Goal: Information Seeking & Learning: Learn about a topic

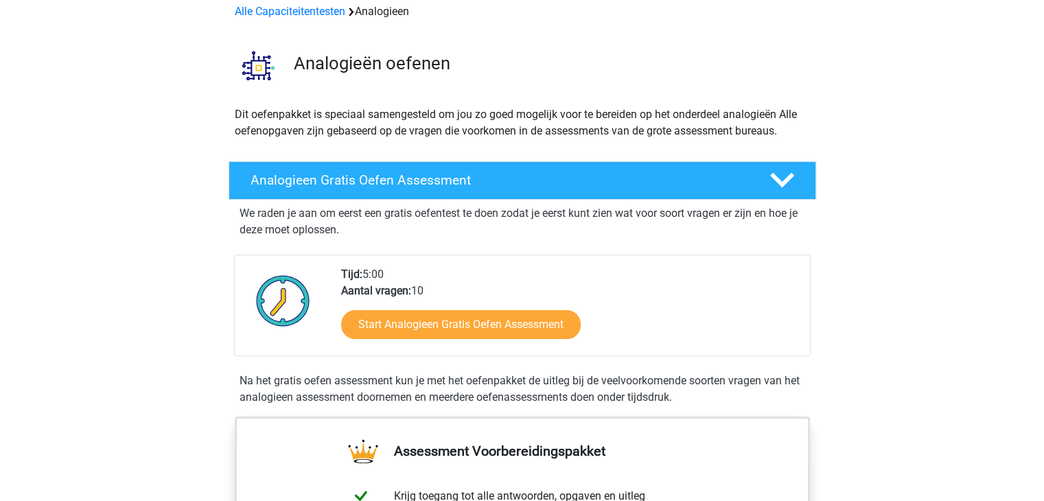
scroll to position [82, 0]
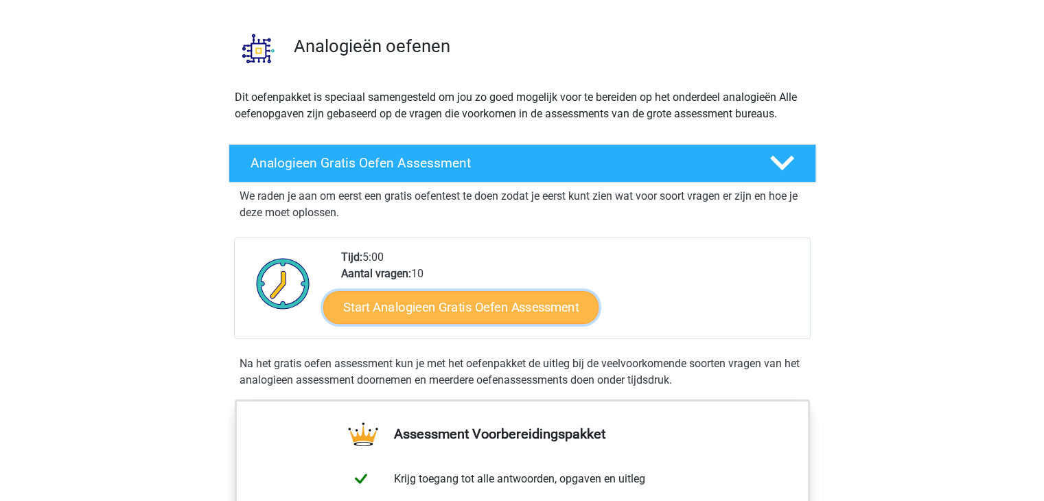
click at [438, 304] on link "Start Analogieen Gratis Oefen Assessment" at bounding box center [460, 306] width 275 height 33
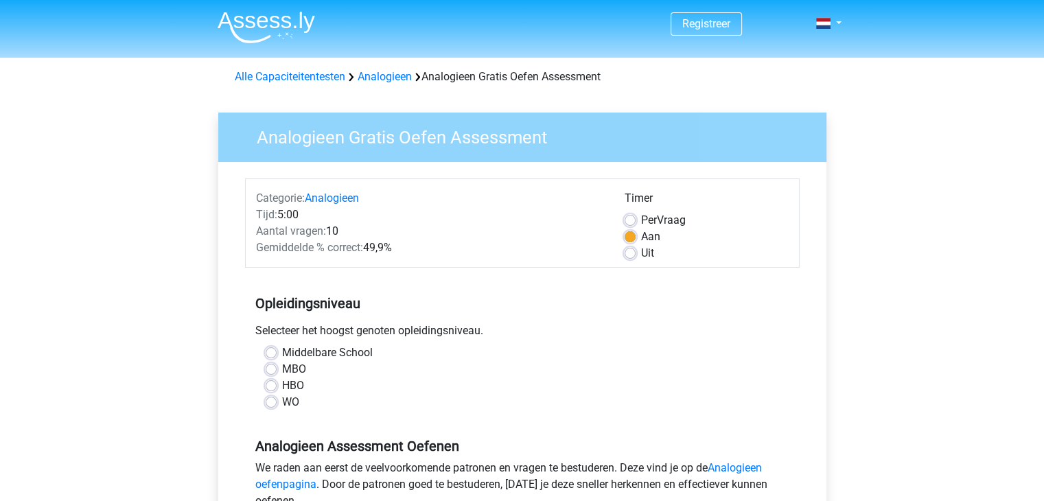
click at [282, 386] on label "HBO" at bounding box center [293, 385] width 22 height 16
click at [270, 386] on input "HBO" at bounding box center [271, 384] width 11 height 14
radio input "true"
click at [266, 394] on input "WO" at bounding box center [271, 401] width 11 height 14
radio input "true"
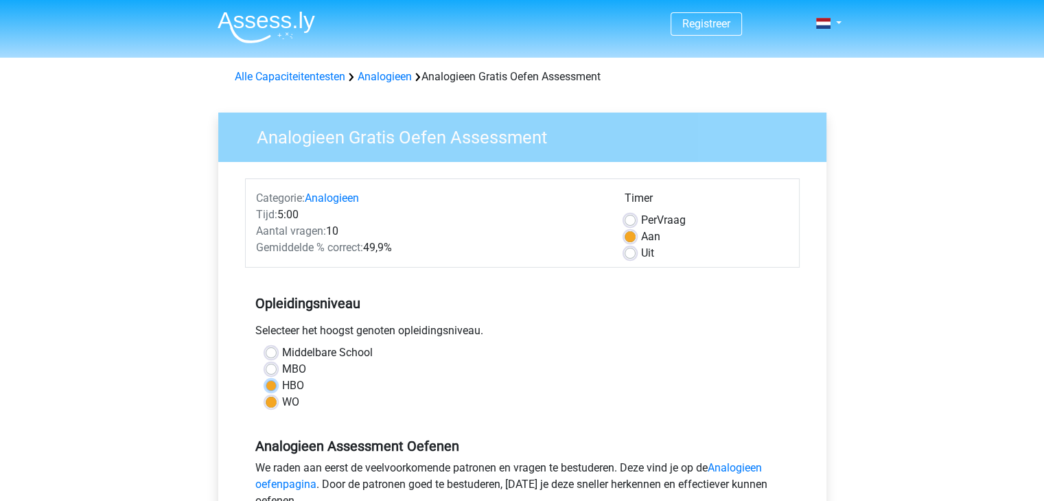
click at [266, 377] on input "HBO" at bounding box center [271, 384] width 11 height 14
radio input "true"
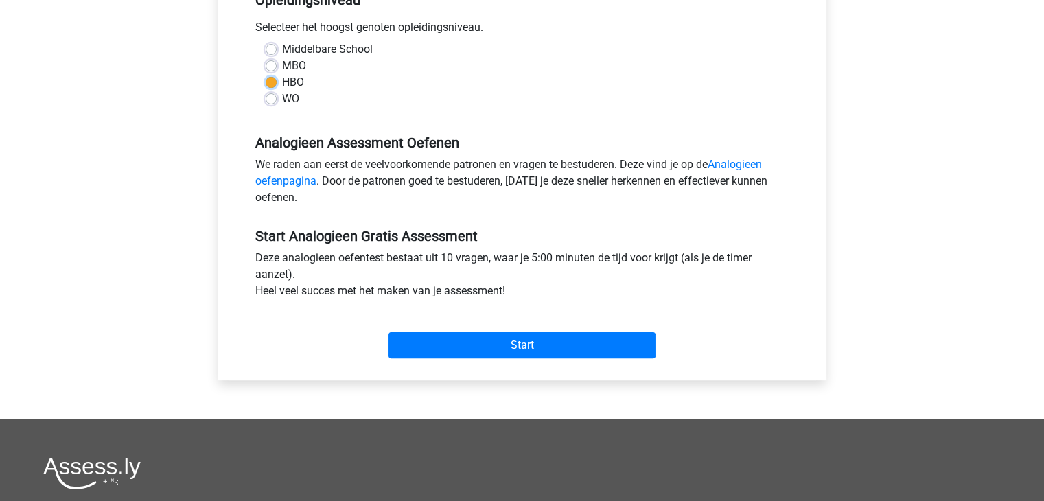
scroll to position [310, 0]
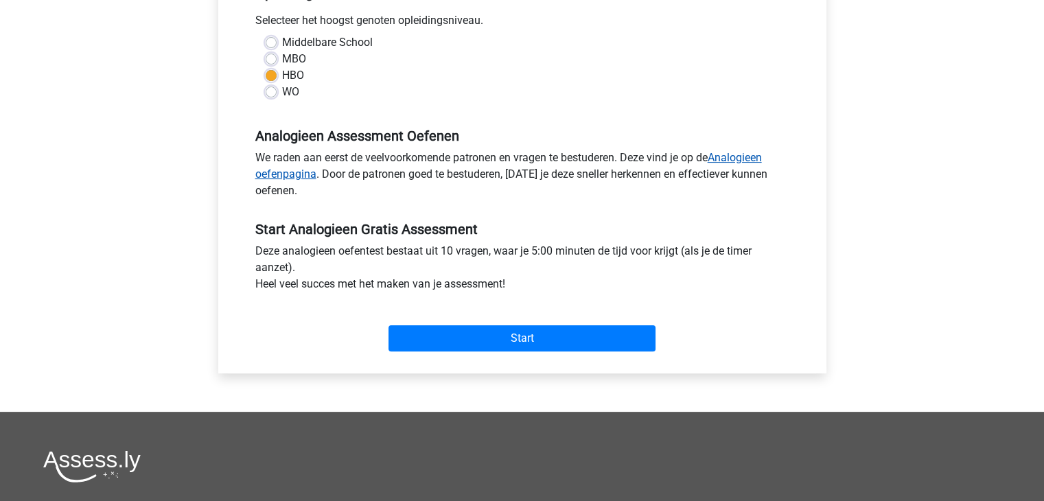
click at [733, 152] on link "Analogieen oefenpagina" at bounding box center [508, 166] width 506 height 30
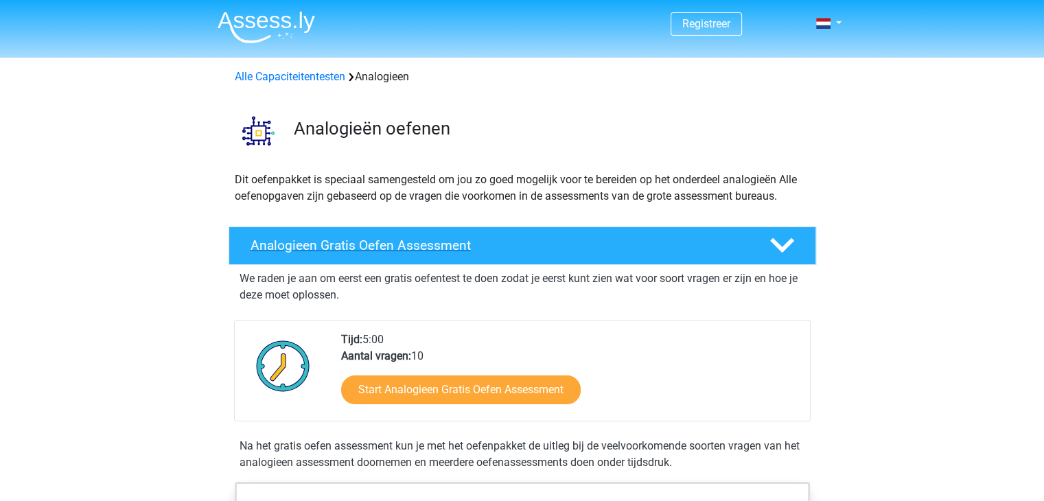
click at [268, 236] on div "Analogieen Gratis Oefen Assessment" at bounding box center [522, 245] width 587 height 38
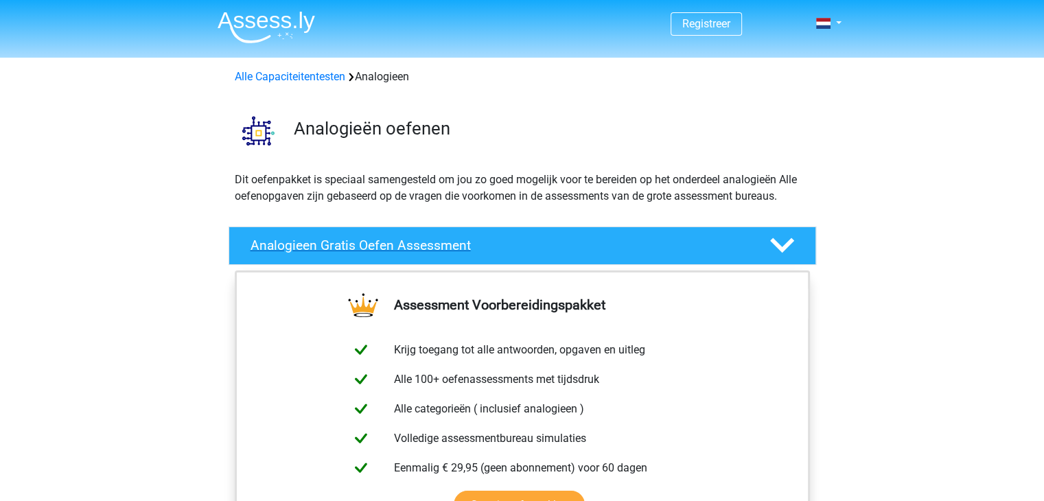
click at [268, 236] on div "Analogieen Gratis Oefen Assessment" at bounding box center [522, 245] width 587 height 38
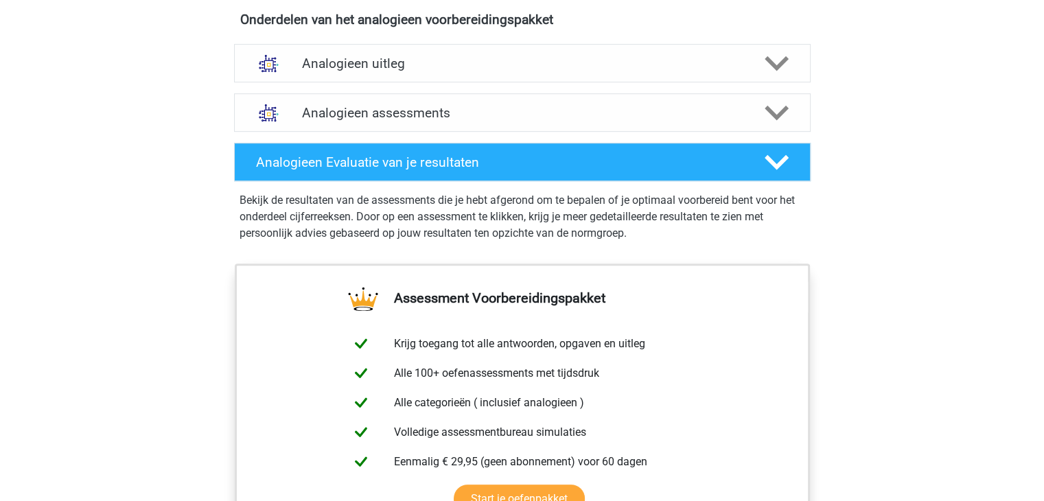
scroll to position [796, 0]
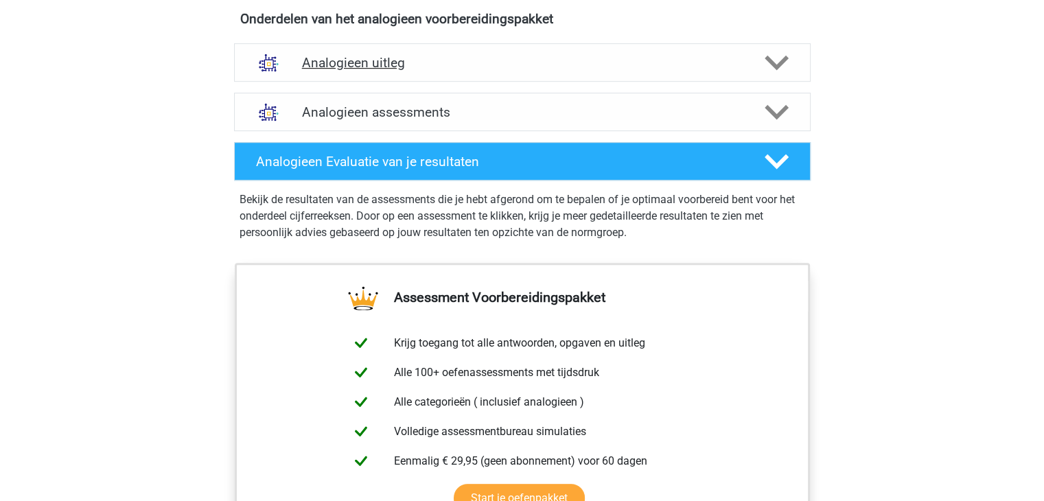
click at [782, 65] on icon at bounding box center [776, 63] width 24 height 24
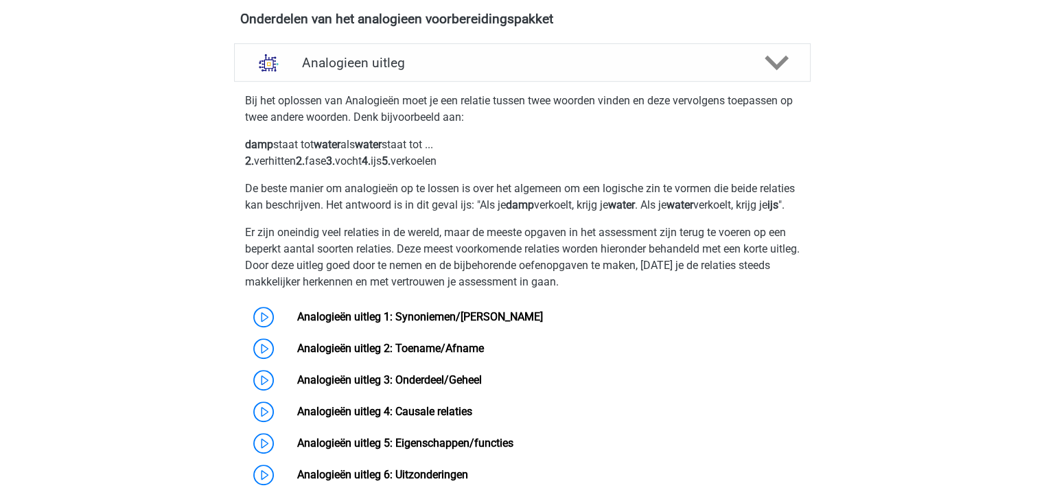
click at [918, 283] on div "Registreer Nederlands English" at bounding box center [522, 287] width 1044 height 2167
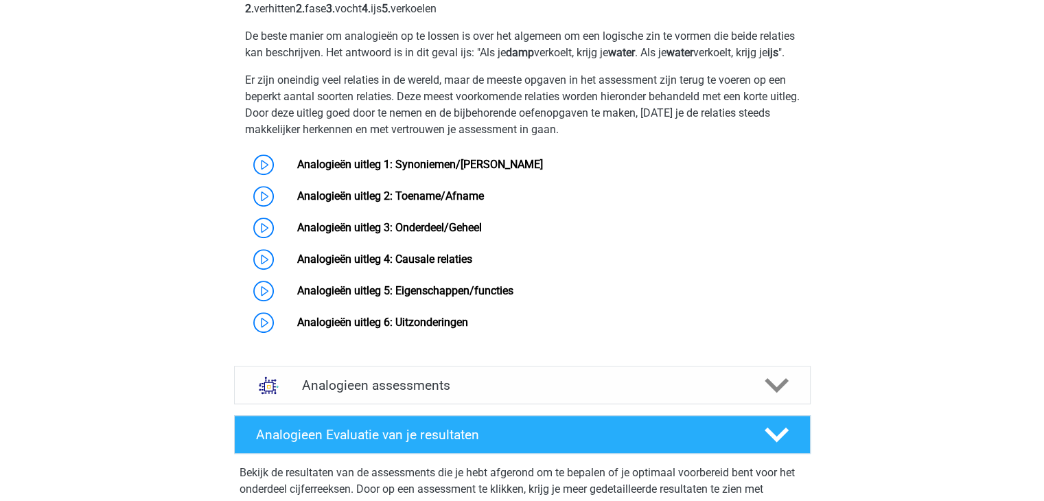
scroll to position [961, 0]
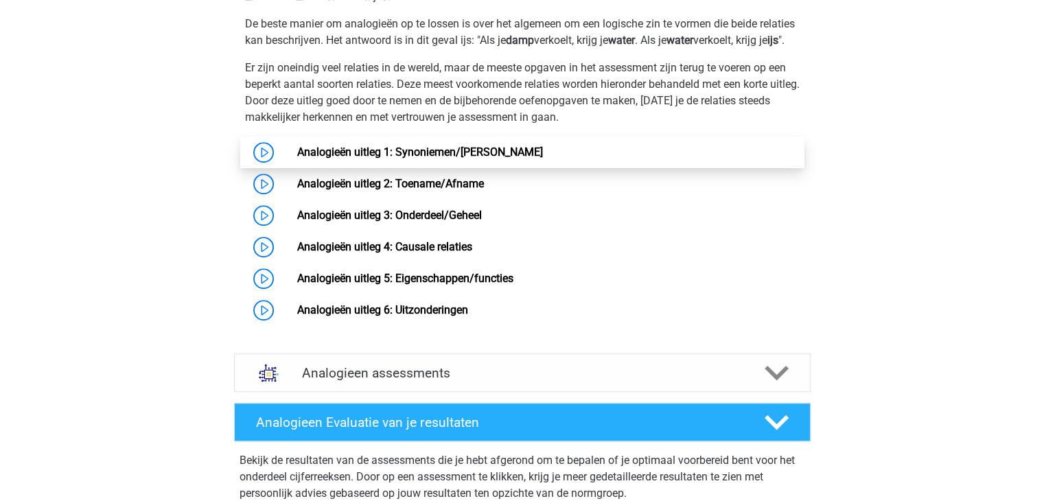
click at [297, 159] on link "Analogieën uitleg 1: Synoniemen/[PERSON_NAME]" at bounding box center [420, 151] width 246 height 13
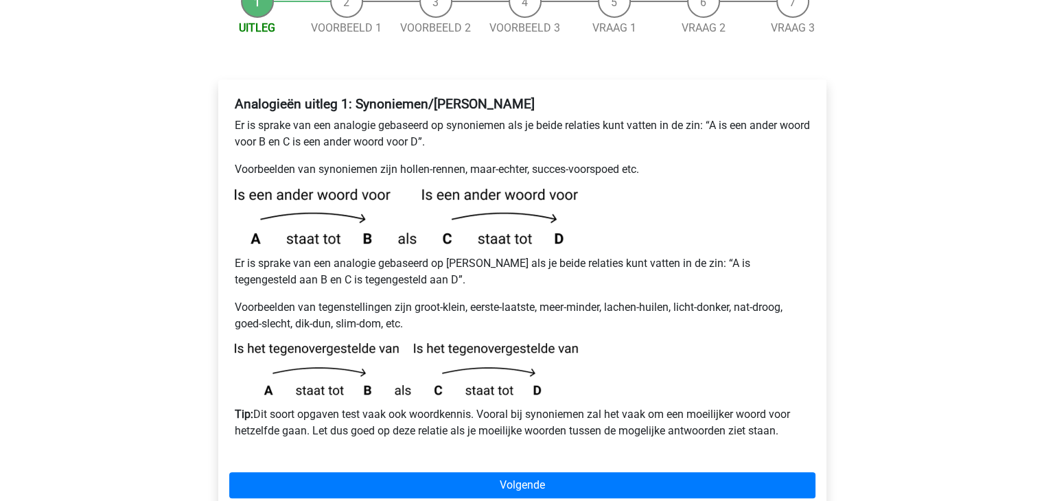
scroll to position [192, 0]
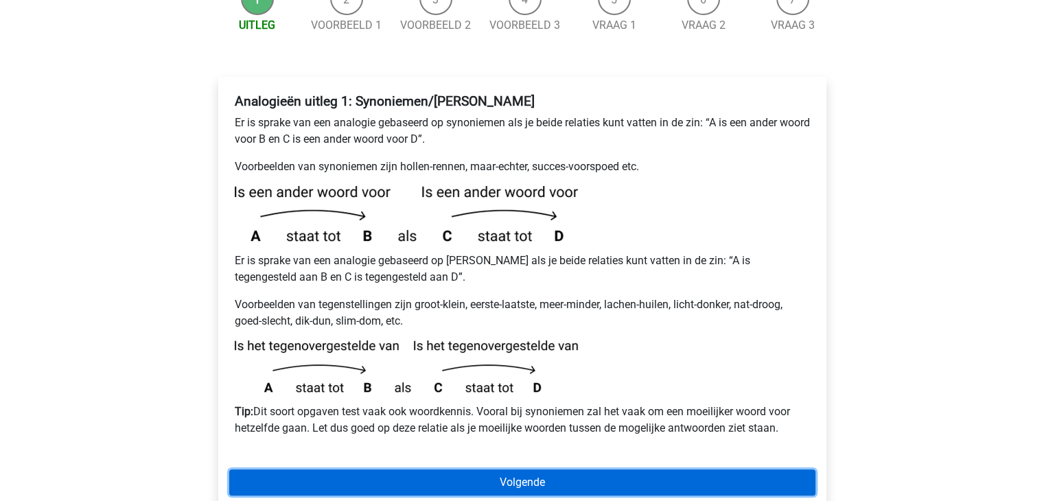
click at [417, 469] on link "Volgende" at bounding box center [522, 482] width 586 height 26
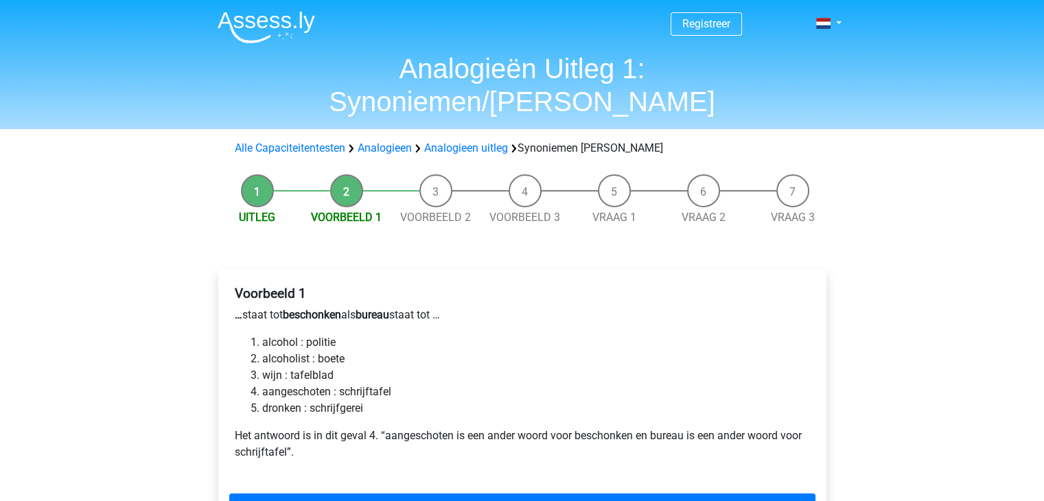
click at [154, 322] on div "Registreer Nederlands English" at bounding box center [522, 471] width 1044 height 943
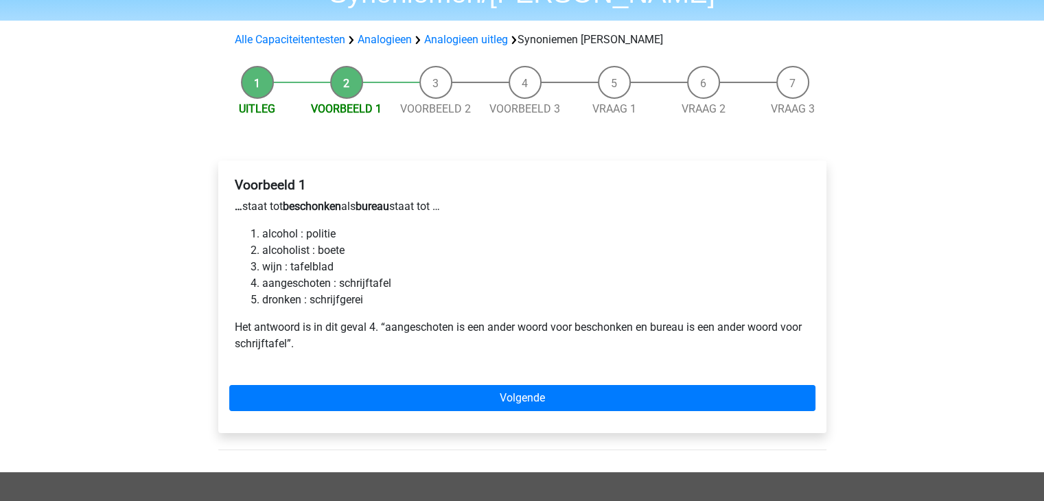
scroll to position [110, 0]
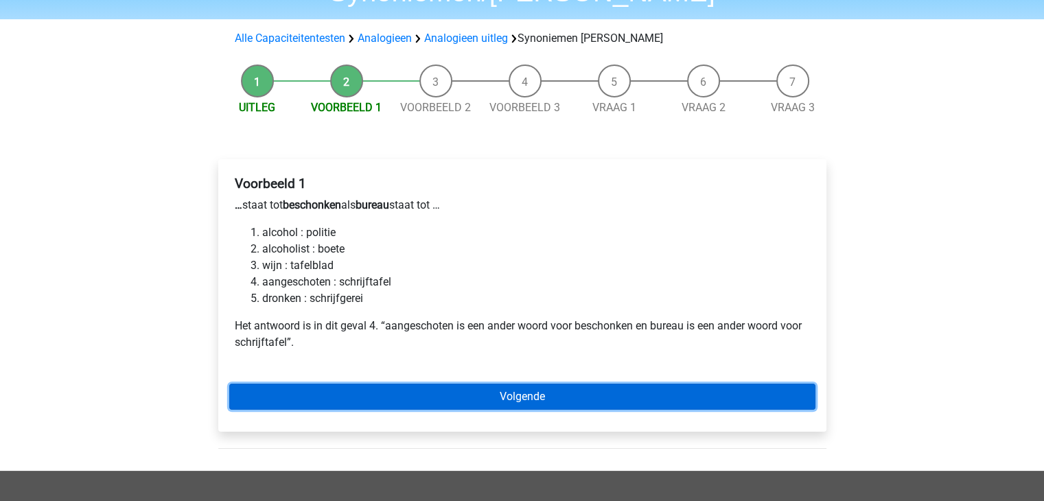
click at [331, 384] on link "Volgende" at bounding box center [522, 397] width 586 height 26
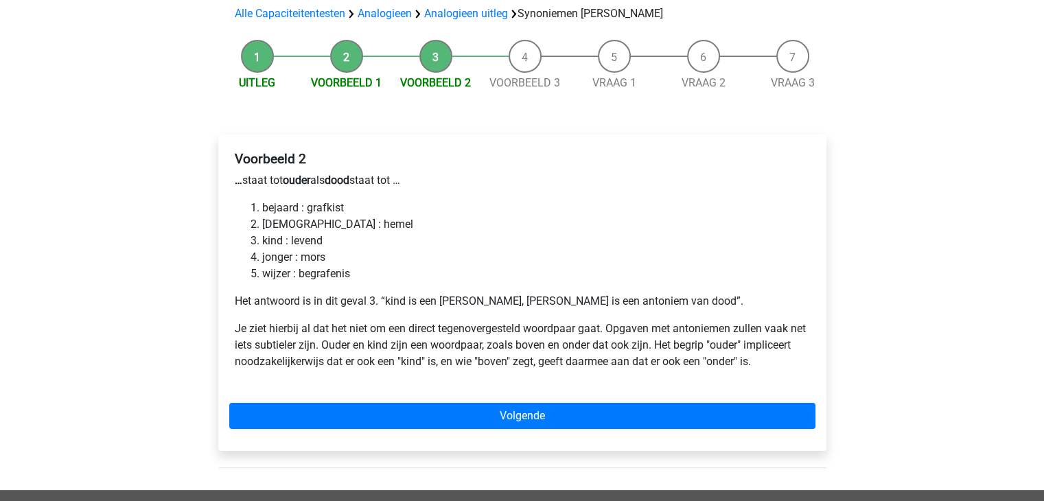
scroll to position [137, 0]
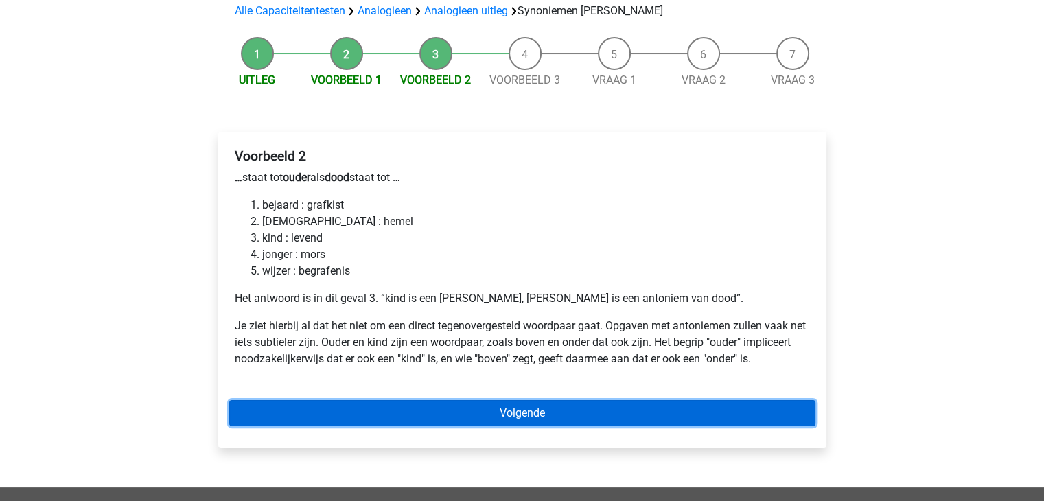
click at [374, 400] on link "Volgende" at bounding box center [522, 413] width 586 height 26
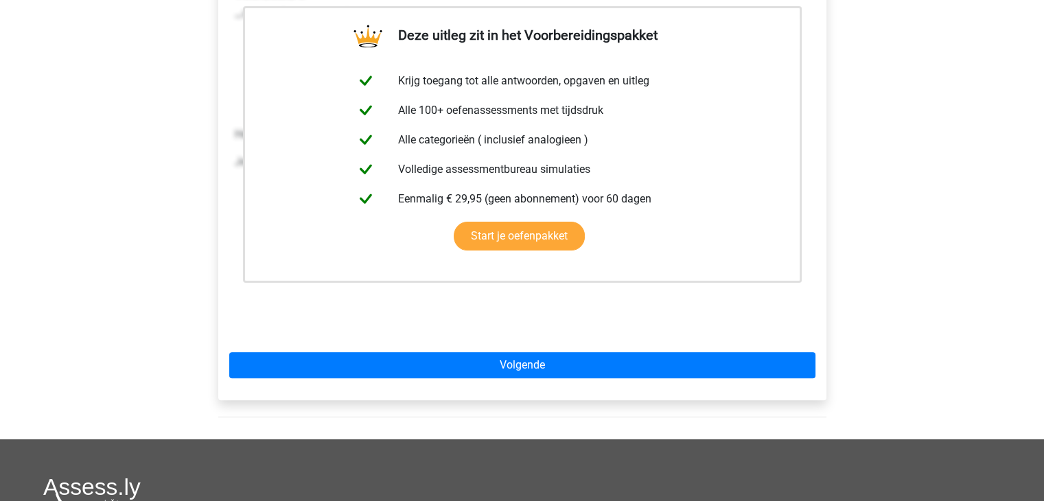
scroll to position [302, 0]
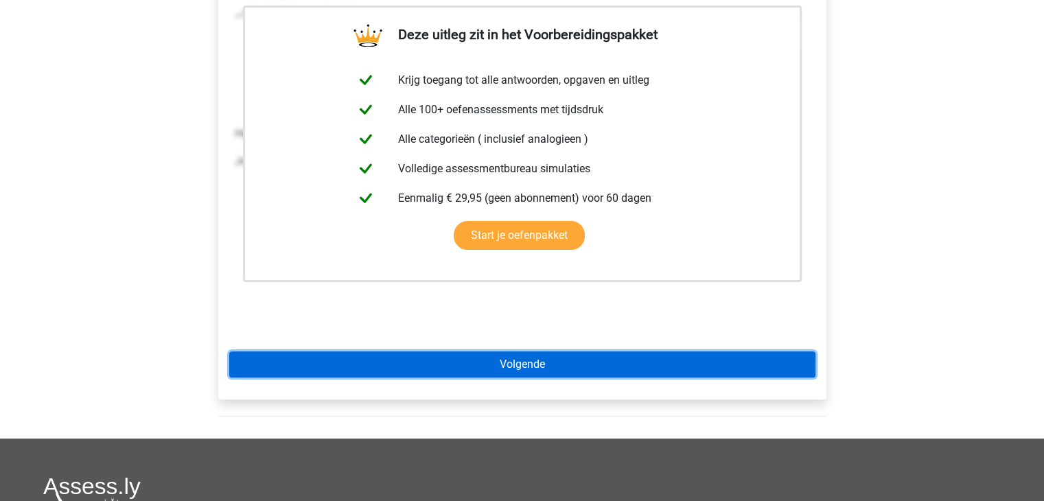
click at [506, 351] on link "Volgende" at bounding box center [522, 364] width 586 height 26
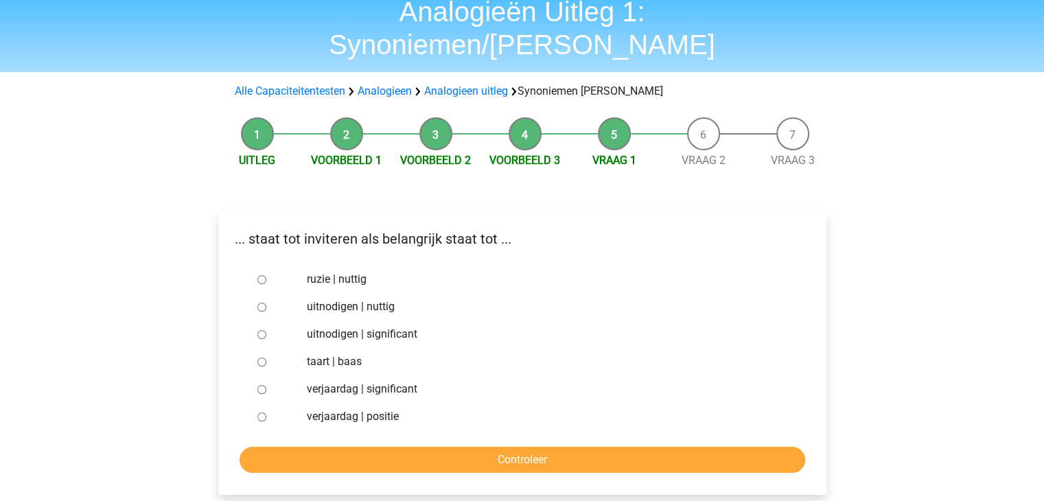
scroll to position [82, 0]
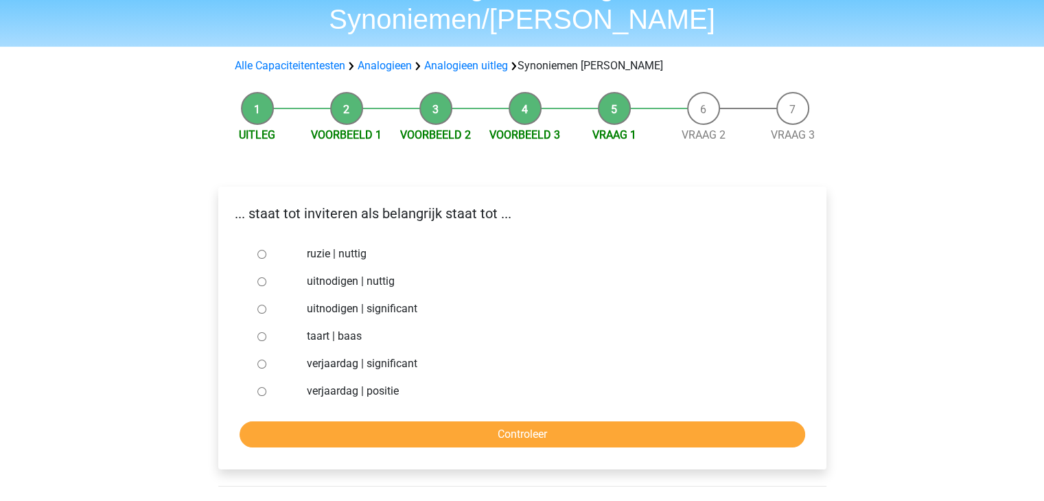
click at [258, 277] on input "uitnodigen | nuttig" at bounding box center [261, 281] width 9 height 9
radio input "true"
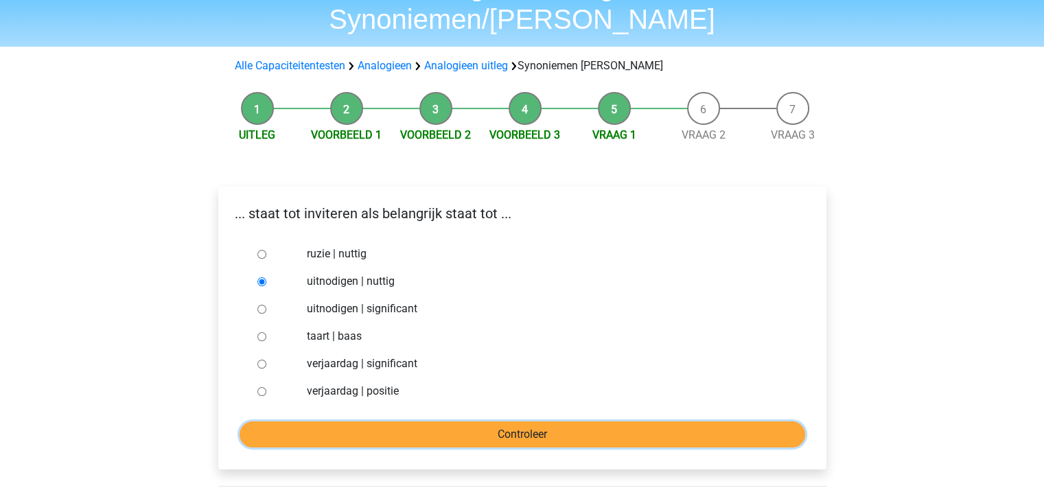
click at [339, 421] on input "Controleer" at bounding box center [521, 434] width 565 height 26
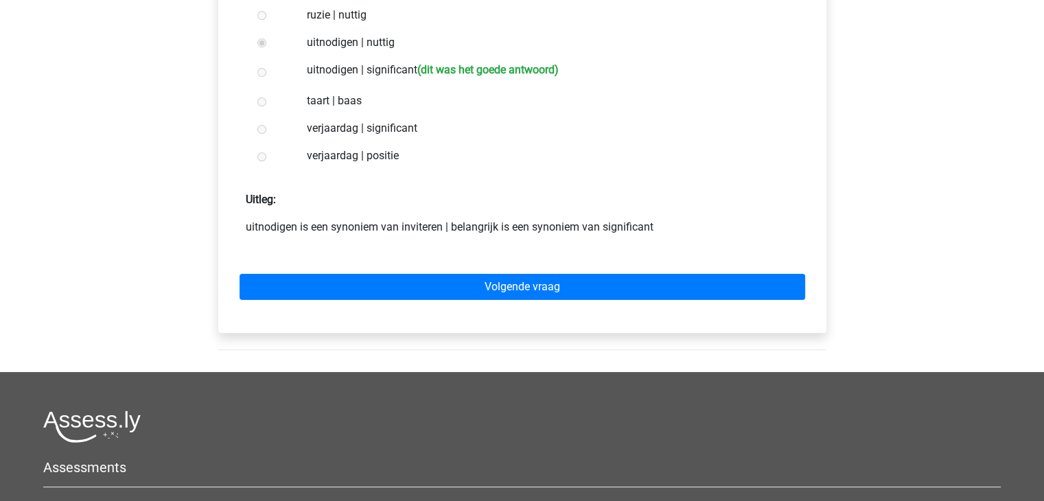
scroll to position [329, 0]
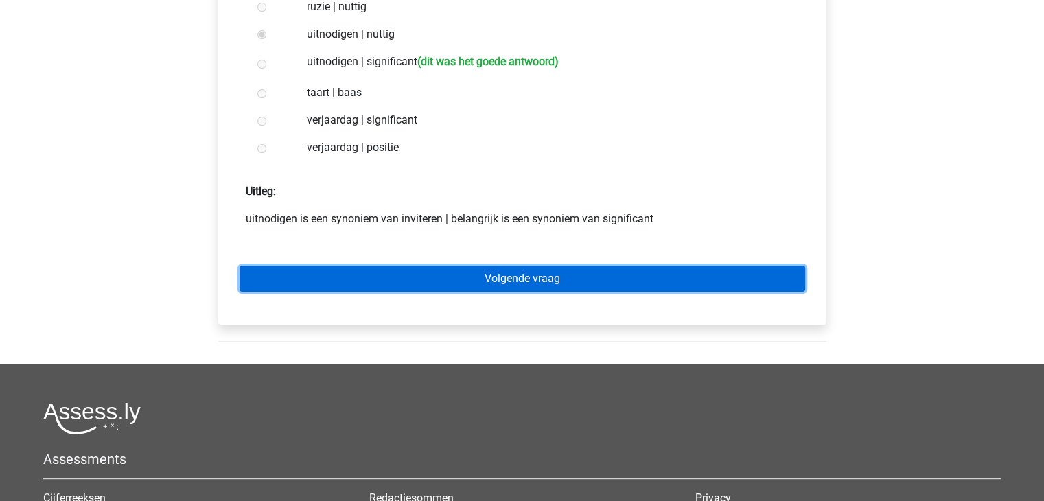
click at [449, 266] on link "Volgende vraag" at bounding box center [521, 279] width 565 height 26
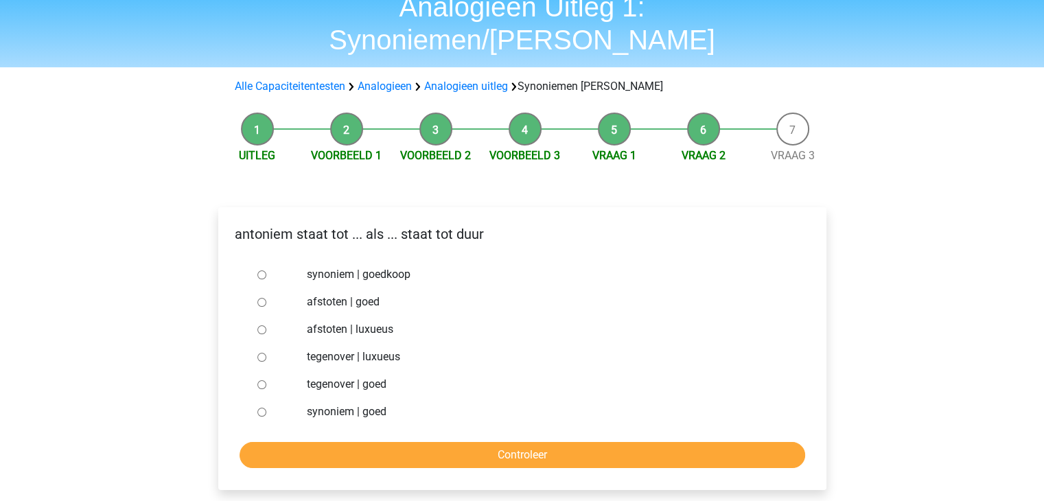
scroll to position [82, 0]
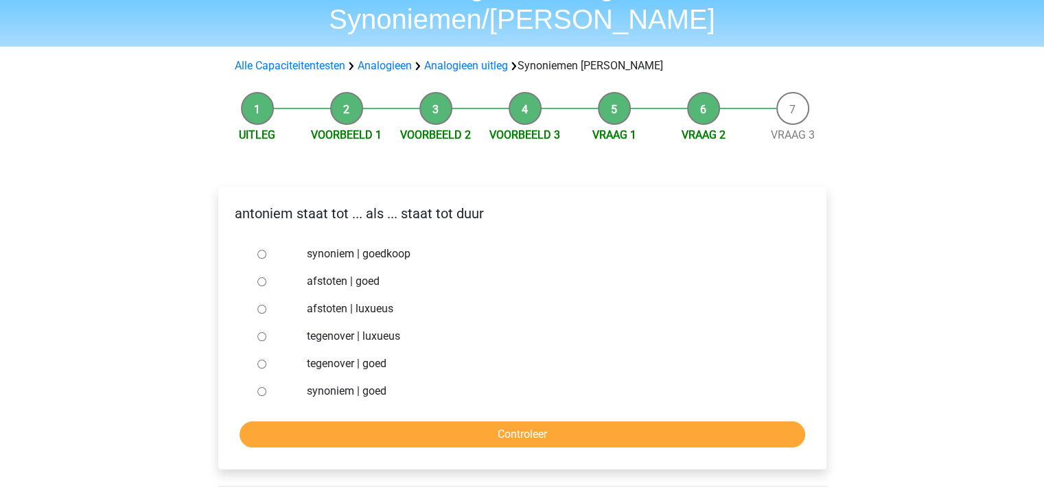
click at [259, 250] on input "synoniem | goedkoop" at bounding box center [261, 254] width 9 height 9
radio input "true"
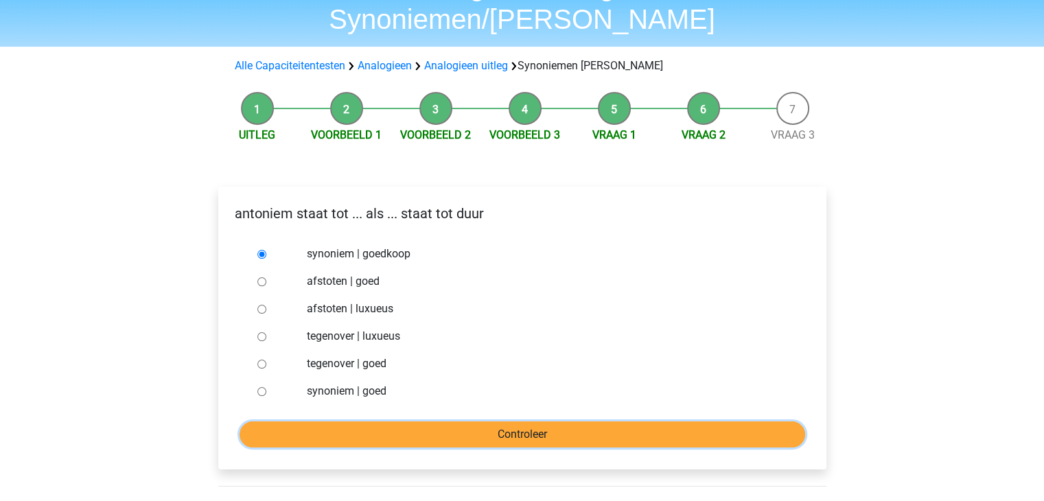
click at [506, 421] on input "Controleer" at bounding box center [521, 434] width 565 height 26
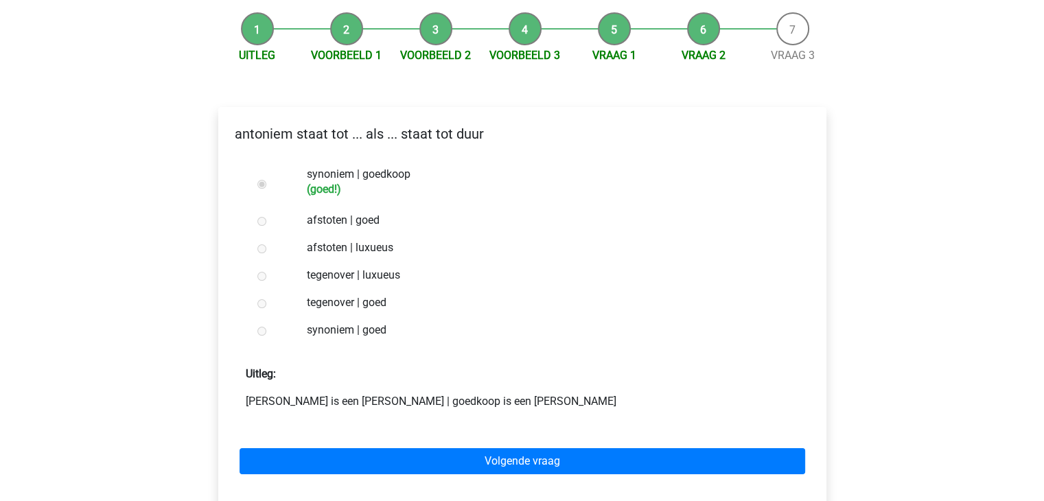
scroll to position [192, 0]
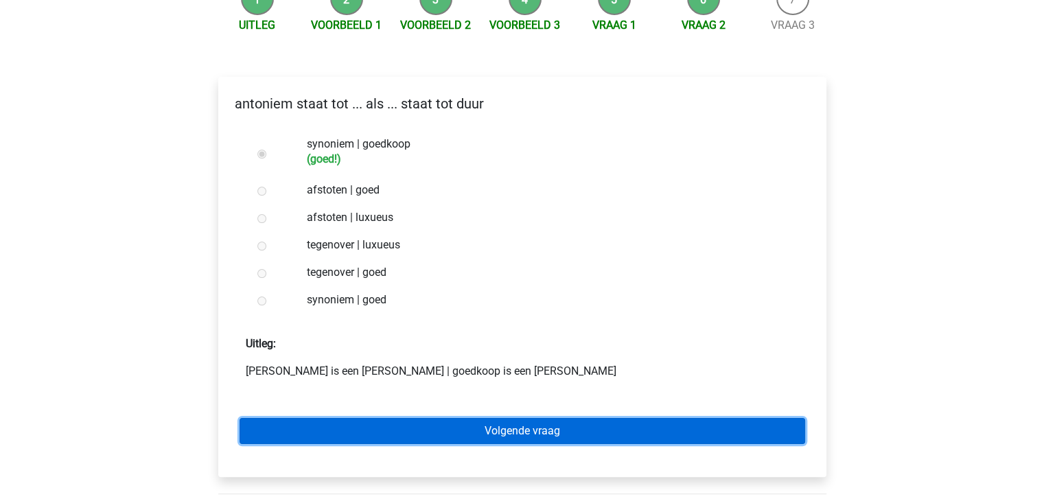
click at [483, 418] on link "Volgende vraag" at bounding box center [521, 431] width 565 height 26
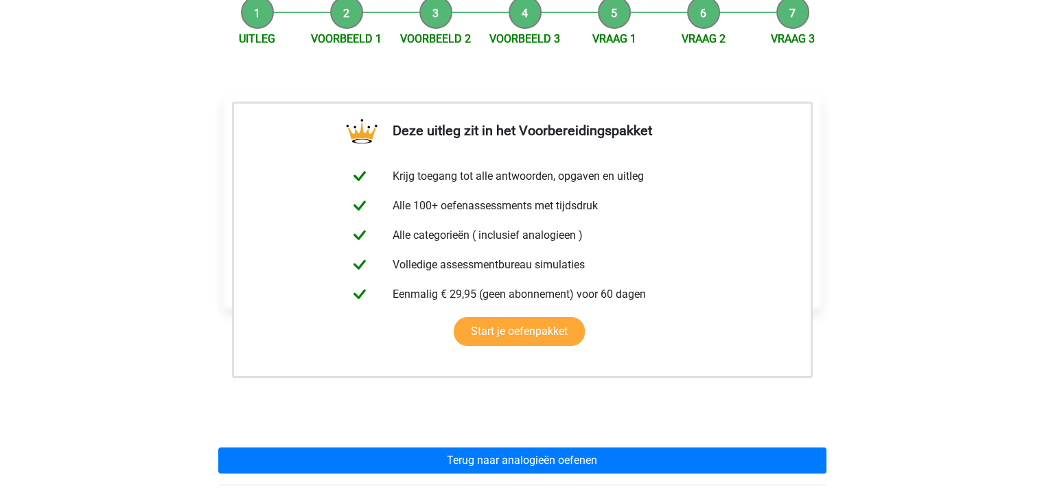
scroll to position [274, 0]
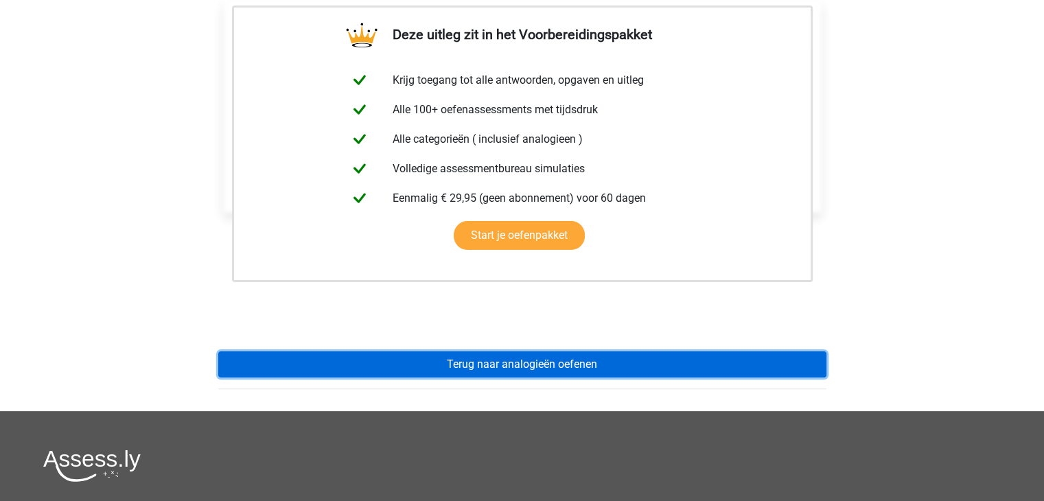
click at [502, 351] on link "Terug naar analogieën oefenen" at bounding box center [522, 364] width 608 height 26
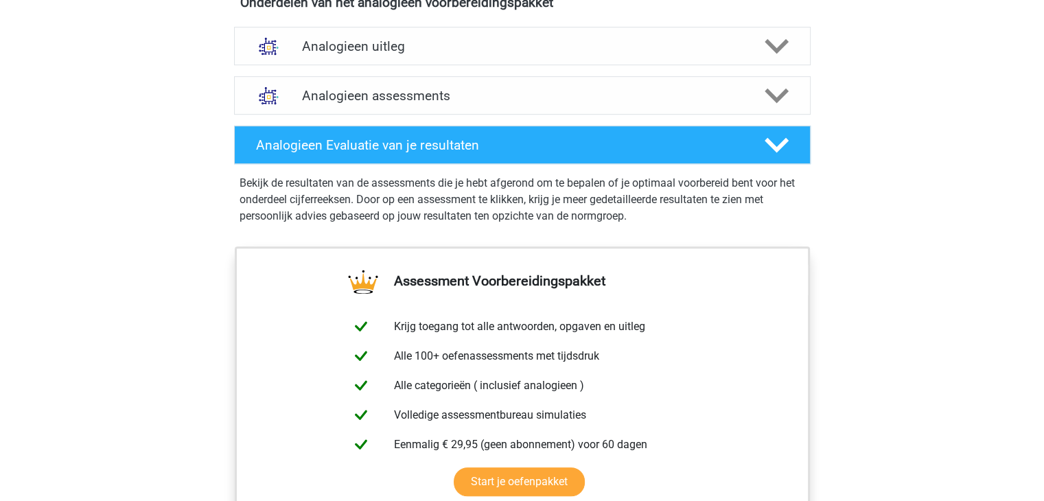
scroll to position [823, 0]
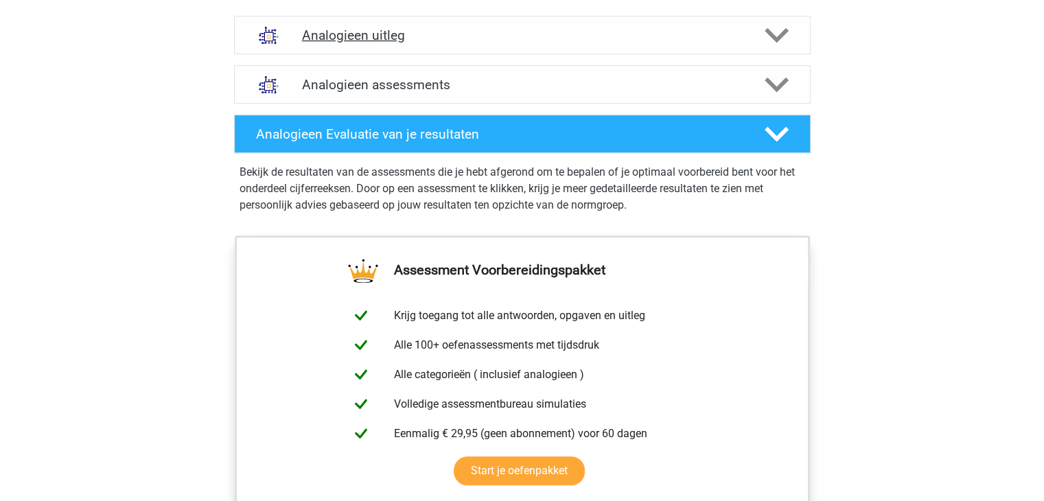
click at [780, 39] on icon at bounding box center [776, 35] width 24 height 24
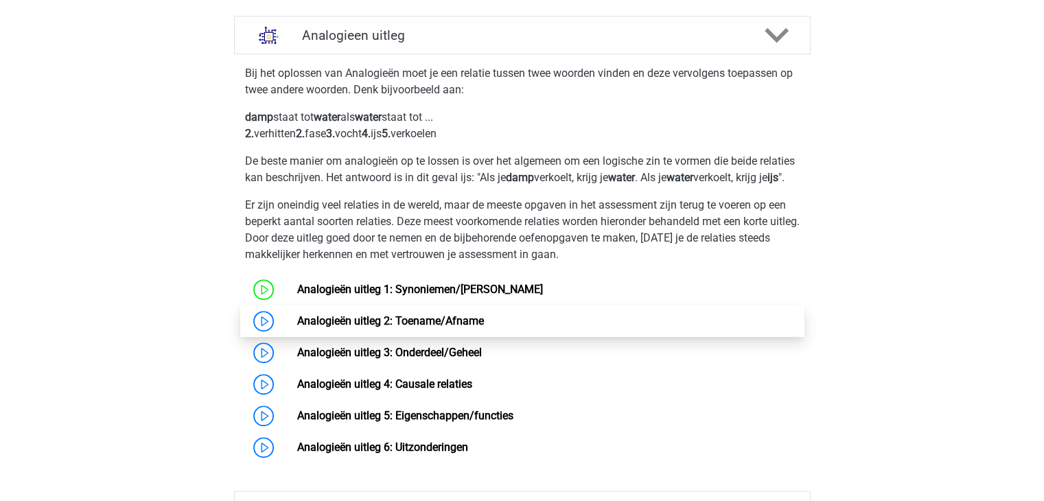
click at [458, 327] on link "Analogieën uitleg 2: Toename/Afname" at bounding box center [390, 320] width 187 height 13
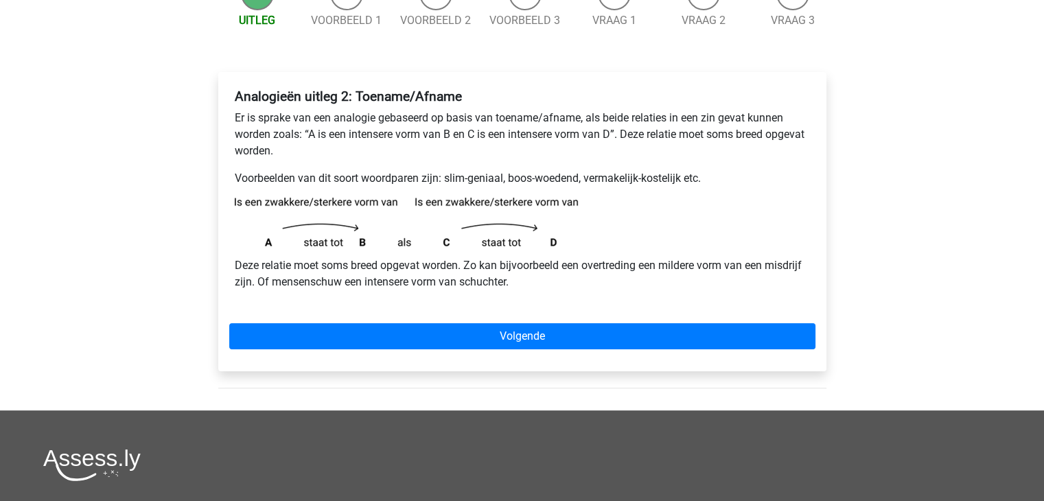
scroll to position [220, 0]
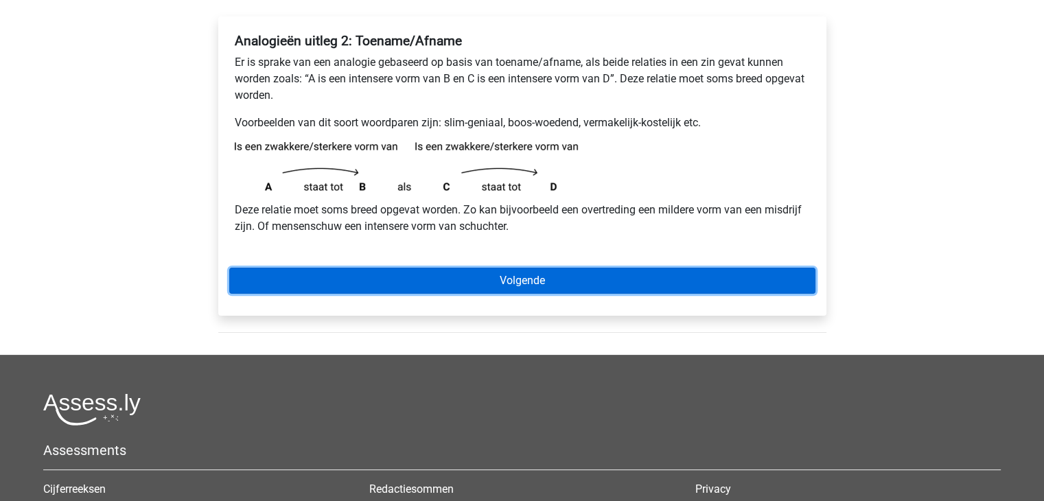
click at [577, 278] on link "Volgende" at bounding box center [522, 281] width 586 height 26
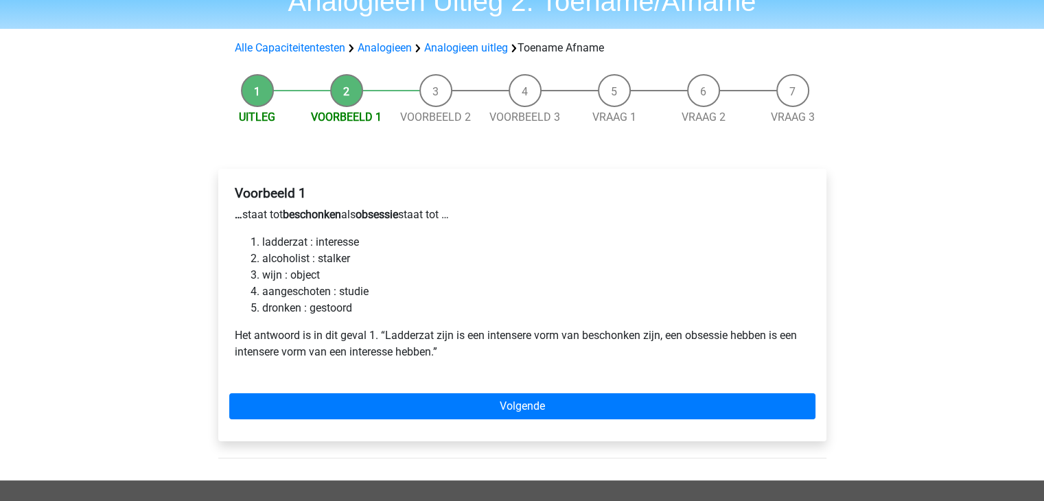
scroll to position [110, 0]
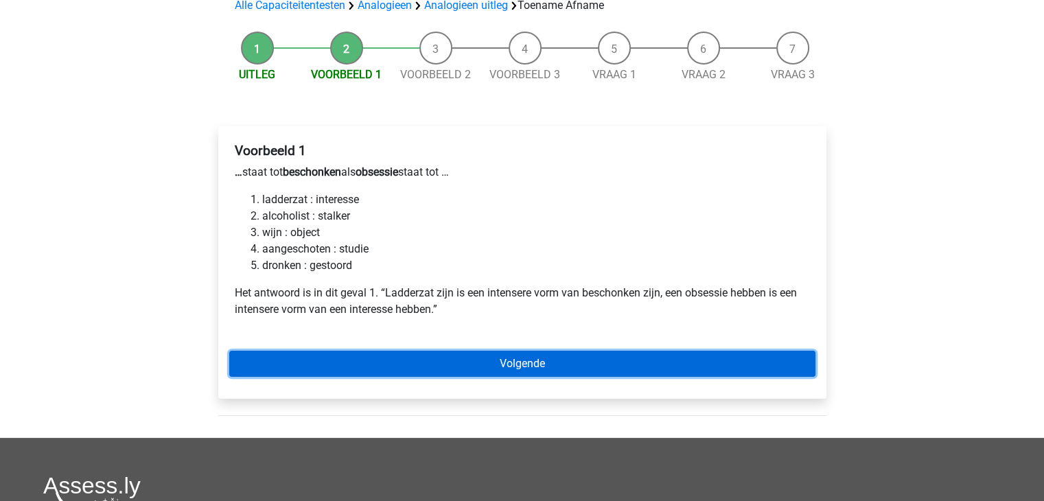
click at [493, 363] on link "Volgende" at bounding box center [522, 364] width 586 height 26
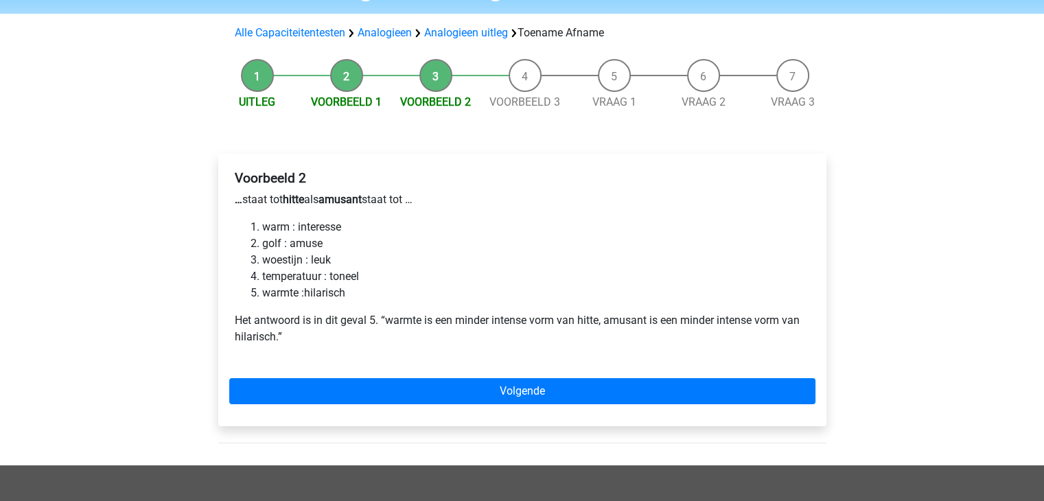
scroll to position [110, 0]
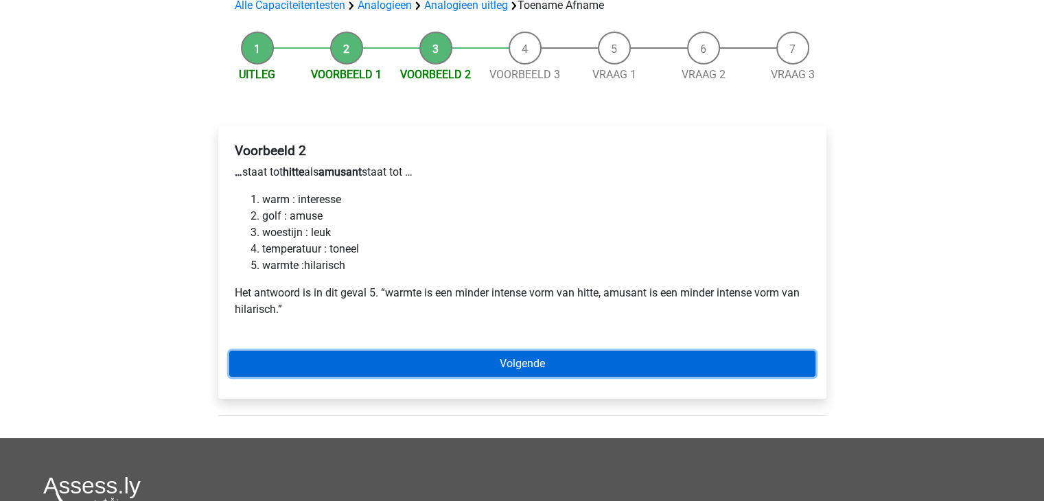
click at [458, 364] on link "Volgende" at bounding box center [522, 364] width 586 height 26
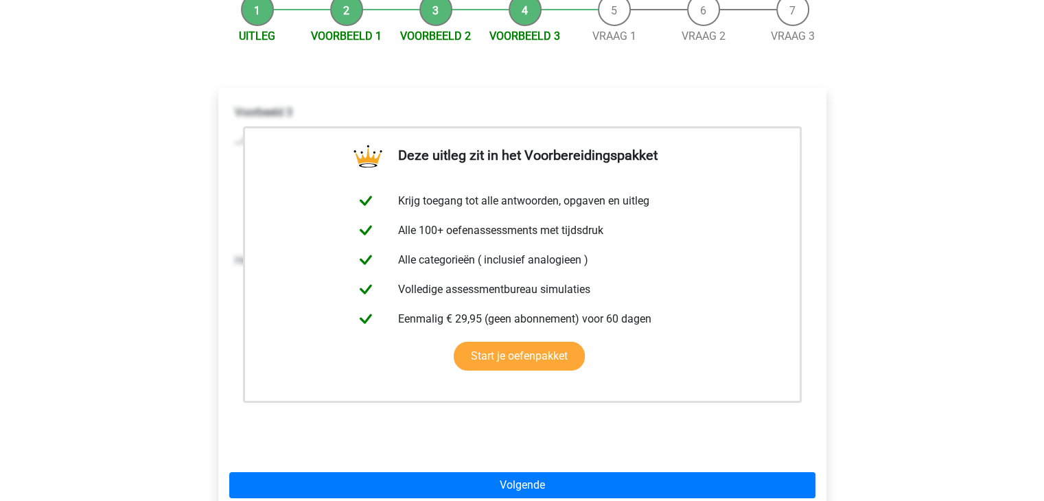
scroll to position [302, 0]
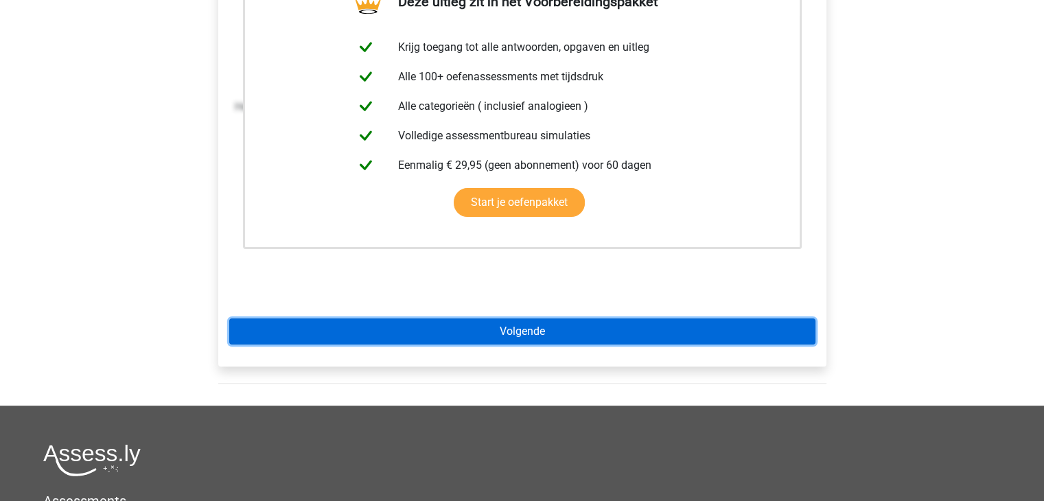
click at [449, 334] on link "Volgende" at bounding box center [522, 331] width 586 height 26
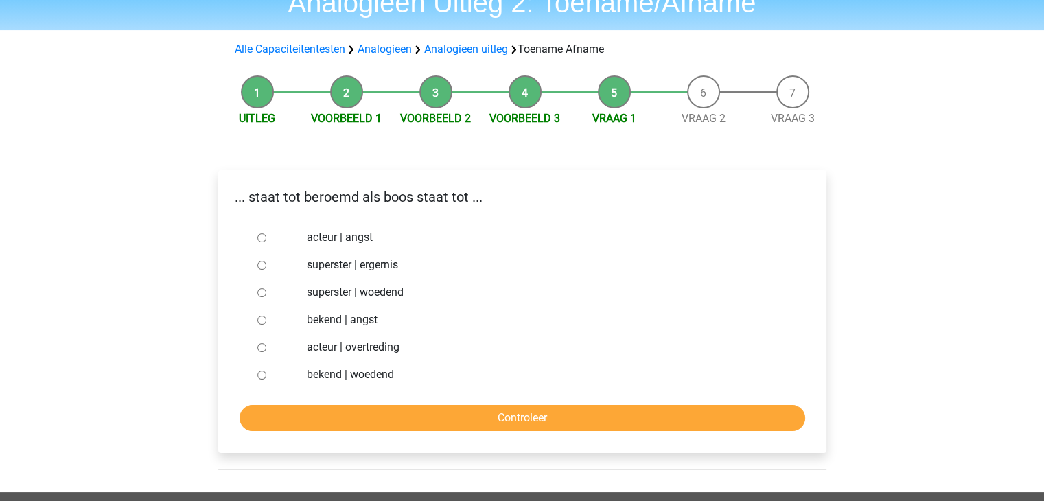
scroll to position [110, 0]
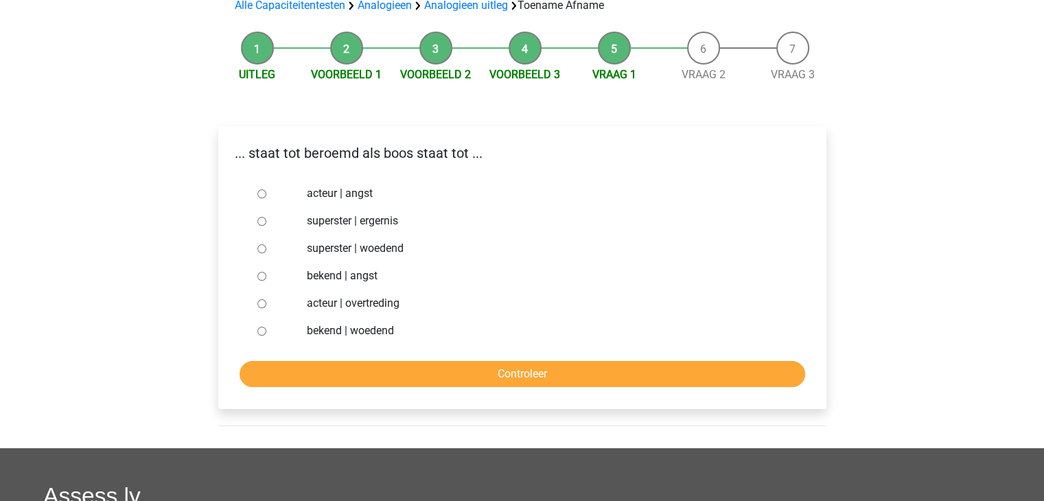
click at [259, 333] on input "bekend | woedend" at bounding box center [261, 331] width 9 height 9
radio input "true"
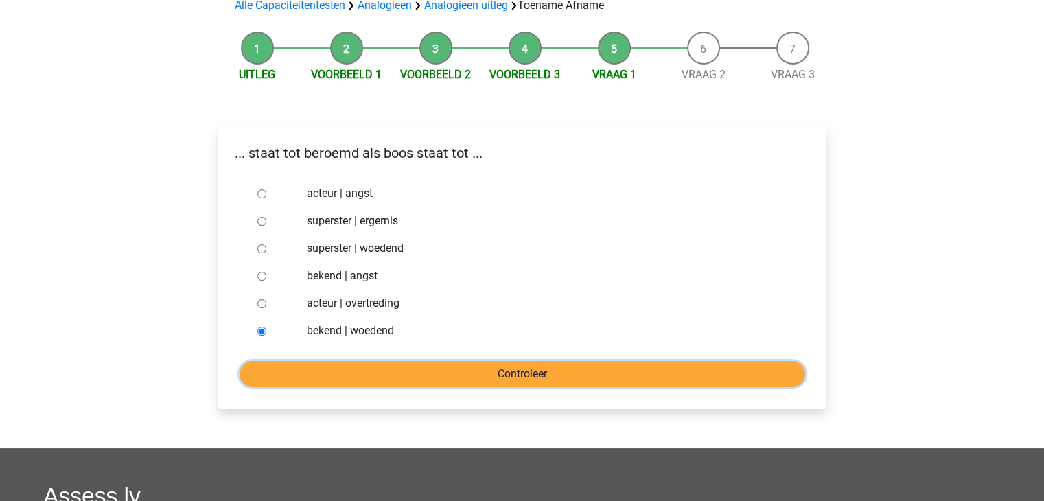
click at [357, 368] on input "Controleer" at bounding box center [521, 374] width 565 height 26
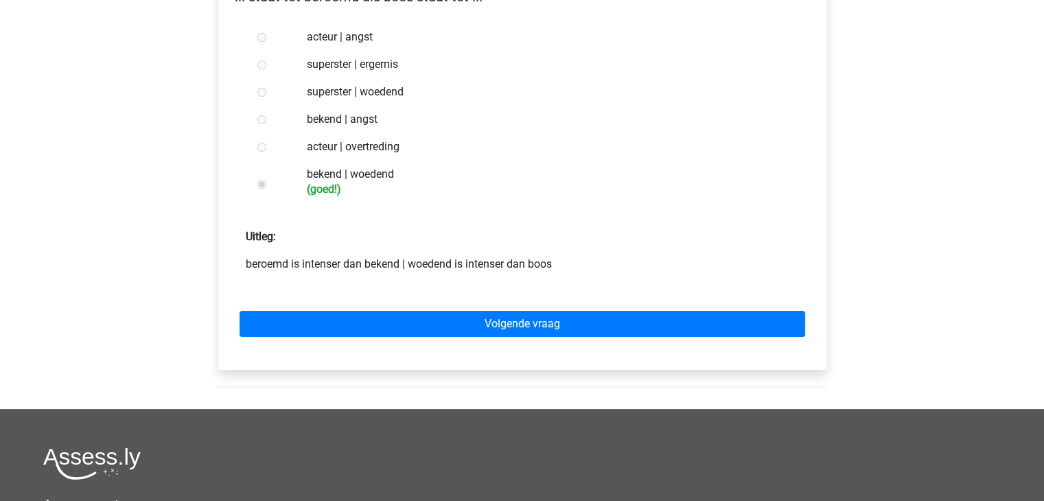
scroll to position [274, 0]
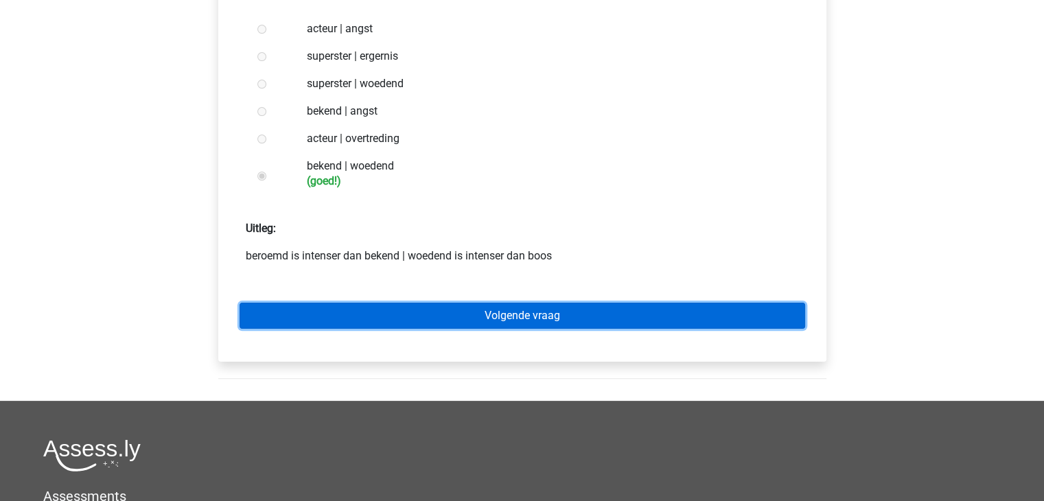
click at [390, 305] on link "Volgende vraag" at bounding box center [521, 316] width 565 height 26
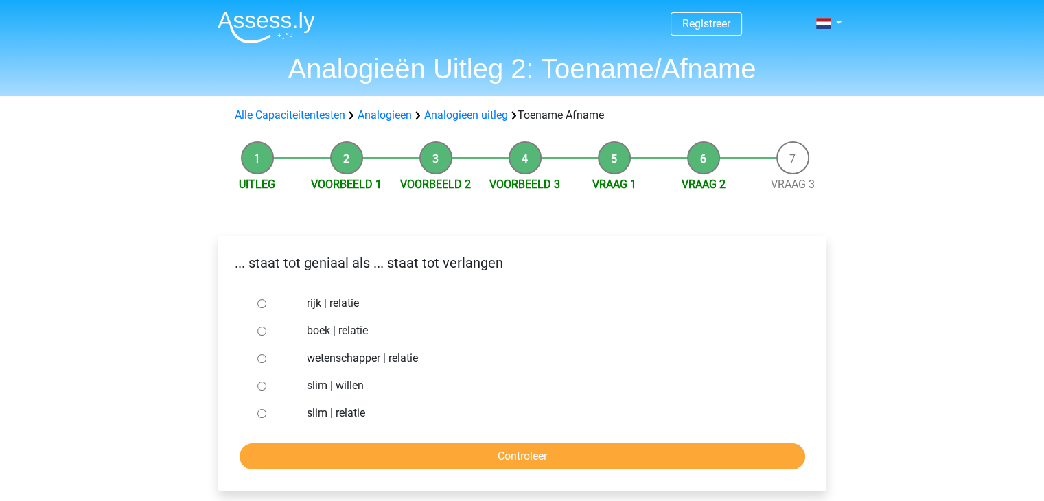
click at [260, 388] on input "slim | willen" at bounding box center [261, 386] width 9 height 9
radio input "true"
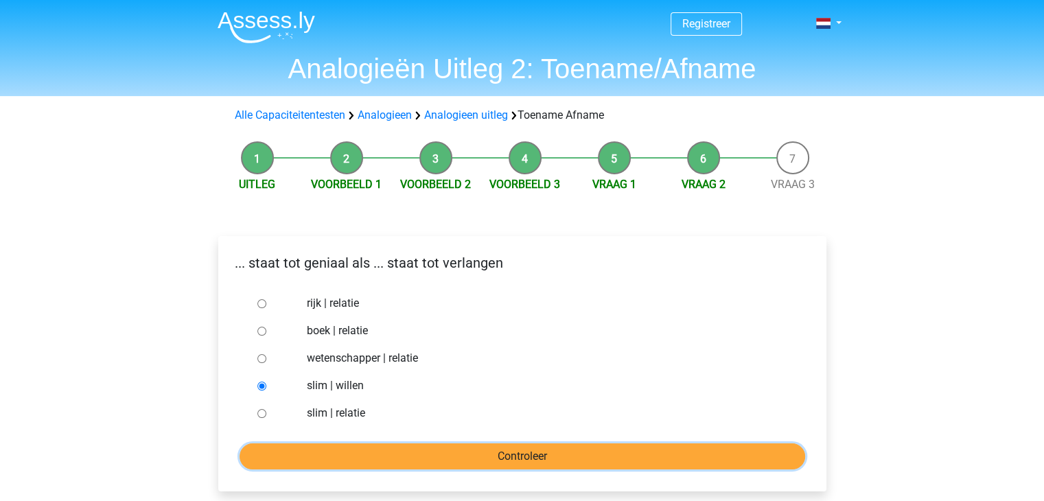
click at [390, 460] on input "Controleer" at bounding box center [521, 456] width 565 height 26
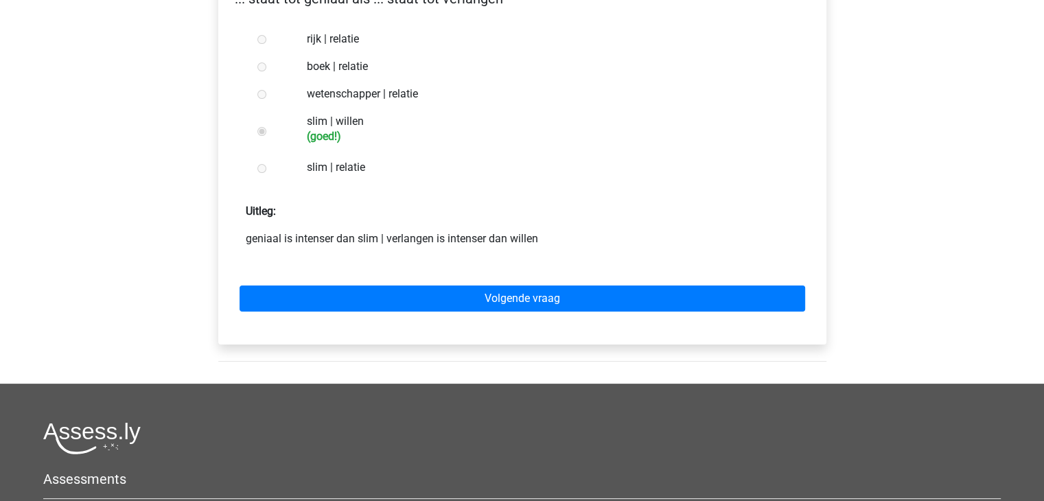
scroll to position [302, 0]
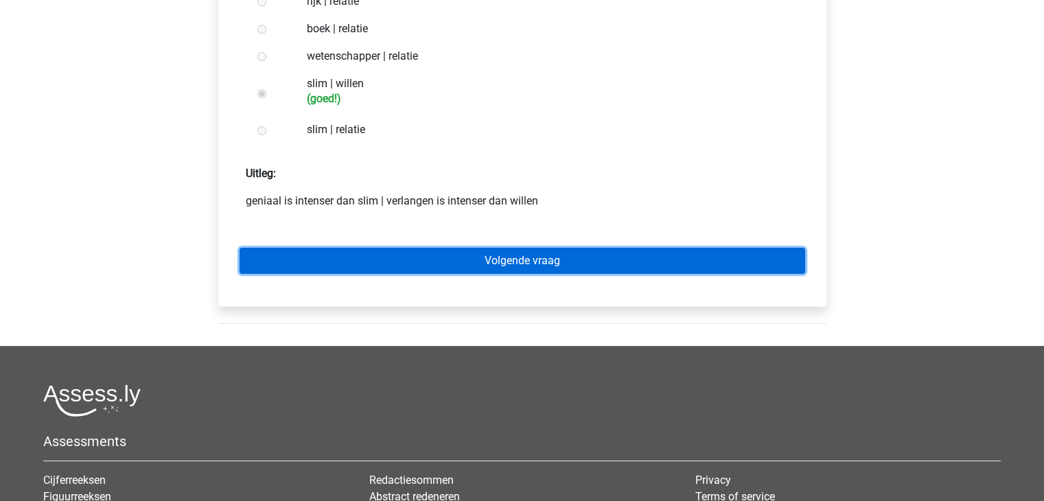
click at [495, 253] on link "Volgende vraag" at bounding box center [521, 261] width 565 height 26
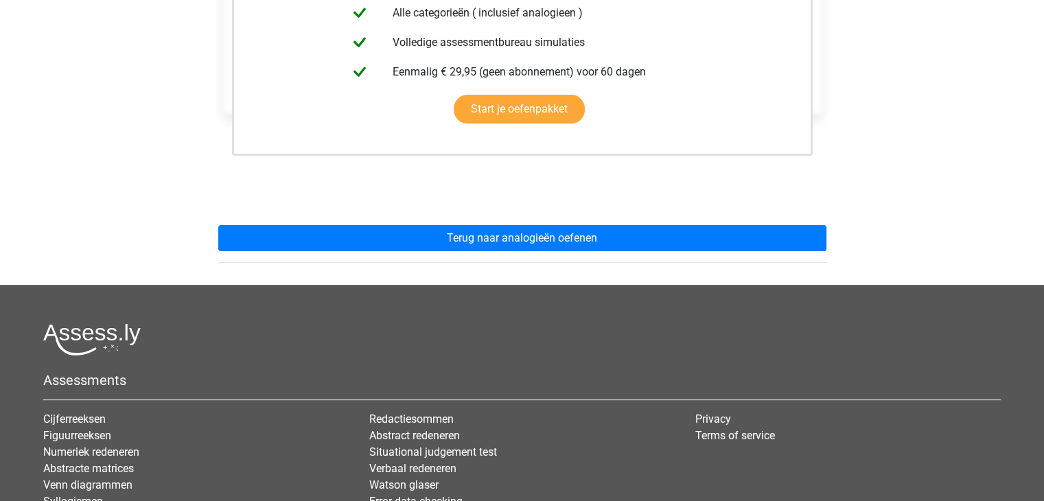
scroll to position [384, 0]
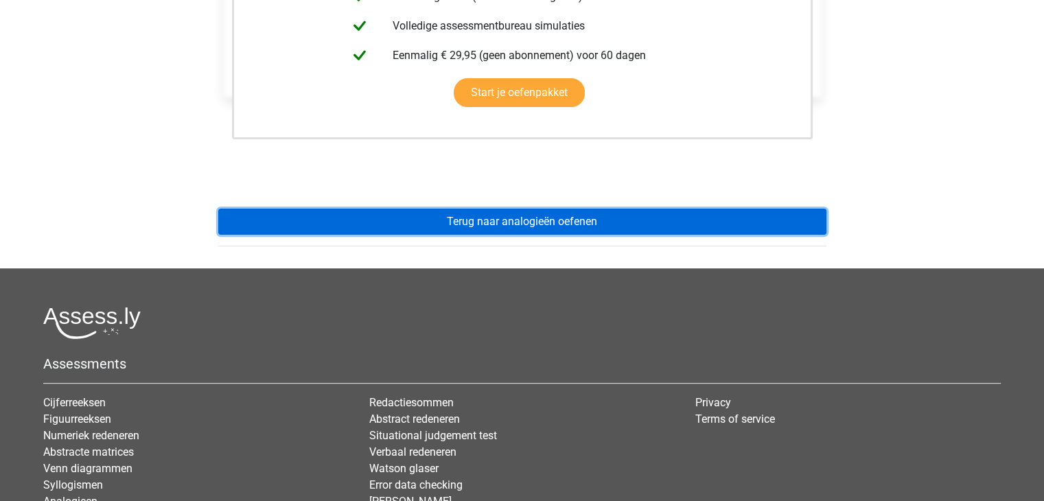
click at [552, 228] on link "Terug naar analogieën oefenen" at bounding box center [522, 222] width 608 height 26
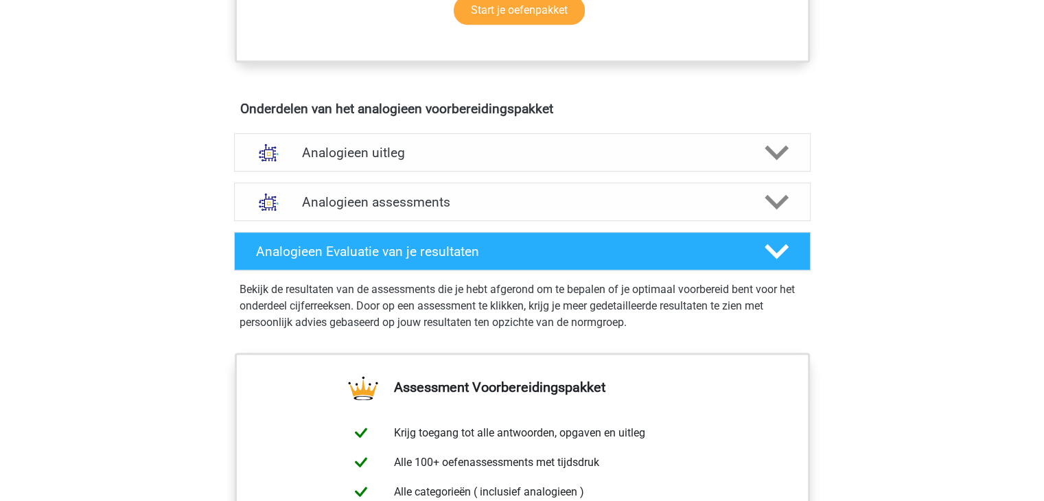
scroll to position [714, 0]
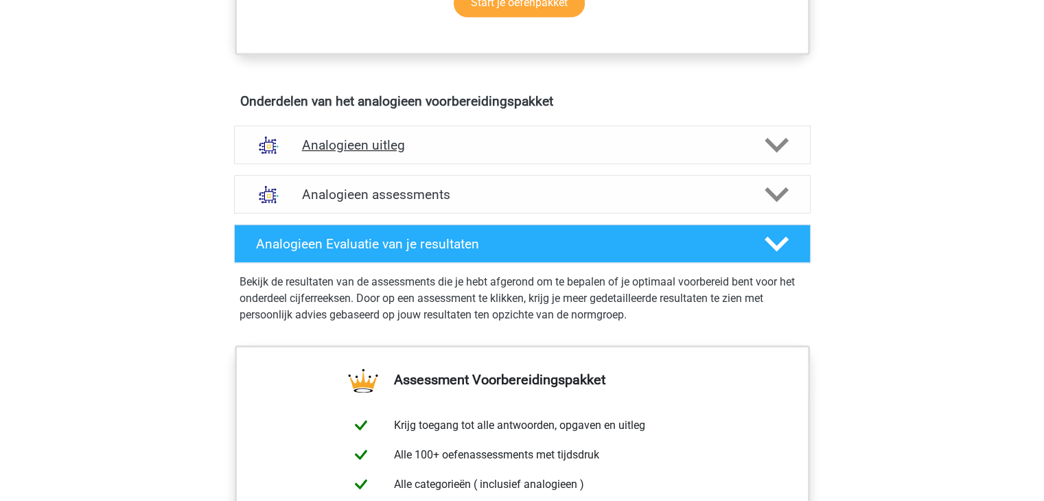
click at [771, 138] on icon at bounding box center [776, 145] width 24 height 24
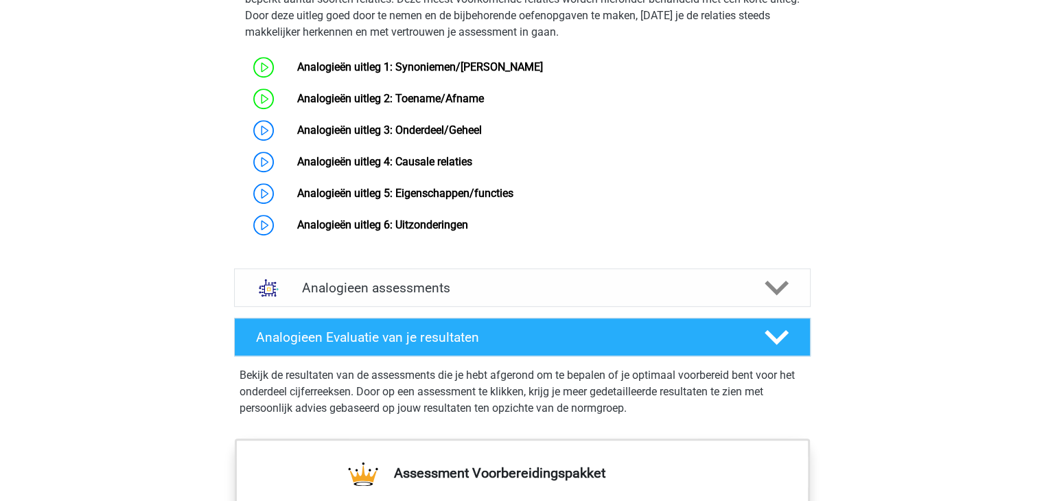
scroll to position [1070, 0]
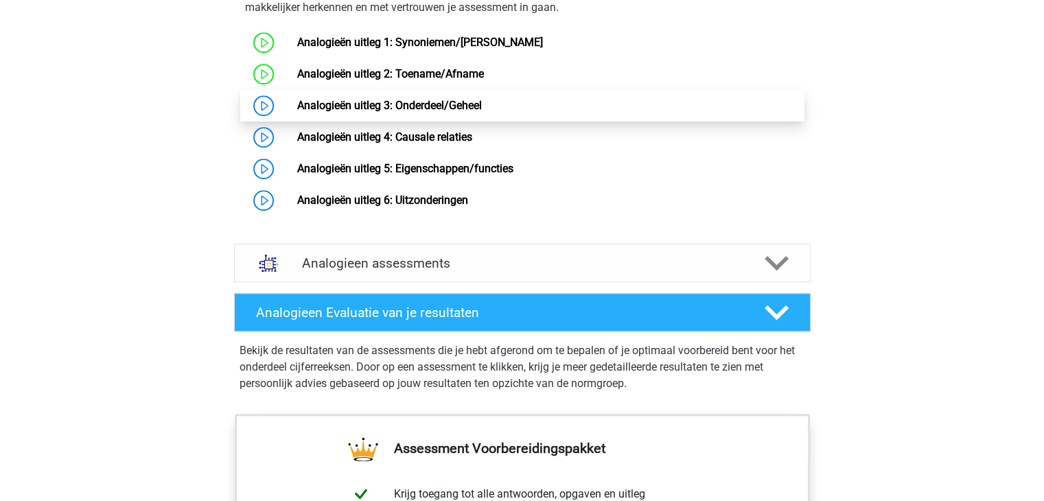
click at [393, 112] on link "Analogieën uitleg 3: Onderdeel/Geheel" at bounding box center [389, 105] width 185 height 13
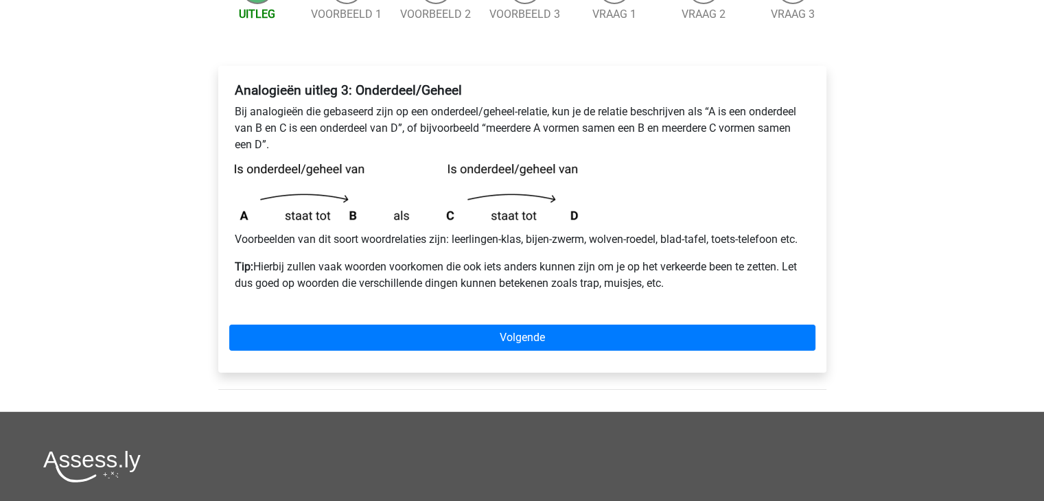
scroll to position [220, 0]
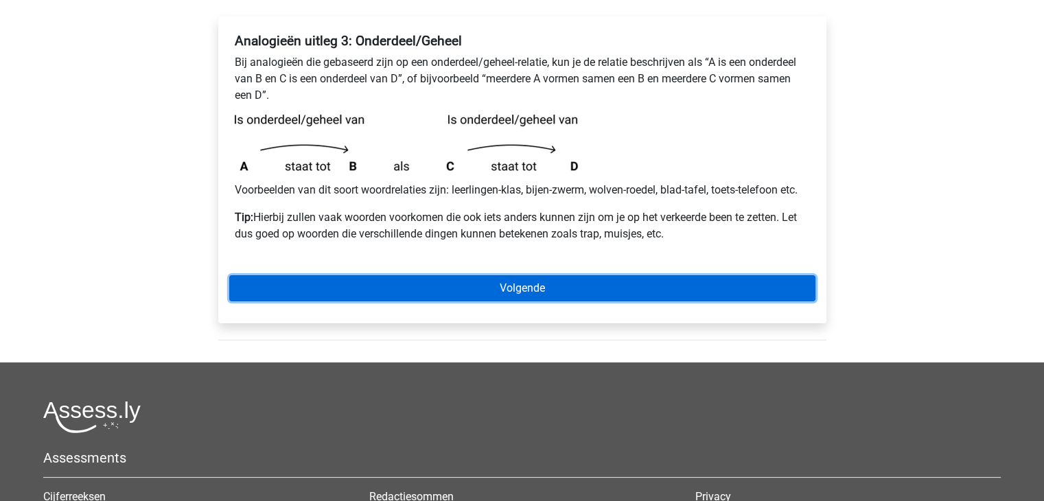
click at [406, 292] on link "Volgende" at bounding box center [522, 288] width 586 height 26
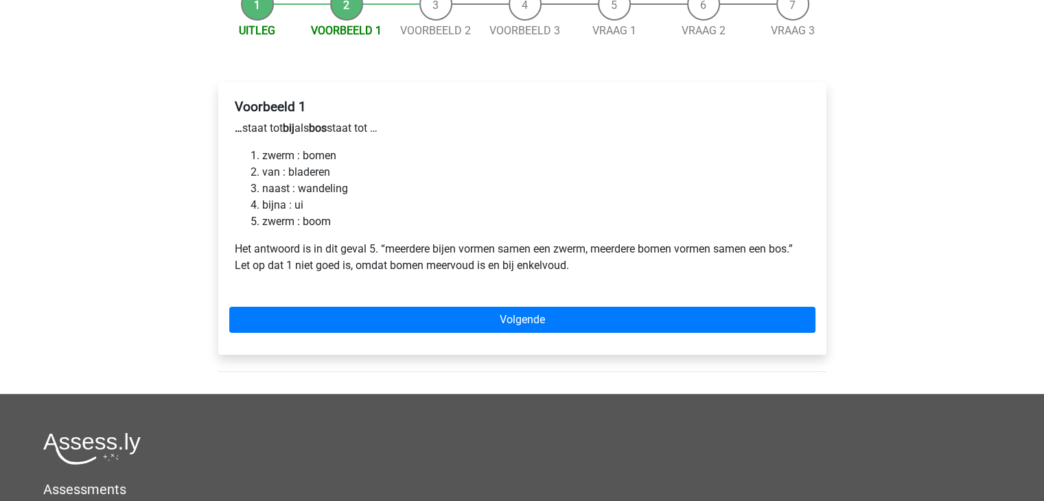
scroll to position [165, 0]
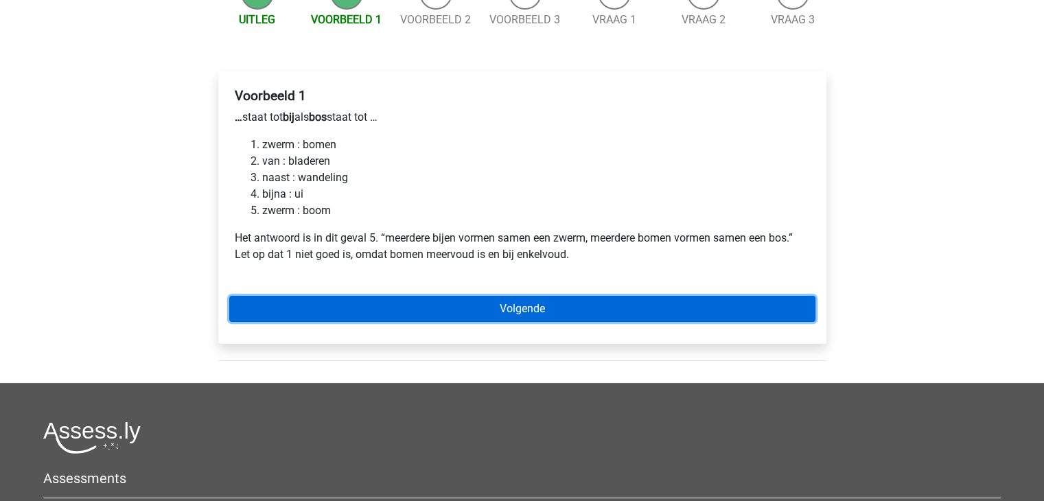
click at [401, 296] on link "Volgende" at bounding box center [522, 309] width 586 height 26
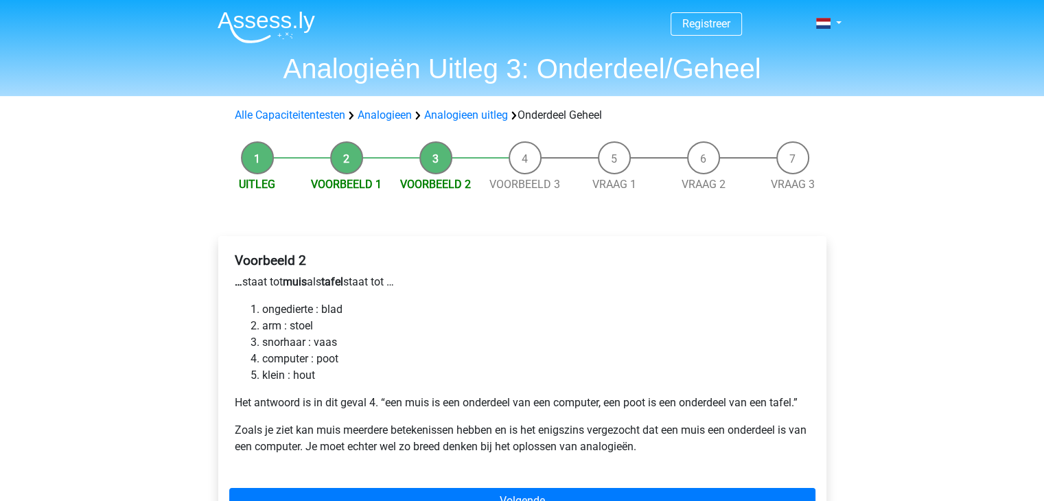
click at [91, 333] on div "Registreer Nederlands English" at bounding box center [522, 468] width 1044 height 937
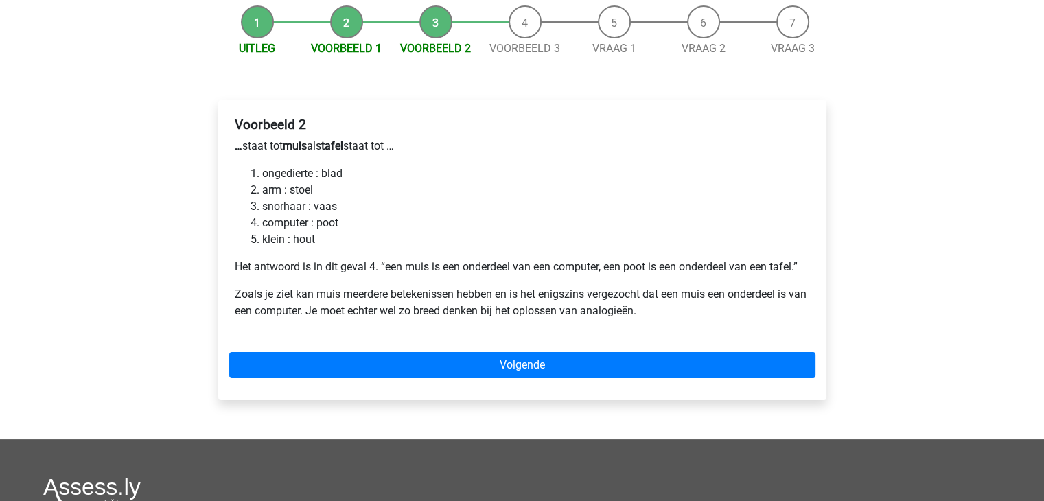
scroll to position [137, 0]
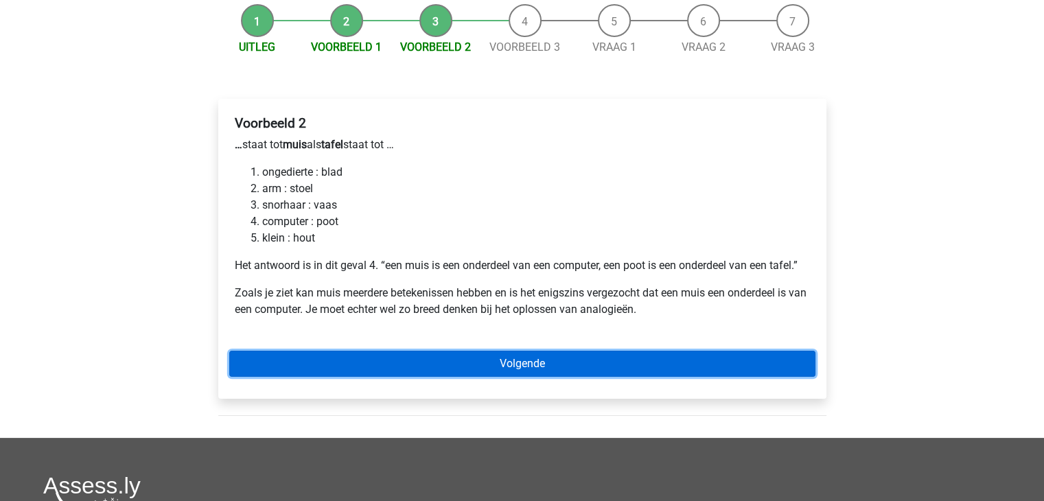
click at [446, 357] on link "Volgende" at bounding box center [522, 364] width 586 height 26
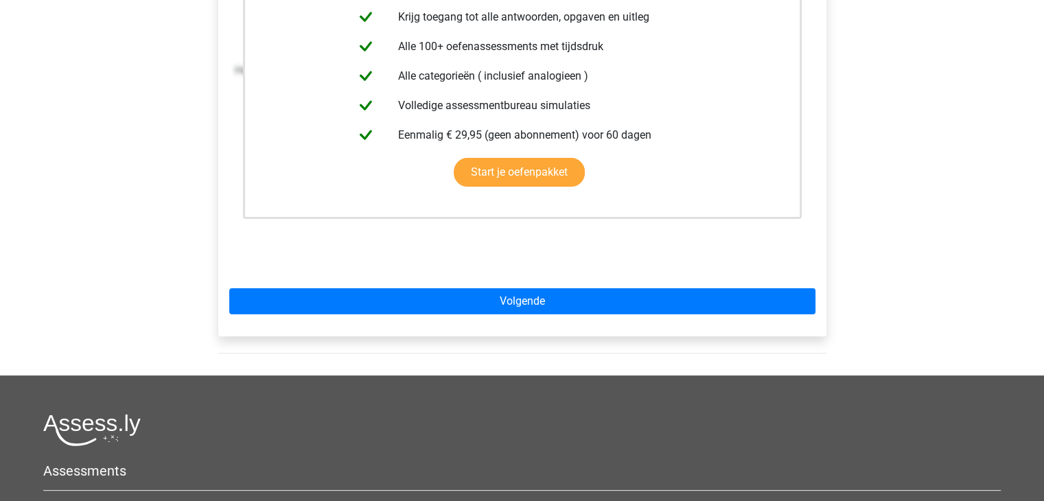
scroll to position [357, 0]
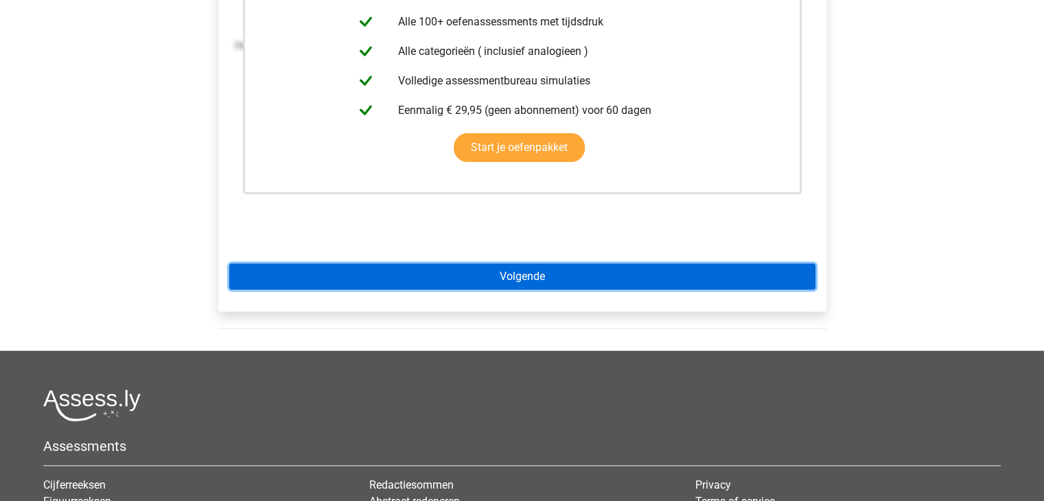
click at [483, 264] on link "Volgende" at bounding box center [522, 277] width 586 height 26
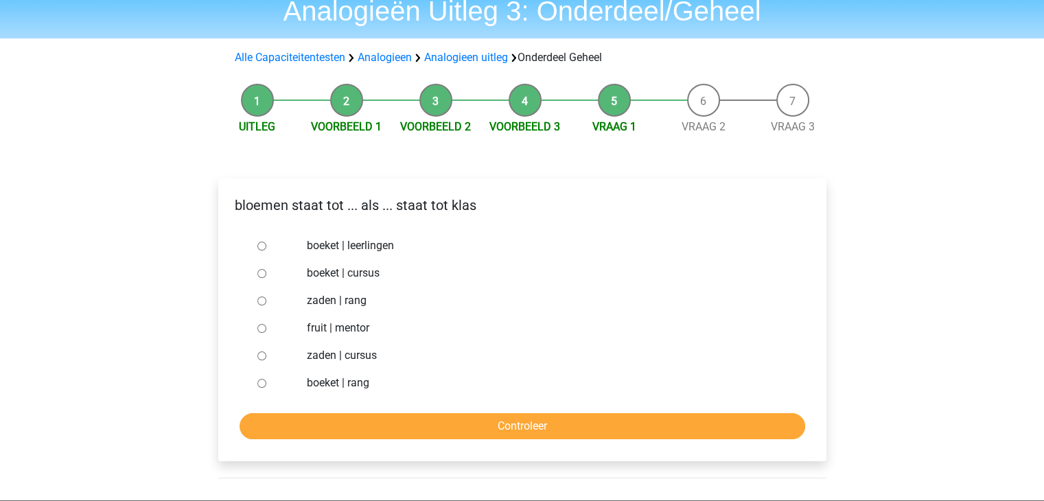
scroll to position [82, 0]
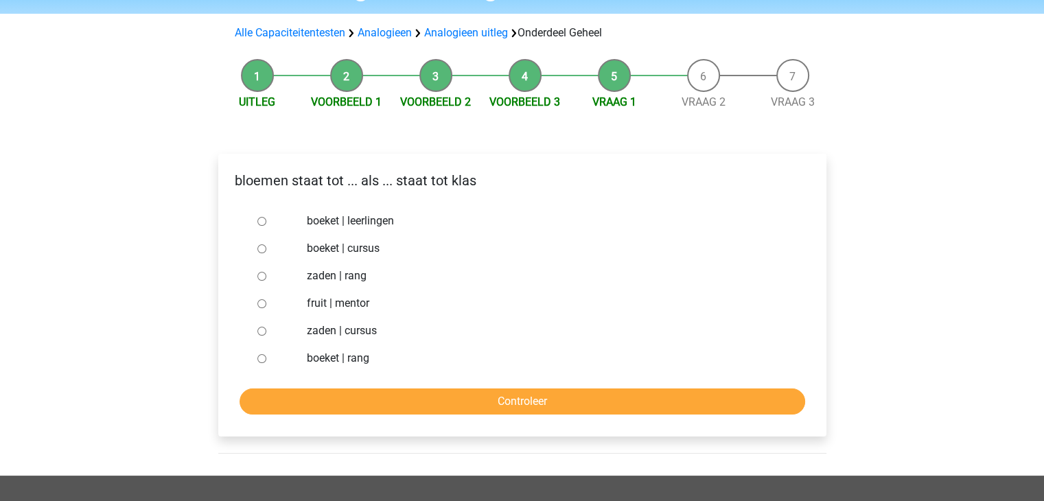
click at [261, 220] on input "boeket | leerlingen" at bounding box center [261, 221] width 9 height 9
radio input "true"
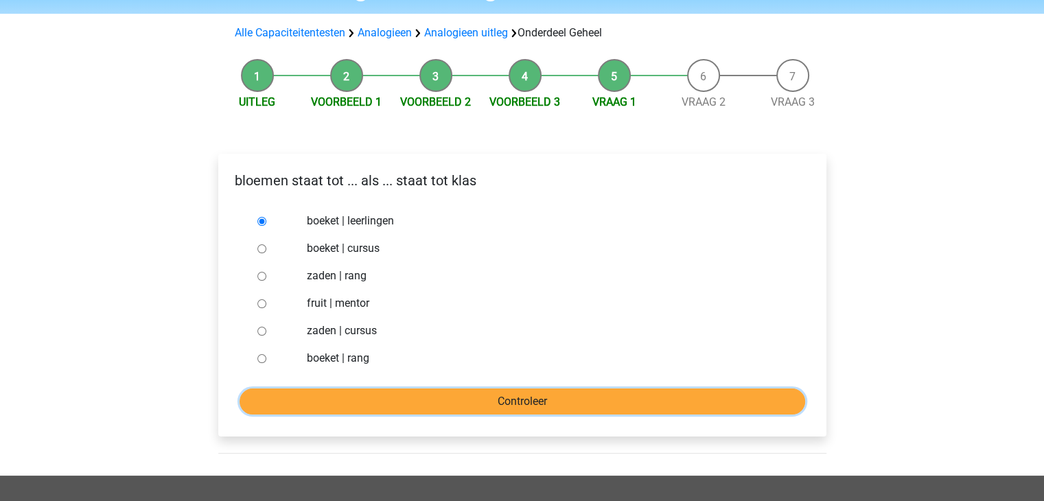
click at [515, 408] on input "Controleer" at bounding box center [521, 401] width 565 height 26
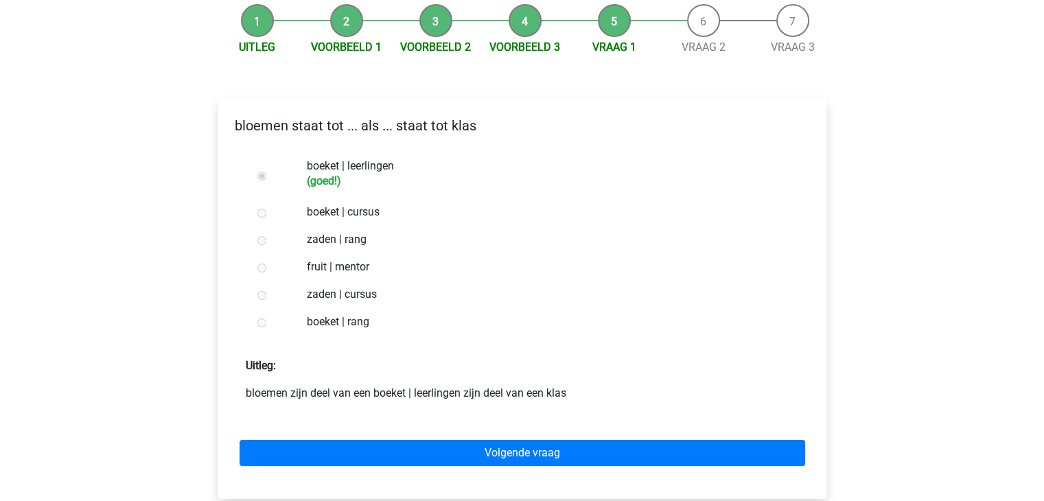
scroll to position [302, 0]
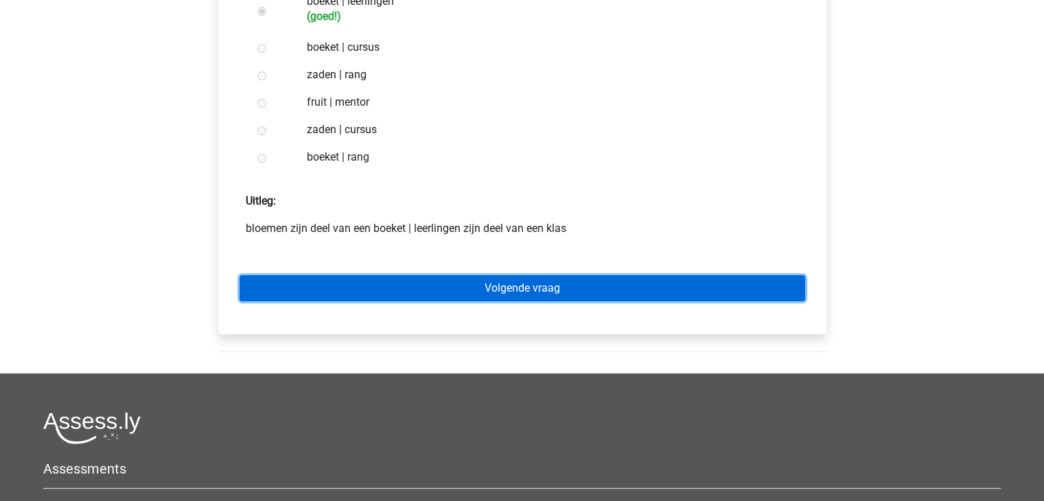
click at [526, 286] on link "Volgende vraag" at bounding box center [521, 288] width 565 height 26
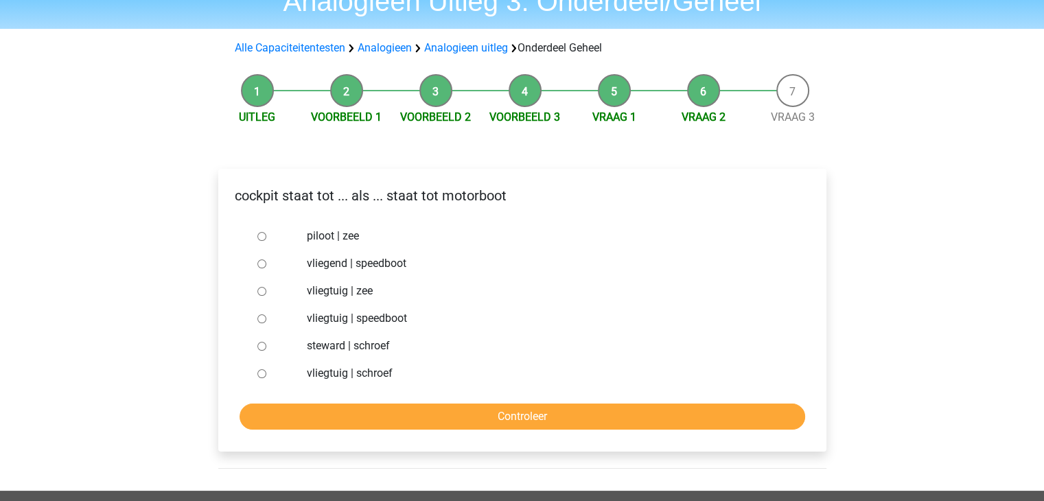
scroll to position [110, 0]
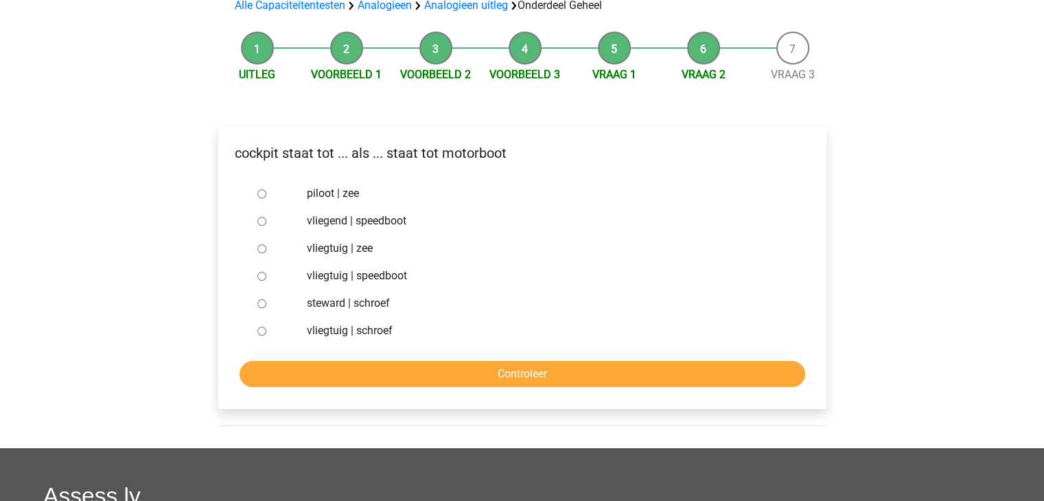
click at [261, 331] on input "vliegtuig | schroef" at bounding box center [261, 331] width 9 height 9
radio input "true"
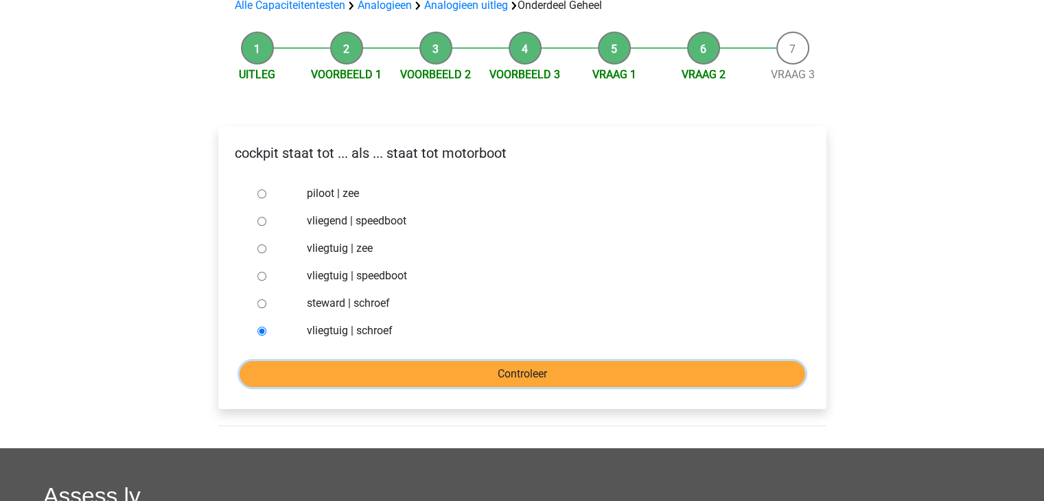
click at [338, 376] on input "Controleer" at bounding box center [521, 374] width 565 height 26
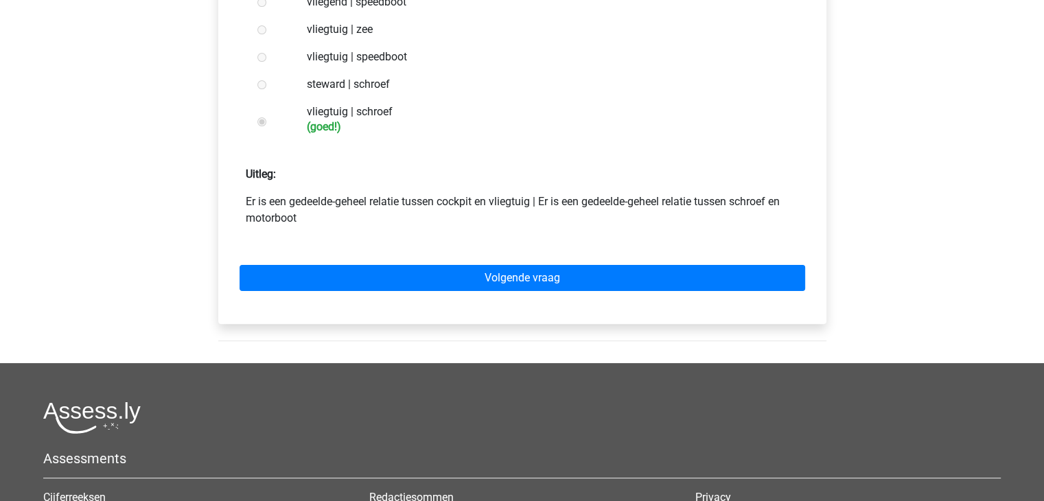
scroll to position [329, 0]
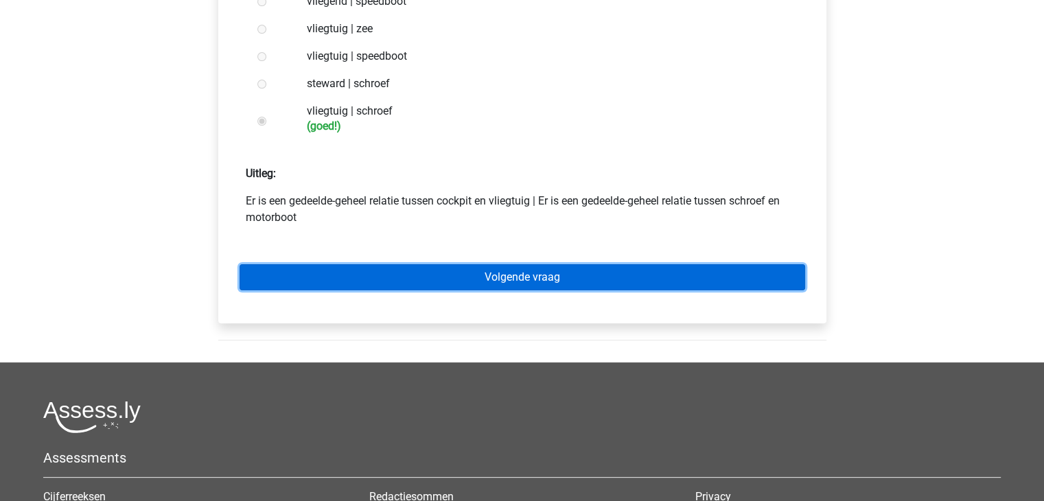
click at [515, 277] on link "Volgende vraag" at bounding box center [521, 277] width 565 height 26
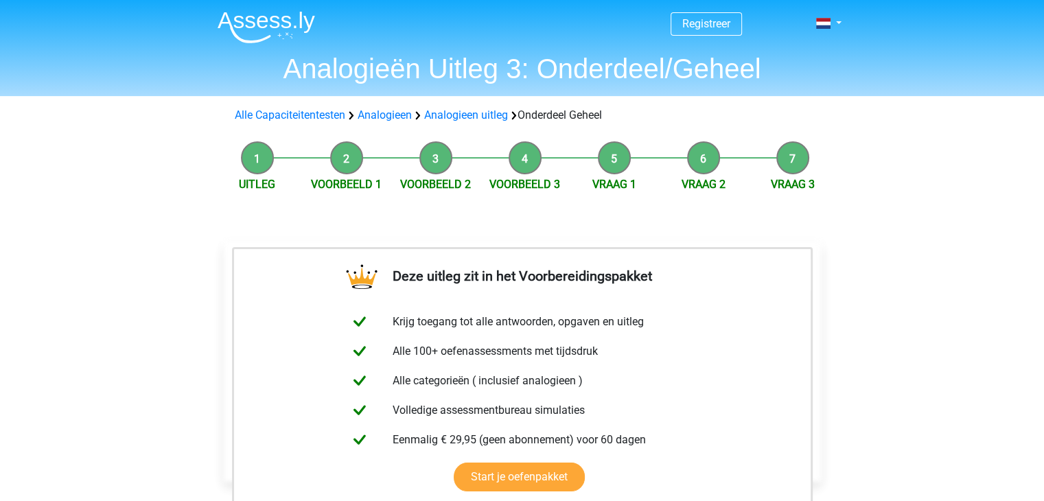
click at [108, 314] on div "Registreer Nederlands English" at bounding box center [522, 507] width 1044 height 1015
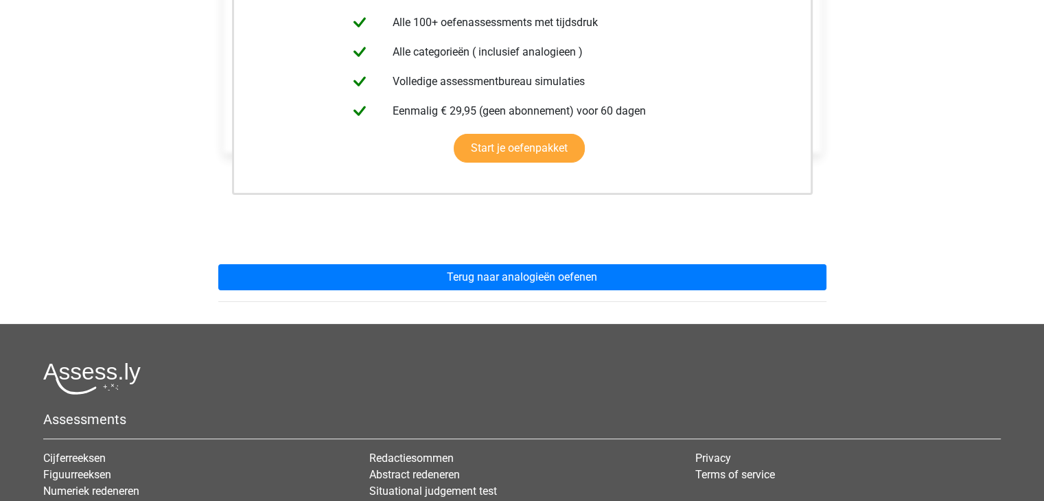
scroll to position [329, 0]
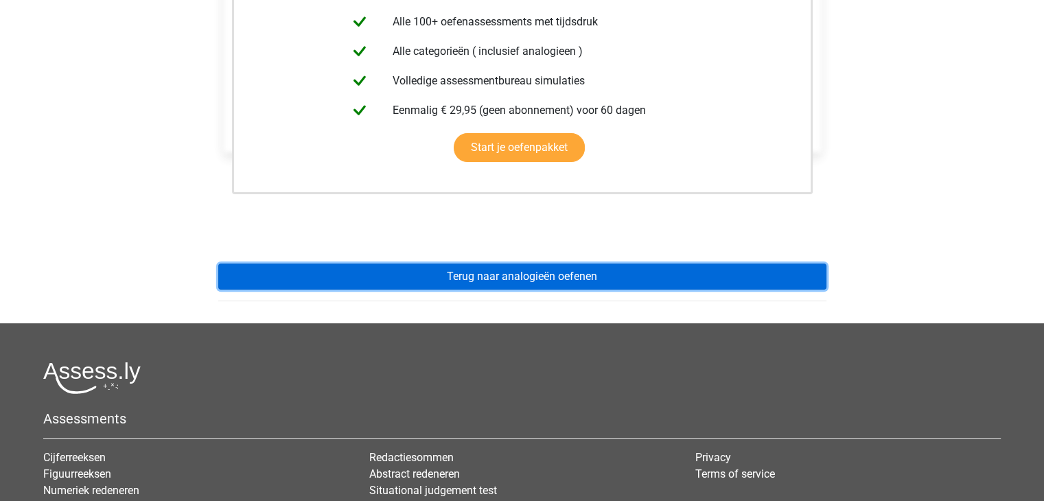
click at [445, 269] on link "Terug naar analogieën oefenen" at bounding box center [522, 277] width 608 height 26
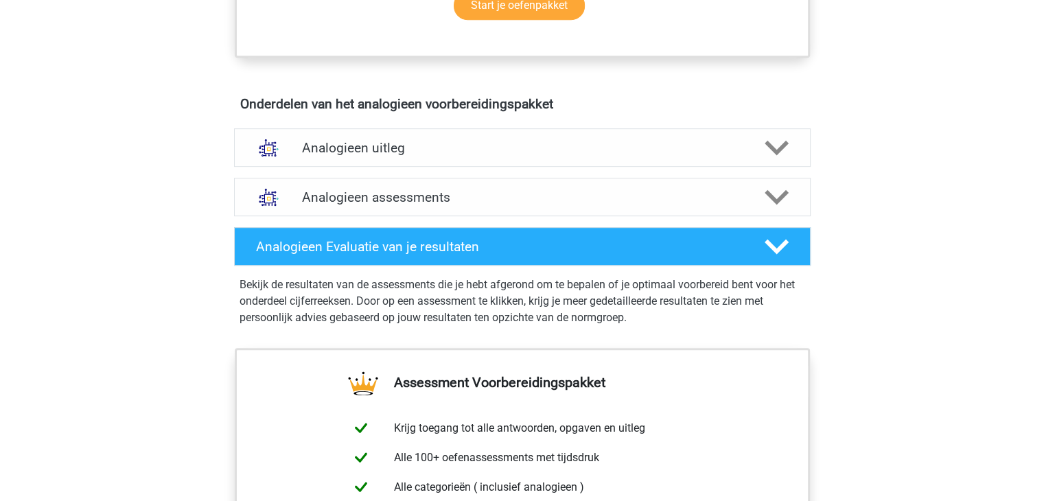
scroll to position [714, 0]
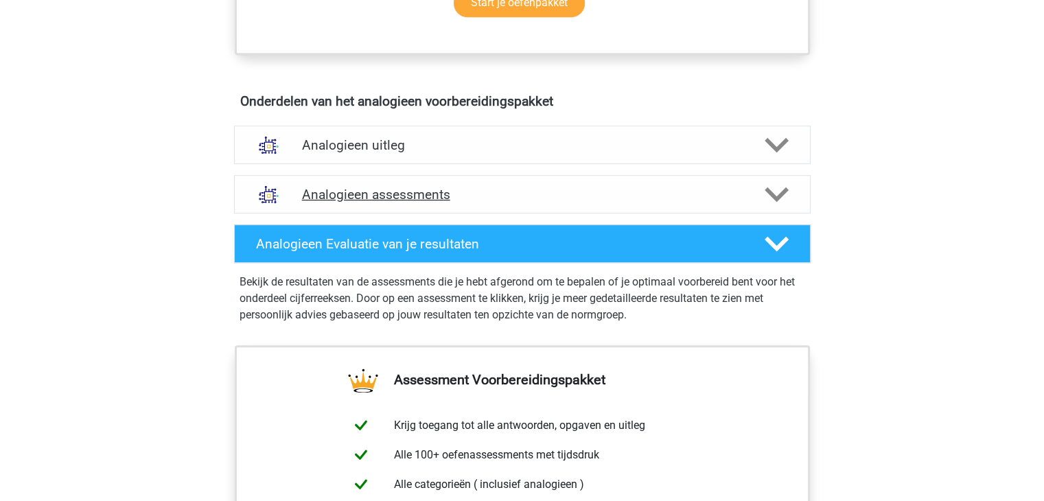
click at [782, 198] on icon at bounding box center [776, 195] width 24 height 24
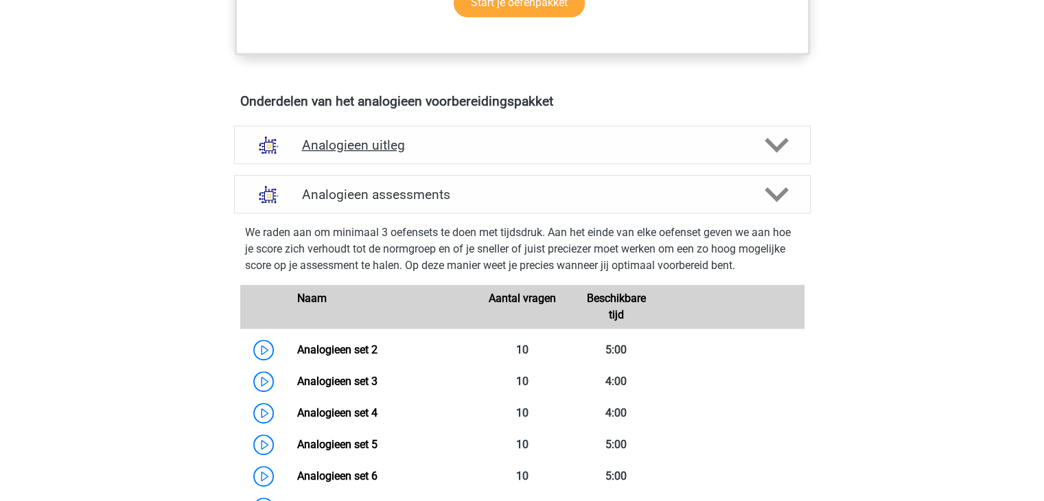
click at [772, 160] on div "Analogieen uitleg" at bounding box center [522, 145] width 576 height 38
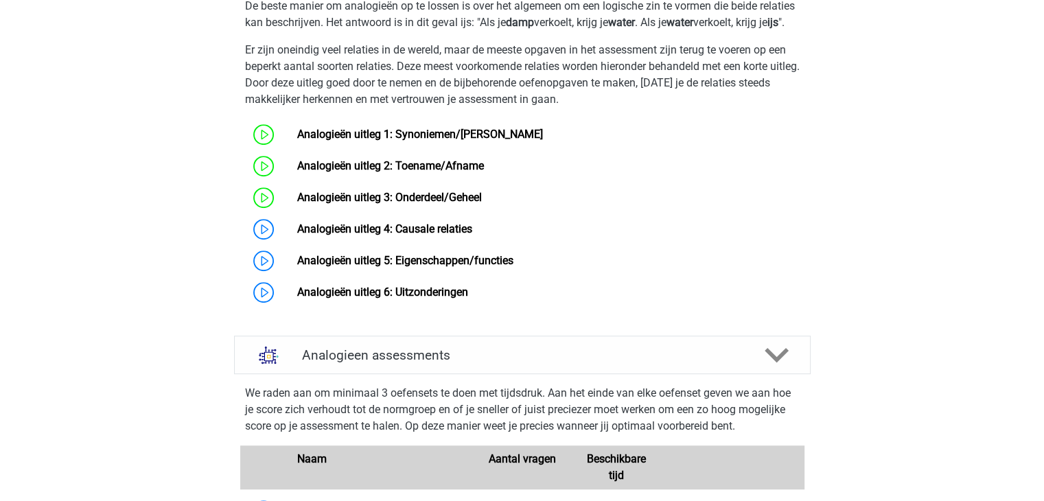
scroll to position [1016, 0]
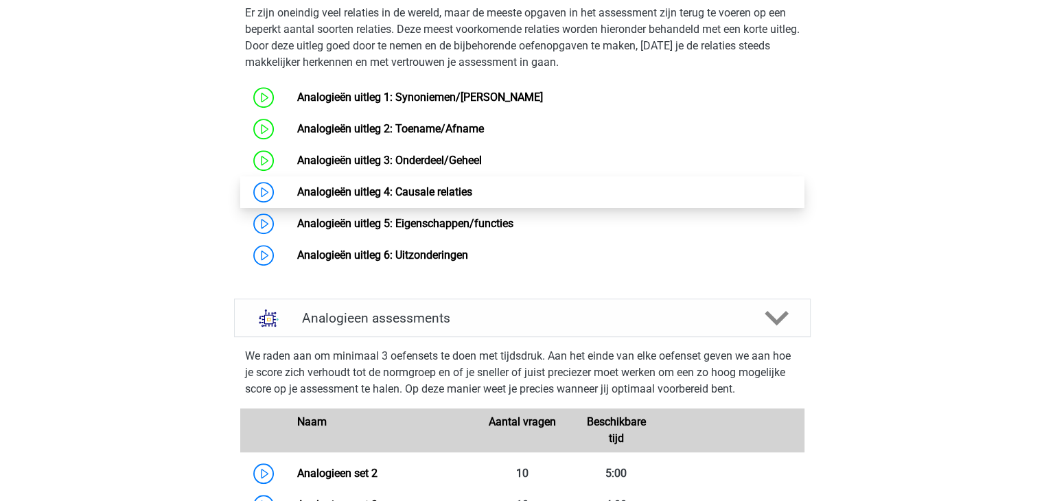
click at [398, 198] on link "Analogieën uitleg 4: Causale relaties" at bounding box center [384, 191] width 175 height 13
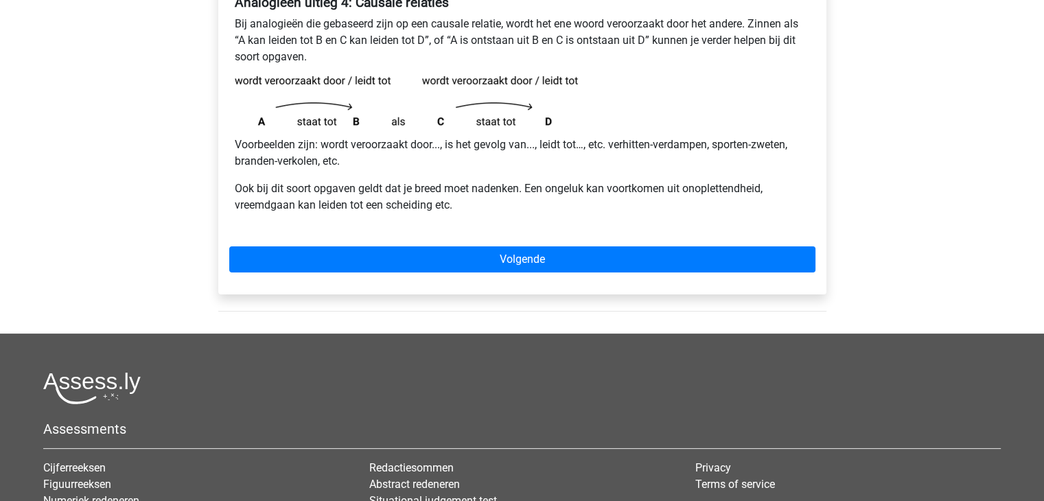
scroll to position [274, 0]
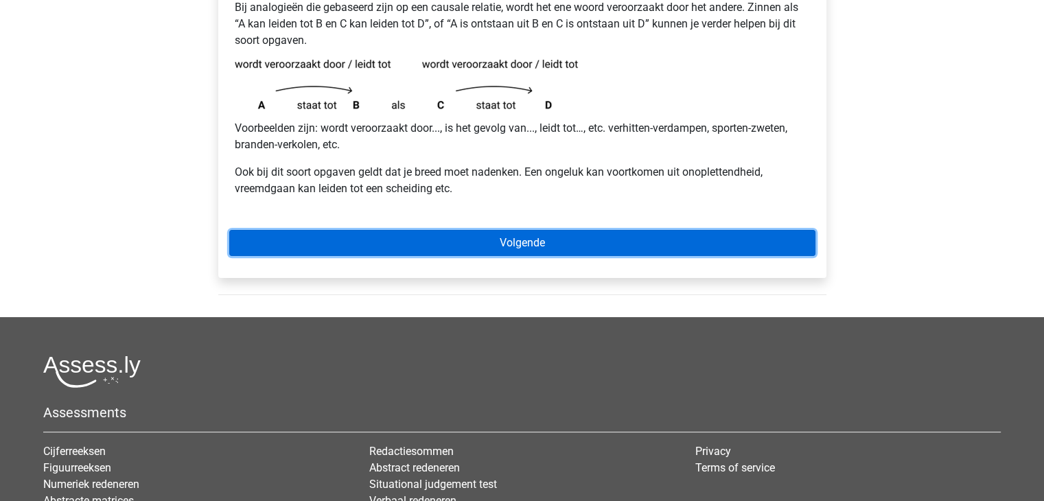
click at [421, 239] on link "Volgende" at bounding box center [522, 243] width 586 height 26
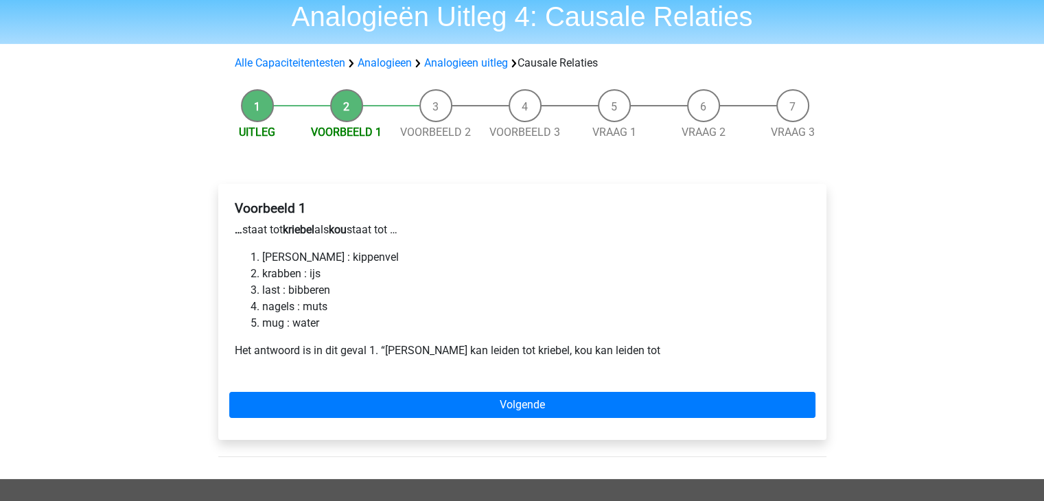
scroll to position [55, 0]
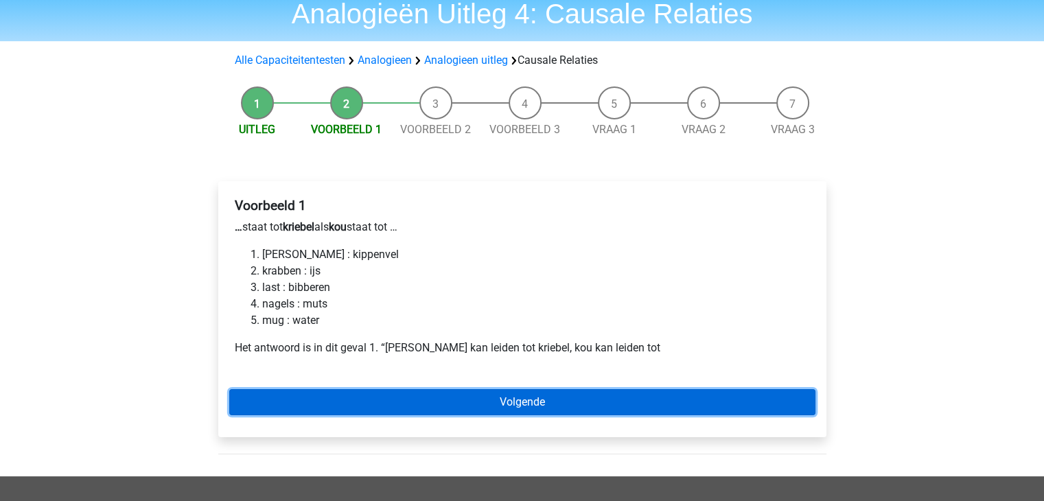
click at [393, 401] on link "Volgende" at bounding box center [522, 402] width 586 height 26
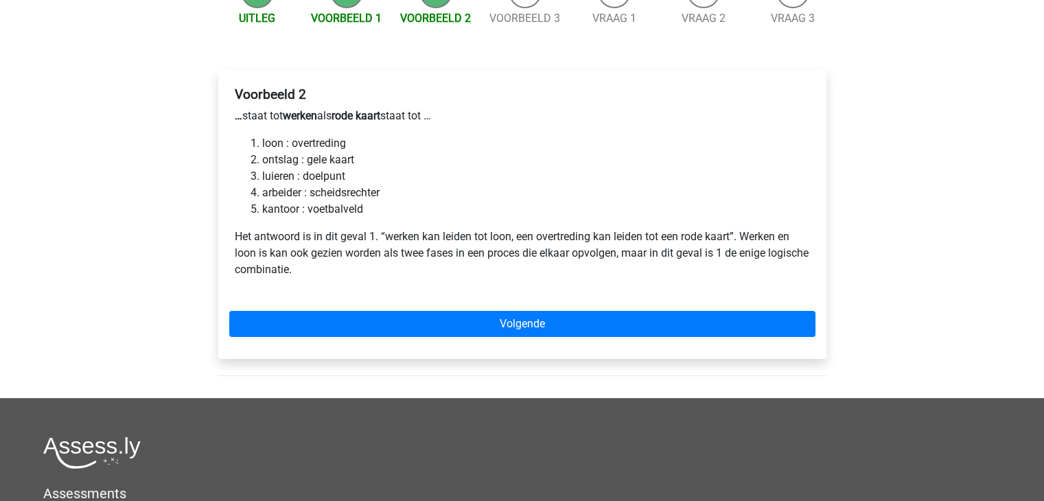
scroll to position [192, 0]
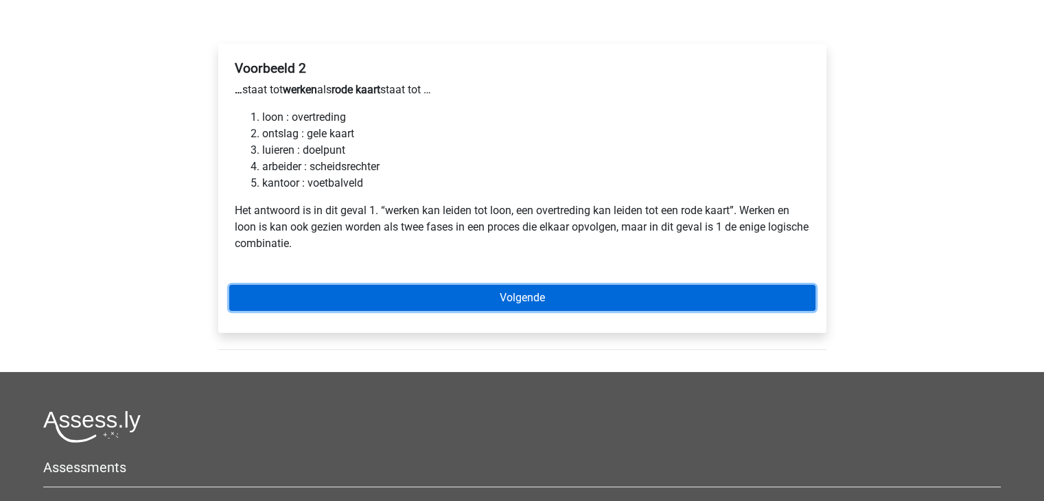
click at [316, 299] on link "Volgende" at bounding box center [522, 298] width 586 height 26
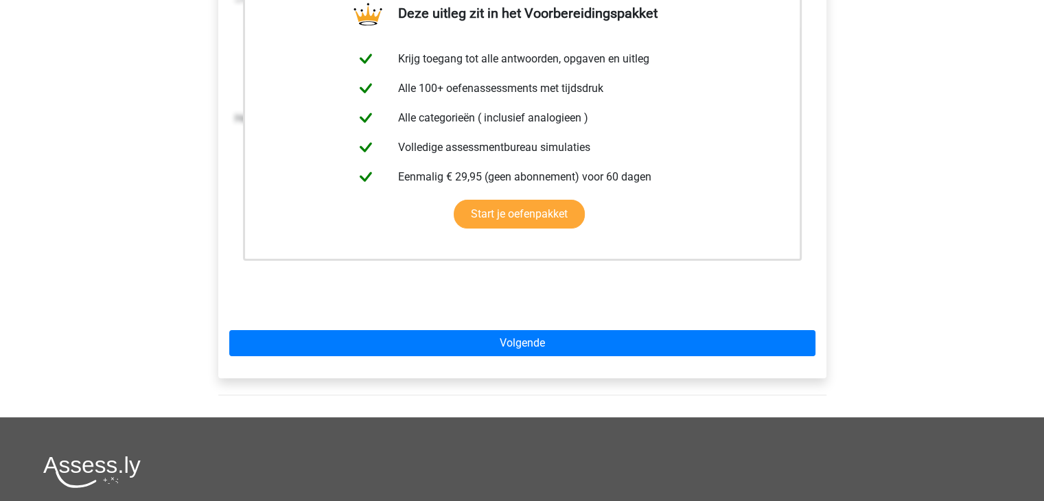
scroll to position [329, 0]
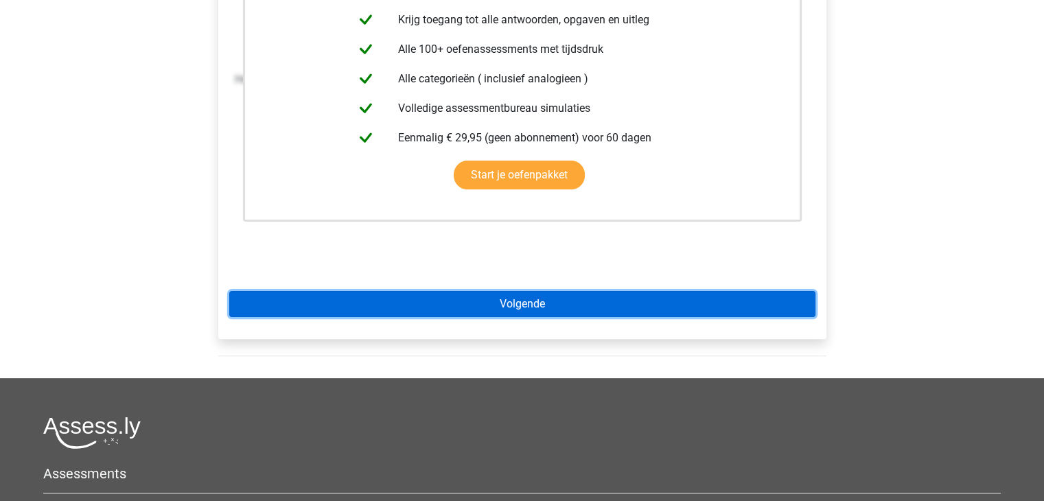
click at [421, 300] on link "Volgende" at bounding box center [522, 304] width 586 height 26
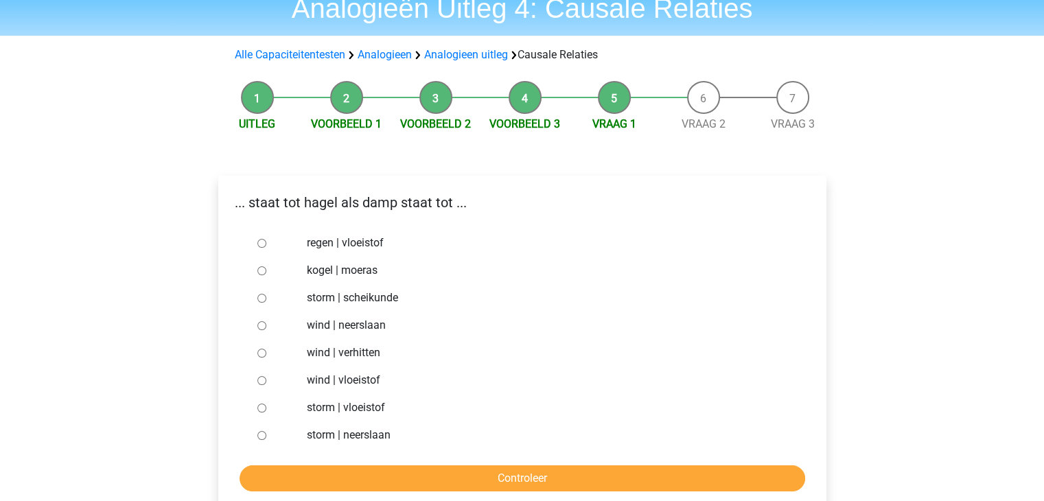
scroll to position [82, 0]
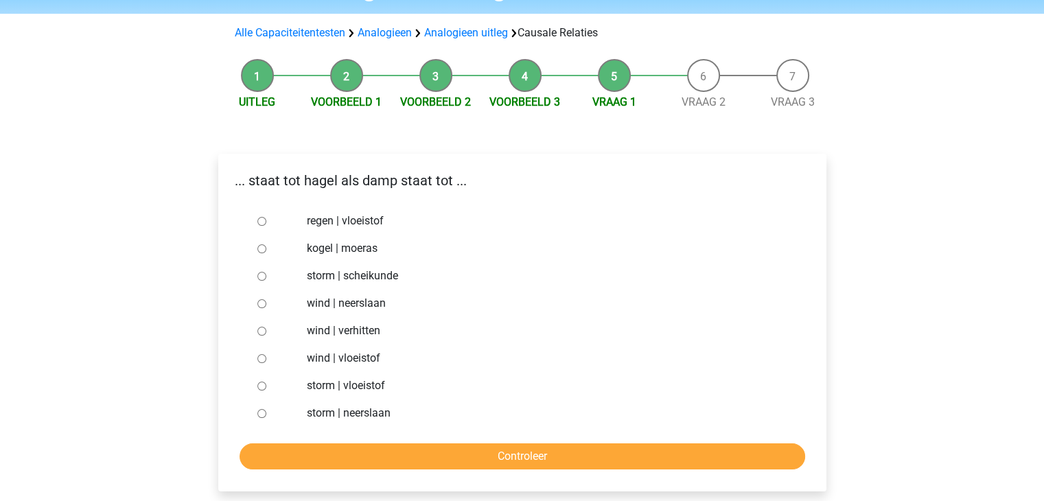
click at [260, 223] on input "regen | vloeistof" at bounding box center [261, 221] width 9 height 9
radio input "true"
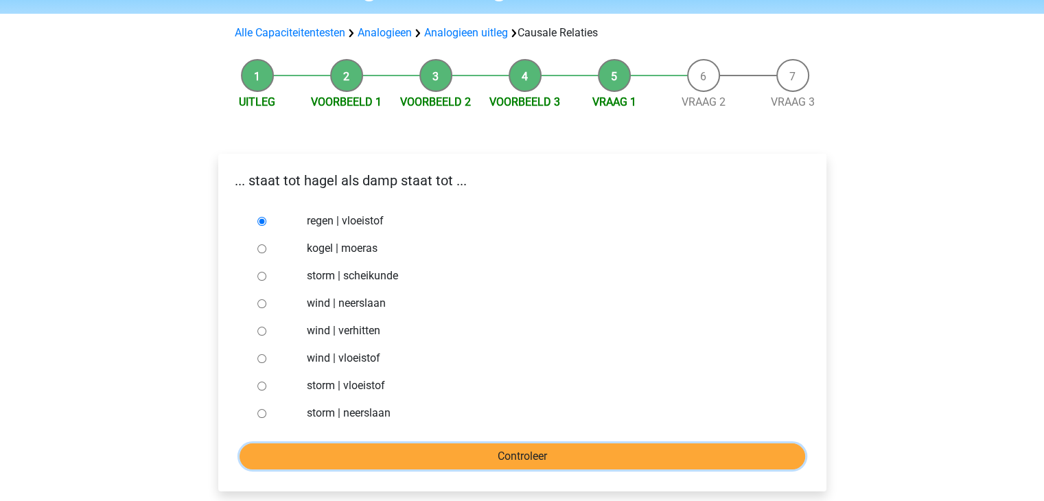
click at [535, 456] on input "Controleer" at bounding box center [521, 456] width 565 height 26
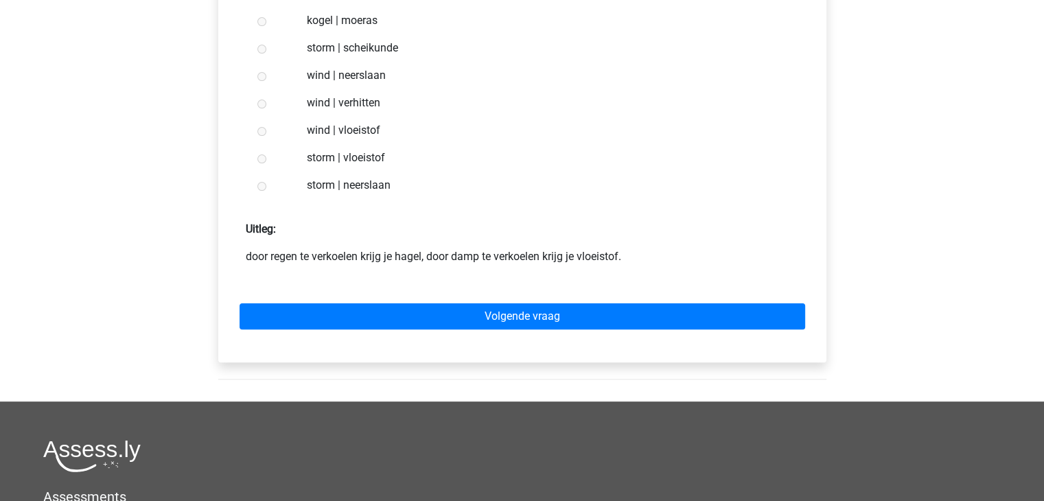
scroll to position [329, 0]
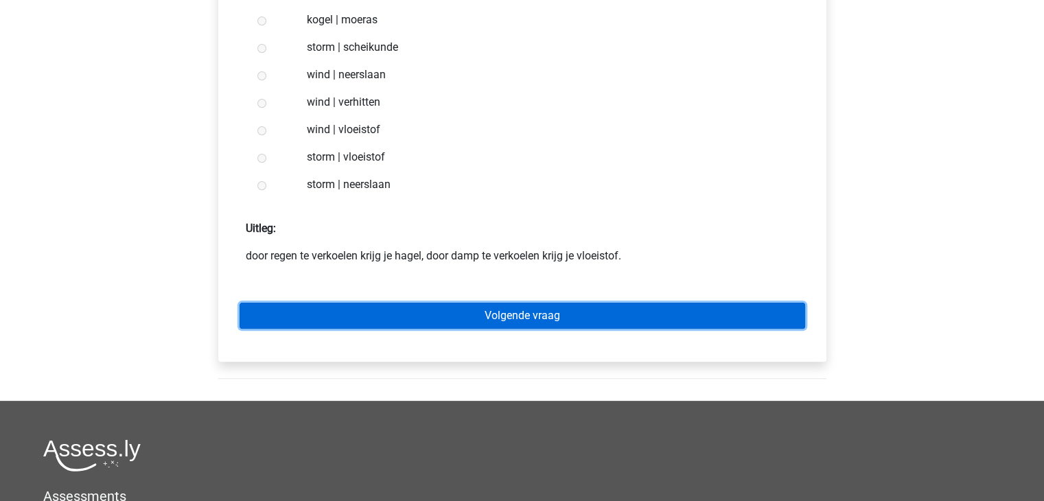
click at [447, 309] on link "Volgende vraag" at bounding box center [521, 316] width 565 height 26
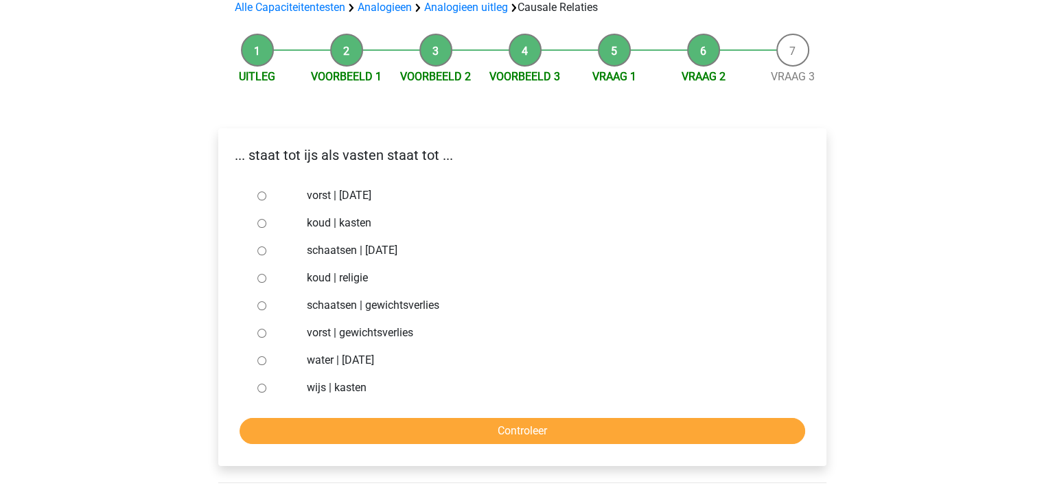
scroll to position [110, 0]
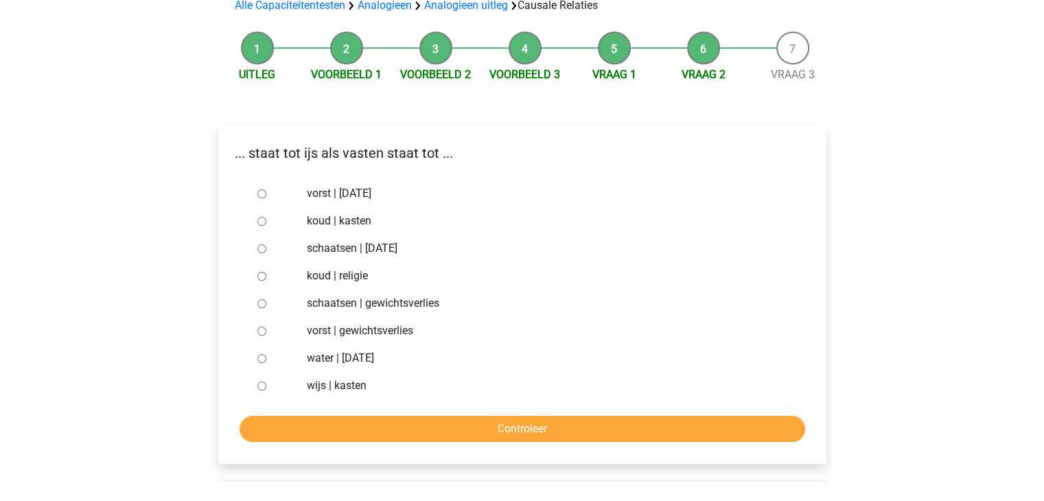
click at [264, 329] on input "vorst | gewichtsverlies" at bounding box center [261, 331] width 9 height 9
radio input "true"
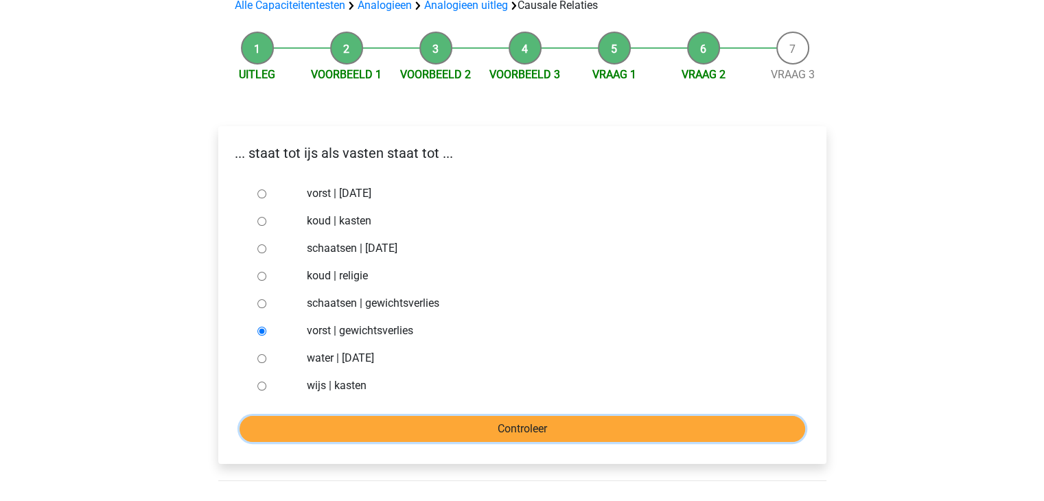
click at [575, 429] on input "Controleer" at bounding box center [521, 429] width 565 height 26
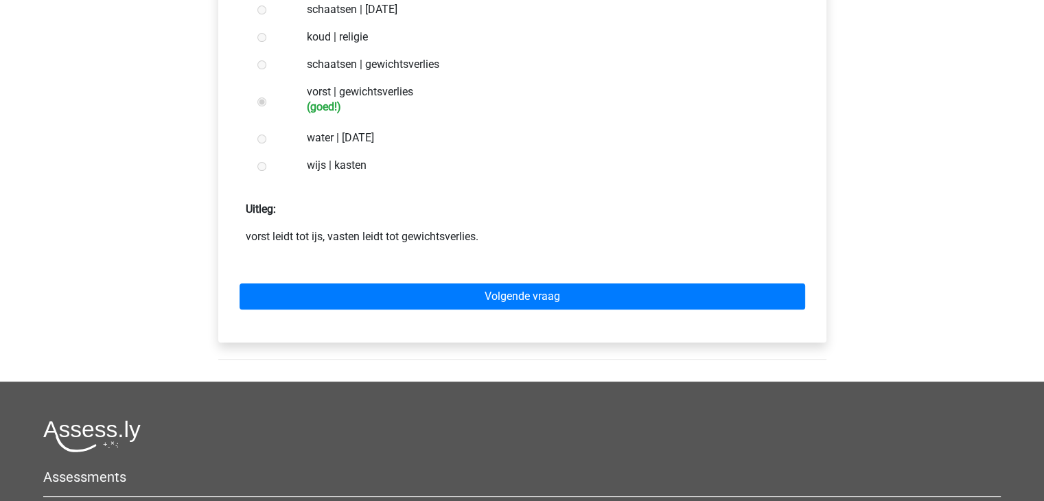
scroll to position [357, 0]
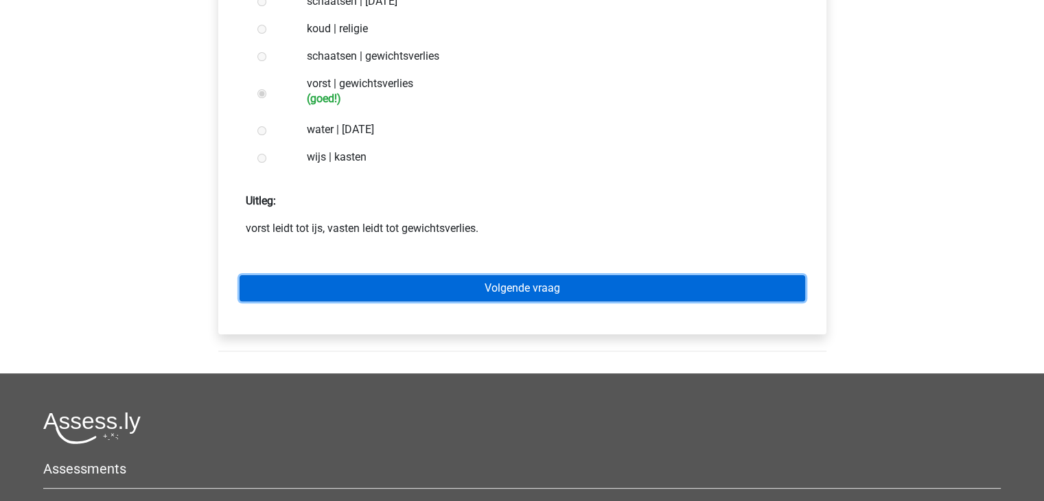
click at [440, 284] on link "Volgende vraag" at bounding box center [521, 288] width 565 height 26
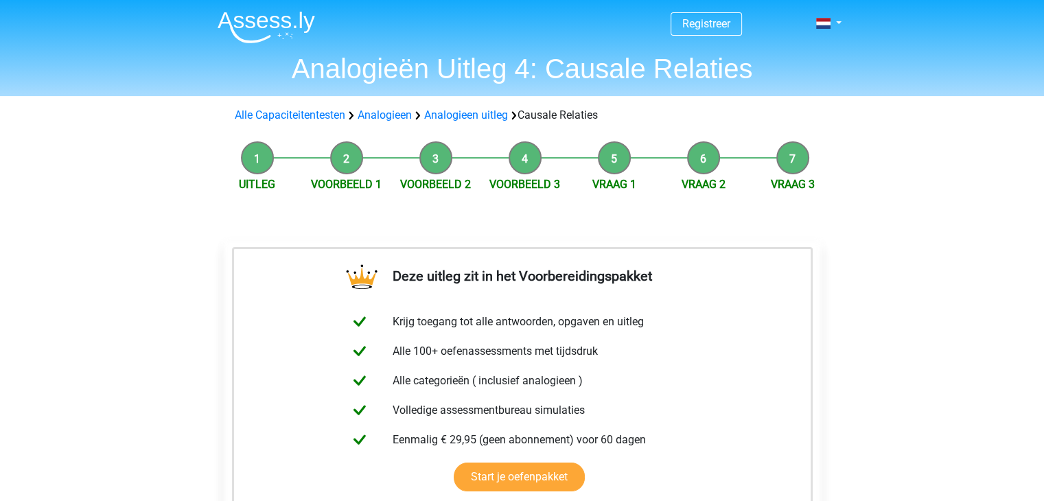
click at [178, 309] on div "Registreer Nederlands English" at bounding box center [522, 507] width 1044 height 1015
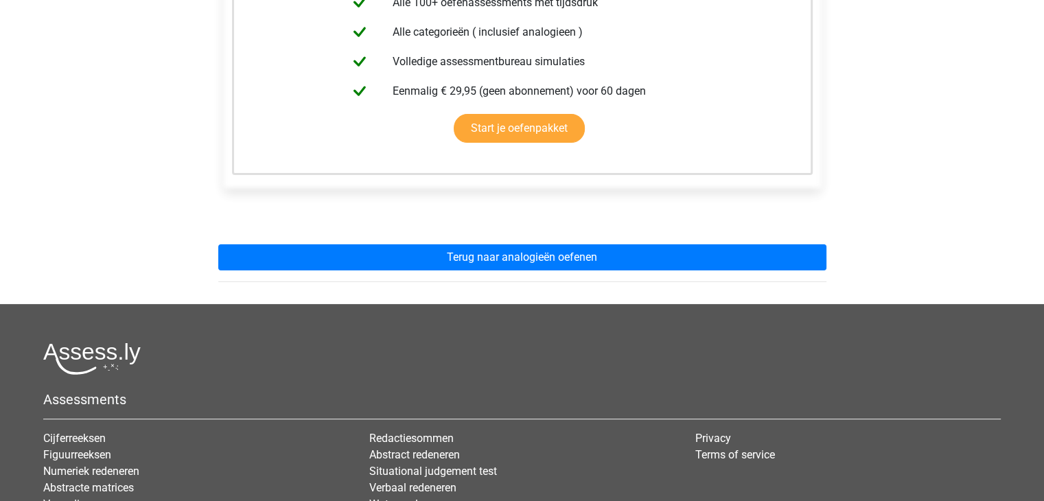
scroll to position [357, 0]
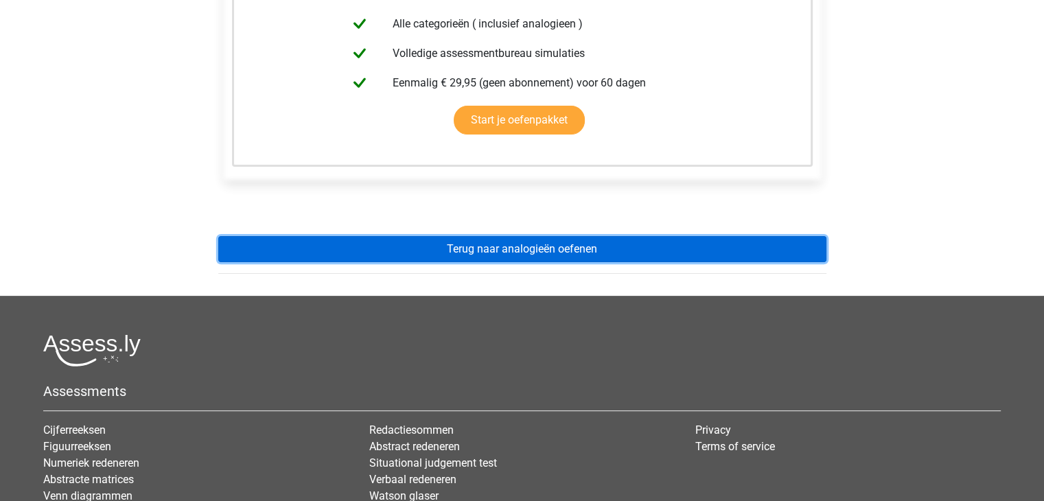
click at [488, 238] on link "Terug naar analogieën oefenen" at bounding box center [522, 249] width 608 height 26
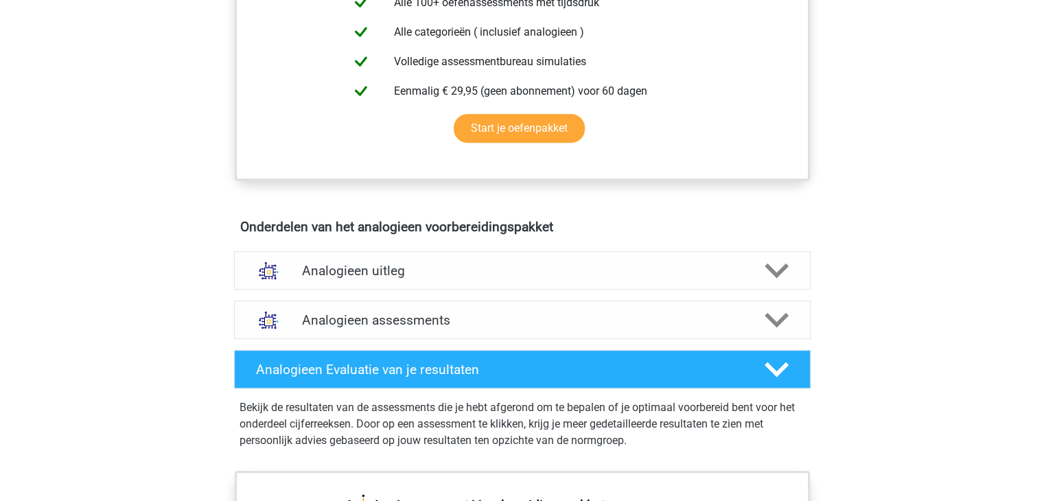
scroll to position [604, 0]
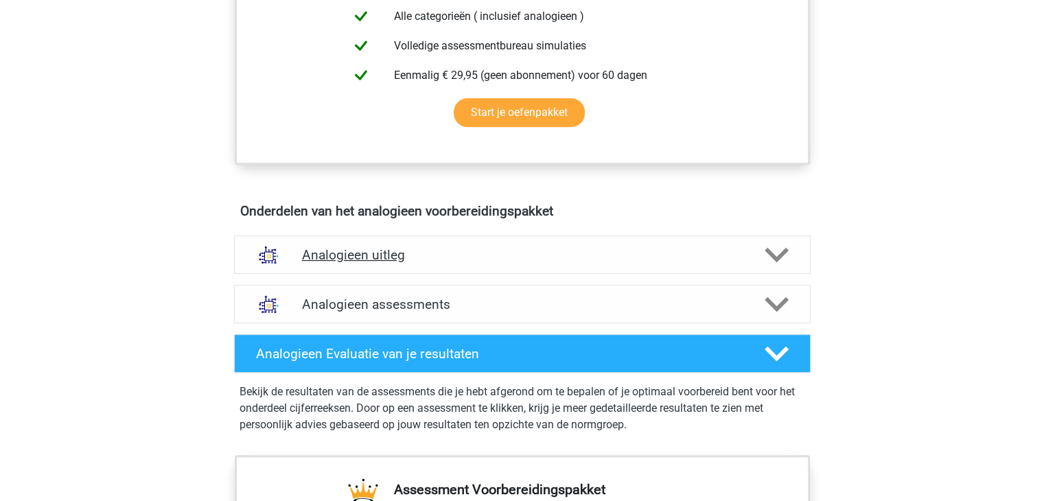
click at [766, 253] on icon at bounding box center [776, 255] width 24 height 24
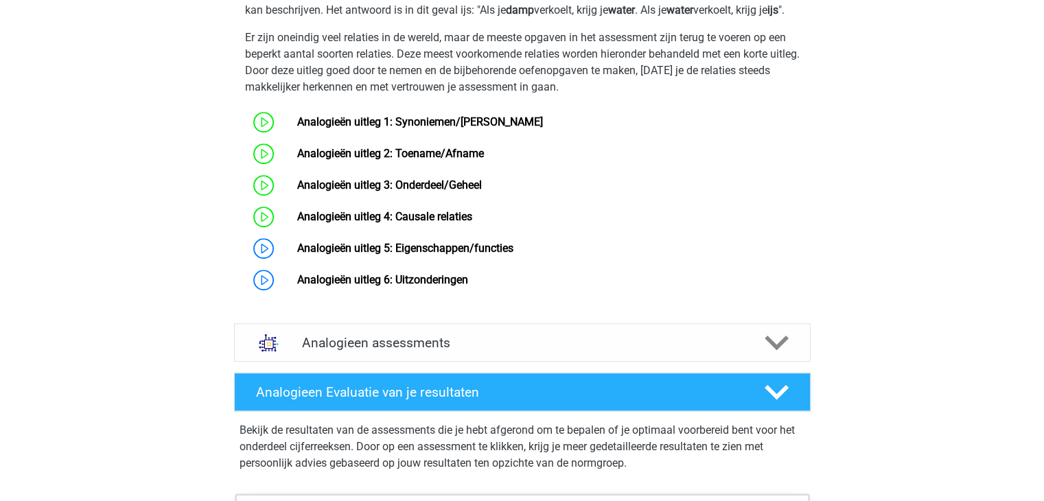
scroll to position [988, 0]
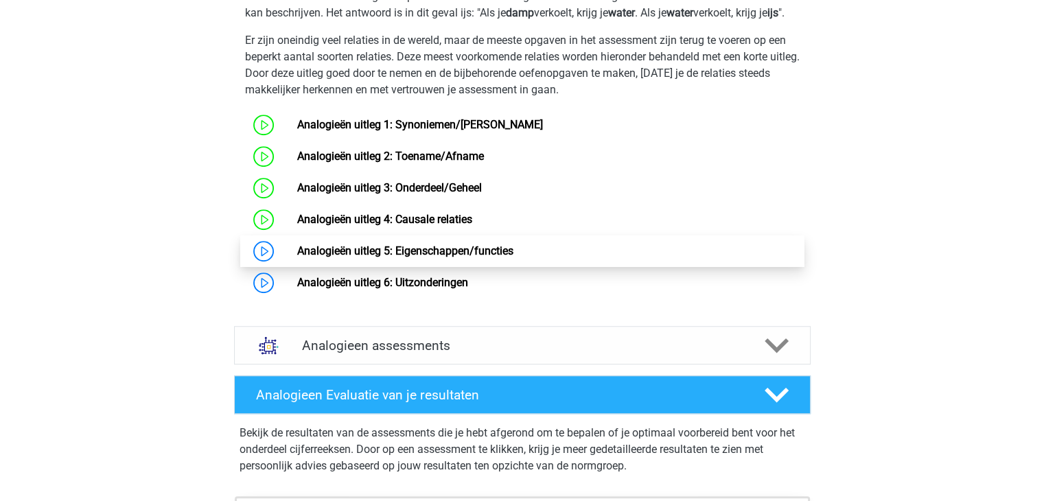
click at [338, 257] on link "Analogieën uitleg 5: Eigenschappen/functies" at bounding box center [405, 250] width 216 height 13
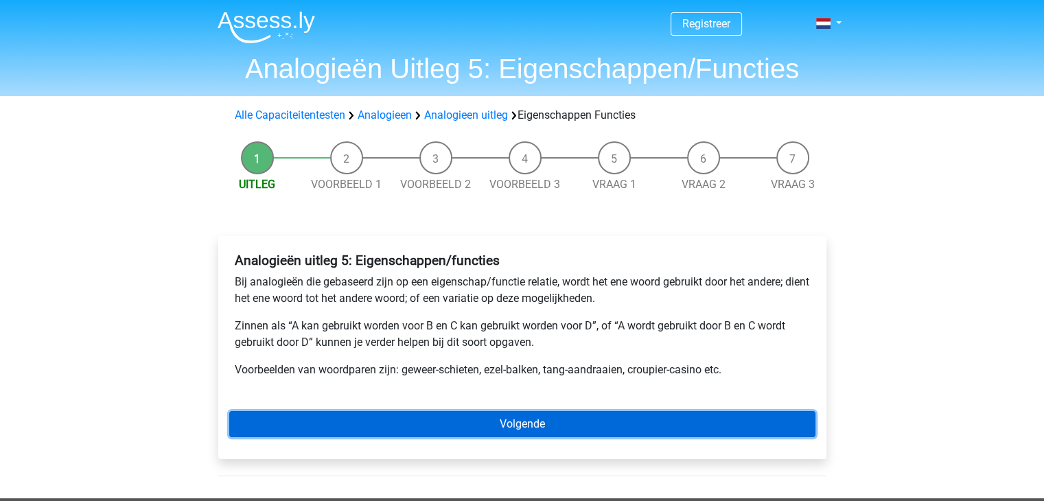
click at [364, 418] on link "Volgende" at bounding box center [522, 424] width 586 height 26
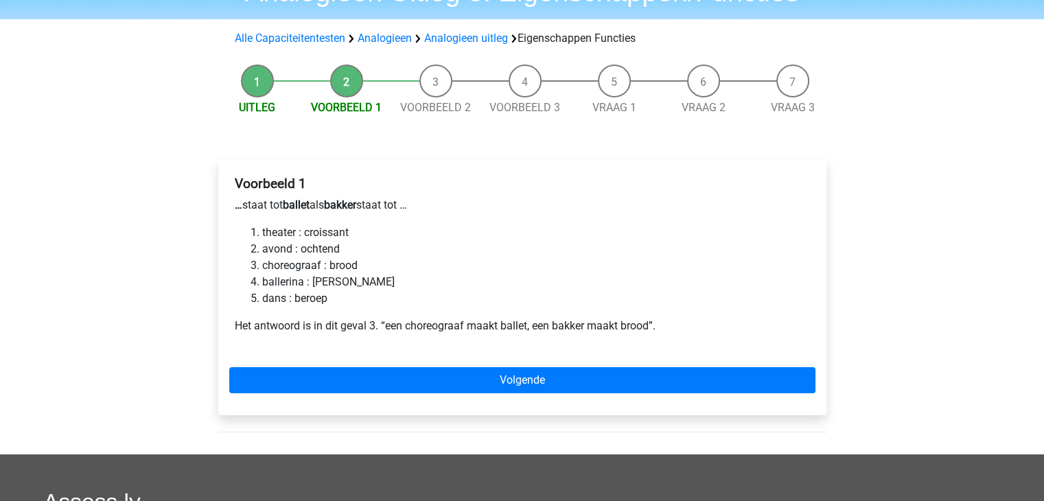
scroll to position [137, 0]
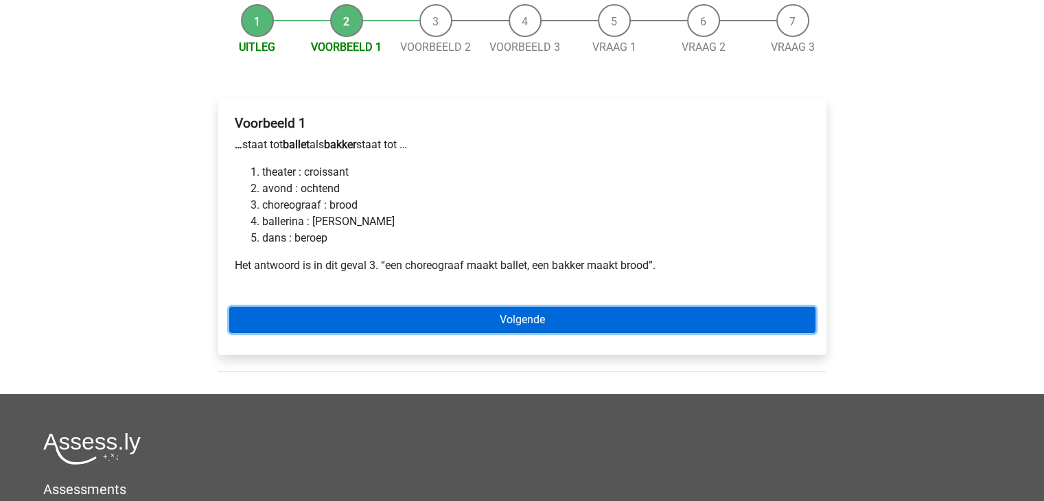
click at [395, 320] on link "Volgende" at bounding box center [522, 320] width 586 height 26
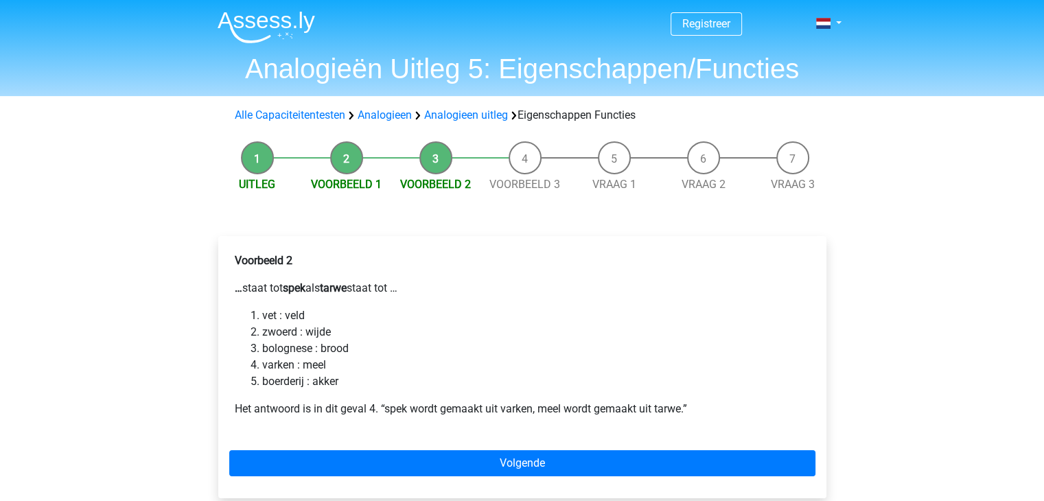
click at [116, 354] on div "Registreer Nederlands English" at bounding box center [522, 450] width 1044 height 900
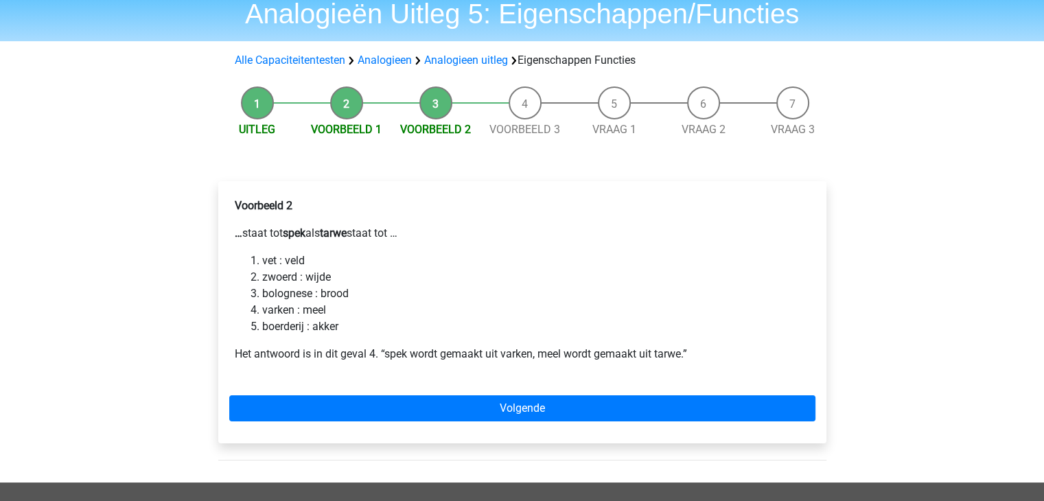
scroll to position [82, 0]
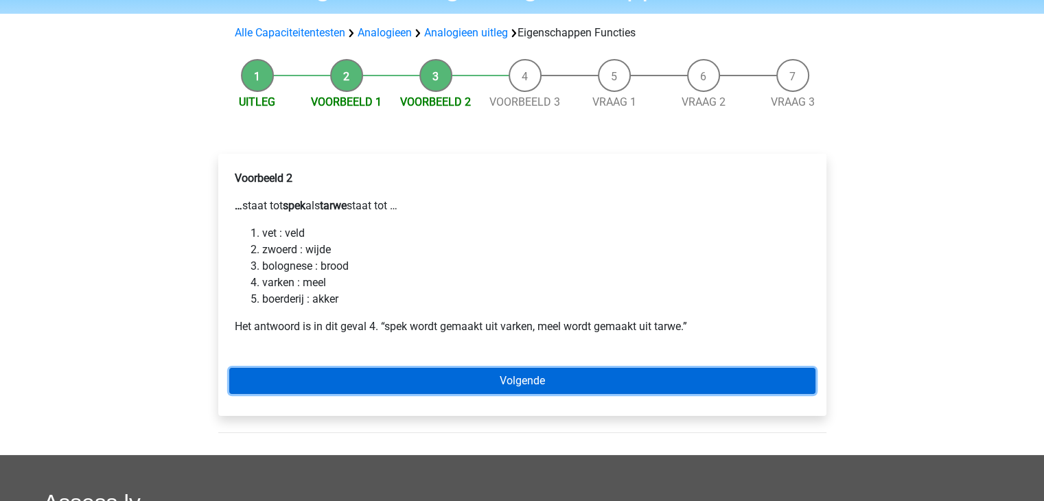
click at [340, 383] on link "Volgende" at bounding box center [522, 381] width 586 height 26
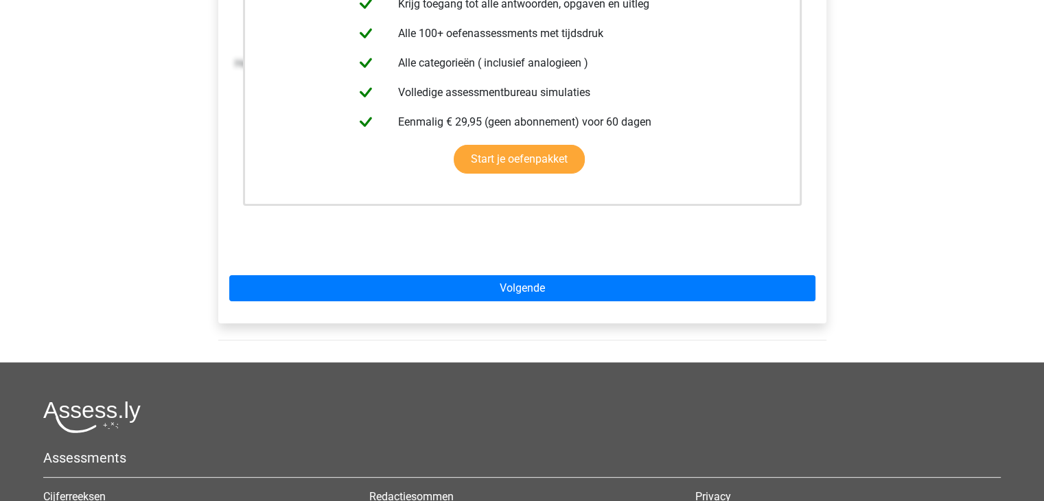
scroll to position [357, 0]
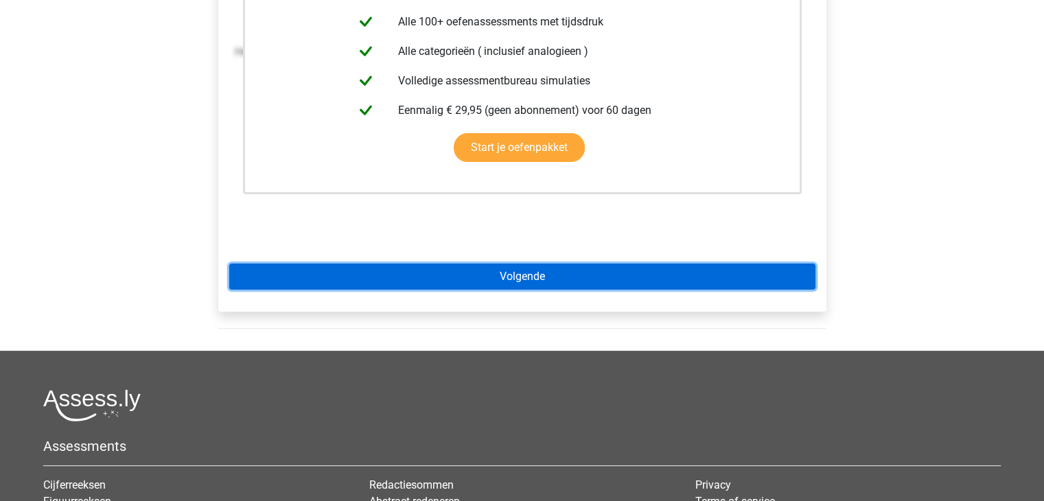
click at [340, 272] on link "Volgende" at bounding box center [522, 277] width 586 height 26
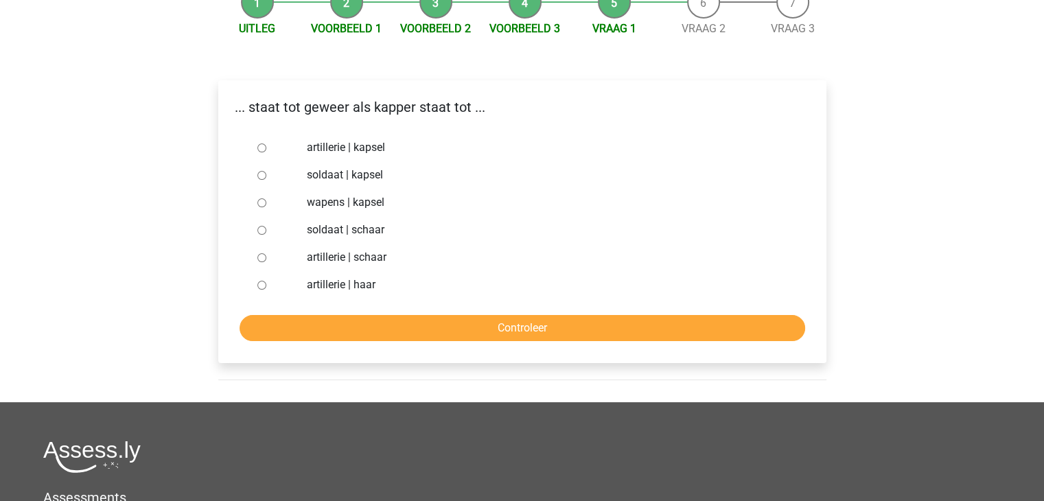
scroll to position [192, 0]
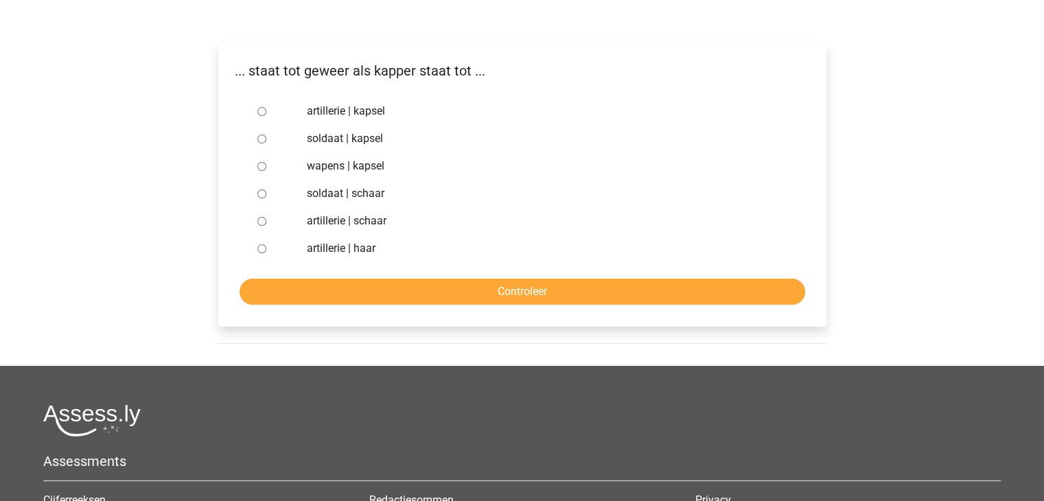
click at [262, 194] on input "soldaat | schaar" at bounding box center [261, 193] width 9 height 9
radio input "true"
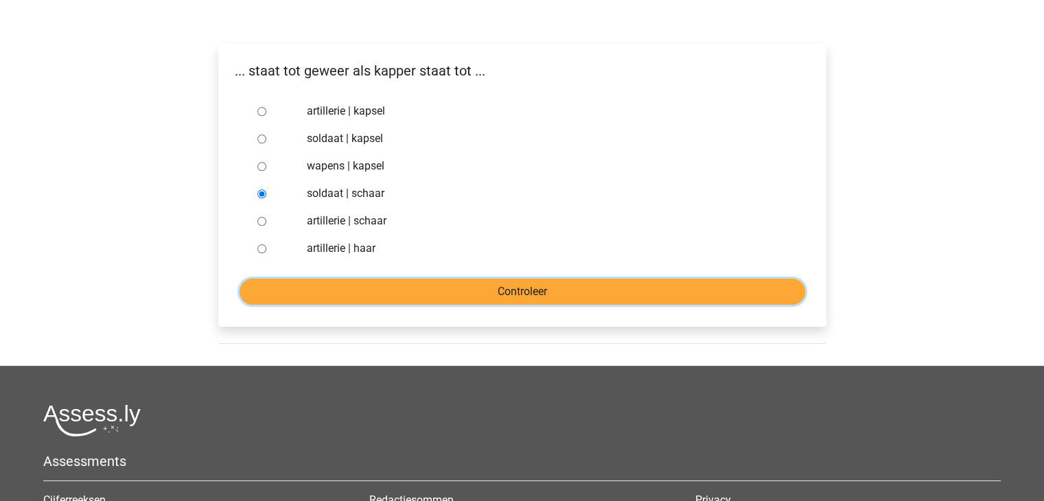
click at [368, 283] on input "Controleer" at bounding box center [521, 292] width 565 height 26
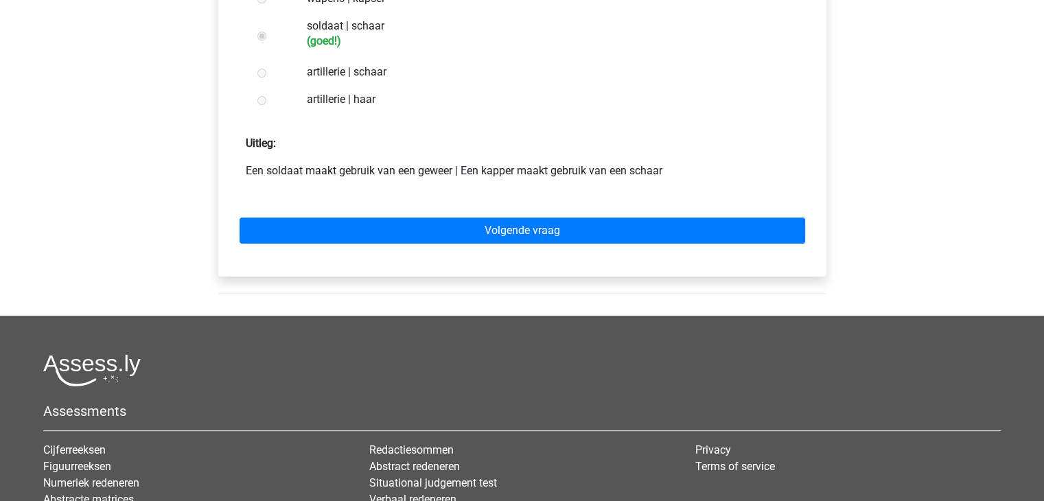
scroll to position [384, 0]
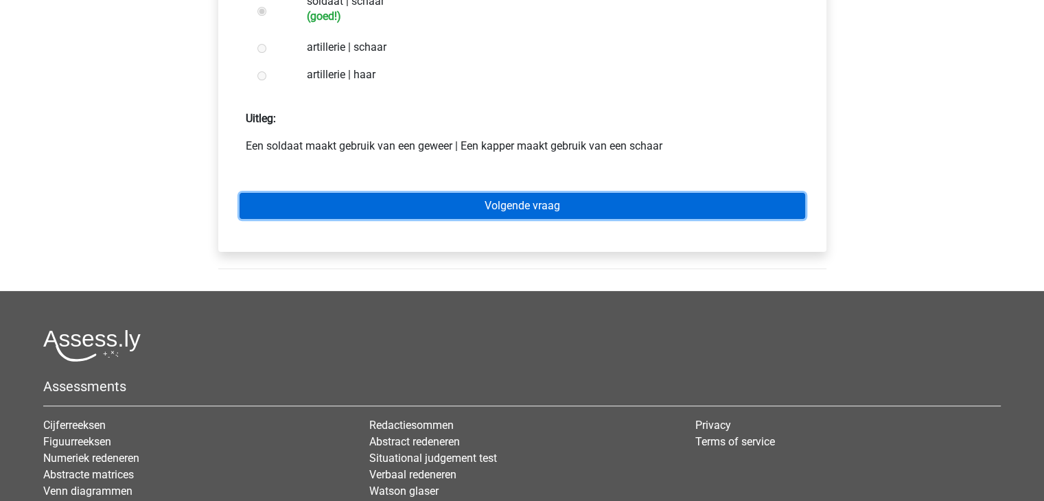
click at [430, 205] on link "Volgende vraag" at bounding box center [521, 206] width 565 height 26
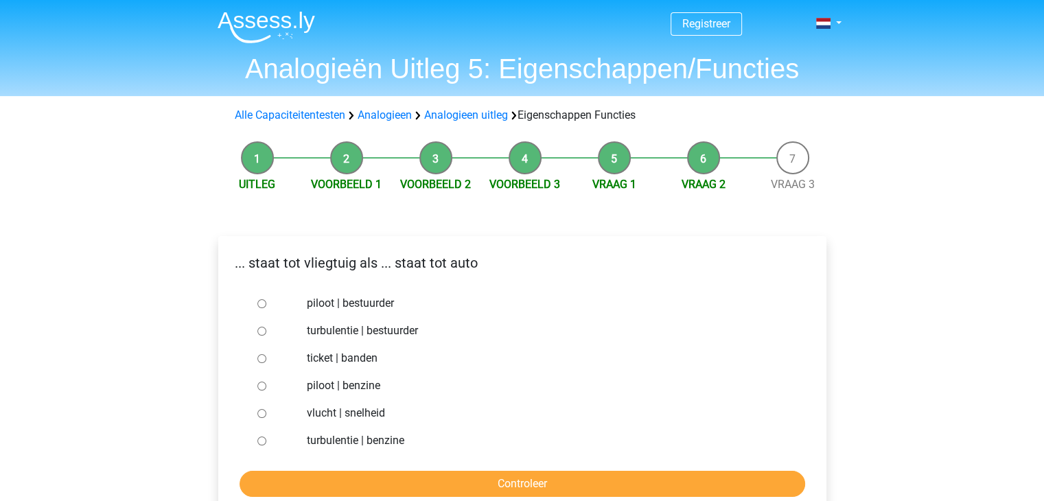
click at [259, 305] on input "piloot | bestuurder" at bounding box center [261, 303] width 9 height 9
radio input "true"
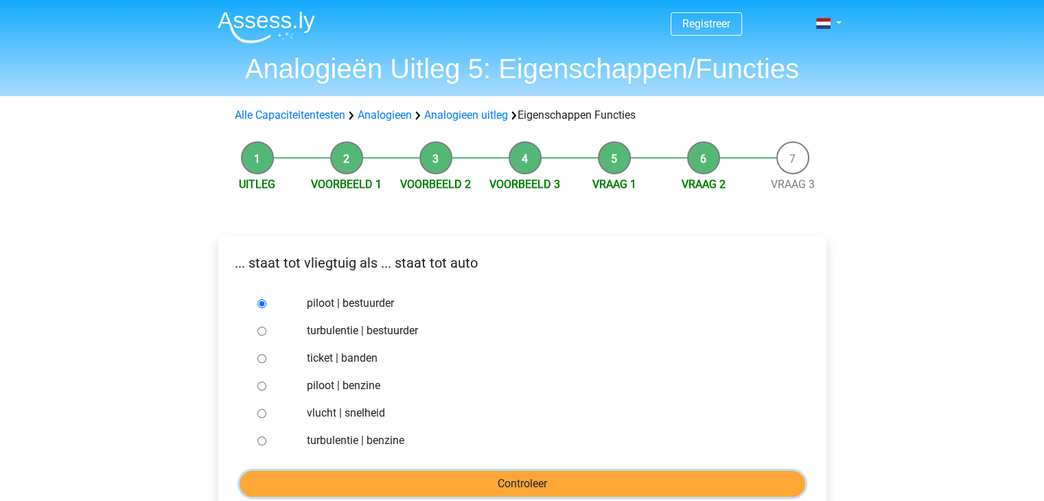
click at [469, 489] on input "Controleer" at bounding box center [521, 484] width 565 height 26
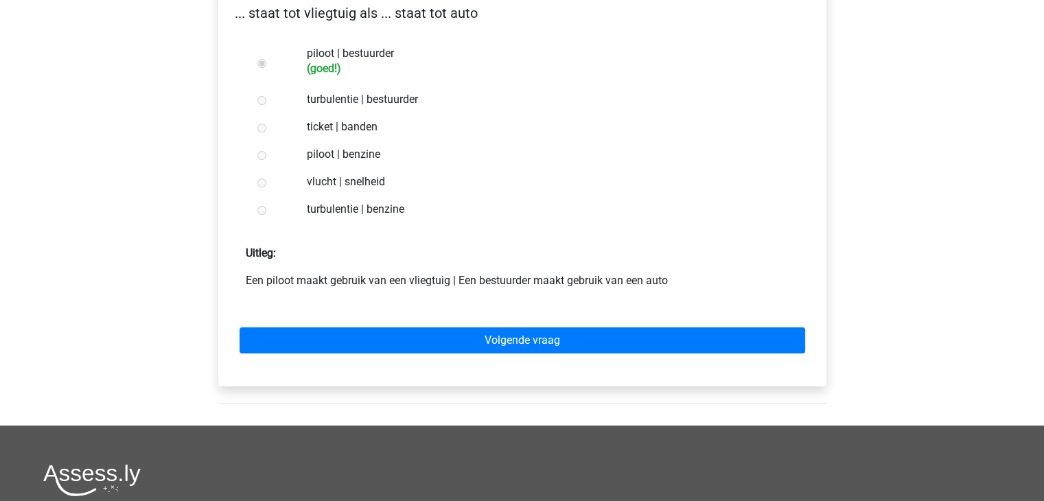
scroll to position [302, 0]
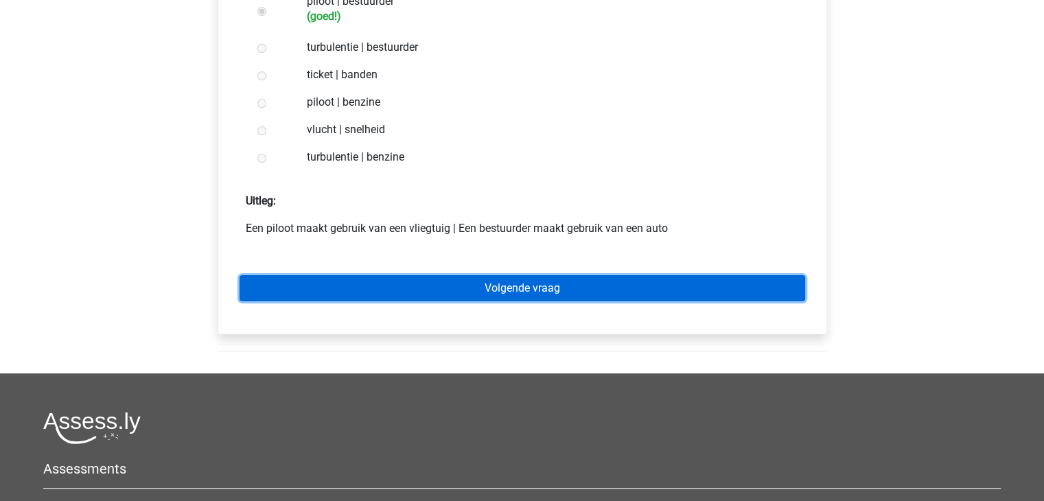
click at [406, 276] on link "Volgende vraag" at bounding box center [521, 288] width 565 height 26
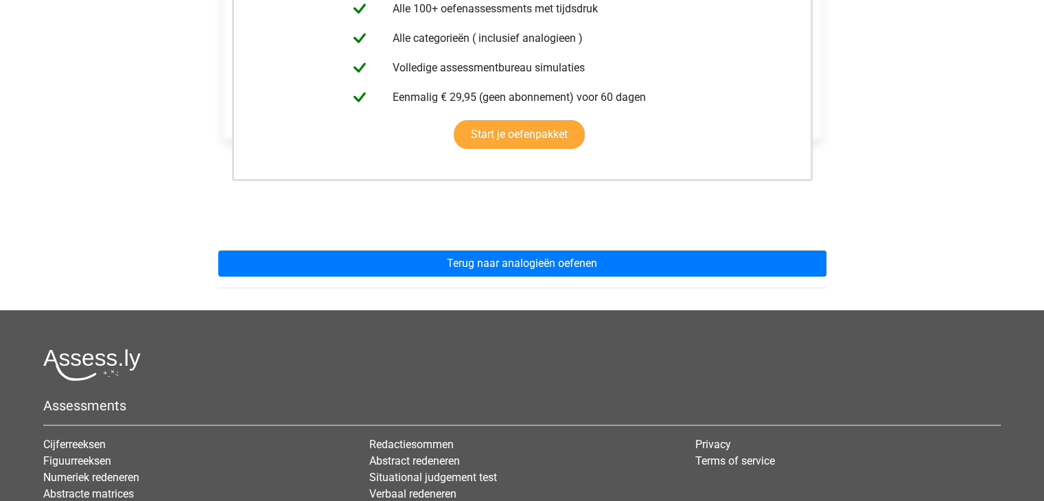
scroll to position [357, 0]
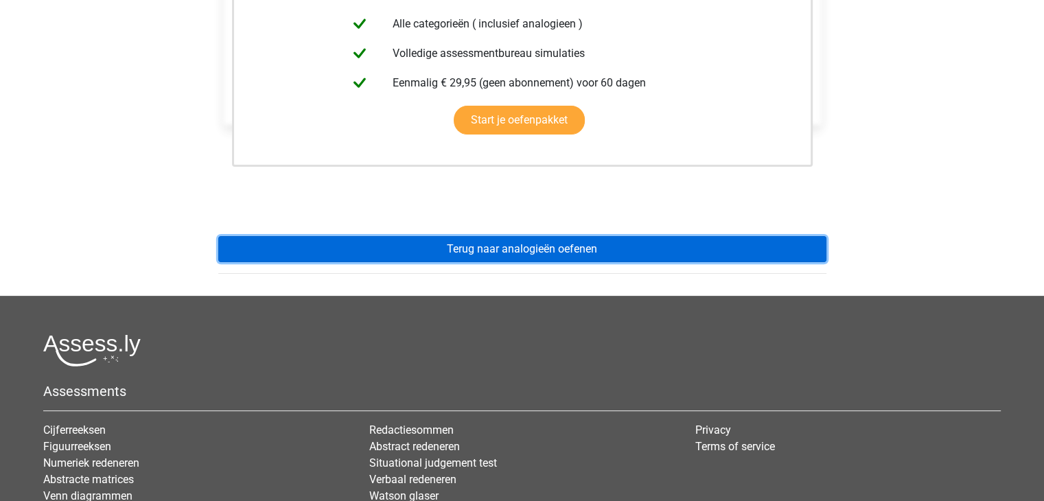
click at [329, 239] on link "Terug naar analogieën oefenen" at bounding box center [522, 249] width 608 height 26
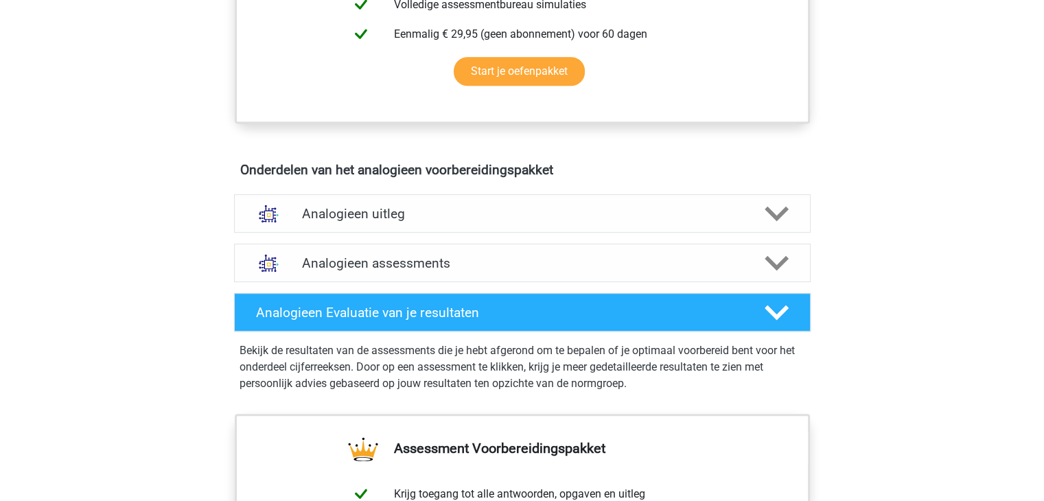
scroll to position [714, 0]
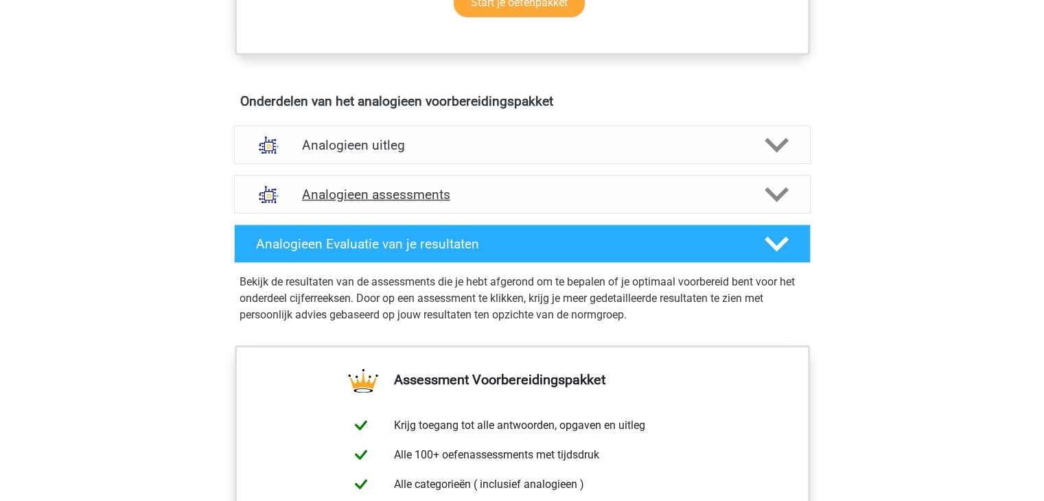
click at [780, 183] on icon at bounding box center [776, 195] width 24 height 24
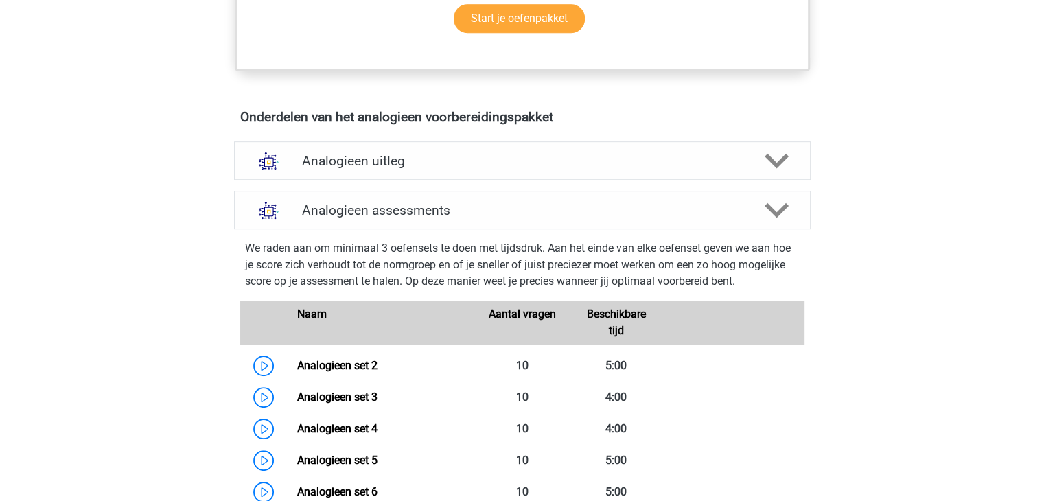
scroll to position [659, 0]
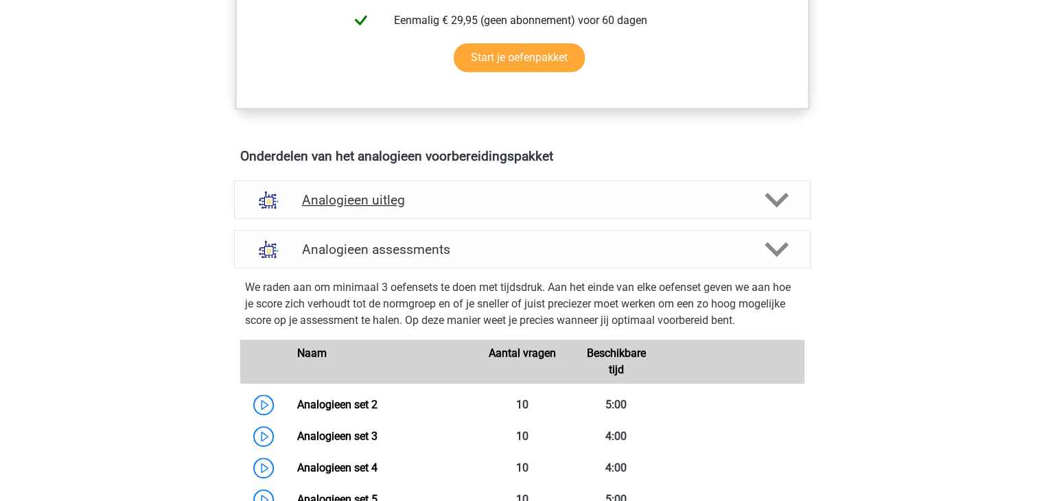
click at [767, 196] on polygon at bounding box center [776, 200] width 24 height 15
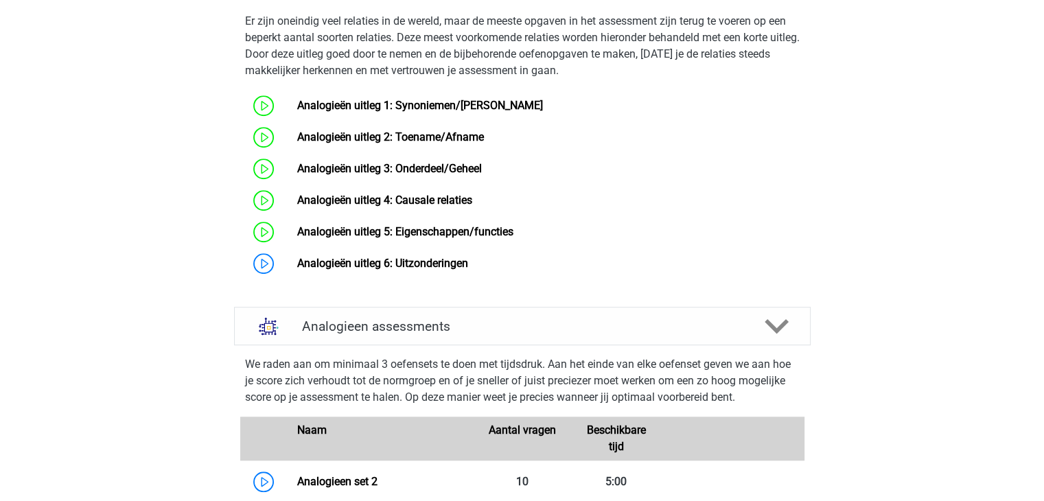
scroll to position [1016, 0]
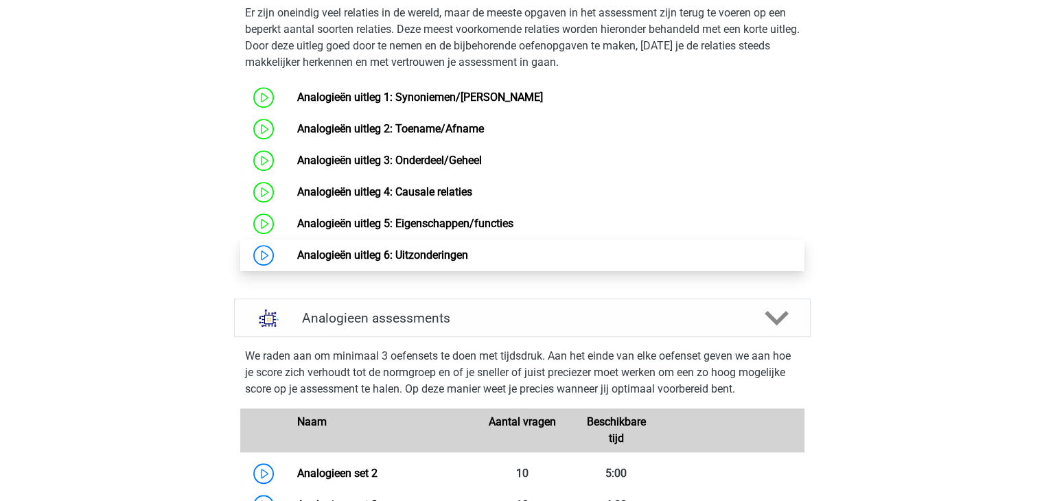
click at [425, 261] on link "Analogieën uitleg 6: Uitzonderingen" at bounding box center [382, 254] width 171 height 13
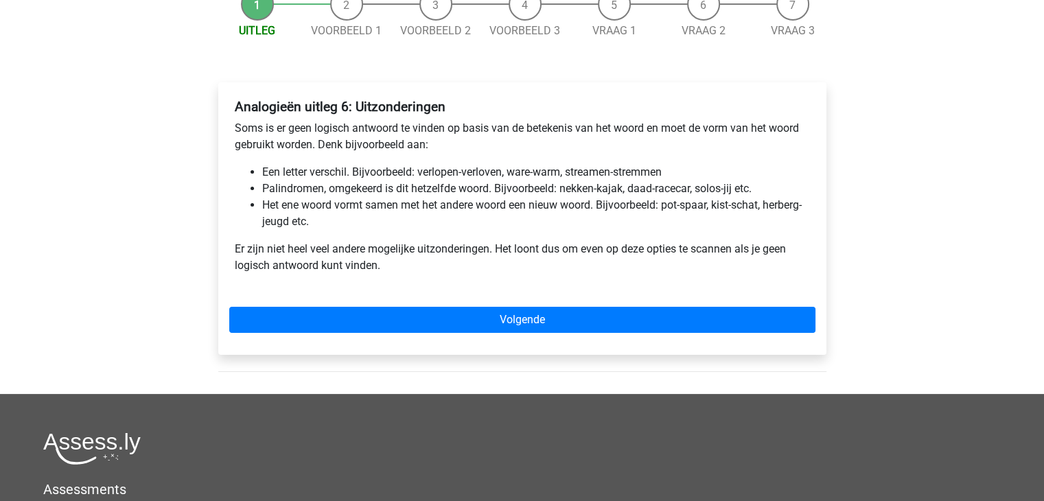
scroll to position [165, 0]
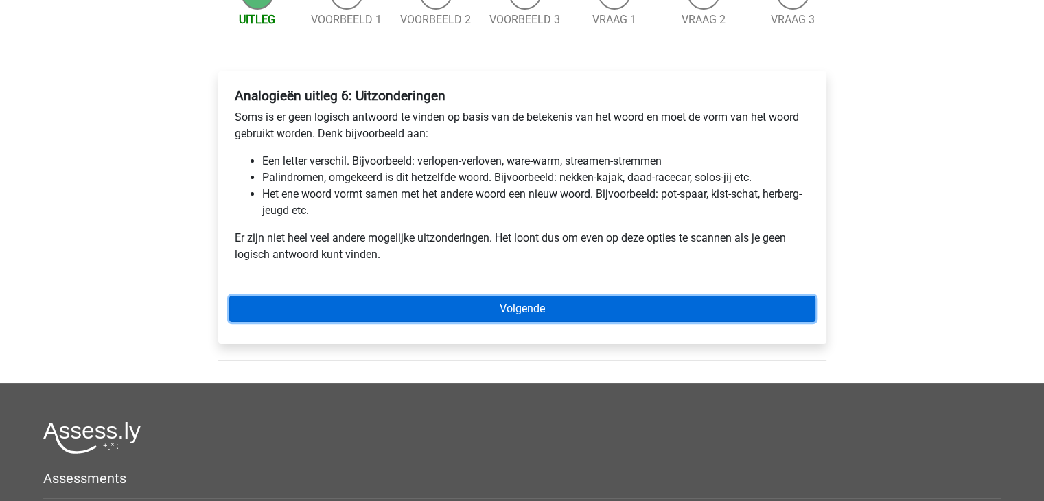
click at [446, 307] on link "Volgende" at bounding box center [522, 309] width 586 height 26
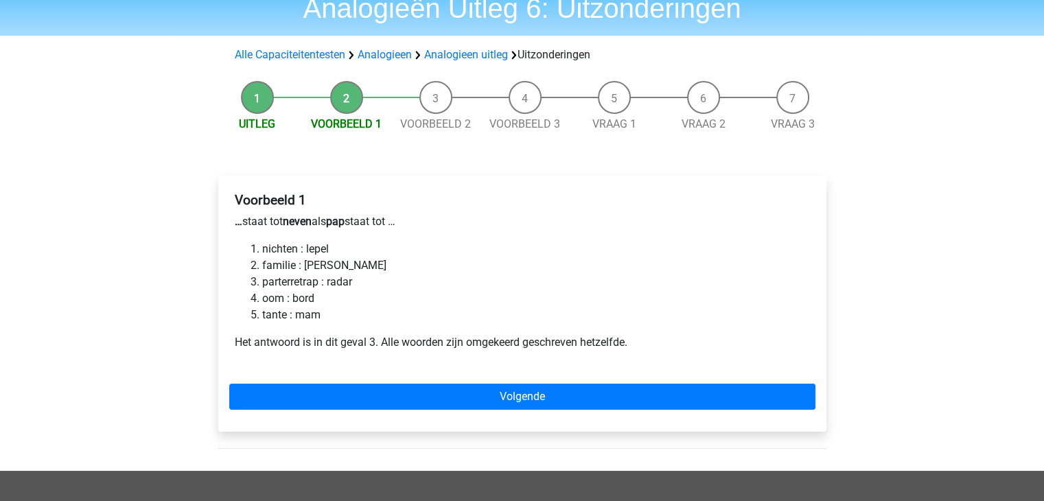
scroll to position [82, 0]
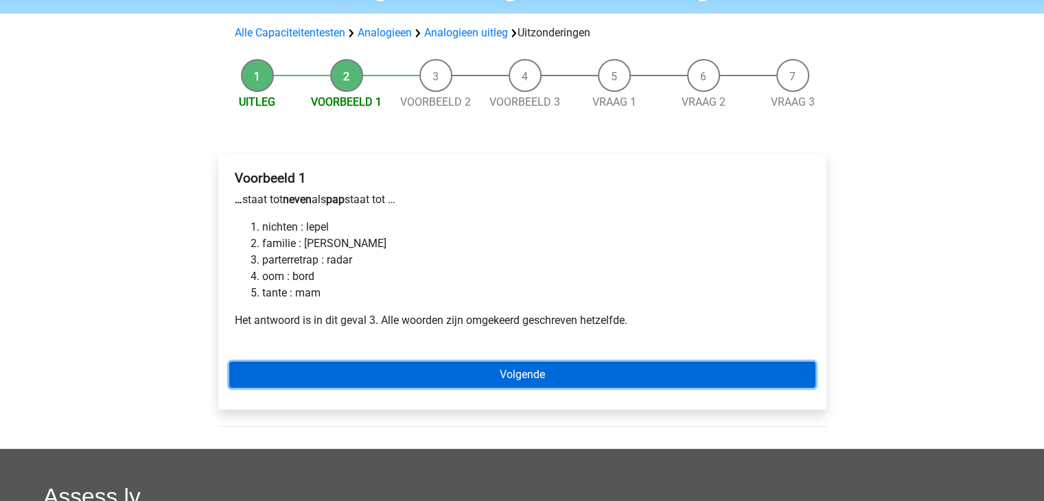
click at [382, 382] on link "Volgende" at bounding box center [522, 375] width 586 height 26
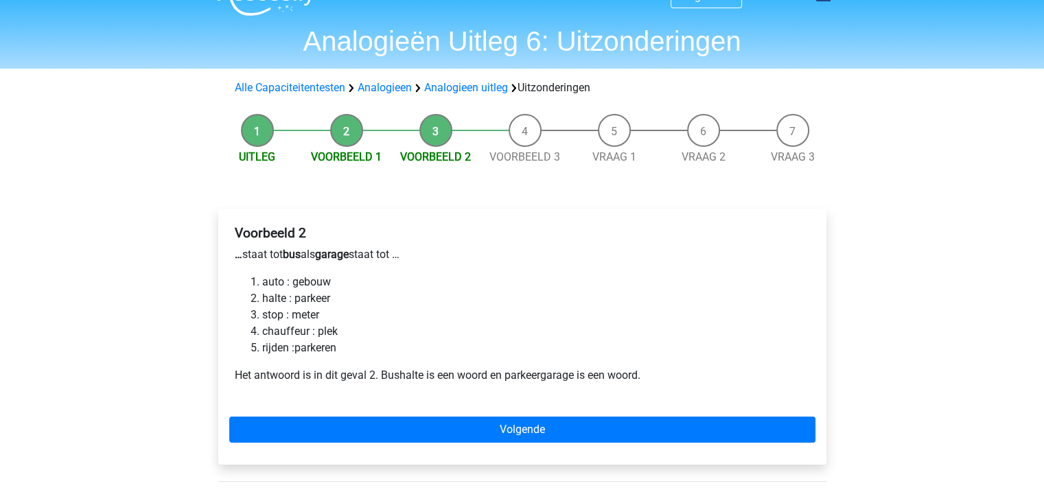
scroll to position [55, 0]
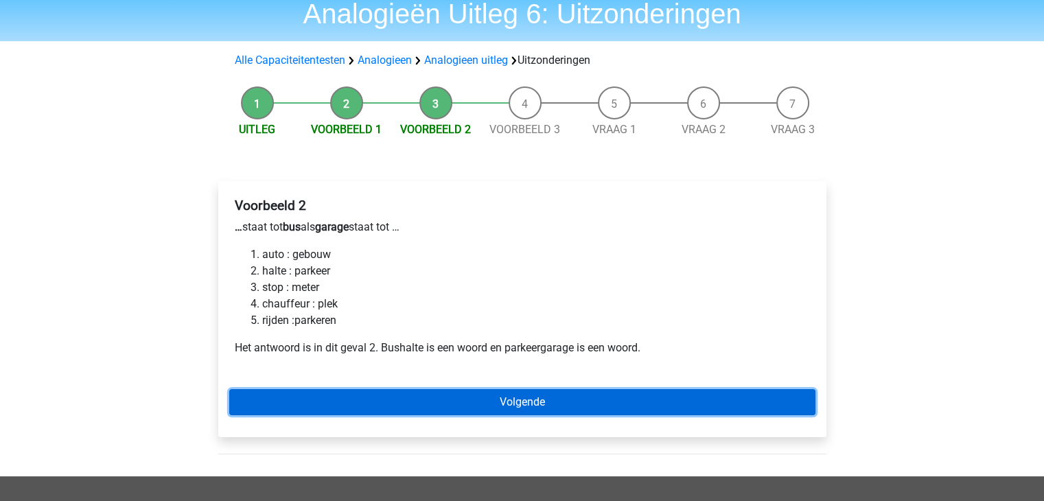
click at [329, 402] on link "Volgende" at bounding box center [522, 402] width 586 height 26
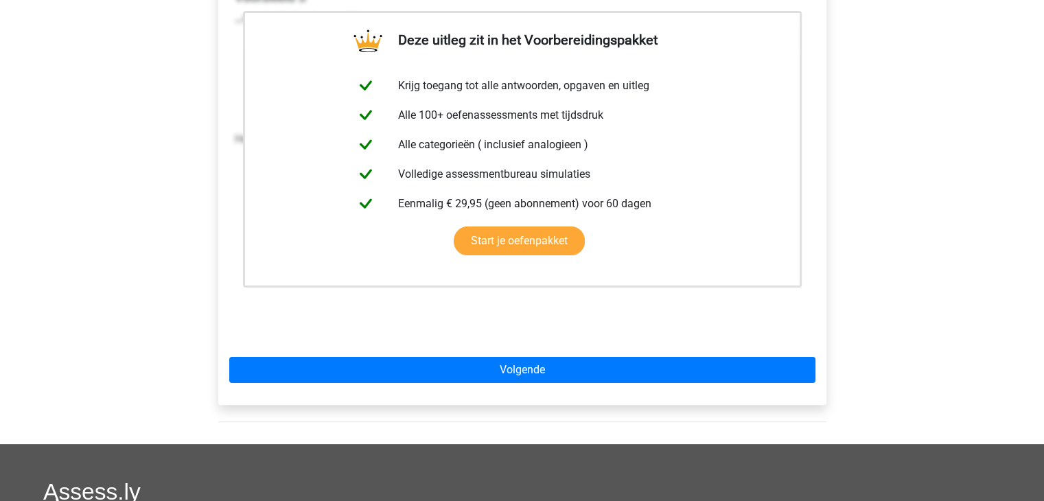
scroll to position [302, 0]
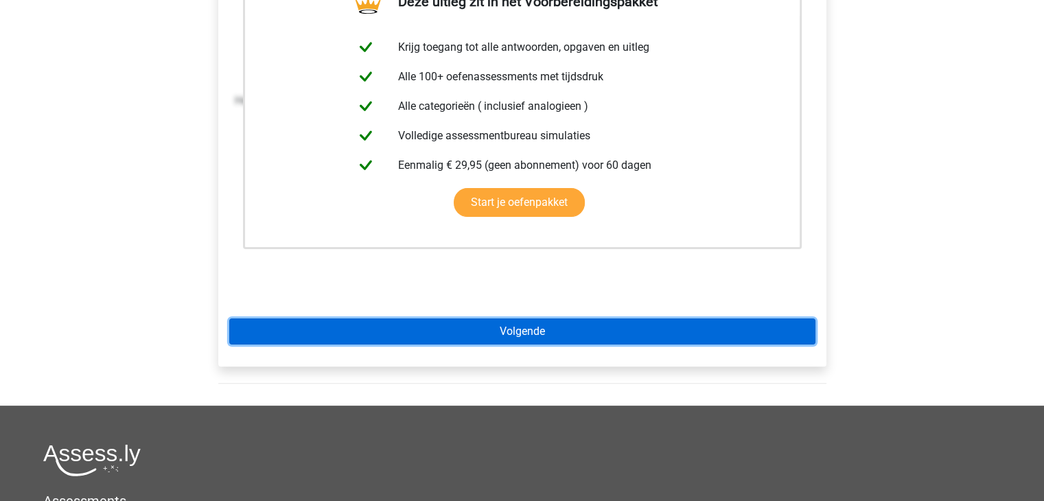
click at [445, 327] on link "Volgende" at bounding box center [522, 331] width 586 height 26
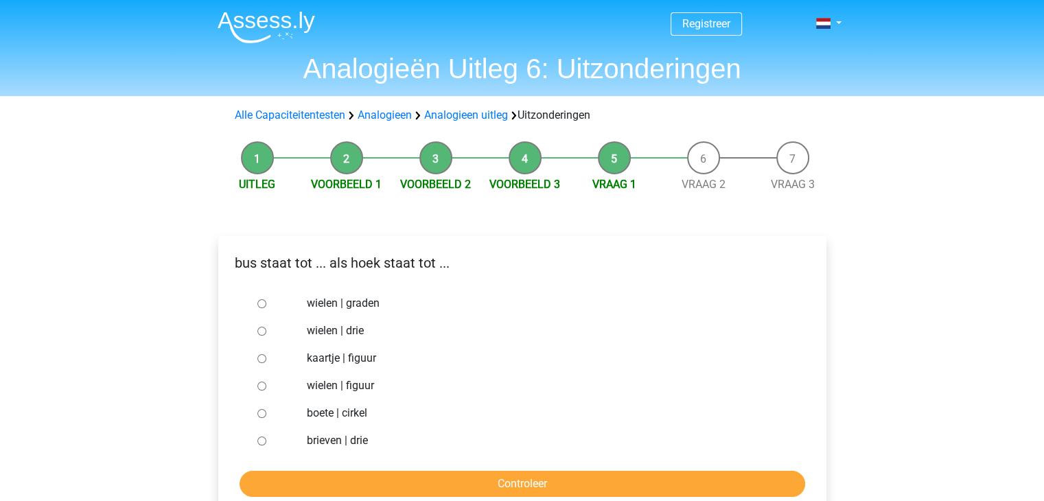
click at [258, 302] on input "wielen | graden" at bounding box center [261, 303] width 9 height 9
radio input "true"
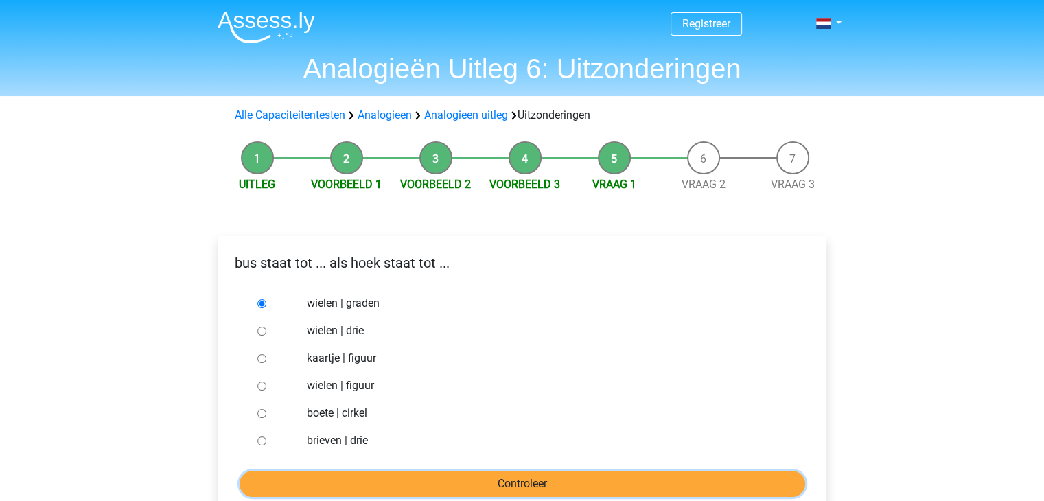
click at [538, 495] on input "Controleer" at bounding box center [521, 484] width 565 height 26
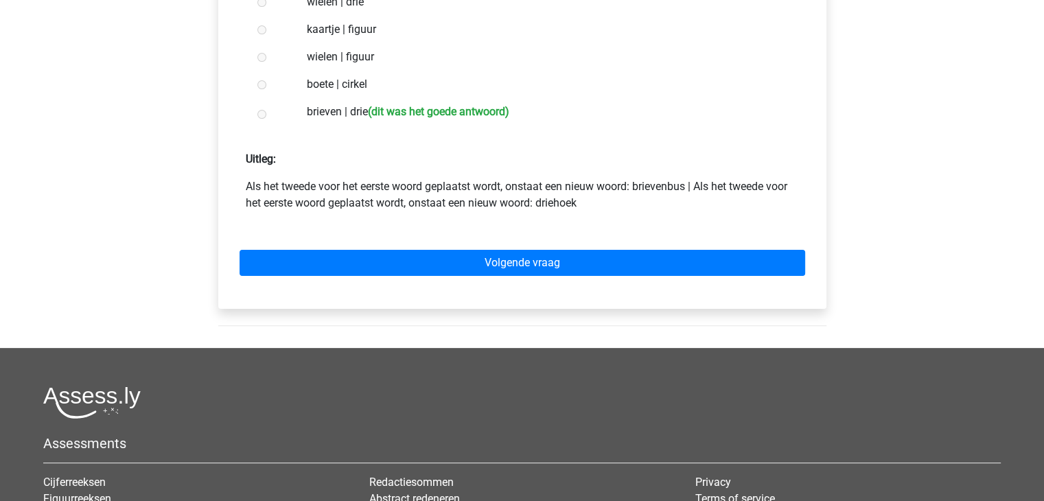
scroll to position [329, 0]
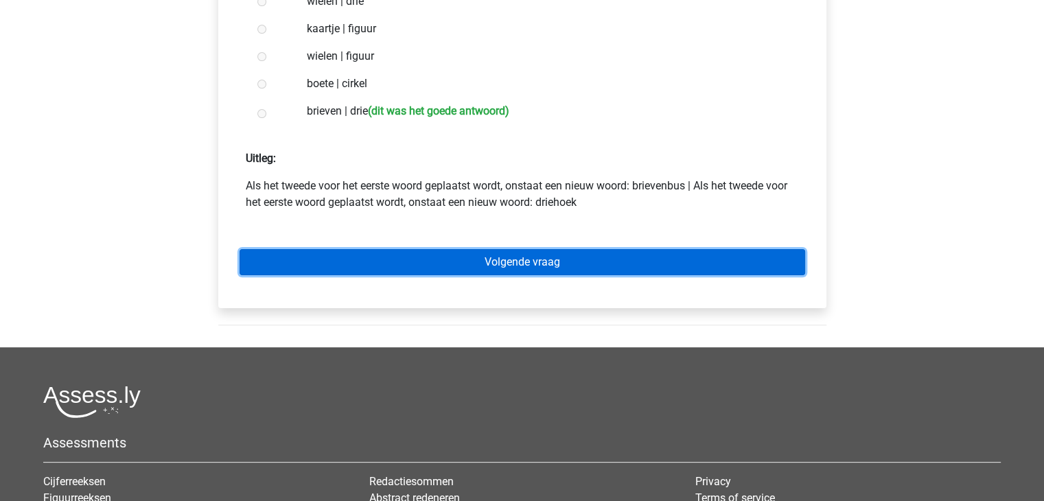
click at [434, 259] on link "Volgende vraag" at bounding box center [521, 262] width 565 height 26
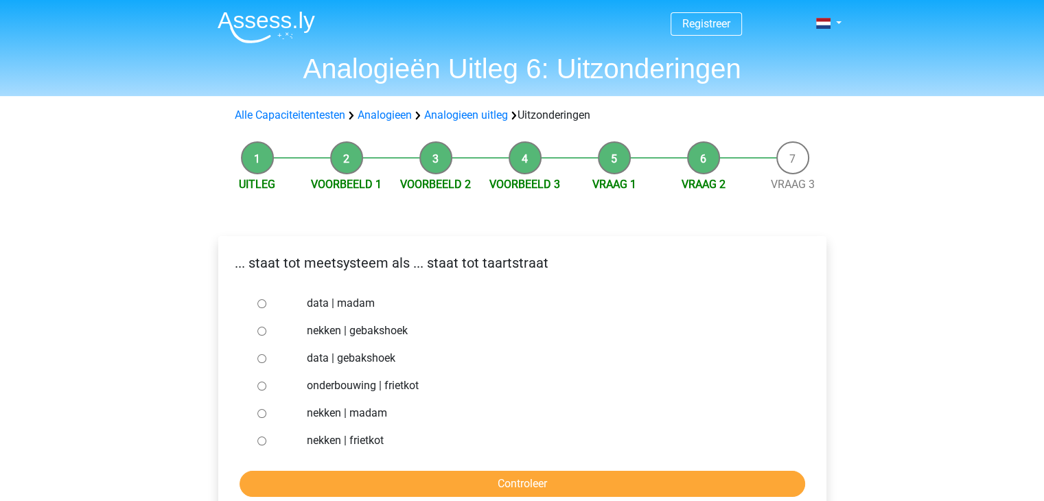
click at [260, 439] on input "nekken | frietkot" at bounding box center [261, 440] width 9 height 9
radio input "true"
click at [391, 485] on input "Controleer" at bounding box center [521, 484] width 565 height 26
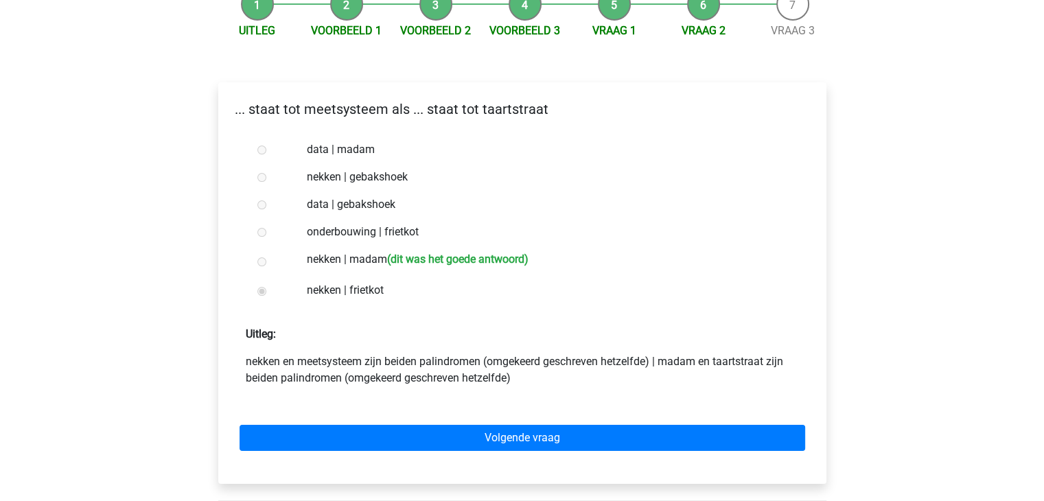
scroll to position [165, 0]
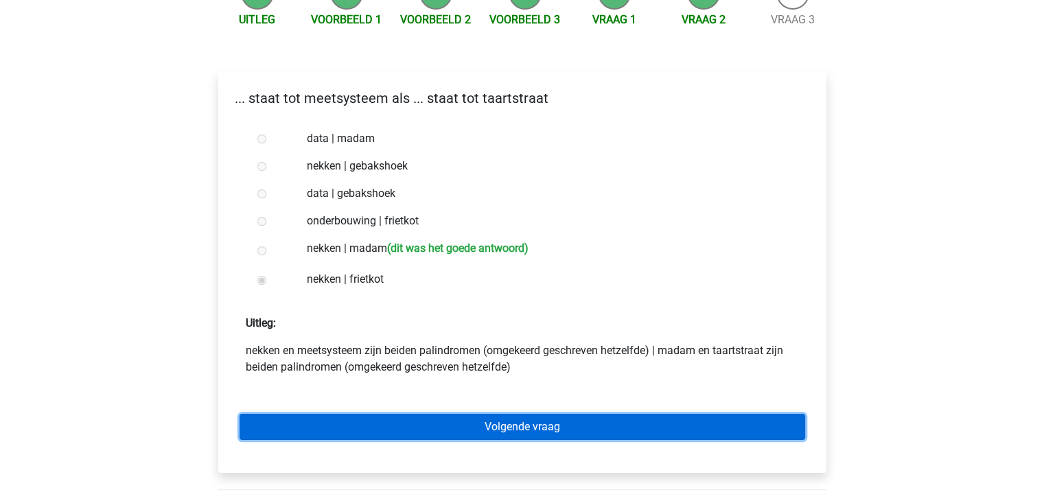
click at [327, 422] on link "Volgende vraag" at bounding box center [521, 427] width 565 height 26
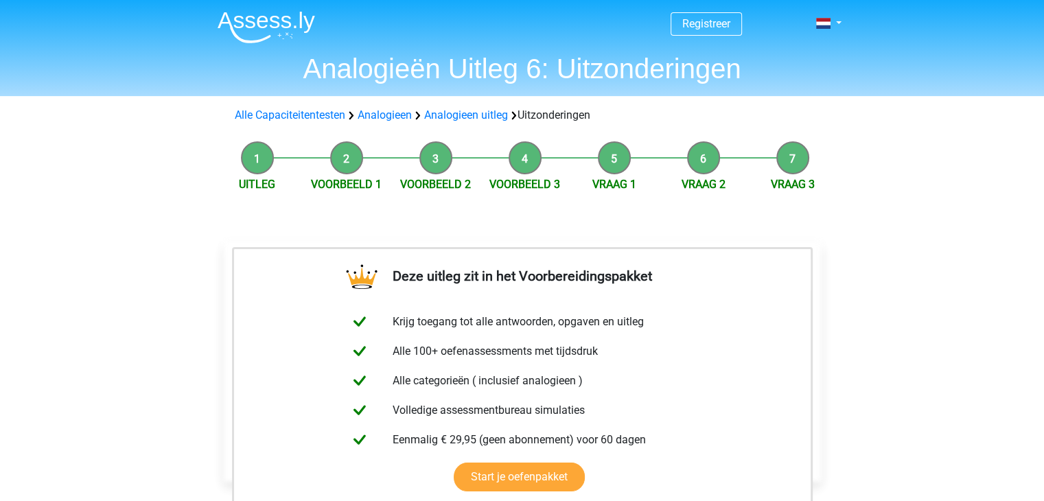
click at [111, 351] on div "Registreer Nederlands English" at bounding box center [522, 507] width 1044 height 1015
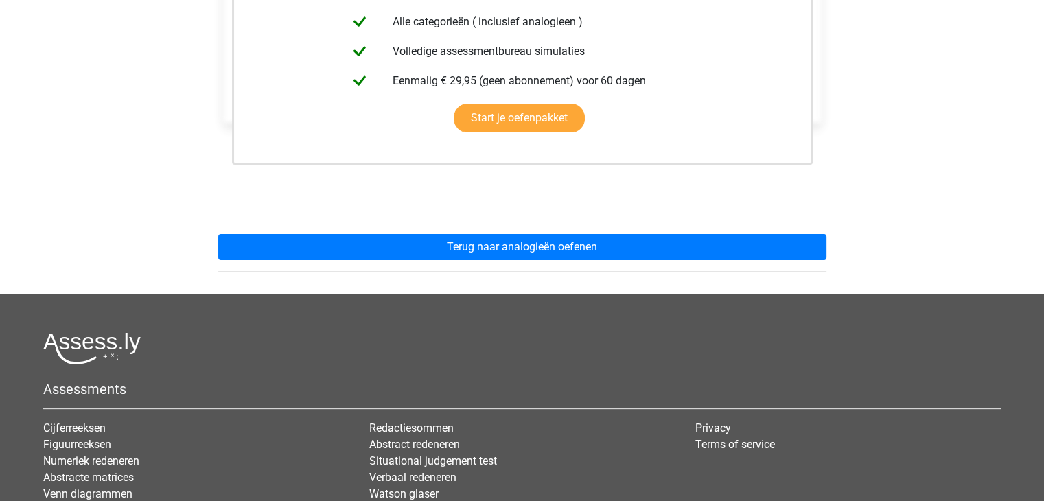
scroll to position [384, 0]
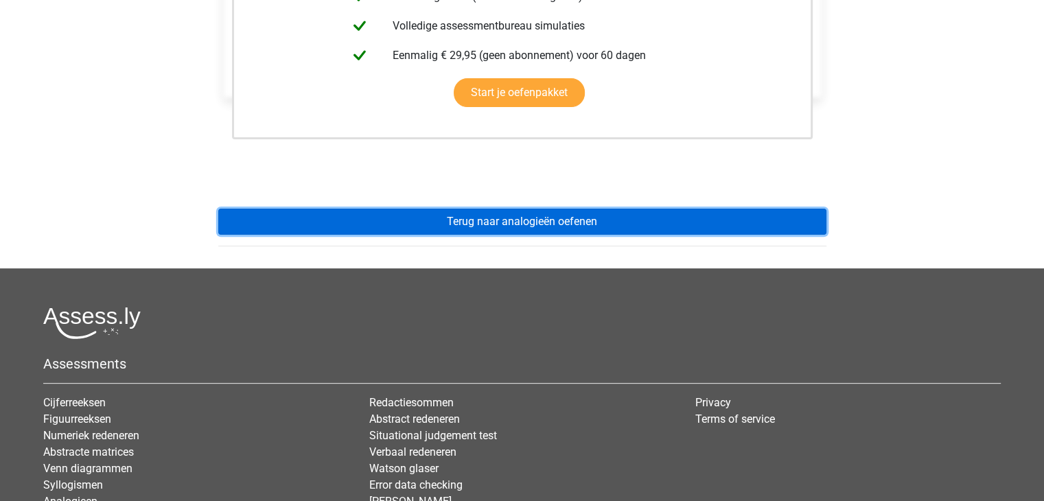
click at [489, 213] on link "Terug naar analogieën oefenen" at bounding box center [522, 222] width 608 height 26
click at [726, 227] on link "Terug naar analogieën oefenen" at bounding box center [522, 222] width 608 height 26
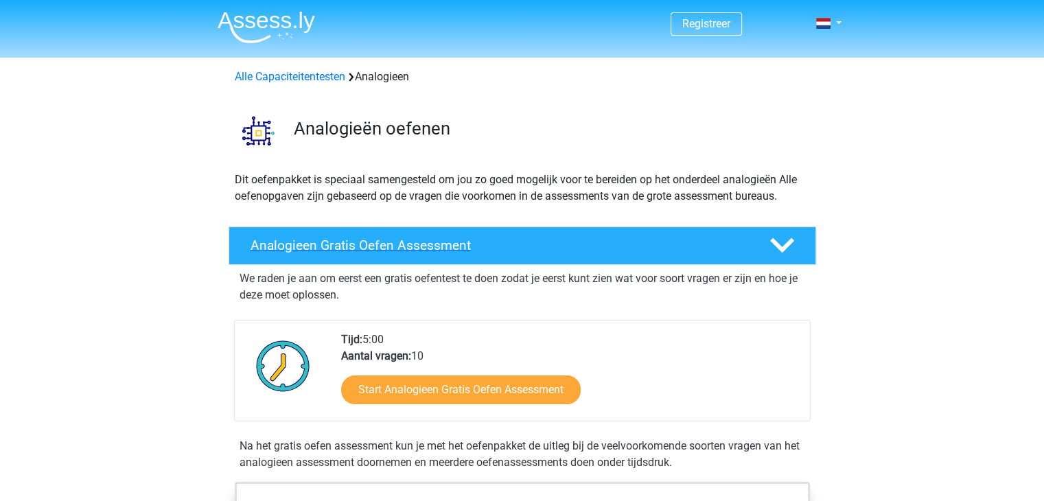
click at [359, 240] on h4 "Analogieen Gratis Oefen Assessment" at bounding box center [498, 245] width 497 height 16
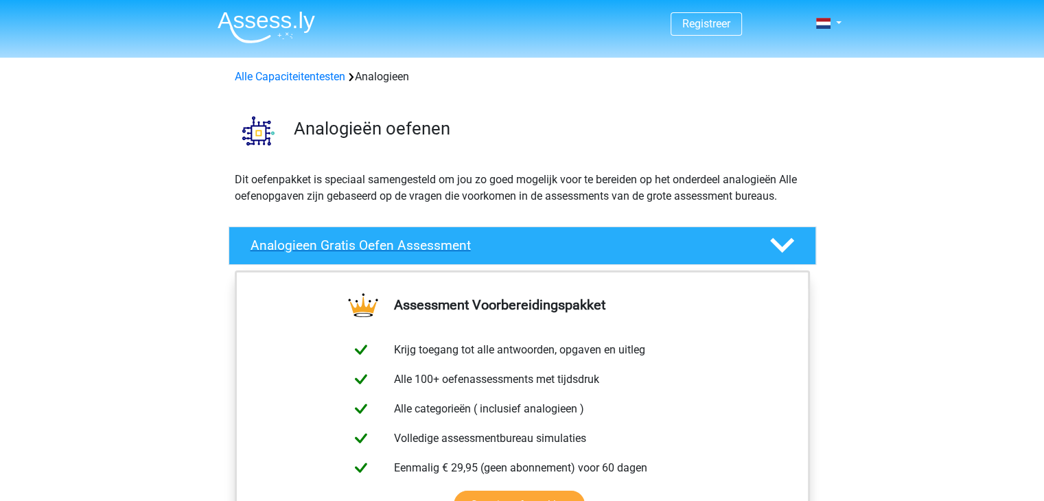
click at [359, 240] on h4 "Analogieen Gratis Oefen Assessment" at bounding box center [498, 245] width 497 height 16
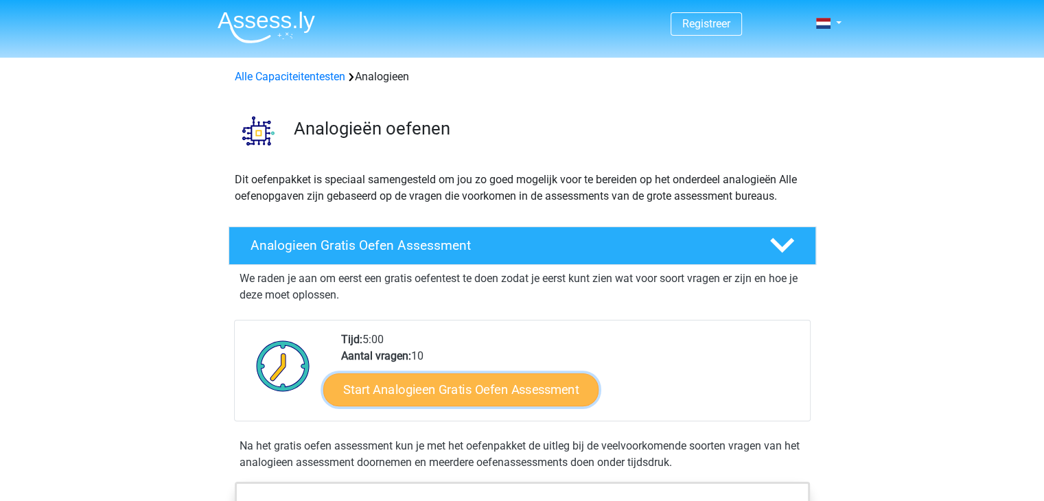
click at [480, 388] on link "Start Analogieen Gratis Oefen Assessment" at bounding box center [460, 389] width 275 height 33
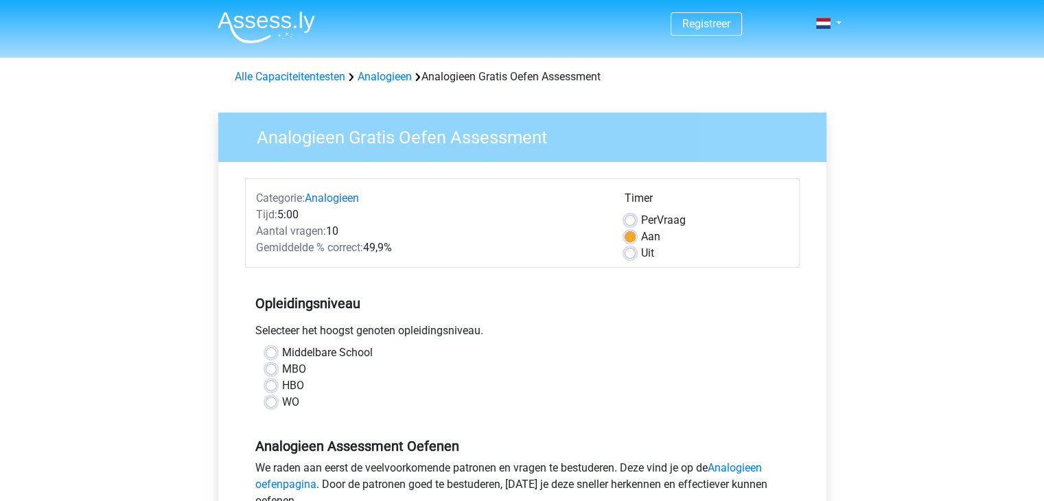
click at [282, 388] on label "HBO" at bounding box center [293, 385] width 22 height 16
click at [266, 388] on input "HBO" at bounding box center [271, 384] width 11 height 14
radio input "true"
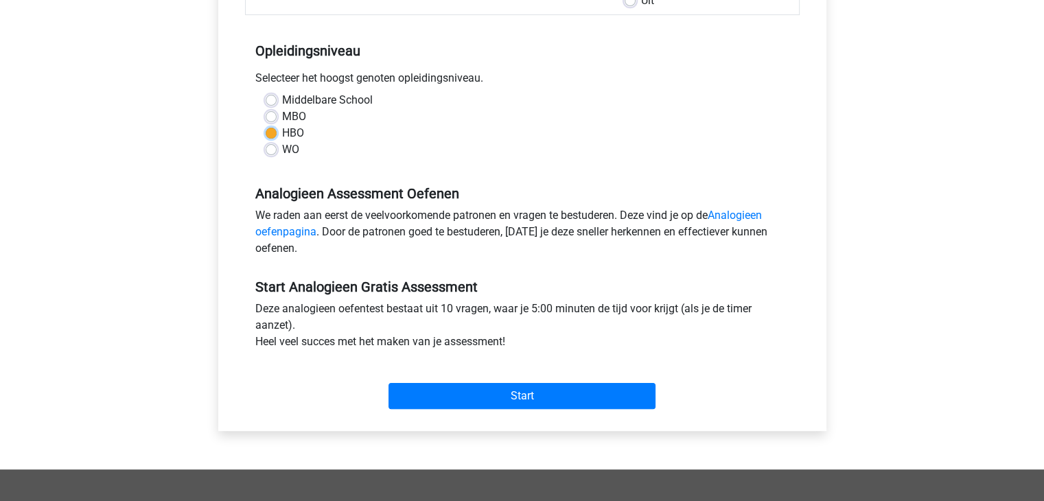
scroll to position [294, 0]
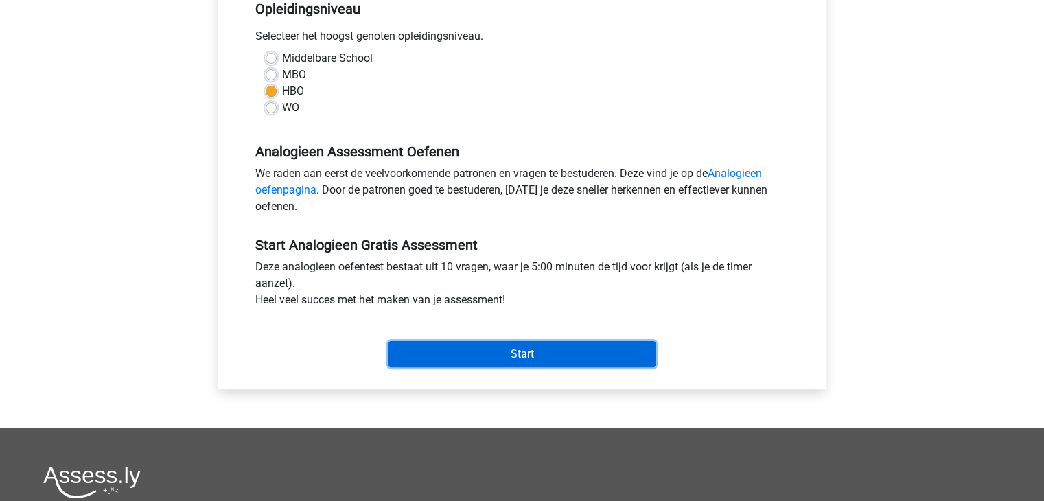
click at [512, 359] on input "Start" at bounding box center [521, 354] width 267 height 26
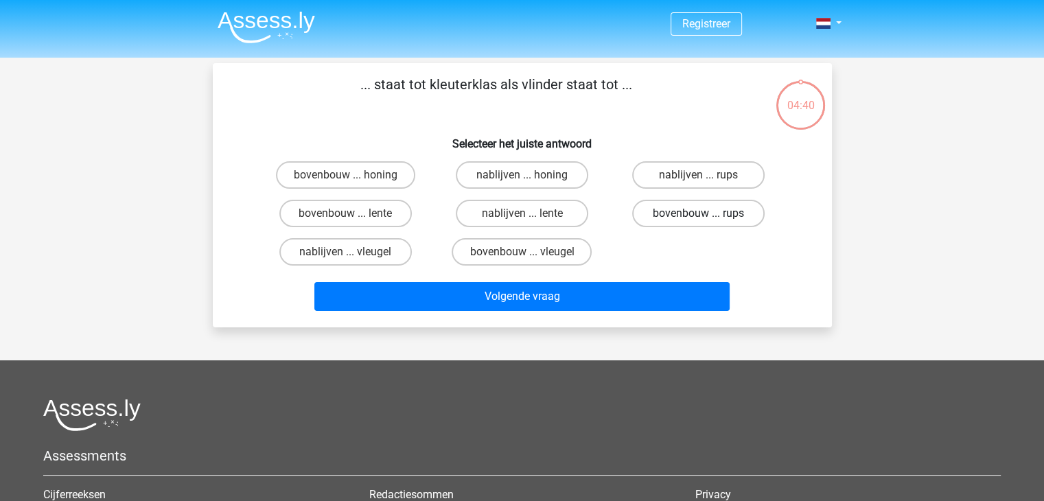
click at [694, 213] on label "bovenbouw ... rups" at bounding box center [698, 213] width 132 height 27
click at [699, 213] on input "bovenbouw ... rups" at bounding box center [703, 217] width 9 height 9
radio input "true"
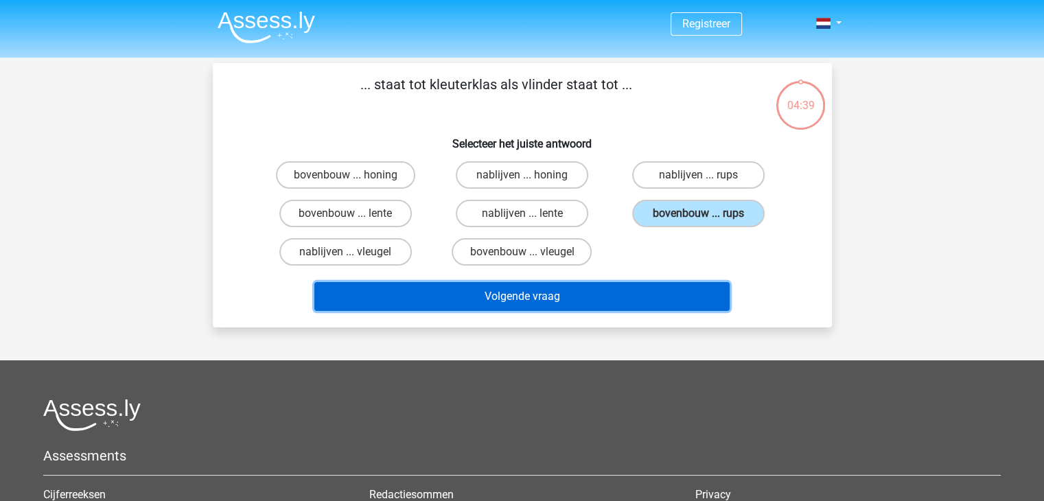
click at [563, 297] on button "Volgende vraag" at bounding box center [521, 296] width 415 height 29
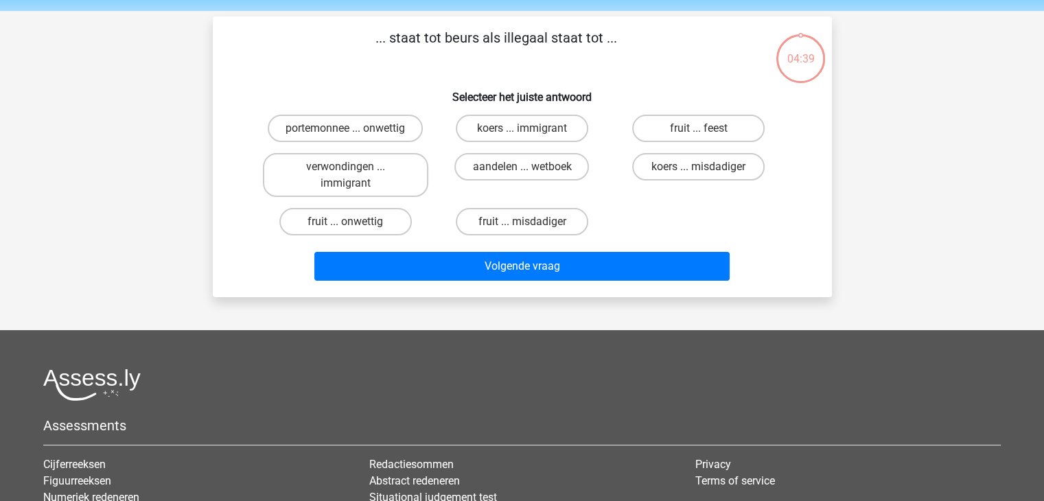
scroll to position [63, 0]
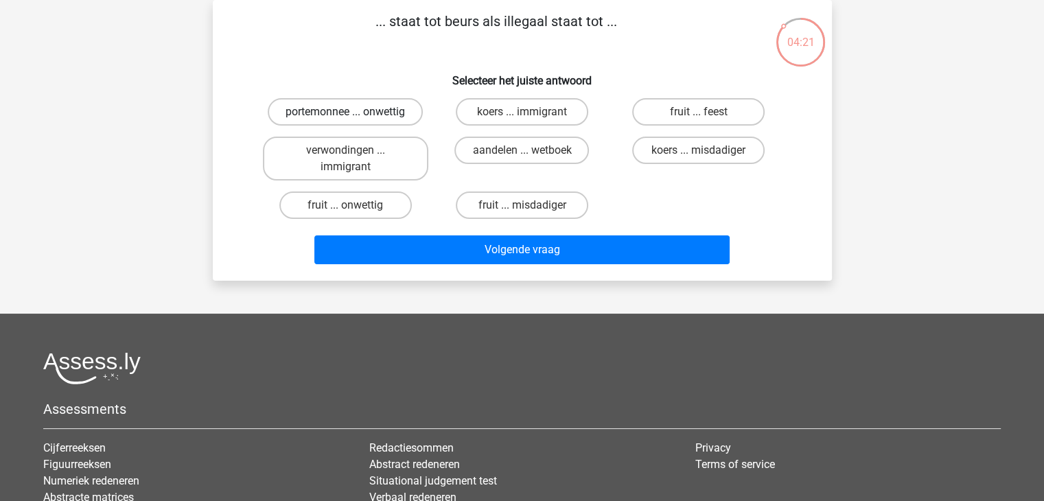
click at [285, 111] on label "portemonnee ... onwettig" at bounding box center [345, 111] width 155 height 27
click at [345, 112] on input "portemonnee ... onwettig" at bounding box center [349, 116] width 9 height 9
radio input "true"
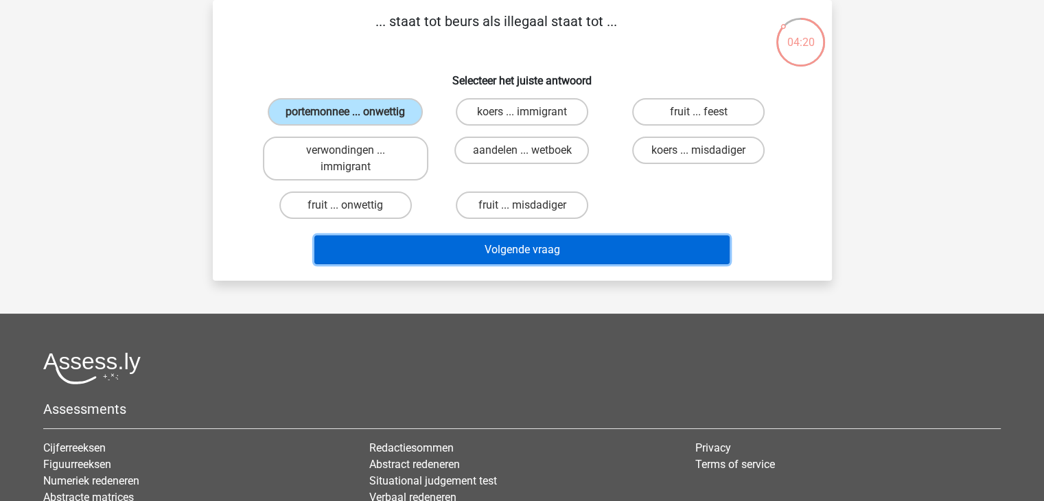
click at [516, 250] on button "Volgende vraag" at bounding box center [521, 249] width 415 height 29
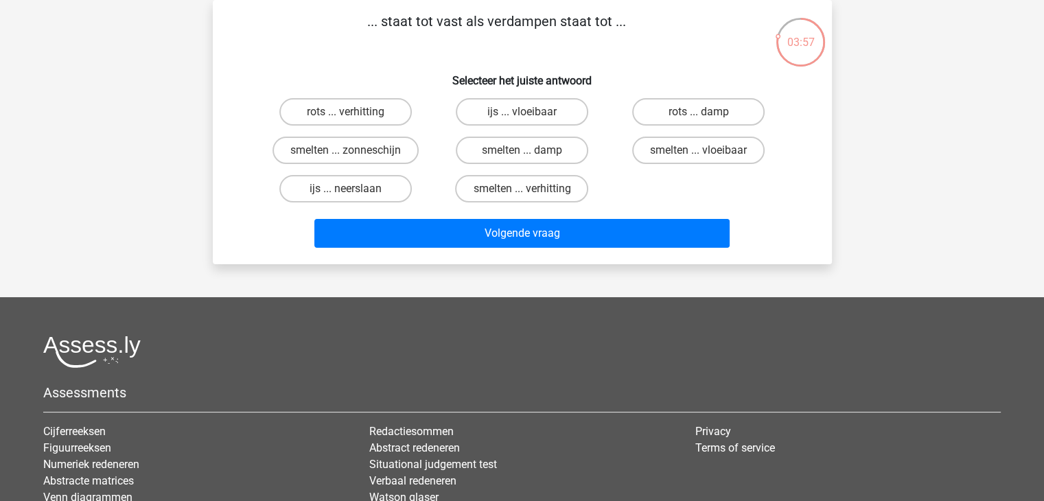
click at [522, 113] on input "ijs ... vloeibaar" at bounding box center [526, 116] width 9 height 9
radio input "true"
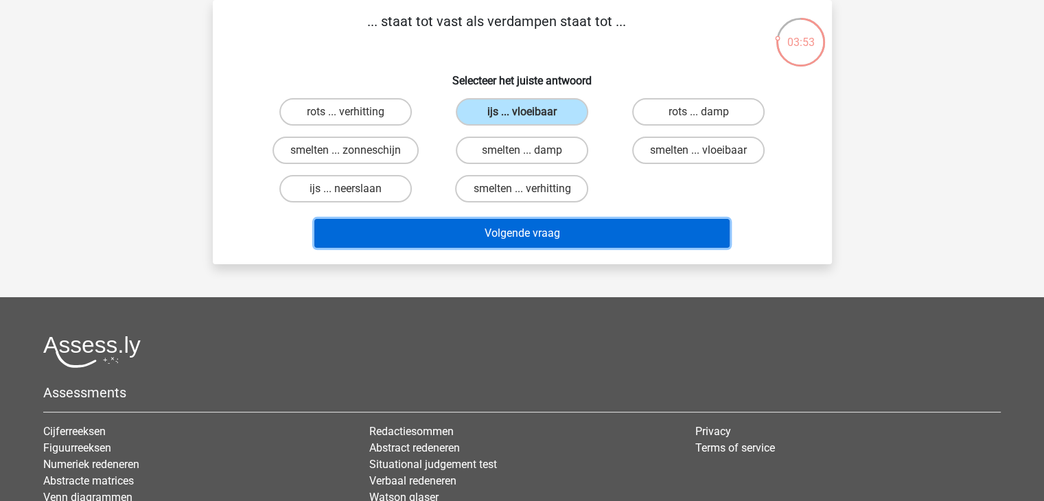
click at [502, 229] on button "Volgende vraag" at bounding box center [521, 233] width 415 height 29
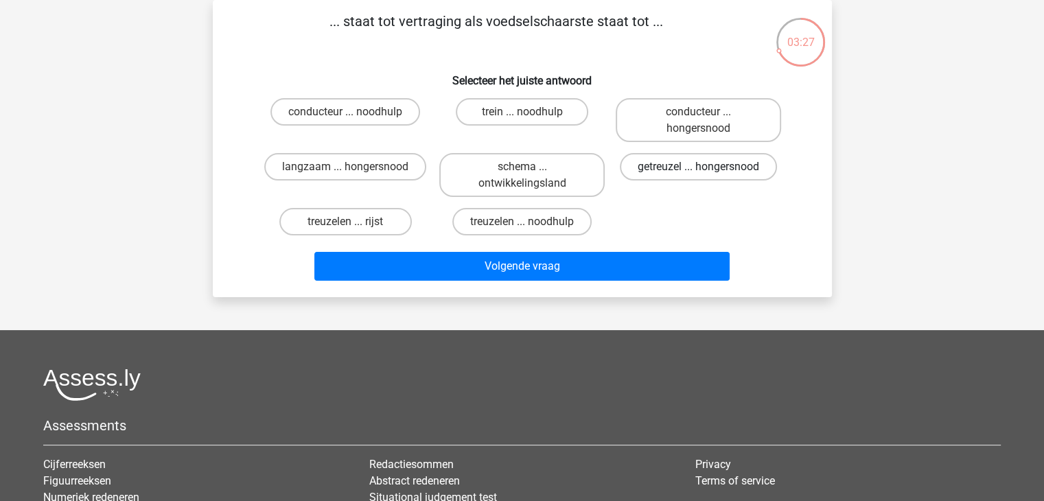
click at [694, 171] on label "getreuzel ... hongersnood" at bounding box center [698, 166] width 157 height 27
click at [699, 171] on input "getreuzel ... hongersnood" at bounding box center [703, 171] width 9 height 9
radio input "true"
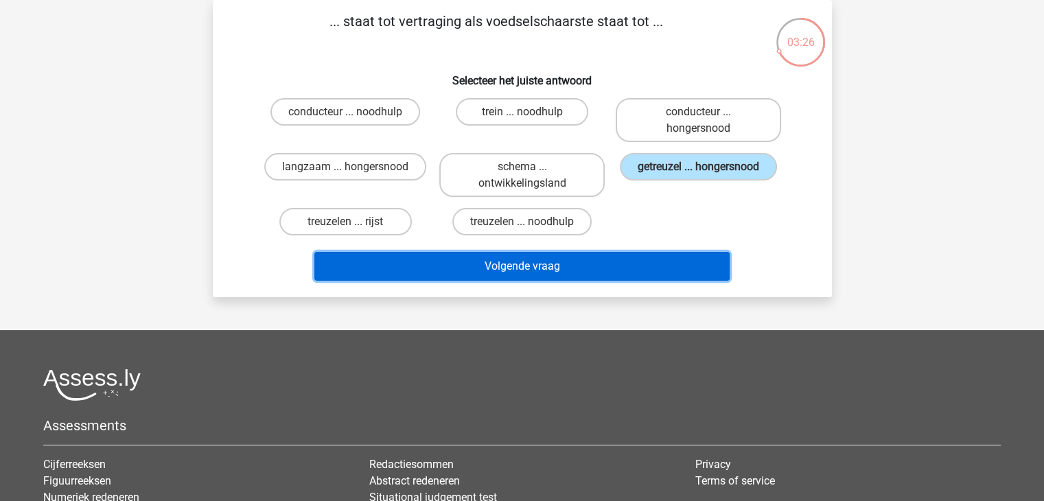
click at [594, 264] on button "Volgende vraag" at bounding box center [521, 266] width 415 height 29
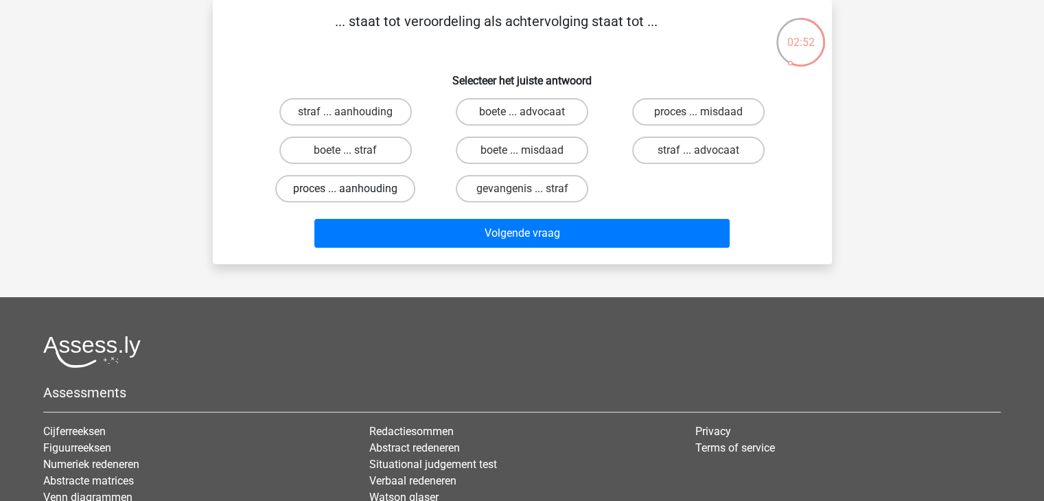
click at [366, 196] on label "proces ... aanhouding" at bounding box center [345, 188] width 140 height 27
click at [354, 196] on input "proces ... aanhouding" at bounding box center [349, 193] width 9 height 9
radio input "true"
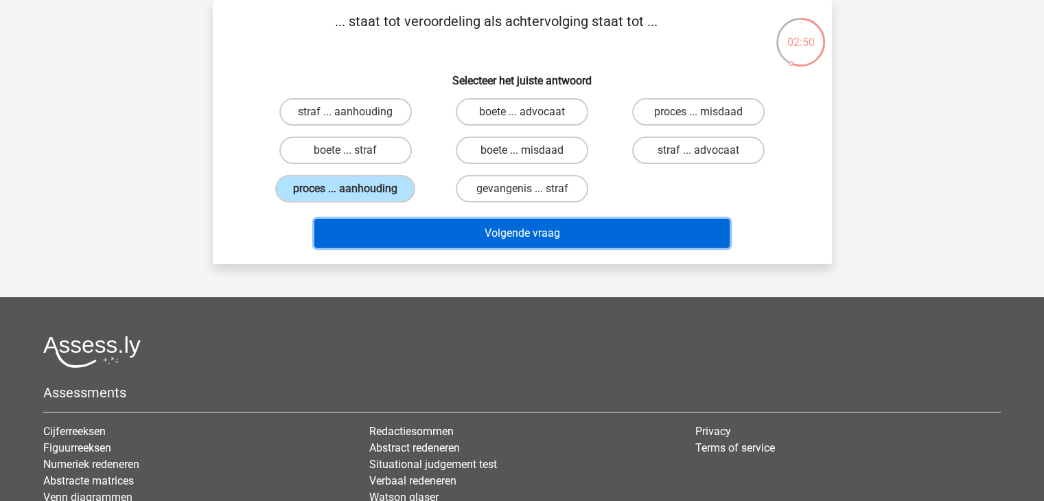
click at [393, 224] on button "Volgende vraag" at bounding box center [521, 233] width 415 height 29
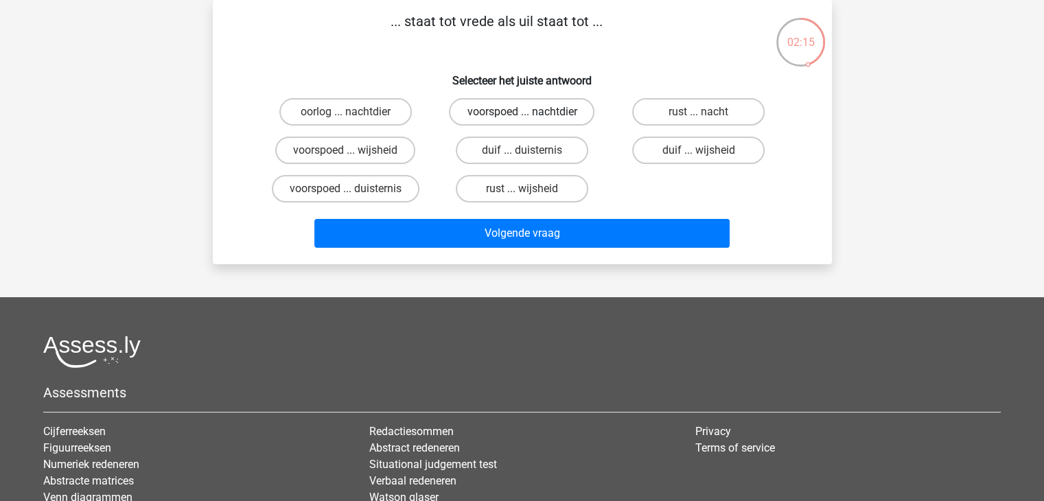
click at [519, 110] on label "voorspoed ... nachtdier" at bounding box center [521, 111] width 145 height 27
click at [522, 112] on input "voorspoed ... nachtdier" at bounding box center [526, 116] width 9 height 9
radio input "true"
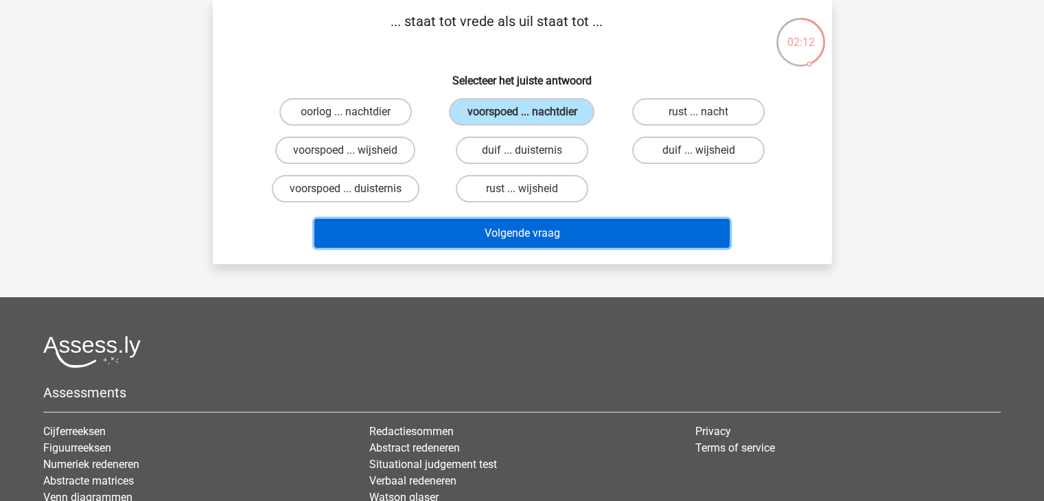
click at [522, 235] on button "Volgende vraag" at bounding box center [521, 233] width 415 height 29
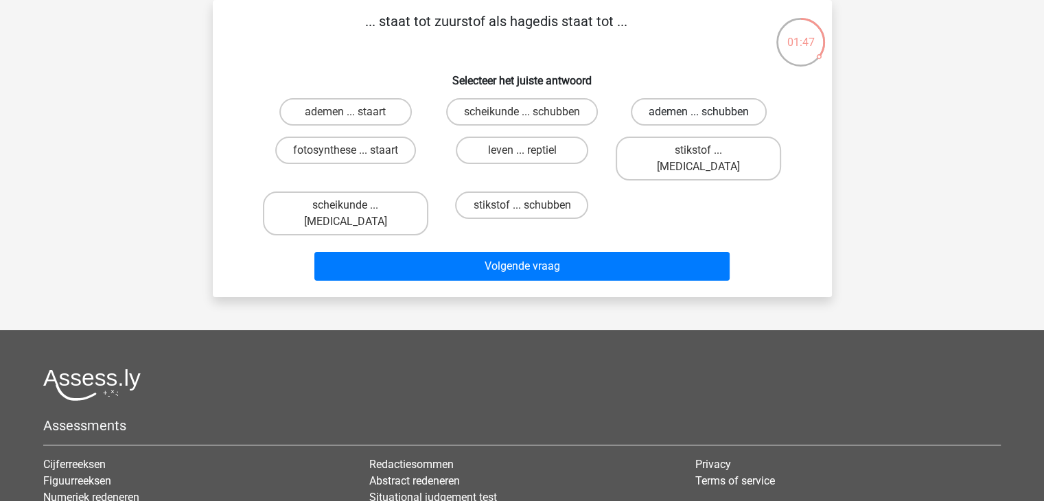
click at [672, 118] on label "ademen ... schubben" at bounding box center [699, 111] width 136 height 27
click at [699, 118] on input "ademen ... schubben" at bounding box center [703, 116] width 9 height 9
radio input "true"
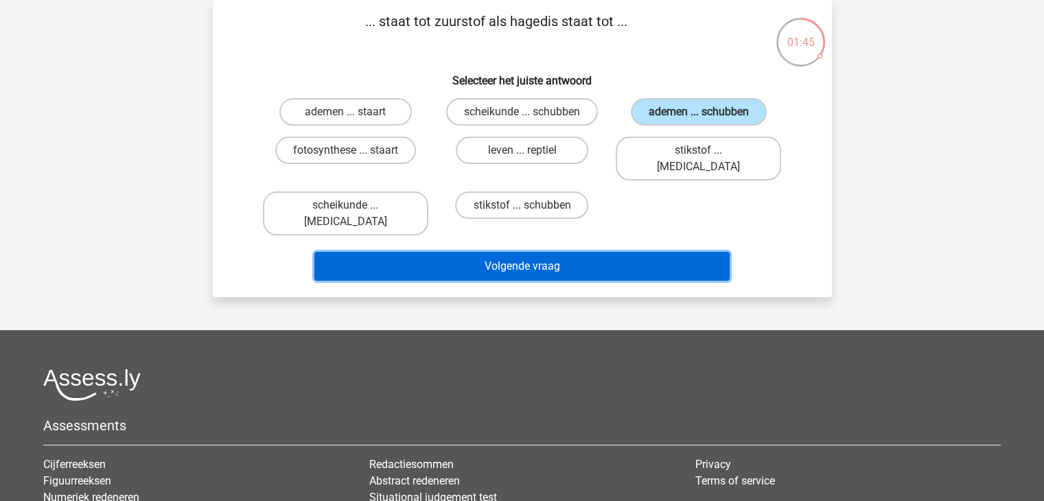
click at [535, 252] on button "Volgende vraag" at bounding box center [521, 266] width 415 height 29
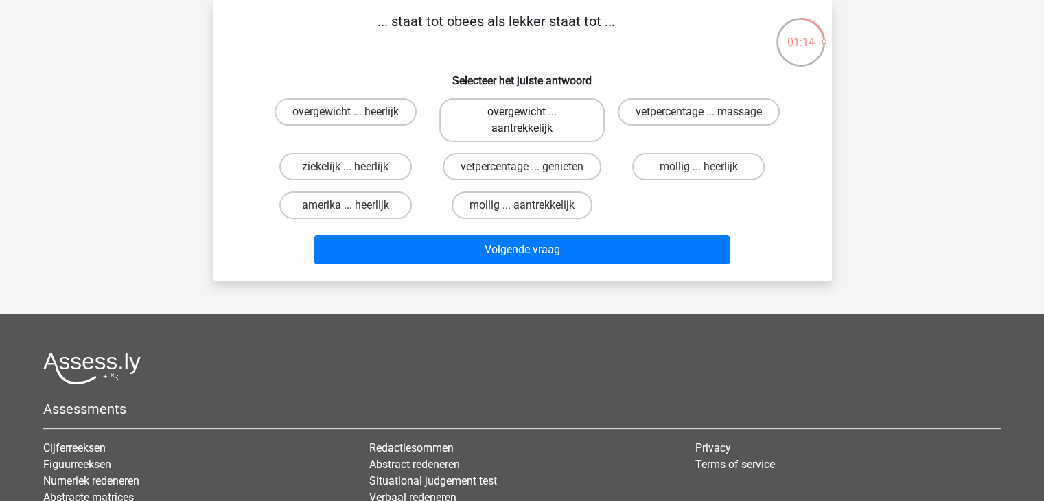
click at [497, 124] on label "overgewicht ... aantrekkelijk" at bounding box center [521, 120] width 165 height 44
click at [522, 121] on input "overgewicht ... aantrekkelijk" at bounding box center [526, 116] width 9 height 9
radio input "true"
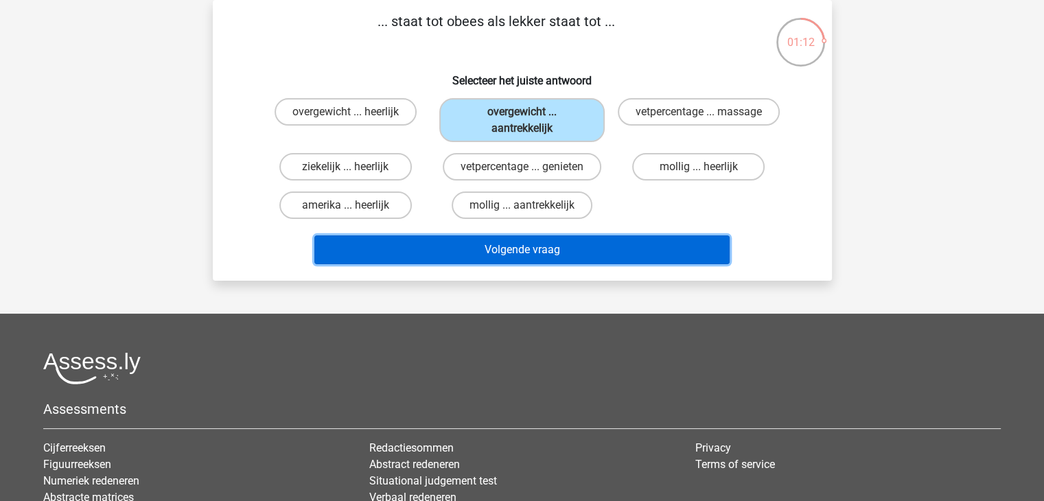
click at [502, 250] on button "Volgende vraag" at bounding box center [521, 249] width 415 height 29
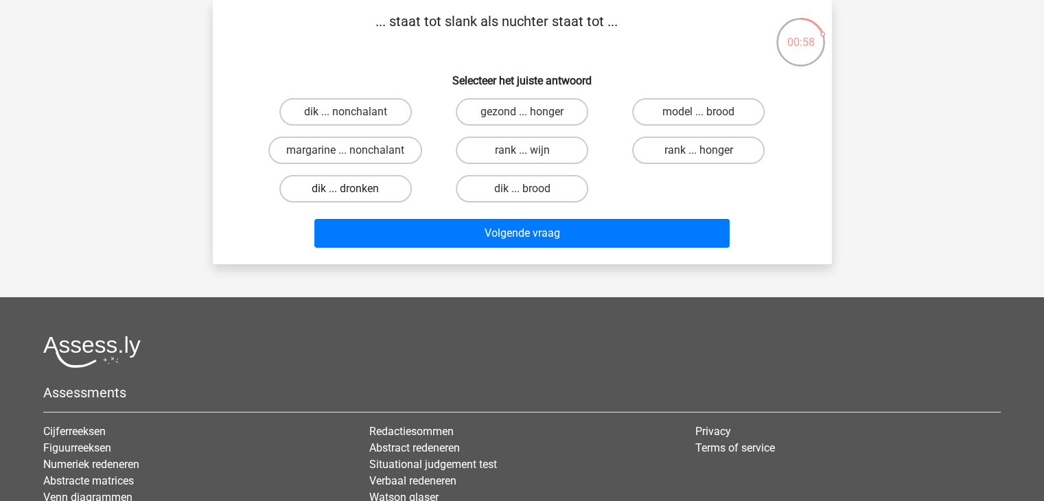
click at [360, 193] on label "dik ... dronken" at bounding box center [345, 188] width 132 height 27
click at [354, 193] on input "dik ... dronken" at bounding box center [349, 193] width 9 height 9
radio input "true"
click at [421, 247] on div "Volgende vraag" at bounding box center [522, 236] width 530 height 34
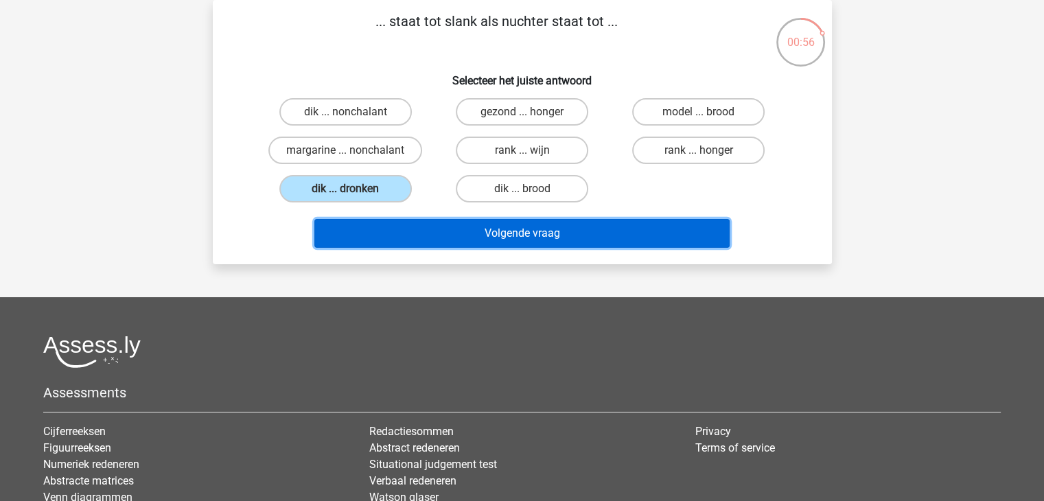
click at [419, 237] on button "Volgende vraag" at bounding box center [521, 233] width 415 height 29
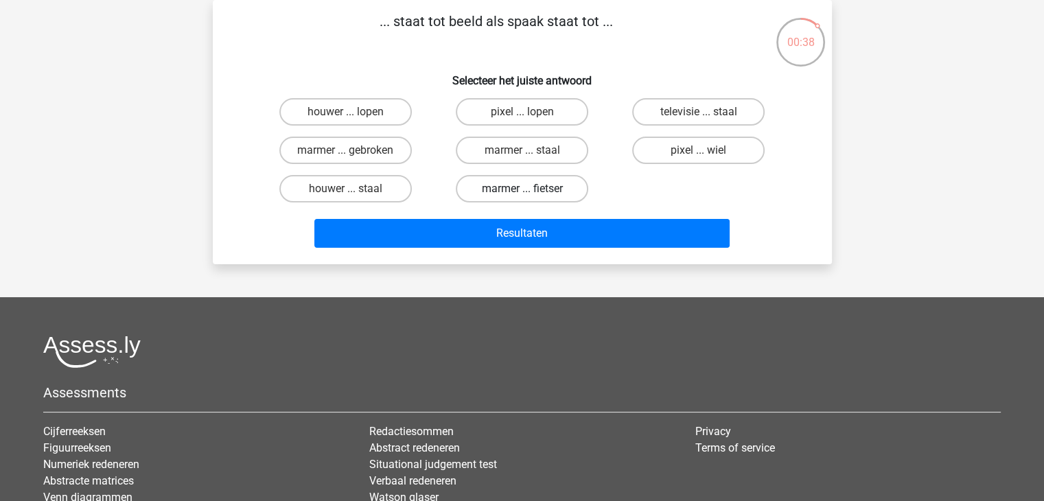
click at [522, 197] on label "marmer ... fietser" at bounding box center [522, 188] width 132 height 27
click at [522, 197] on input "marmer ... fietser" at bounding box center [526, 193] width 9 height 9
radio input "true"
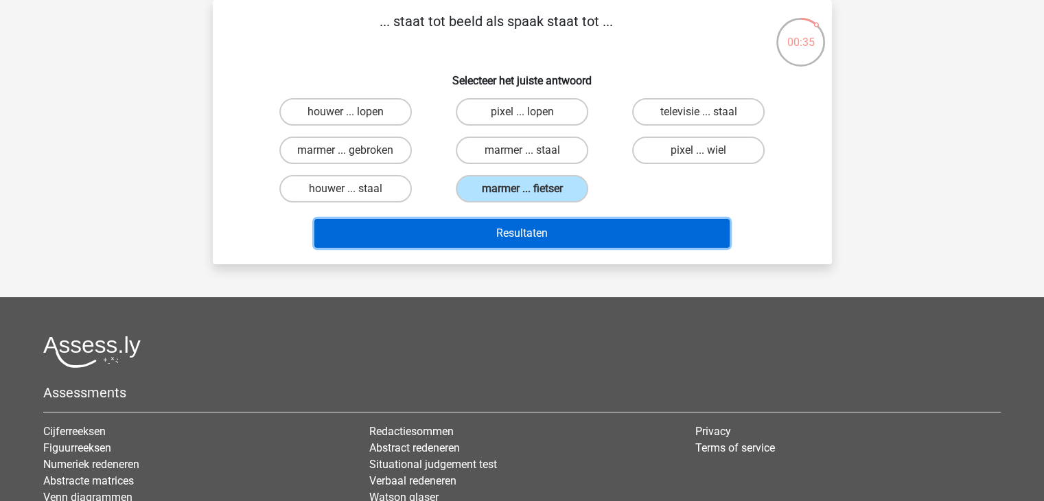
click at [532, 234] on button "Resultaten" at bounding box center [521, 233] width 415 height 29
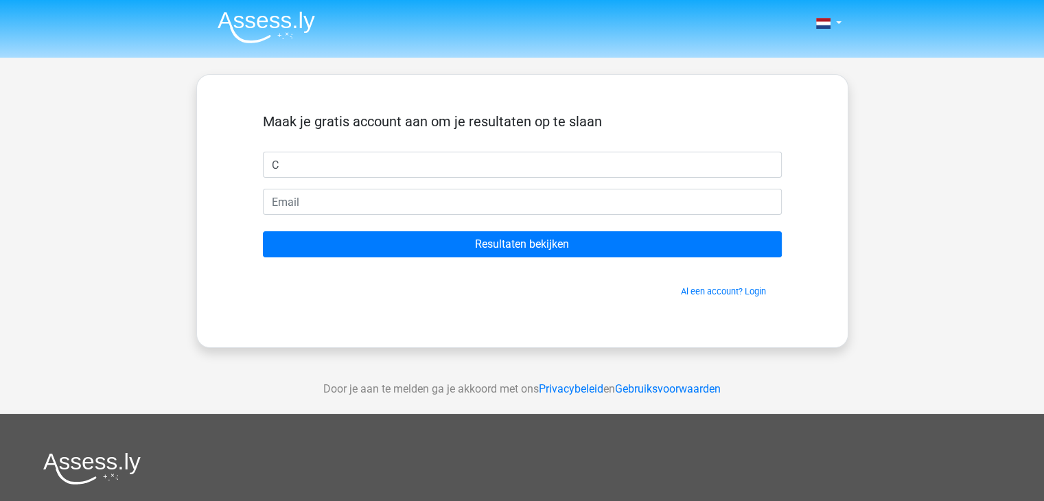
type input "Celine"
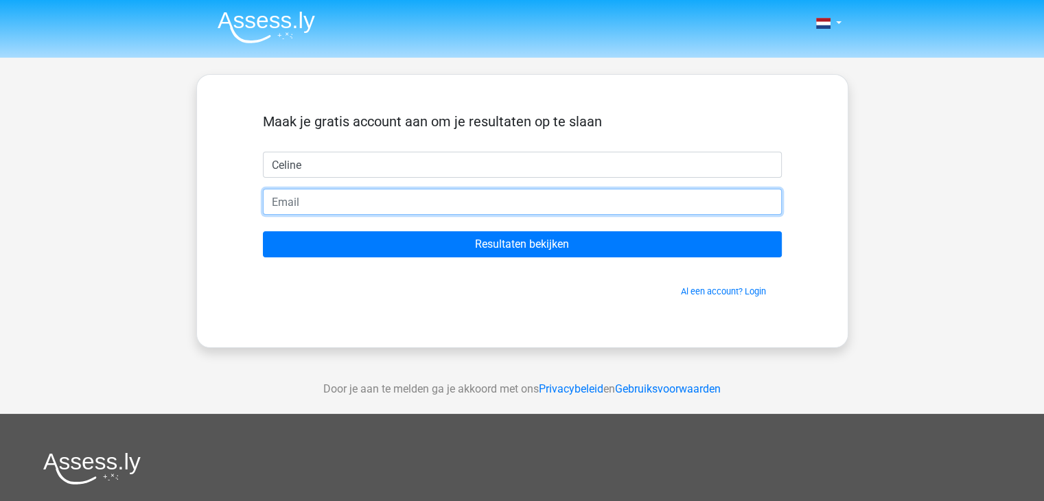
click at [382, 205] on input "email" at bounding box center [522, 202] width 519 height 26
type input "[EMAIL_ADDRESS][DOMAIN_NAME]"
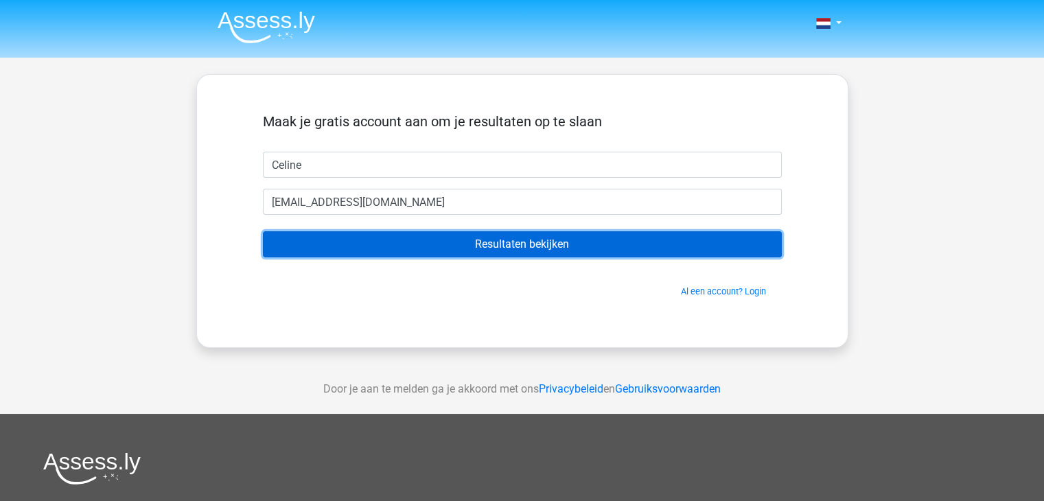
click at [386, 250] on input "Resultaten bekijken" at bounding box center [522, 244] width 519 height 26
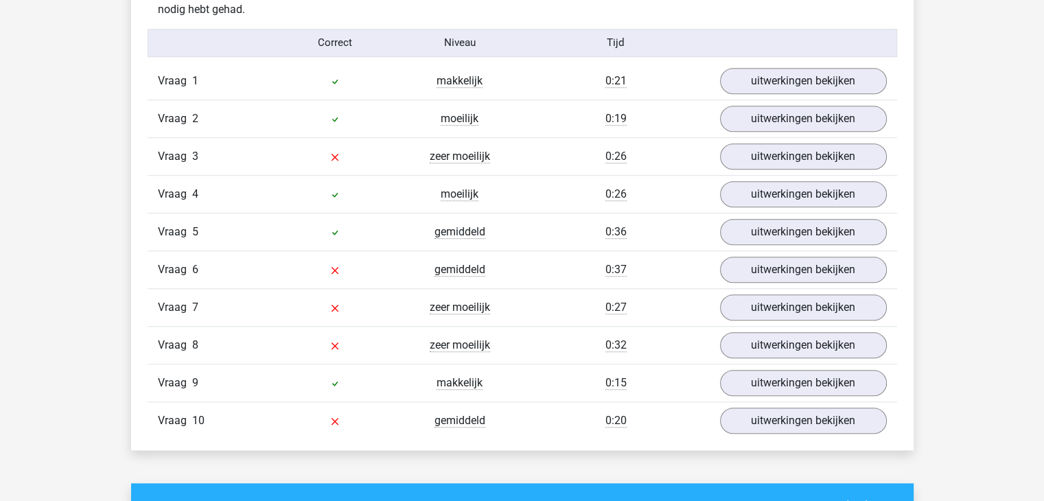
scroll to position [1125, 0]
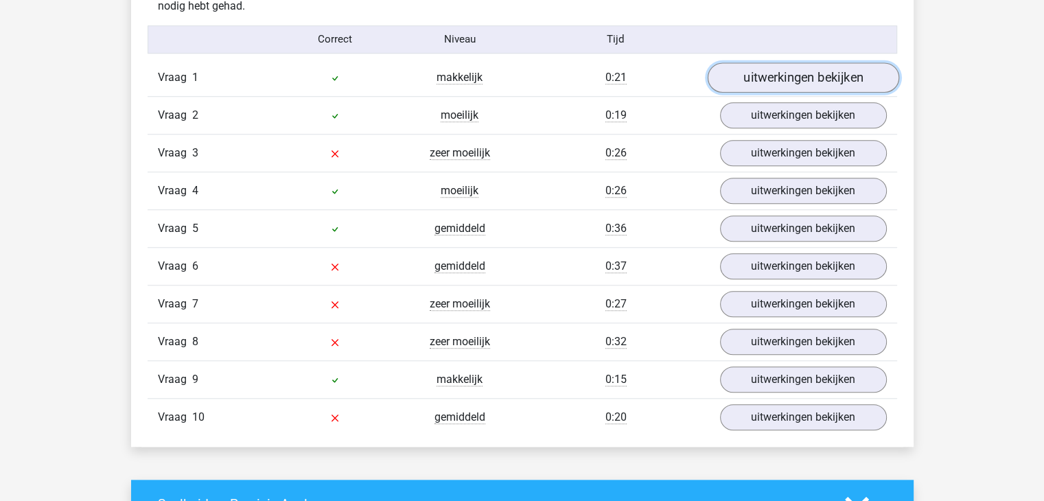
click at [831, 71] on link "uitwerkingen bekijken" at bounding box center [802, 77] width 191 height 30
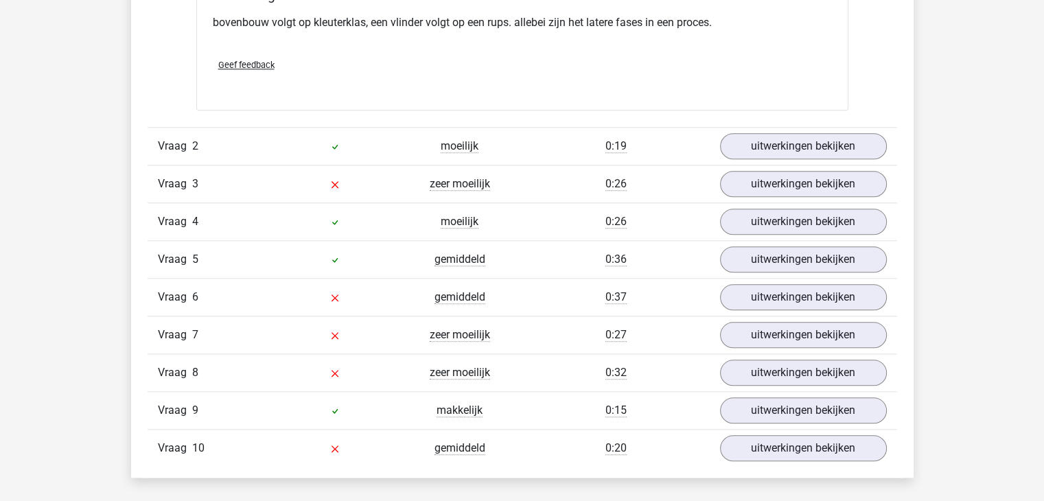
scroll to position [1455, 0]
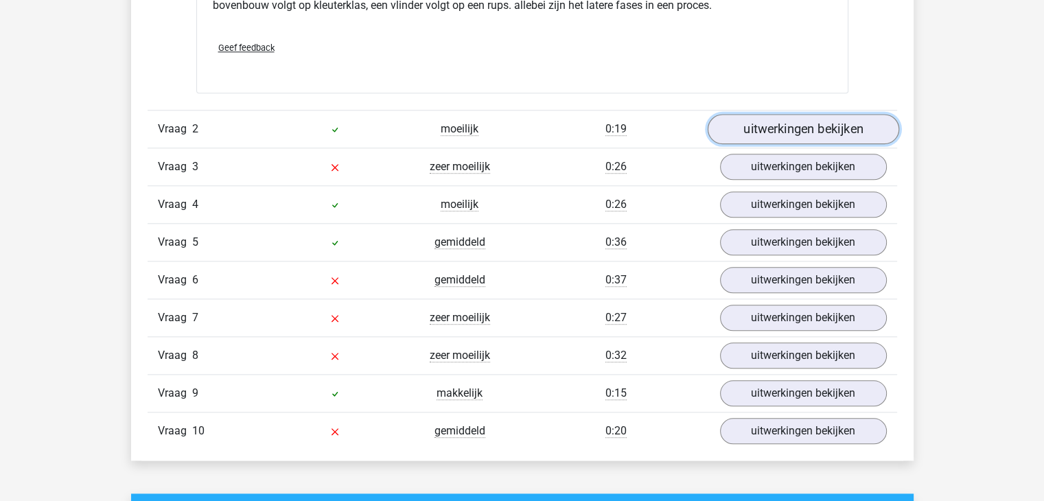
click at [846, 128] on link "uitwerkingen bekijken" at bounding box center [802, 129] width 191 height 30
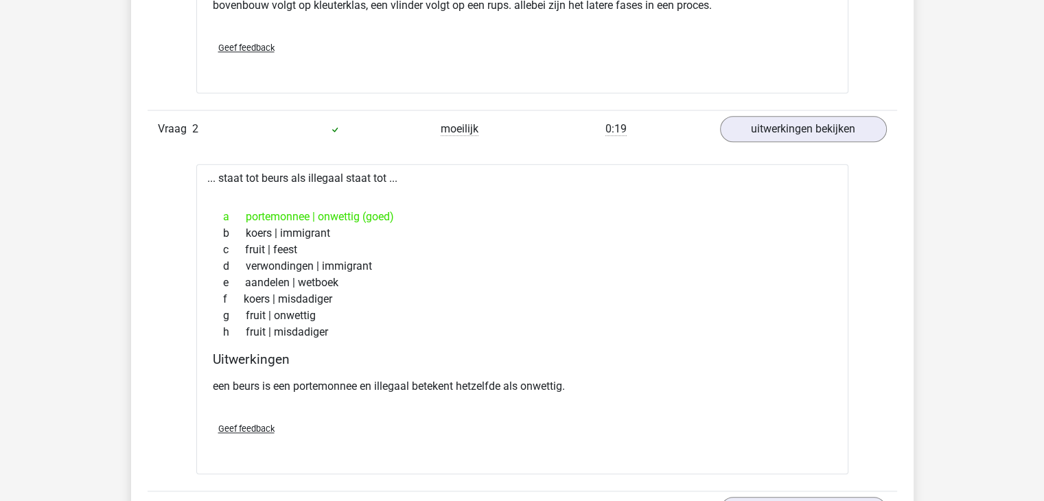
click at [961, 298] on div "Kies premium Celine [EMAIL_ADDRESS][DOMAIN_NAME]" at bounding box center [522, 394] width 1044 height 3698
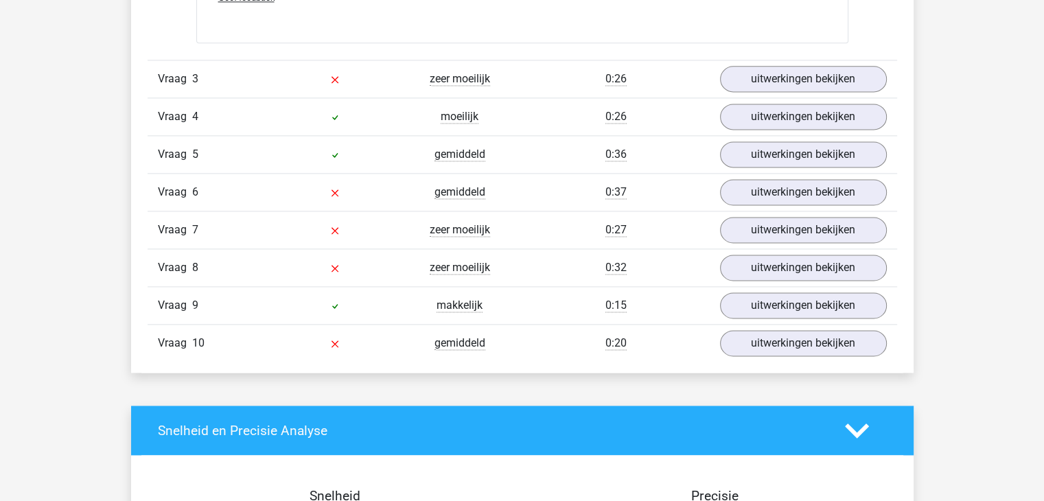
scroll to position [1894, 0]
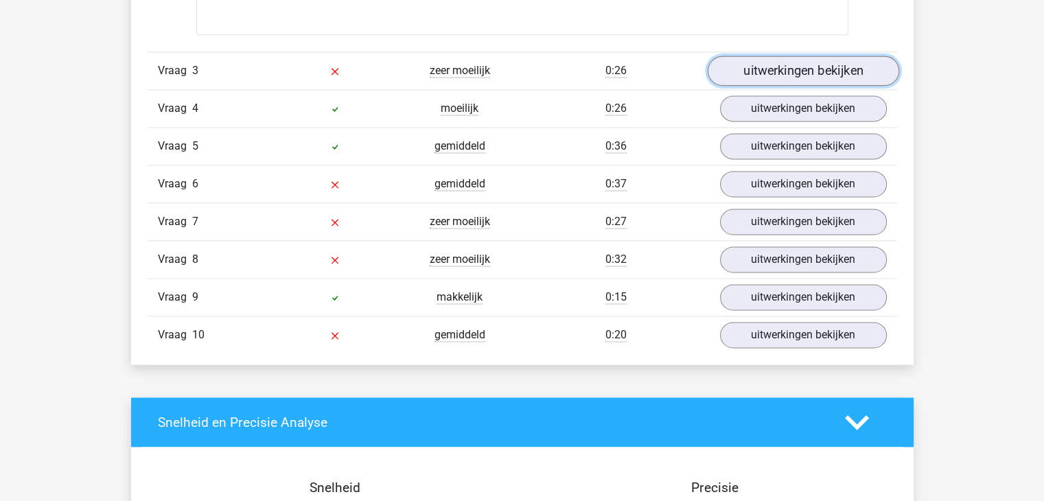
click at [857, 69] on link "uitwerkingen bekijken" at bounding box center [802, 71] width 191 height 30
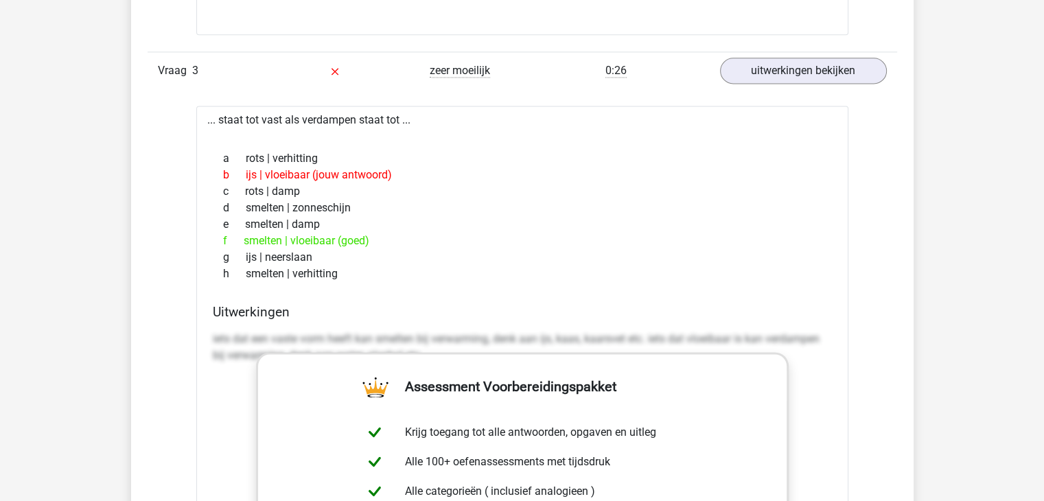
click at [946, 248] on div "Kies premium Celine [EMAIL_ADDRESS][DOMAIN_NAME]" at bounding box center [522, 318] width 1044 height 4425
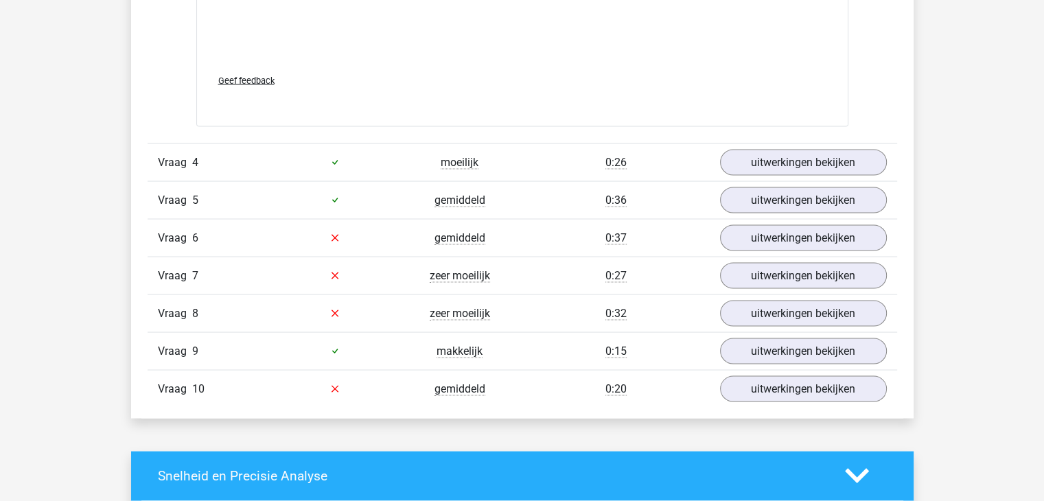
scroll to position [2608, 0]
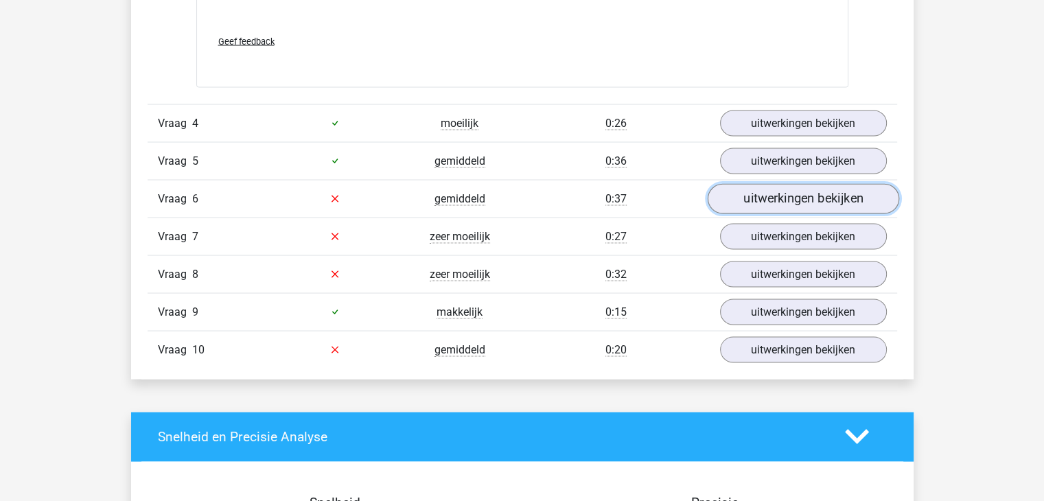
click at [852, 197] on link "uitwerkingen bekijken" at bounding box center [802, 198] width 191 height 30
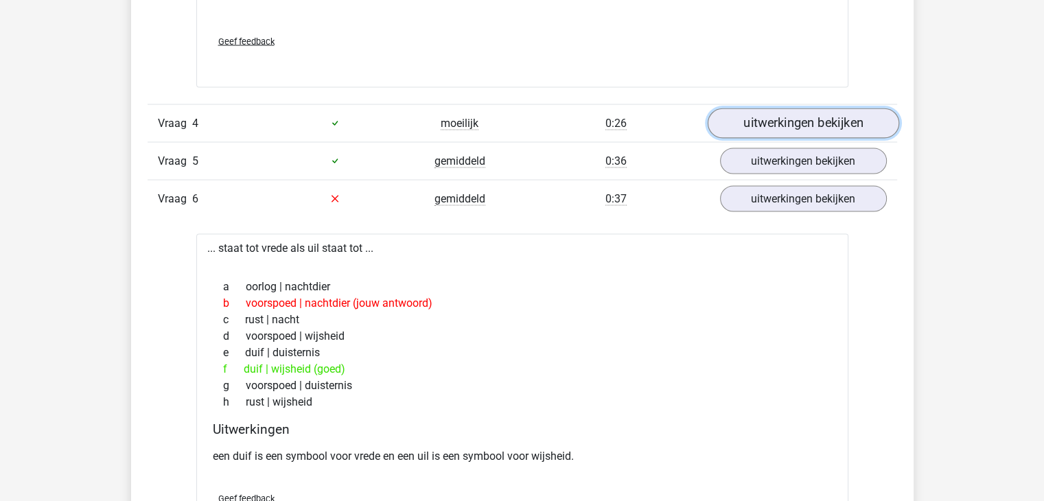
click at [854, 111] on link "uitwerkingen bekijken" at bounding box center [802, 123] width 191 height 30
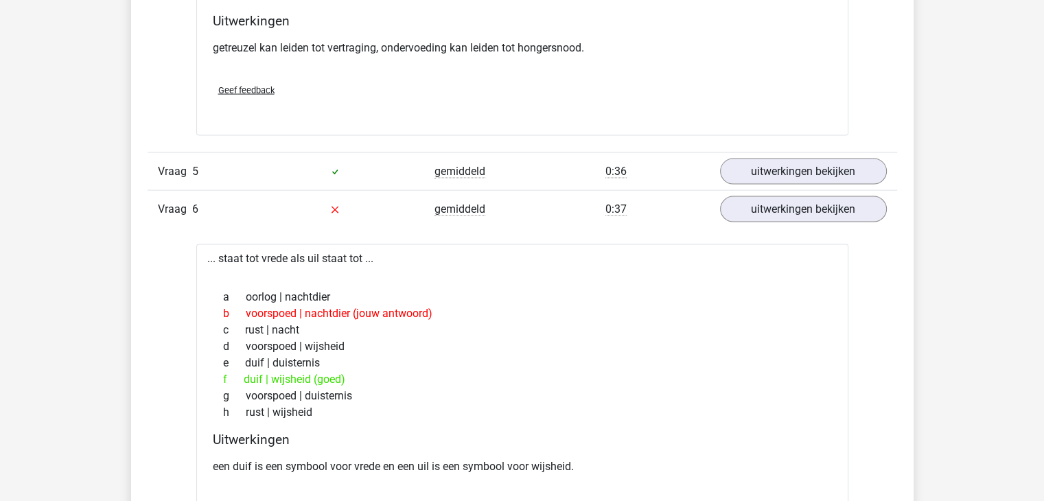
scroll to position [2964, 0]
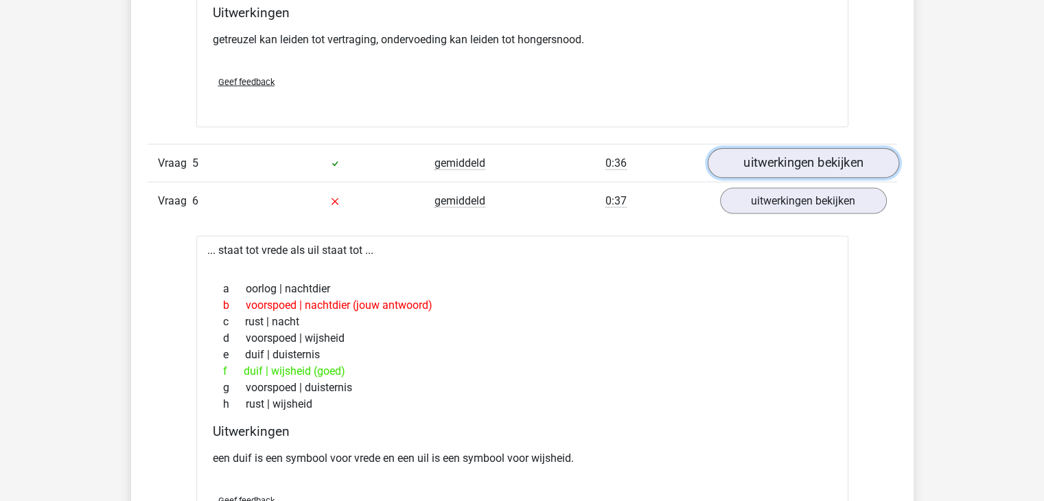
click at [812, 162] on link "uitwerkingen bekijken" at bounding box center [802, 163] width 191 height 30
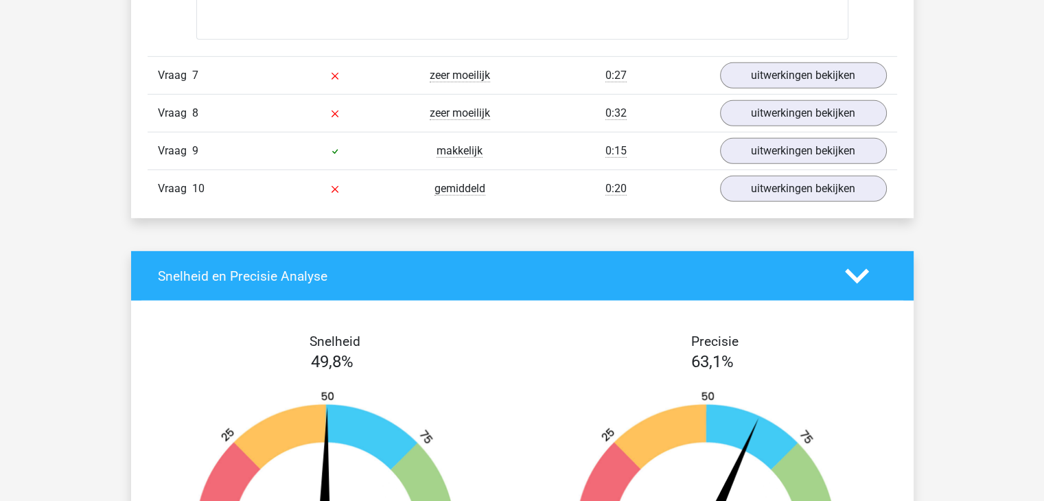
scroll to position [4200, 0]
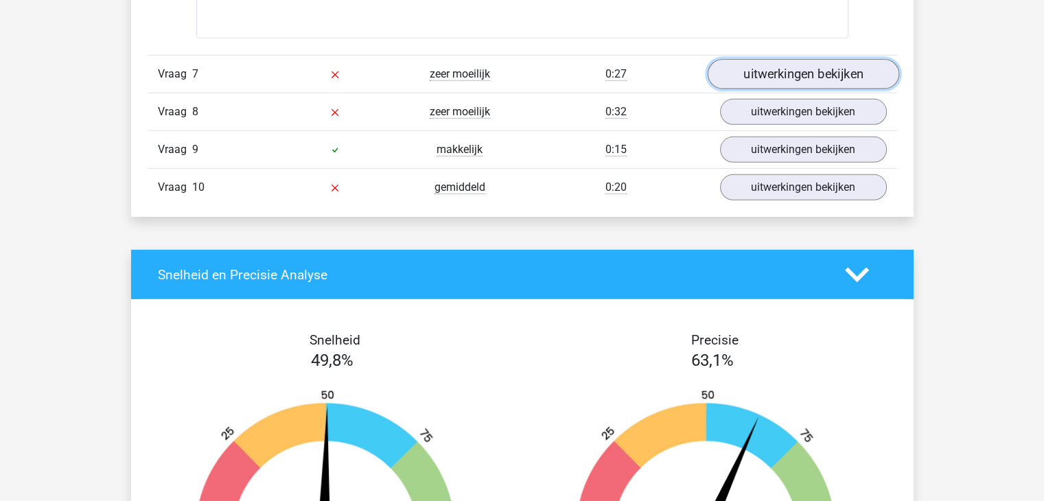
click at [822, 67] on link "uitwerkingen bekijken" at bounding box center [802, 74] width 191 height 30
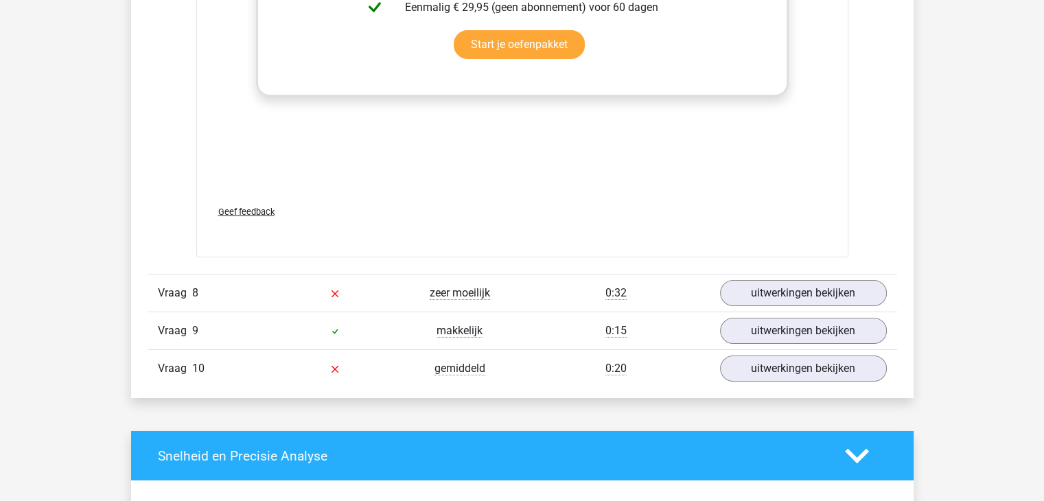
scroll to position [4749, 0]
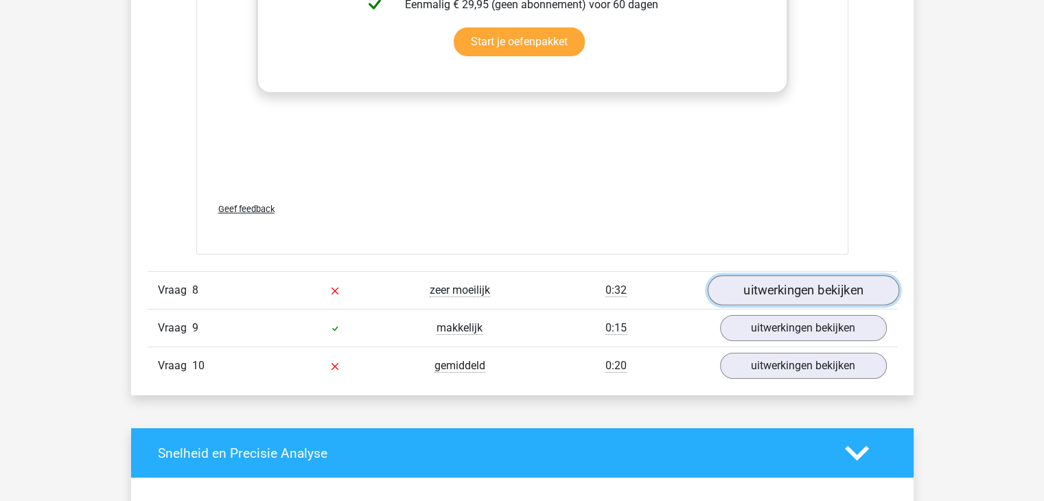
click at [862, 290] on link "uitwerkingen bekijken" at bounding box center [802, 291] width 191 height 30
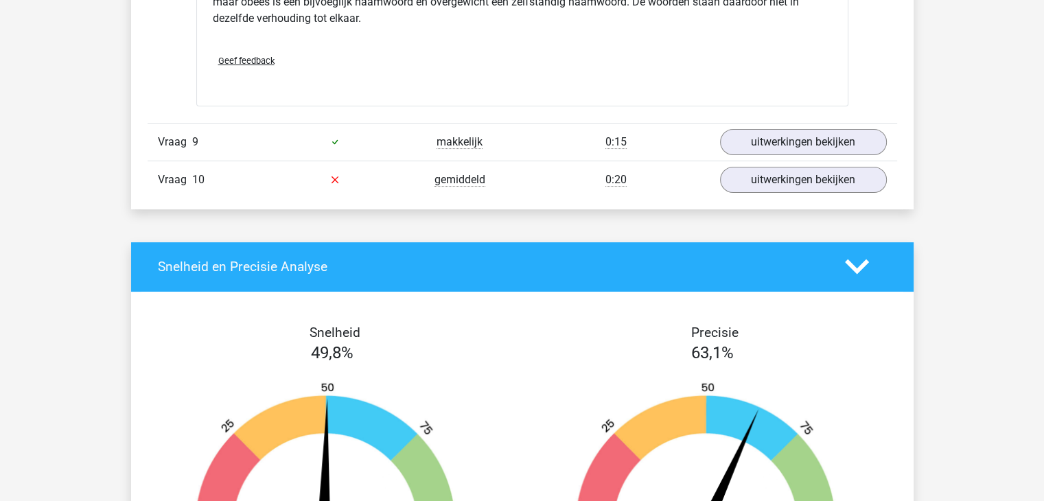
scroll to position [5407, 0]
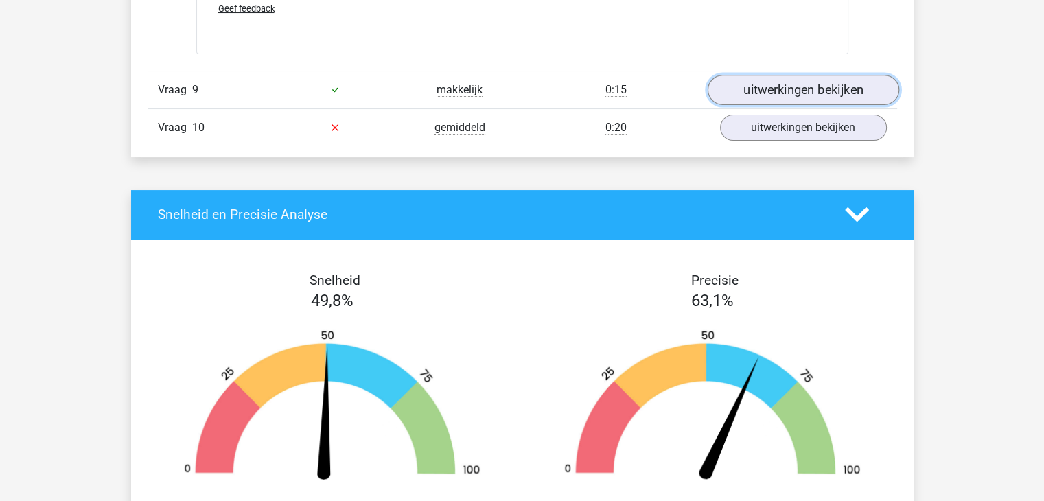
click at [848, 92] on link "uitwerkingen bekijken" at bounding box center [802, 90] width 191 height 30
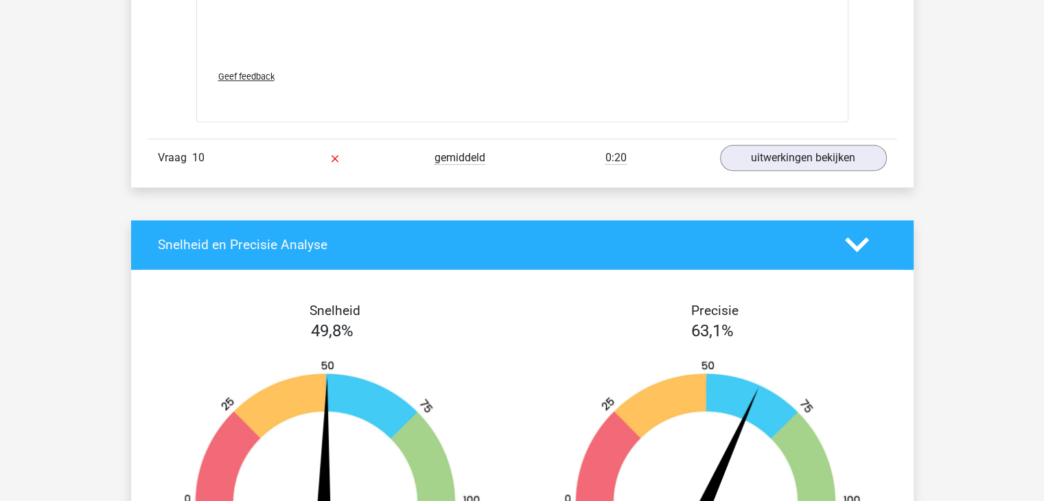
scroll to position [6121, 0]
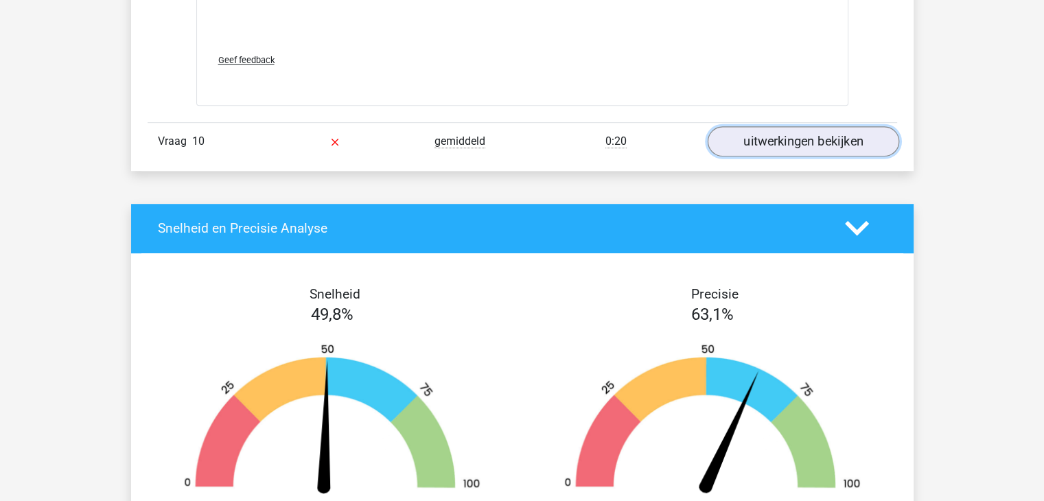
click at [852, 127] on link "uitwerkingen bekijken" at bounding box center [802, 141] width 191 height 30
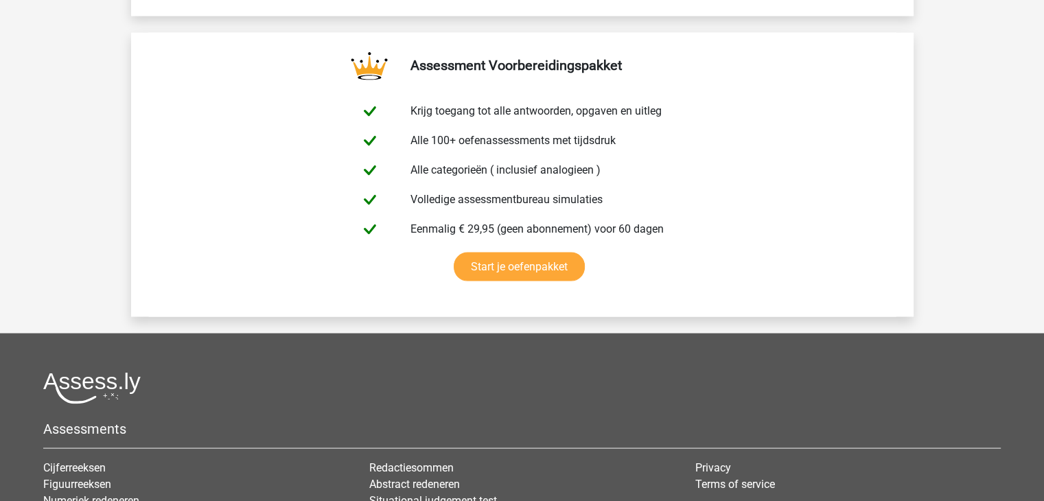
scroll to position [7848, 0]
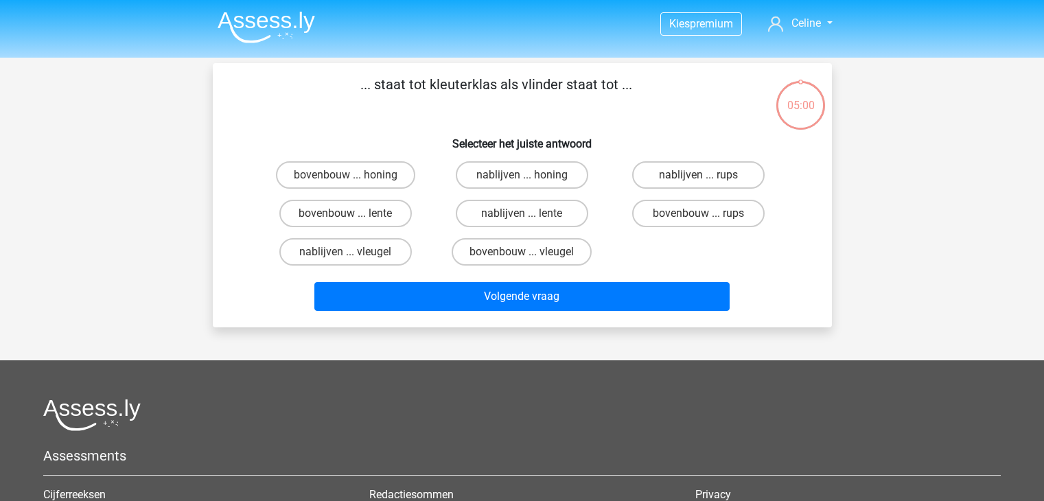
scroll to position [63, 0]
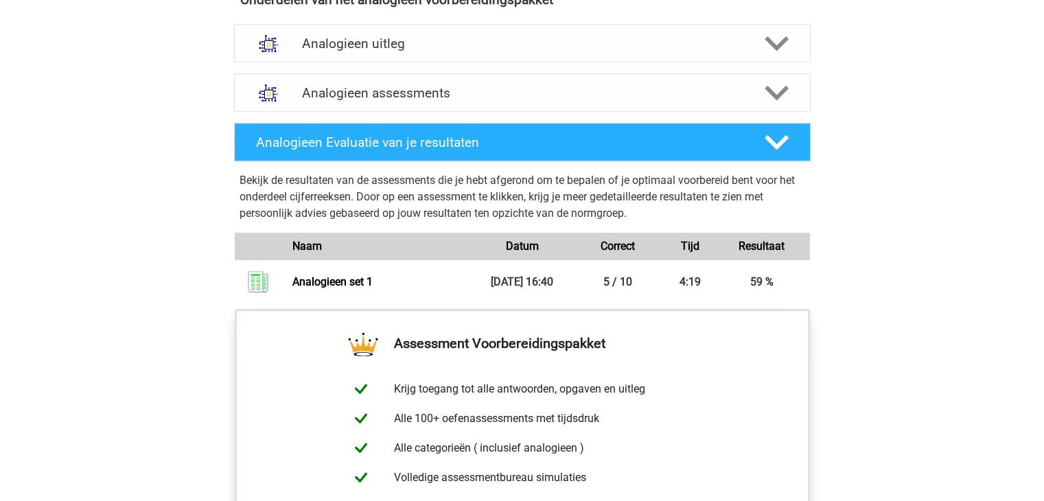
scroll to position [826, 0]
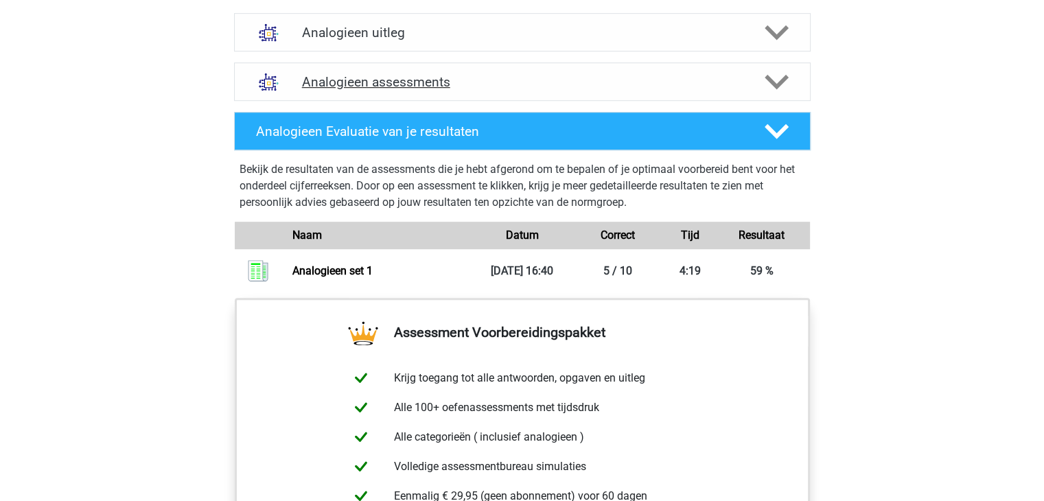
click at [785, 83] on icon at bounding box center [776, 82] width 24 height 24
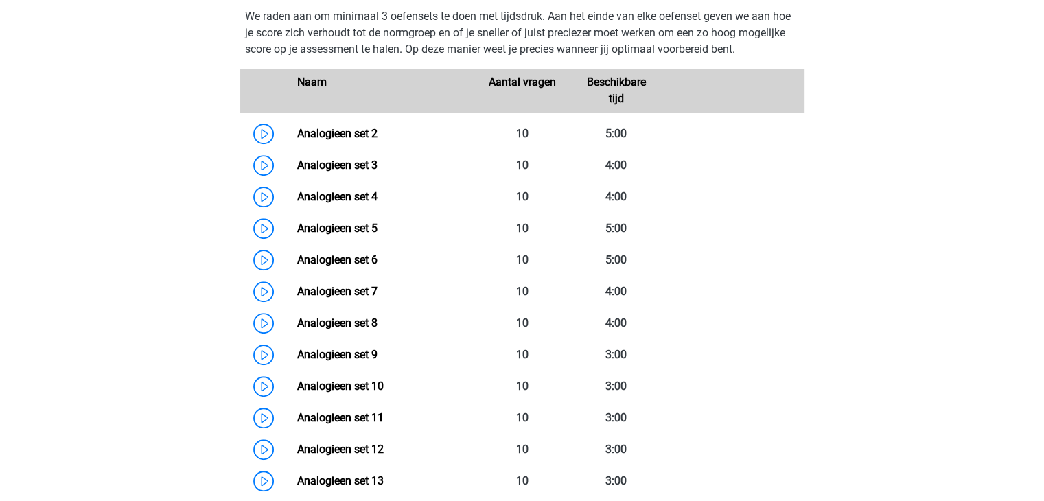
scroll to position [917, 0]
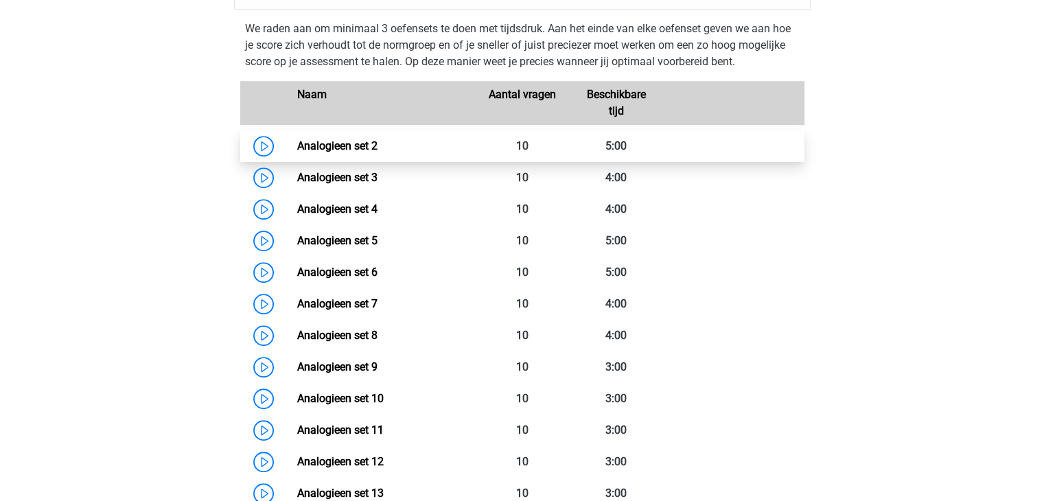
click at [297, 143] on link "Analogieen set 2" at bounding box center [337, 145] width 80 height 13
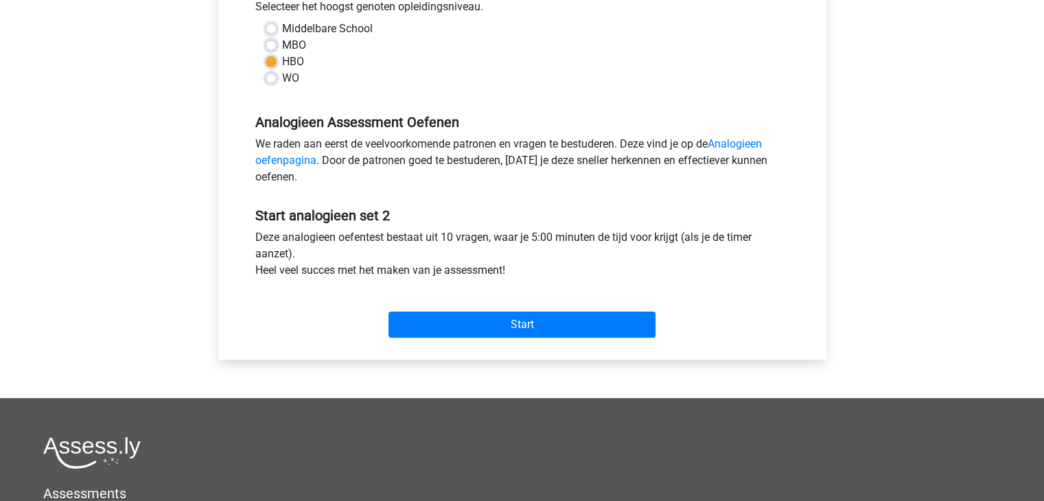
scroll to position [351, 0]
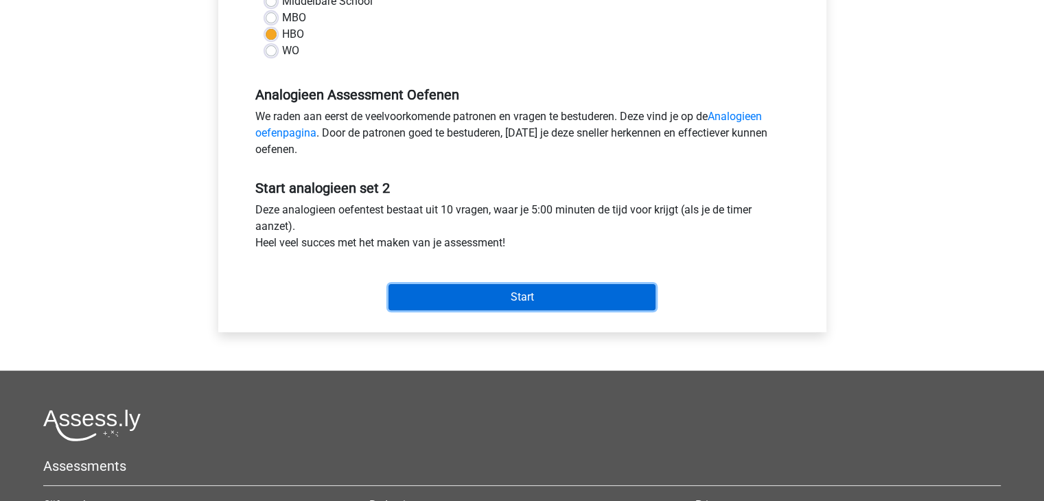
click at [532, 293] on input "Start" at bounding box center [521, 297] width 267 height 26
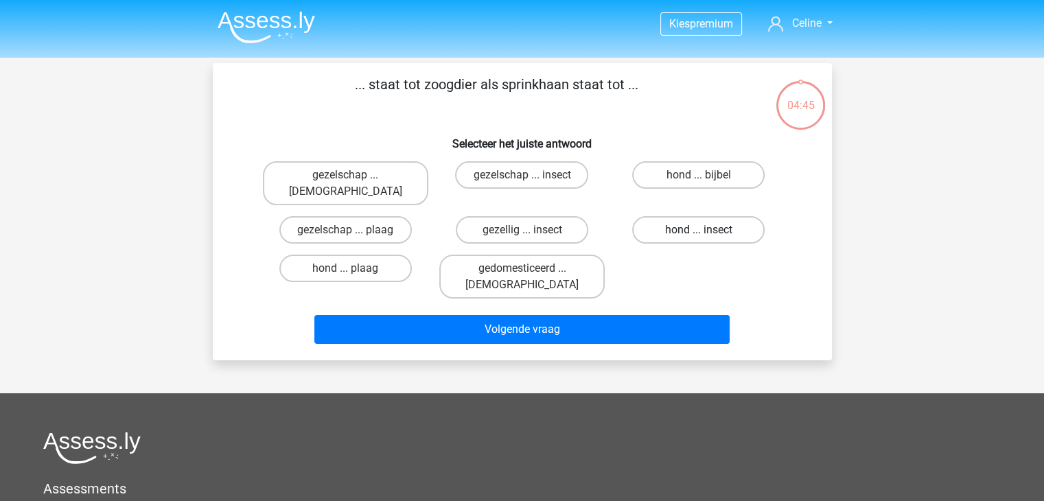
click at [736, 216] on label "hond ... insect" at bounding box center [698, 229] width 132 height 27
click at [707, 230] on input "hond ... insect" at bounding box center [703, 234] width 9 height 9
radio input "true"
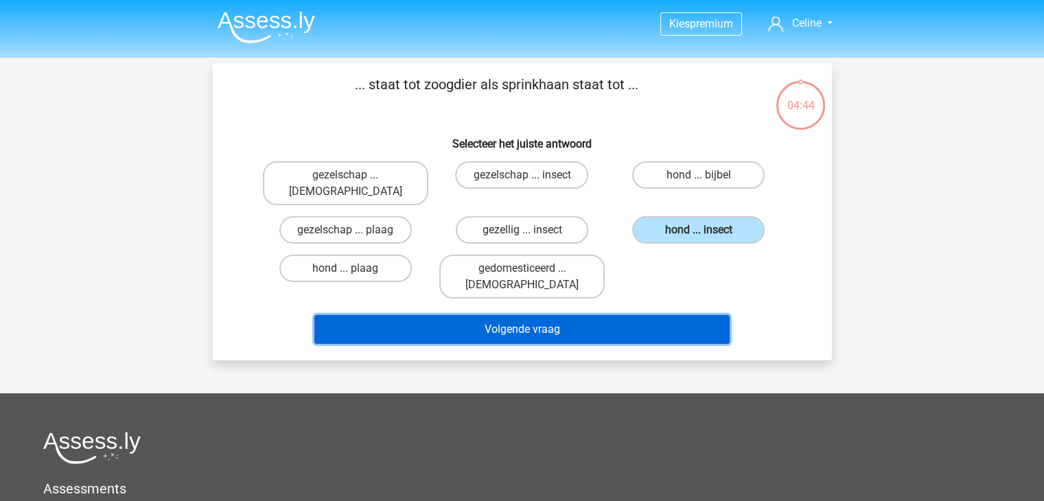
click at [545, 315] on button "Volgende vraag" at bounding box center [521, 329] width 415 height 29
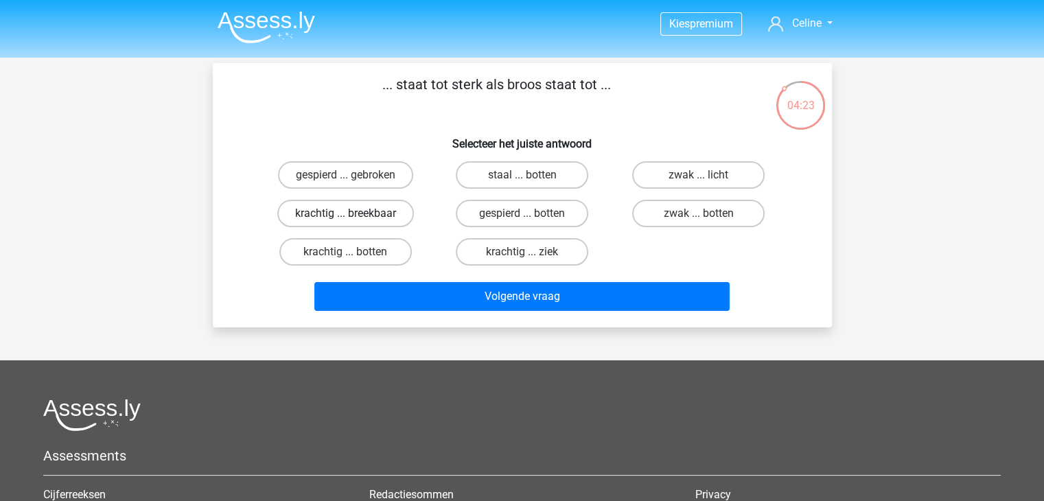
click at [363, 209] on label "krachtig ... breekbaar" at bounding box center [345, 213] width 137 height 27
click at [354, 213] on input "krachtig ... breekbaar" at bounding box center [349, 217] width 9 height 9
radio input "true"
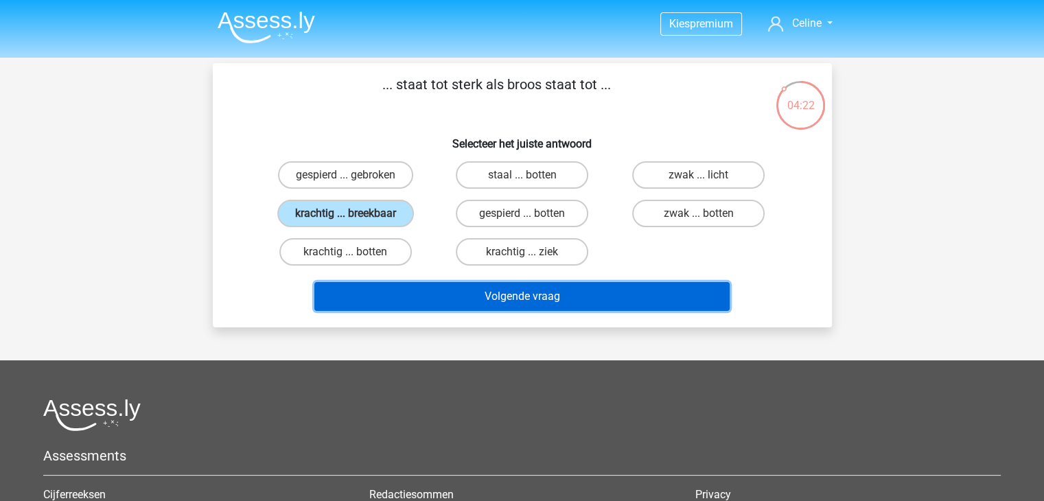
click at [502, 294] on button "Volgende vraag" at bounding box center [521, 296] width 415 height 29
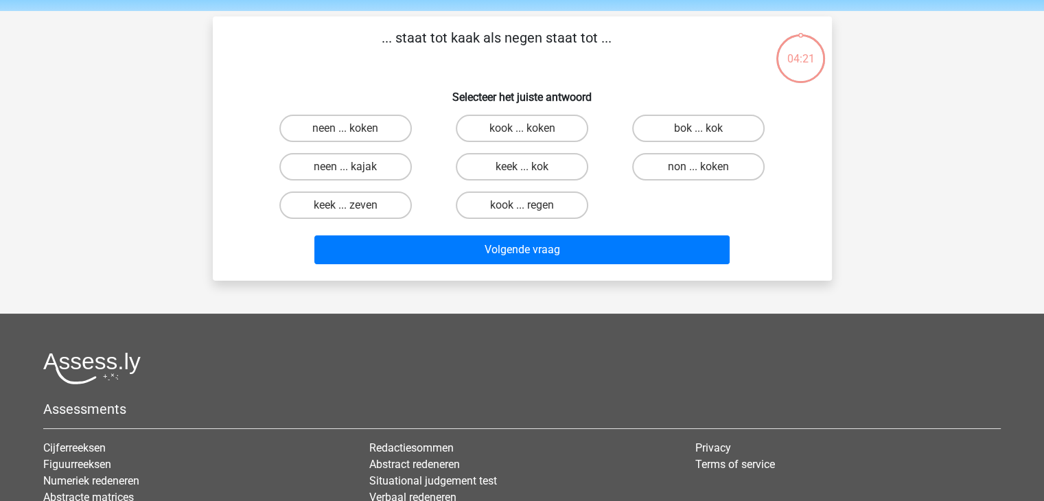
scroll to position [63, 0]
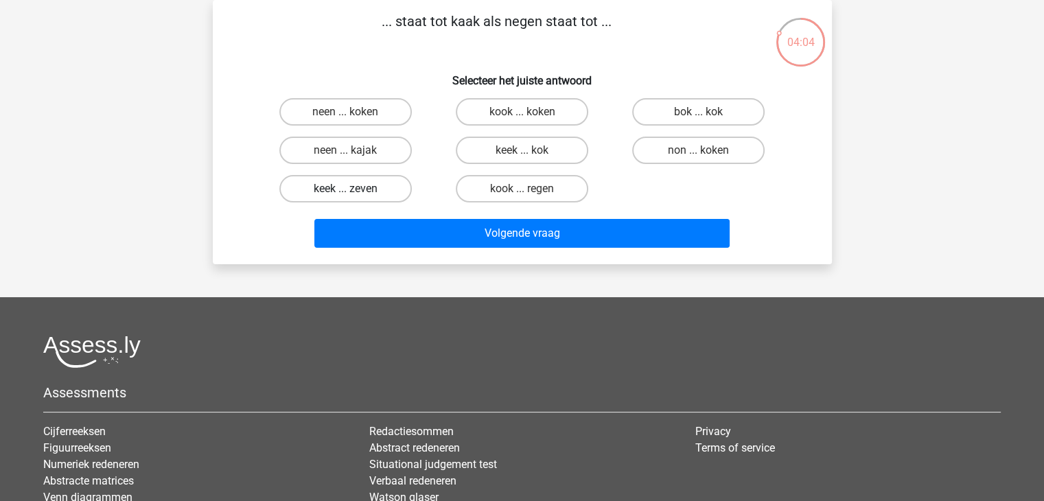
click at [385, 179] on label "keek ... zeven" at bounding box center [345, 188] width 132 height 27
click at [354, 189] on input "keek ... zeven" at bounding box center [349, 193] width 9 height 9
radio input "true"
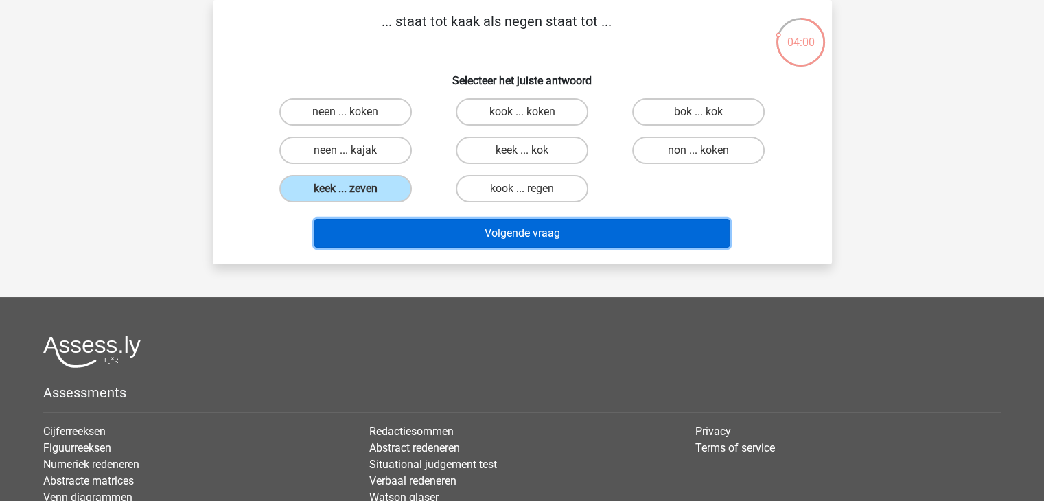
click at [463, 233] on button "Volgende vraag" at bounding box center [521, 233] width 415 height 29
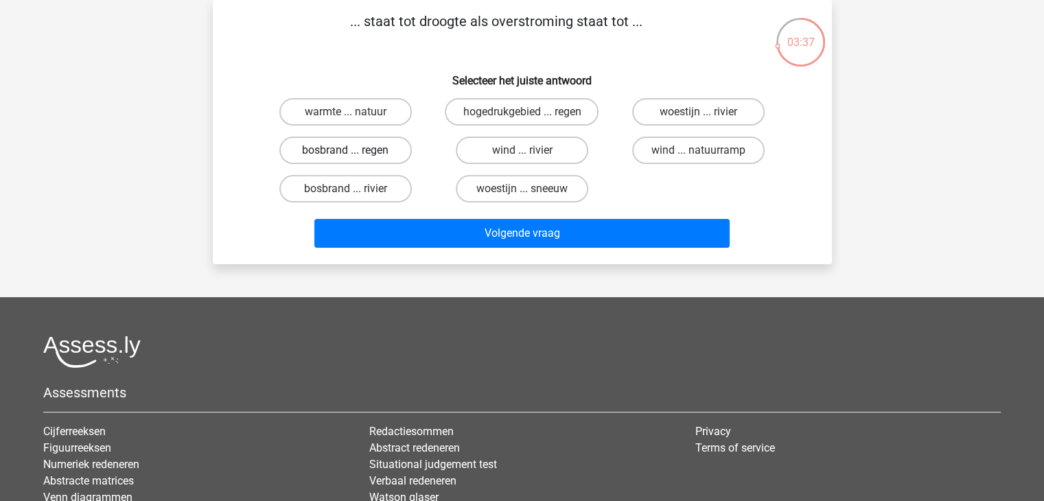
click at [387, 153] on label "bosbrand ... regen" at bounding box center [345, 150] width 132 height 27
click at [354, 153] on input "bosbrand ... regen" at bounding box center [349, 154] width 9 height 9
radio input "true"
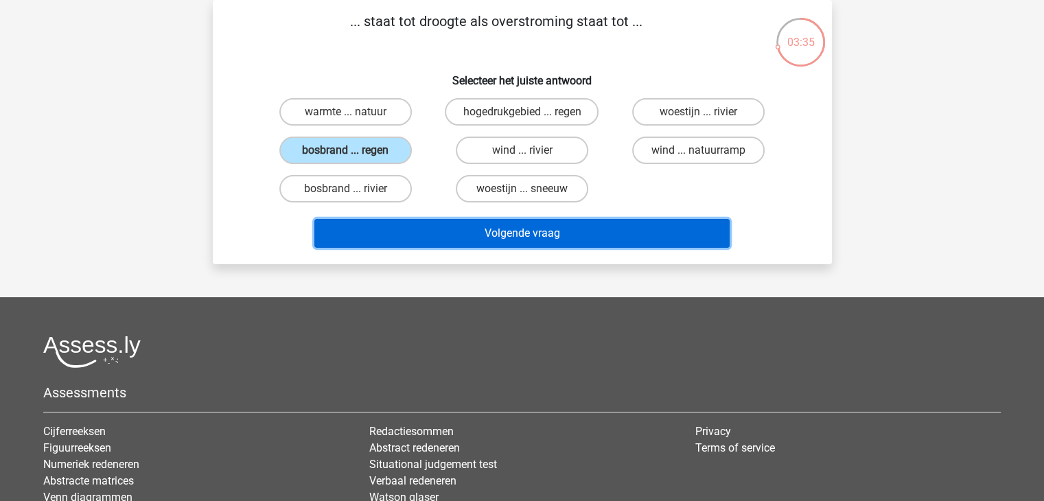
click at [489, 228] on button "Volgende vraag" at bounding box center [521, 233] width 415 height 29
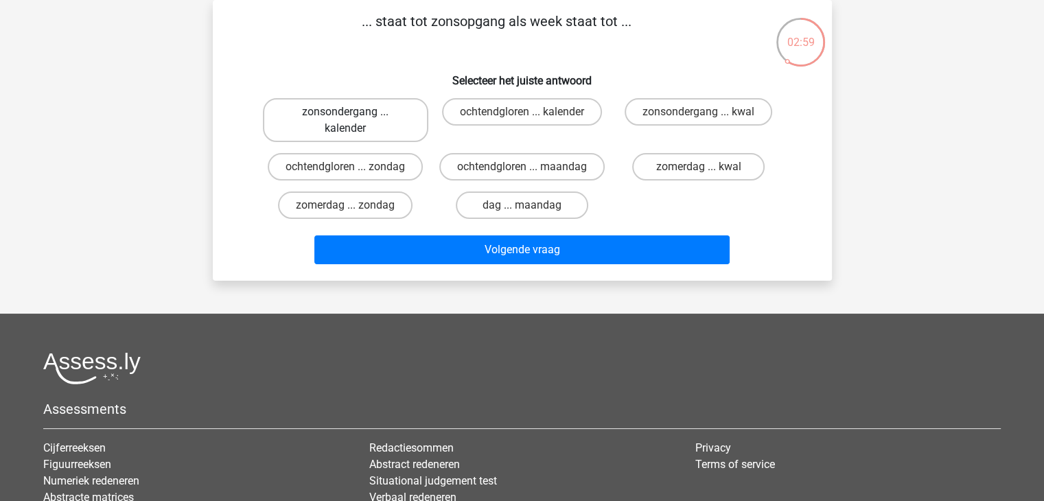
click at [357, 116] on label "zonsondergang ... kalender" at bounding box center [345, 120] width 165 height 44
click at [354, 116] on input "zonsondergang ... kalender" at bounding box center [349, 116] width 9 height 9
radio input "true"
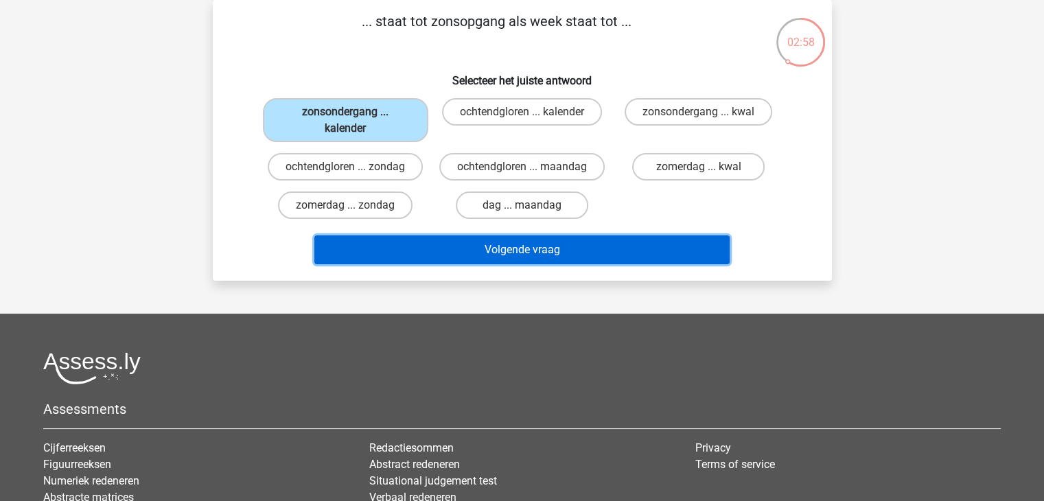
click at [510, 236] on button "Volgende vraag" at bounding box center [521, 249] width 415 height 29
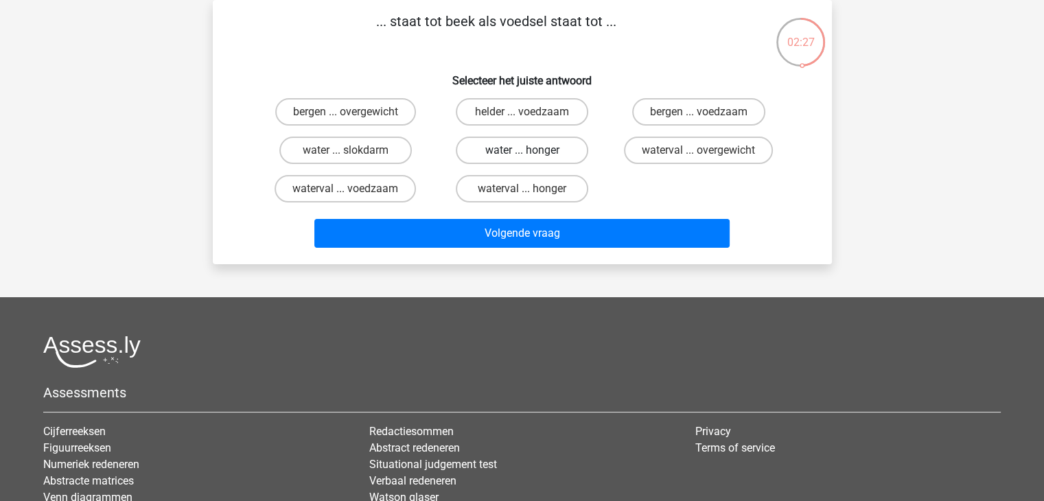
click at [530, 148] on label "water ... honger" at bounding box center [522, 150] width 132 height 27
click at [530, 150] on input "water ... honger" at bounding box center [526, 154] width 9 height 9
radio input "true"
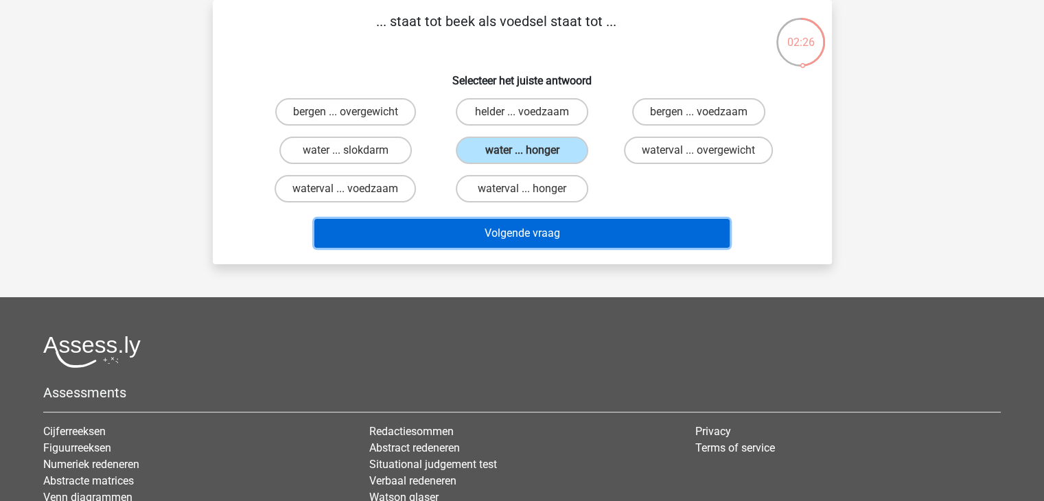
click at [514, 231] on button "Volgende vraag" at bounding box center [521, 233] width 415 height 29
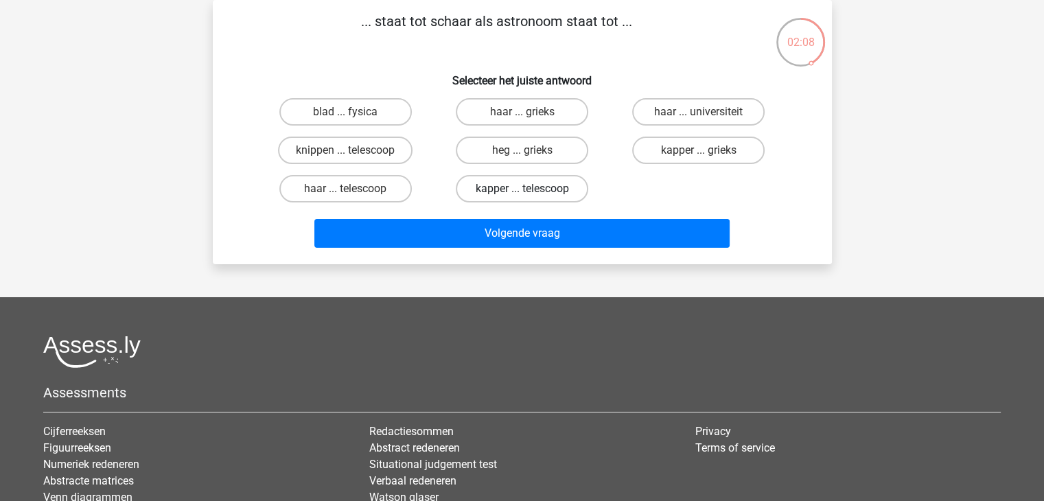
click at [519, 195] on label "kapper ... telescoop" at bounding box center [522, 188] width 132 height 27
click at [522, 195] on input "kapper ... telescoop" at bounding box center [526, 193] width 9 height 9
radio input "true"
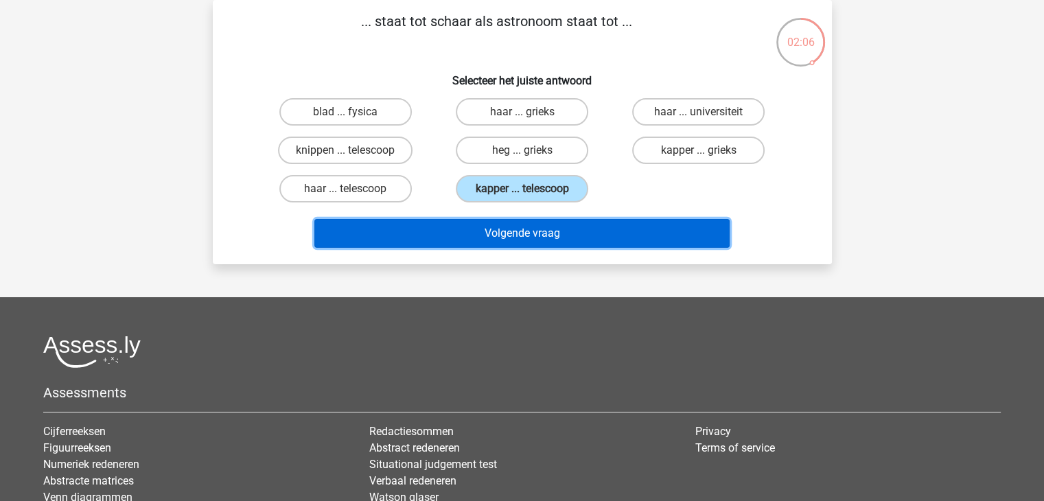
click at [516, 233] on button "Volgende vraag" at bounding box center [521, 233] width 415 height 29
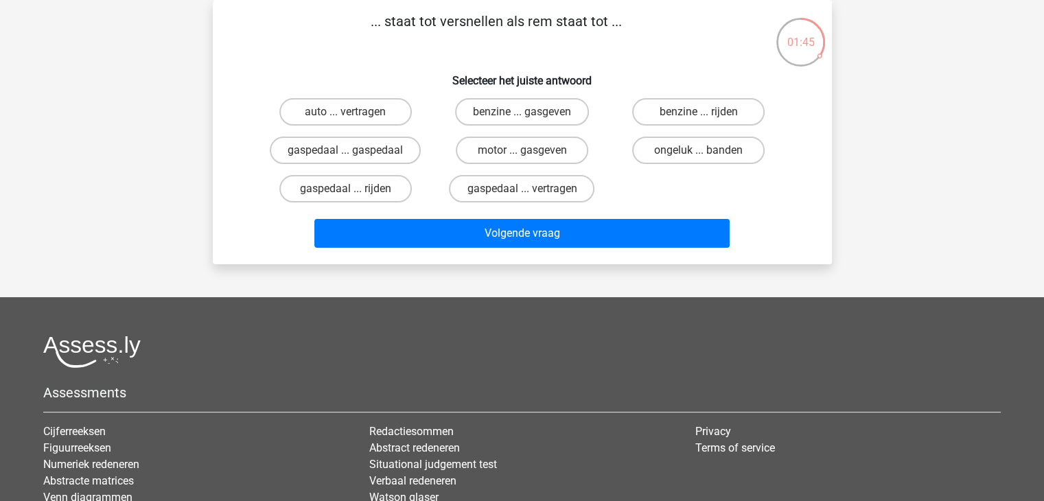
click at [522, 189] on input "gaspedaal ... vertragen" at bounding box center [526, 193] width 9 height 9
radio input "true"
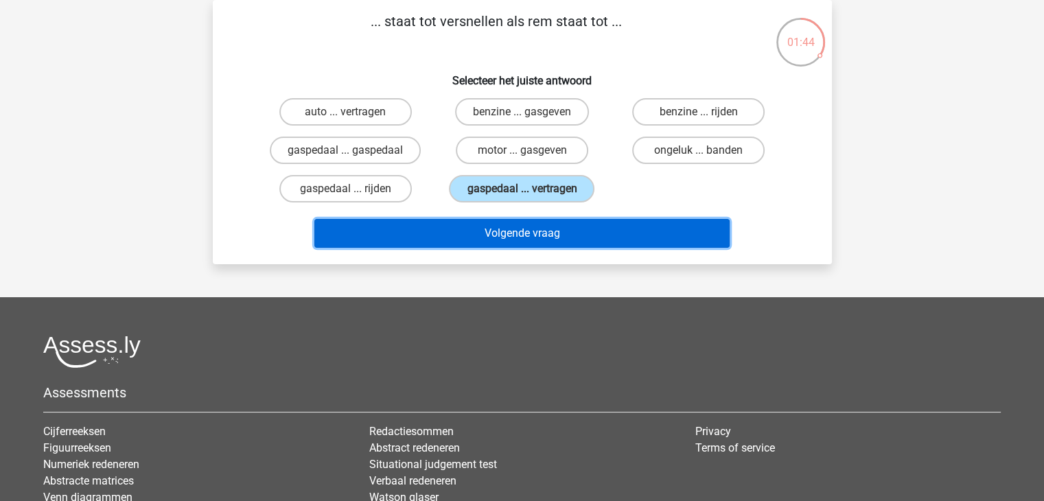
click at [526, 225] on button "Volgende vraag" at bounding box center [521, 233] width 415 height 29
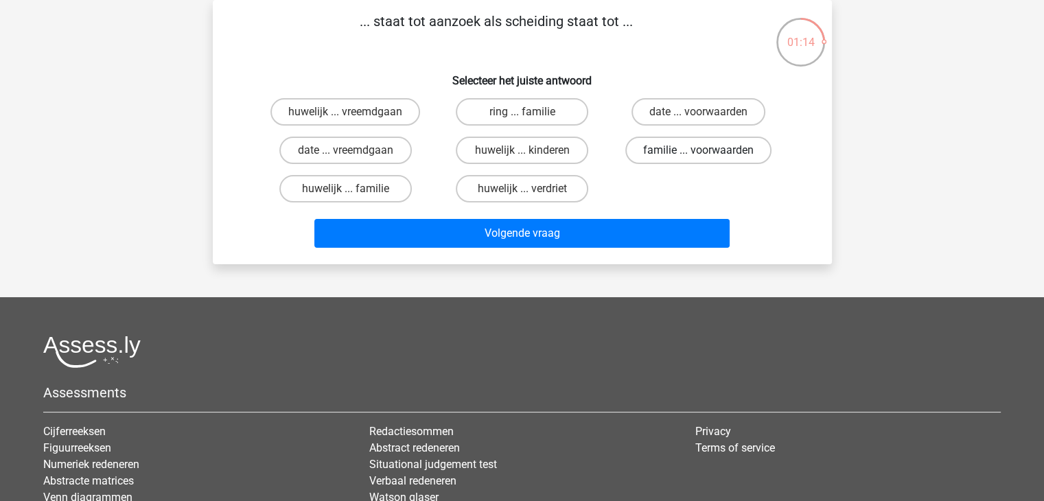
click at [689, 154] on label "familie ... voorwaarden" at bounding box center [698, 150] width 146 height 27
click at [699, 154] on input "familie ... voorwaarden" at bounding box center [703, 154] width 9 height 9
radio input "true"
click at [598, 253] on div "... staat tot aanzoek als scheiding staat tot ... Selecteer het juiste antwoord…" at bounding box center [522, 132] width 619 height 264
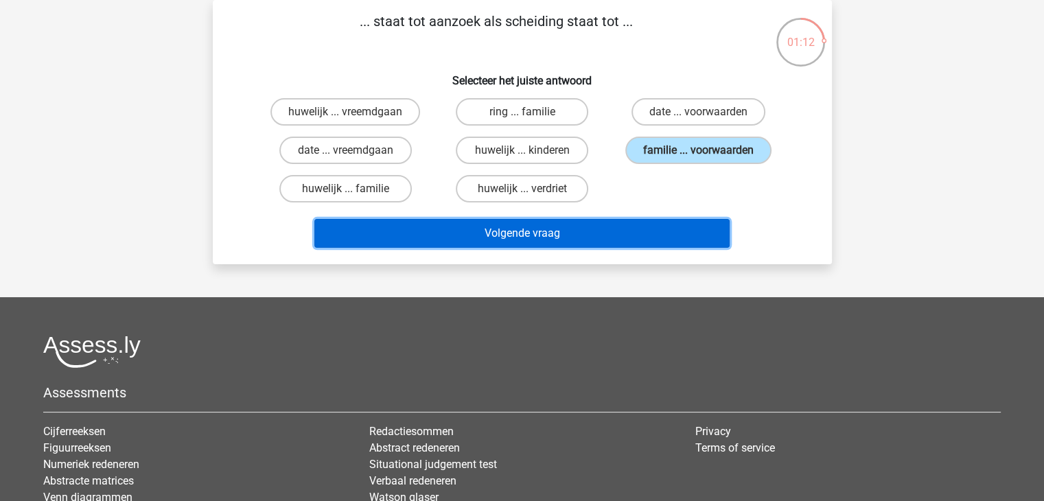
click at [603, 236] on button "Volgende vraag" at bounding box center [521, 233] width 415 height 29
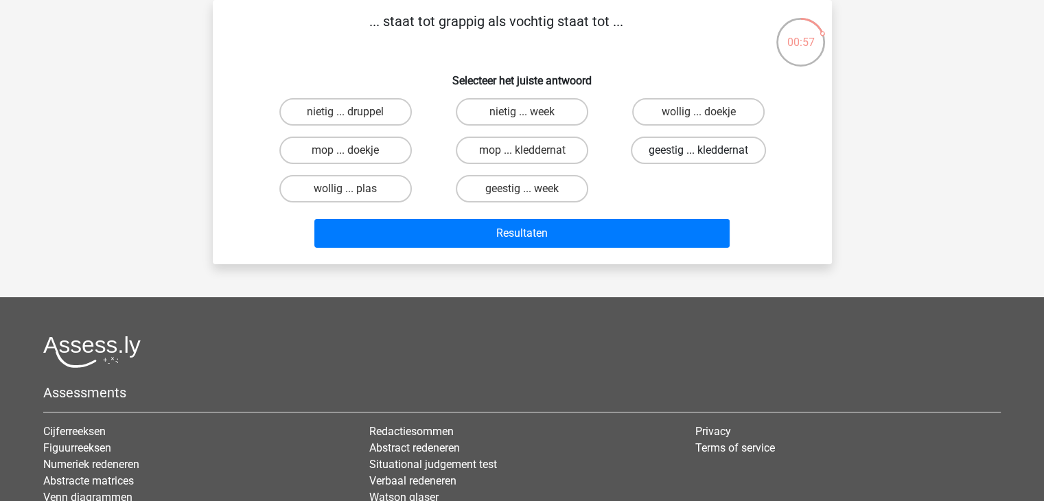
click at [669, 150] on label "geestig ... kleddernat" at bounding box center [698, 150] width 135 height 27
click at [699, 150] on input "geestig ... kleddernat" at bounding box center [703, 154] width 9 height 9
radio input "true"
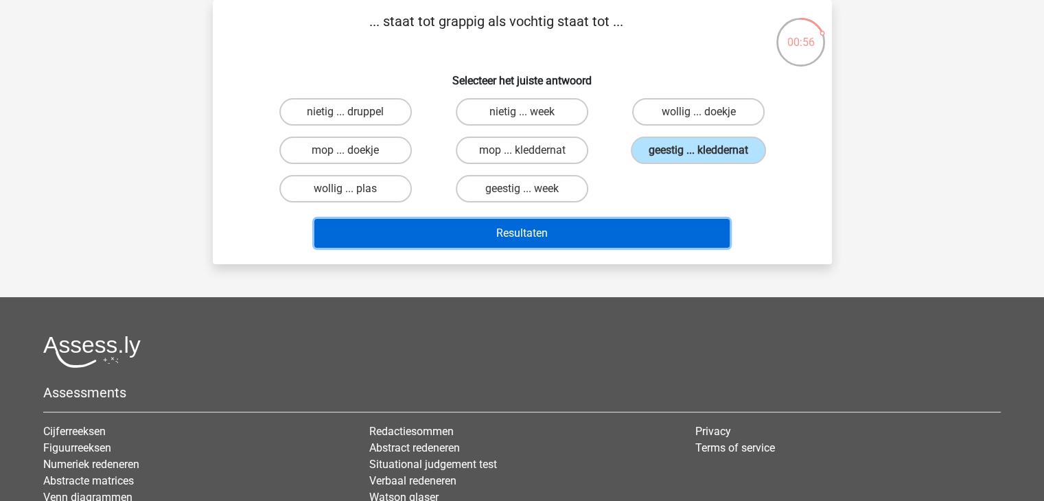
click at [555, 237] on button "Resultaten" at bounding box center [521, 233] width 415 height 29
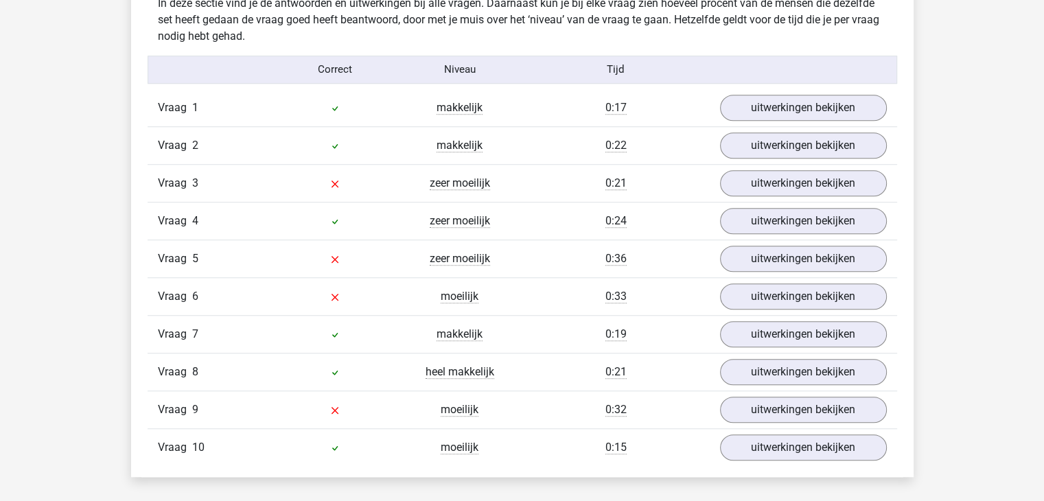
scroll to position [1098, 0]
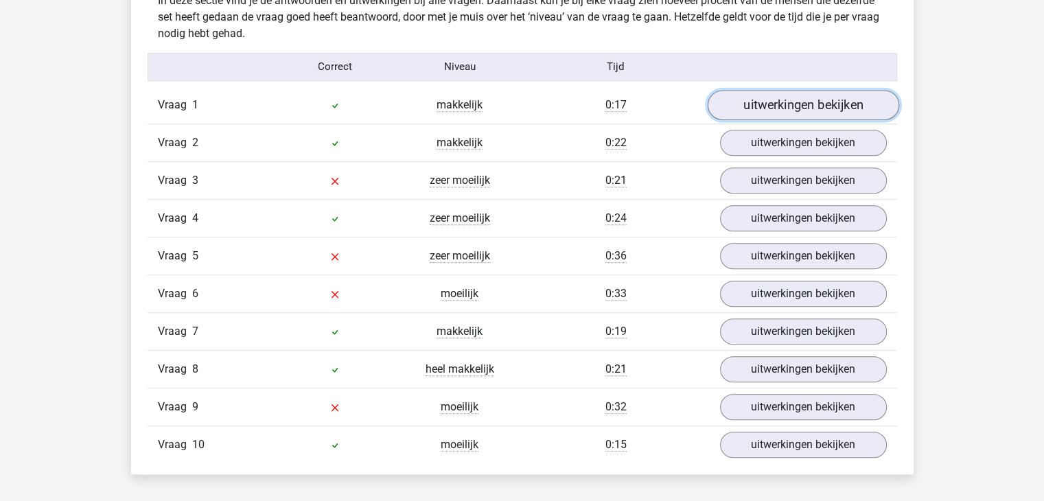
click at [862, 102] on link "uitwerkingen bekijken" at bounding box center [802, 105] width 191 height 30
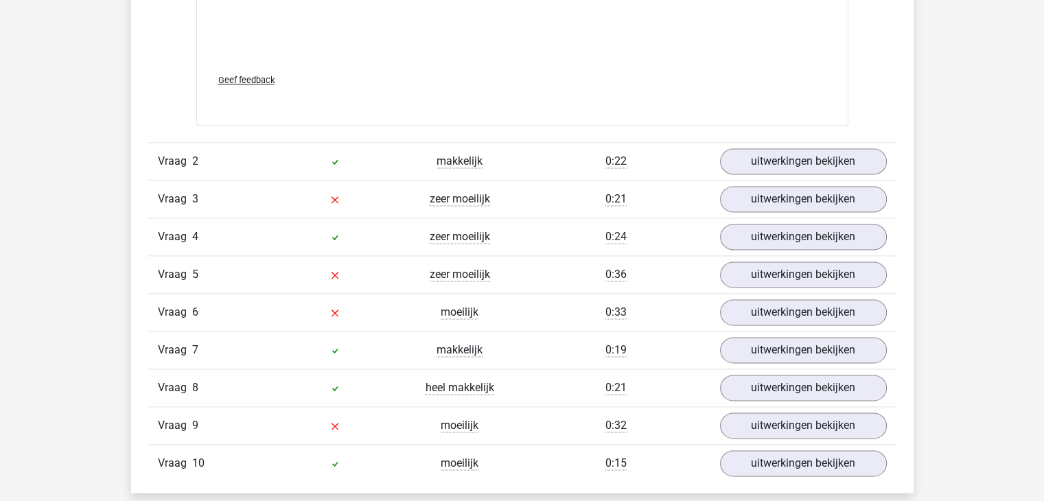
scroll to position [1839, 0]
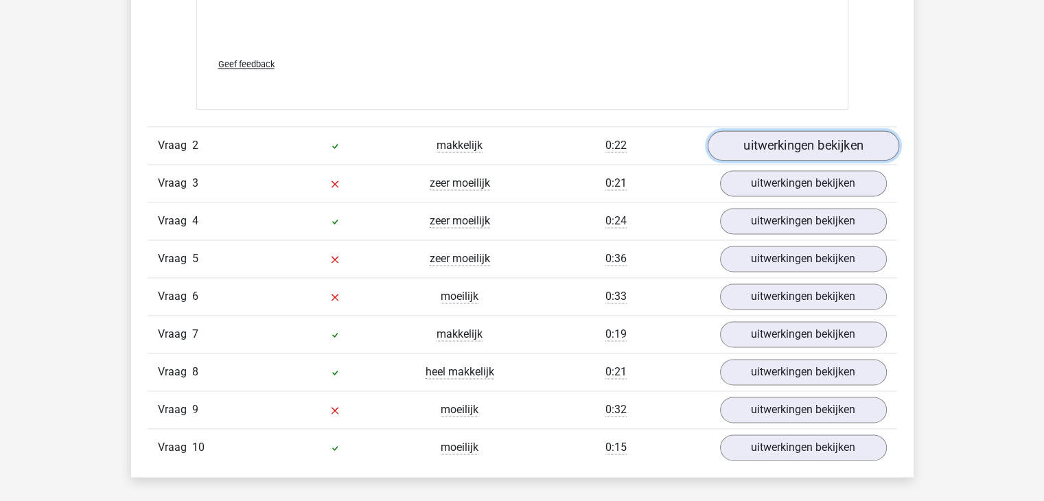
click at [859, 139] on link "uitwerkingen bekijken" at bounding box center [802, 145] width 191 height 30
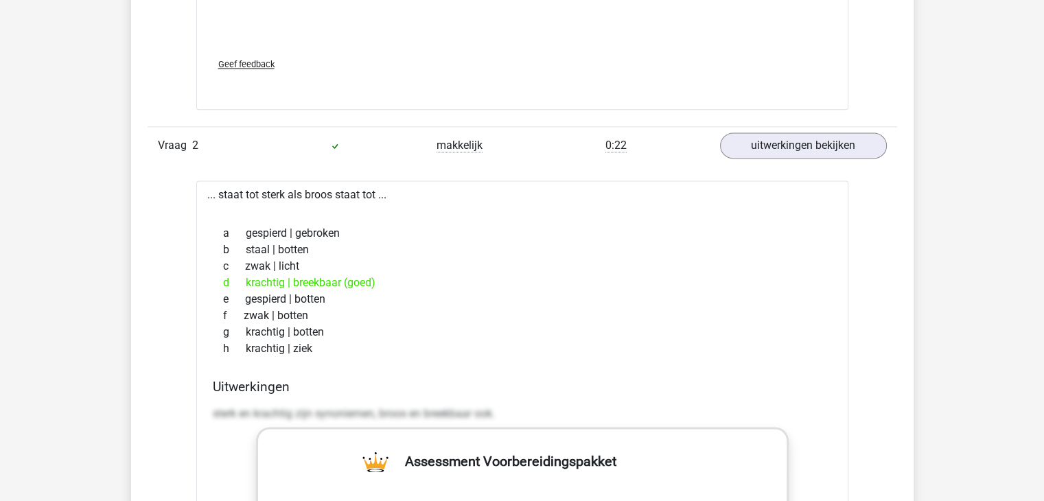
click at [985, 212] on div "Kies premium Celine [EMAIL_ADDRESS][DOMAIN_NAME]" at bounding box center [522, 394] width 1044 height 4467
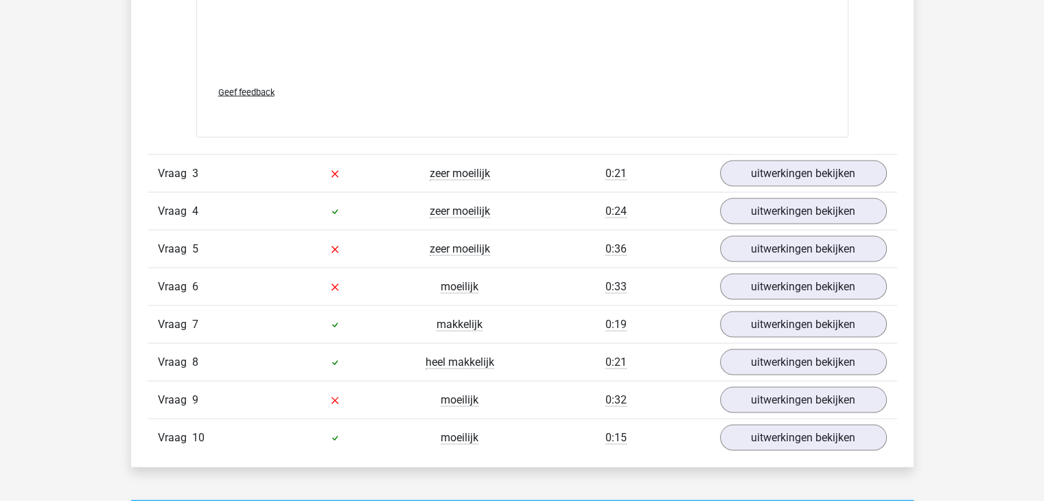
scroll to position [2580, 0]
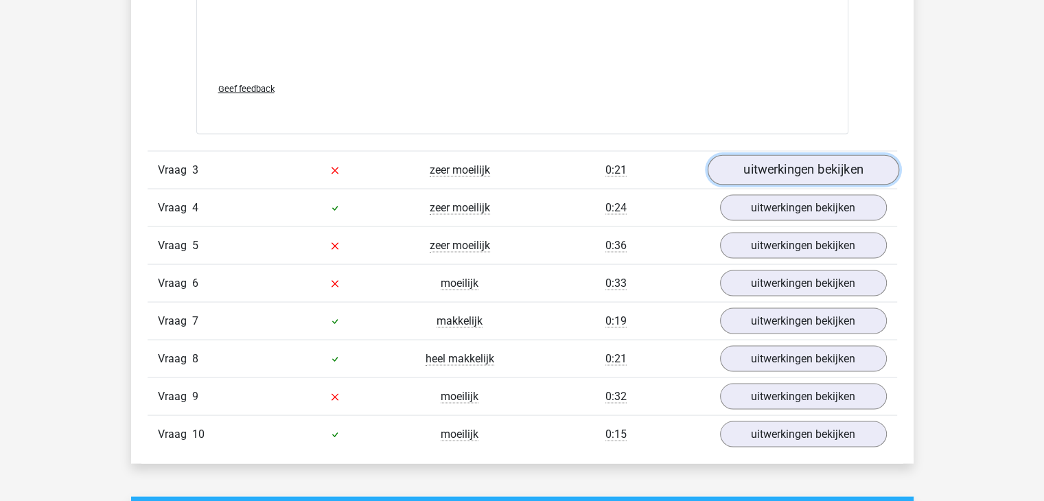
click at [872, 166] on link "uitwerkingen bekijken" at bounding box center [802, 170] width 191 height 30
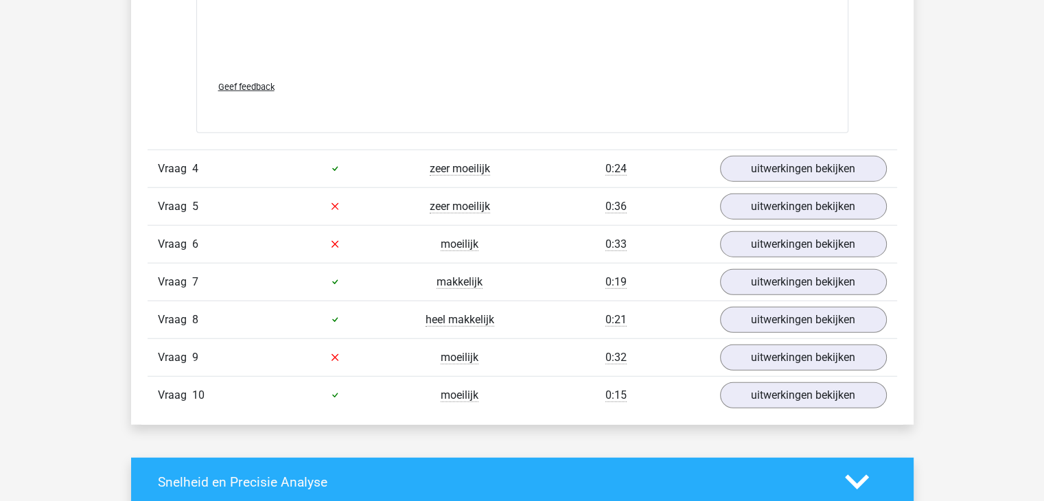
scroll to position [3349, 0]
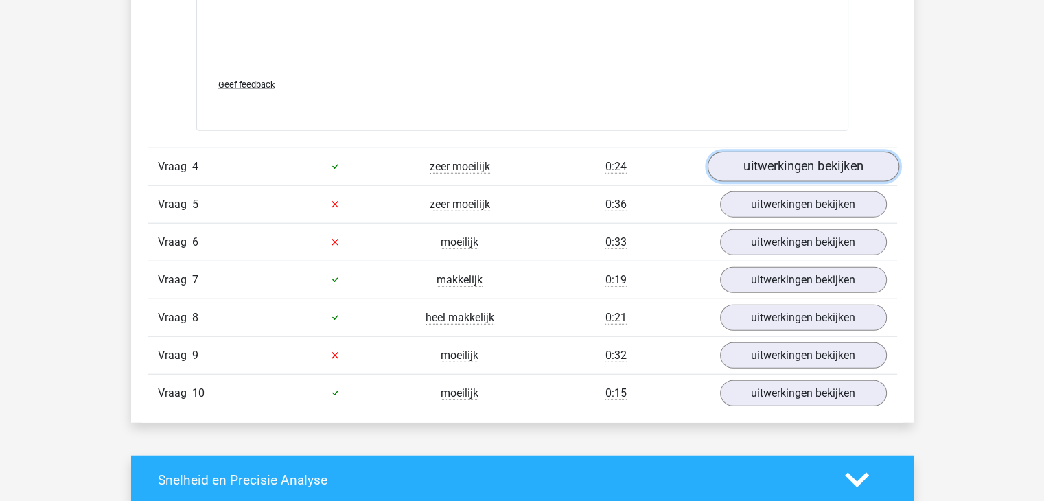
click at [862, 155] on link "uitwerkingen bekijken" at bounding box center [802, 167] width 191 height 30
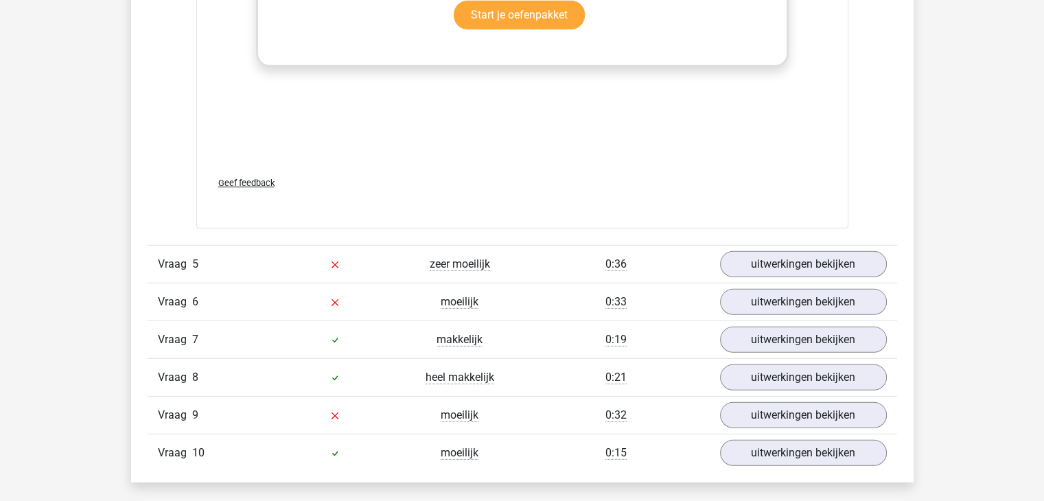
scroll to position [4035, 0]
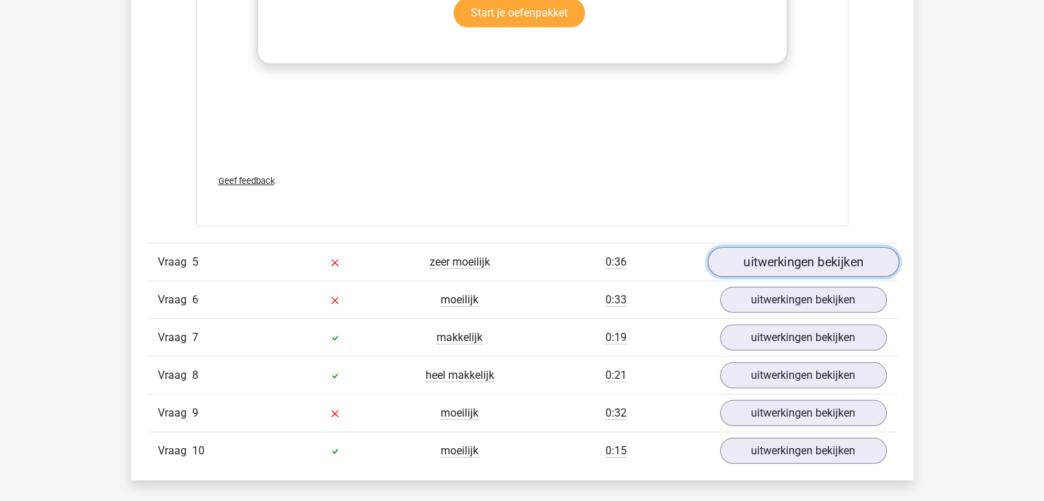
click at [833, 268] on link "uitwerkingen bekijken" at bounding box center [802, 262] width 191 height 30
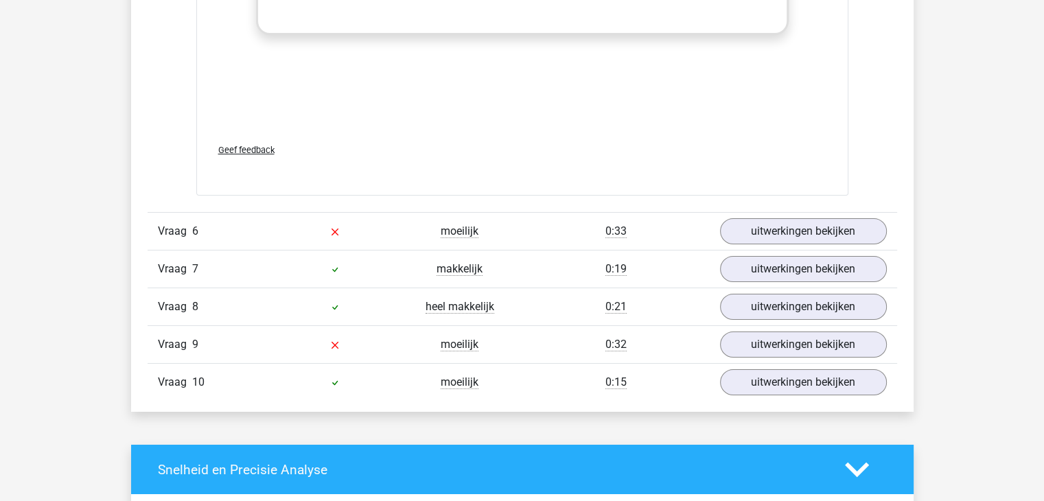
scroll to position [4858, 0]
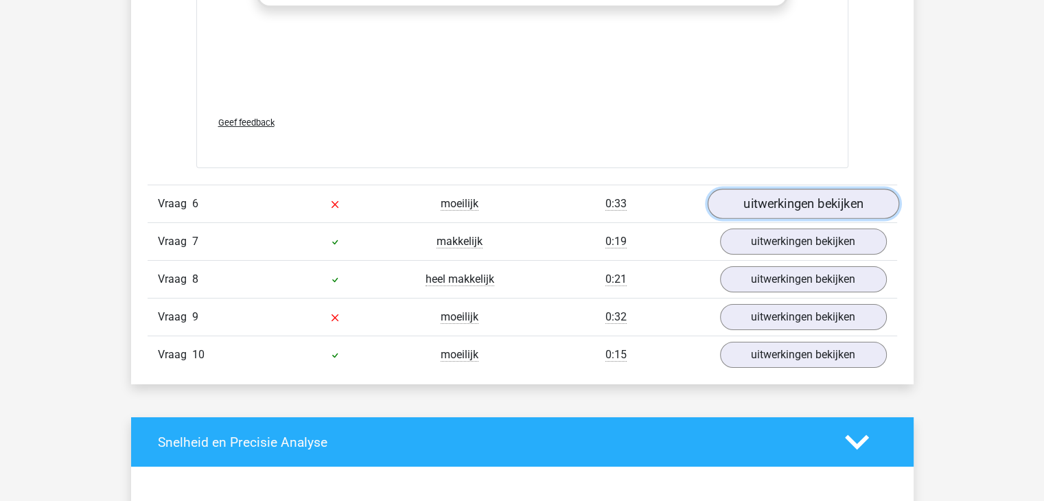
click at [867, 205] on link "uitwerkingen bekijken" at bounding box center [802, 204] width 191 height 30
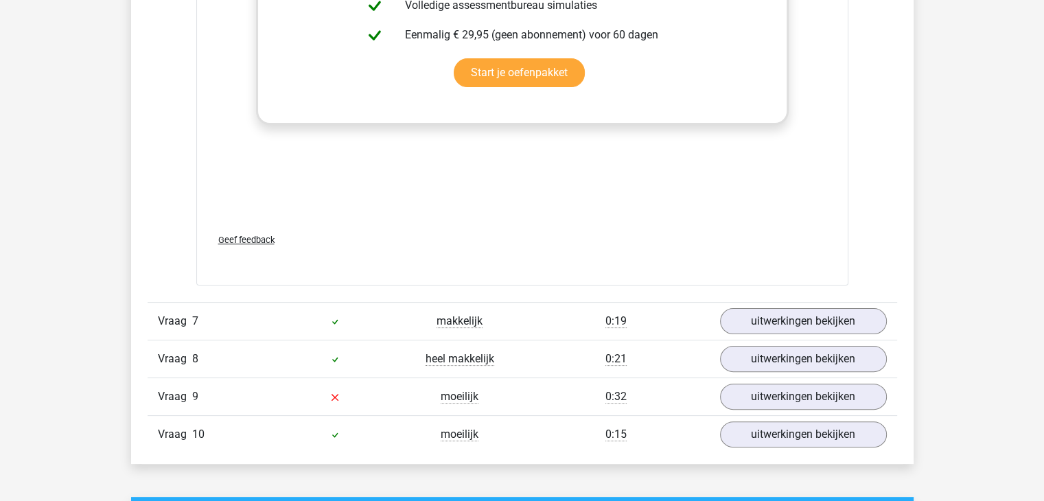
scroll to position [5627, 0]
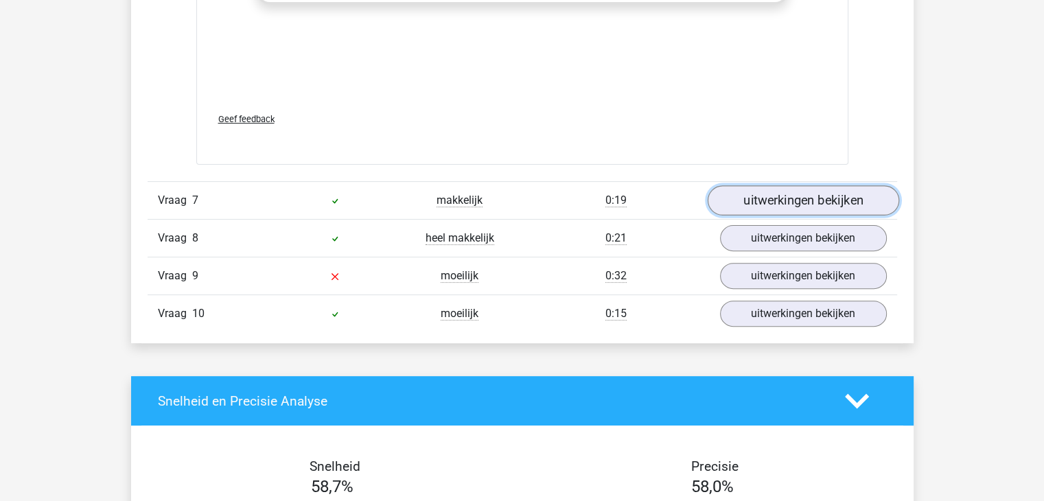
click at [865, 198] on link "uitwerkingen bekijken" at bounding box center [802, 200] width 191 height 30
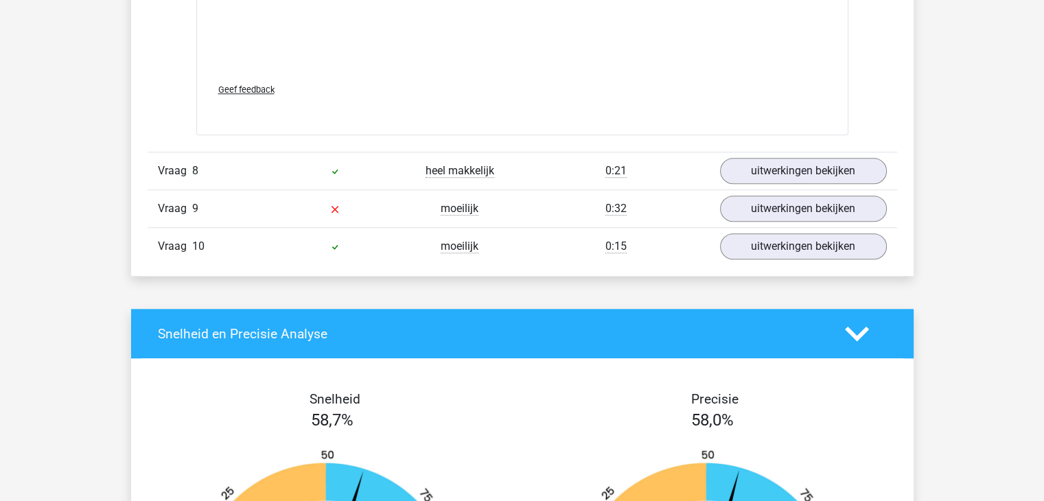
scroll to position [6423, 0]
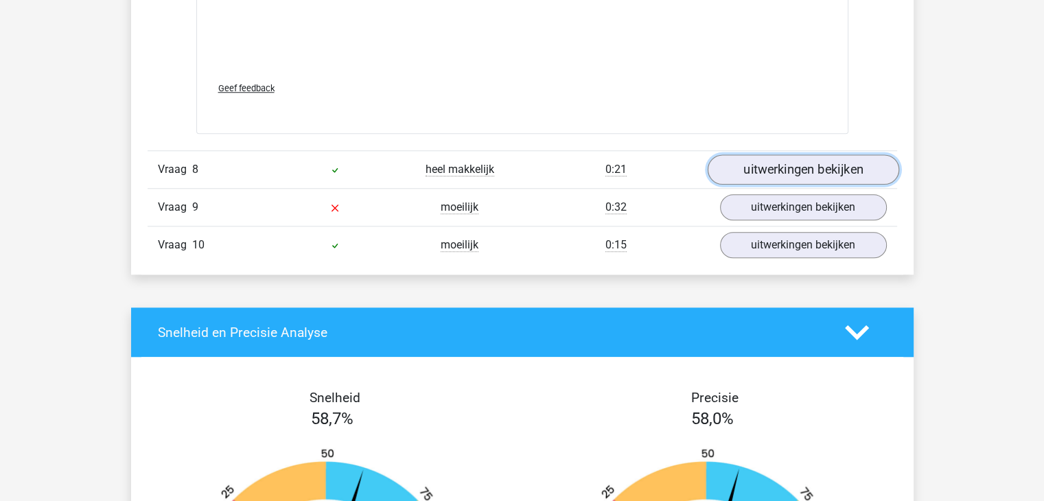
click at [846, 173] on link "uitwerkingen bekijken" at bounding box center [802, 170] width 191 height 30
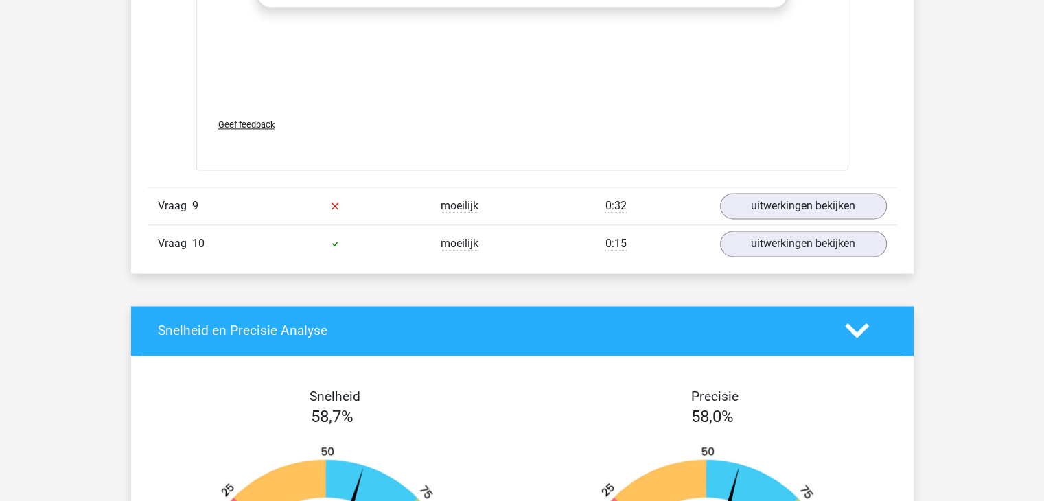
scroll to position [7192, 0]
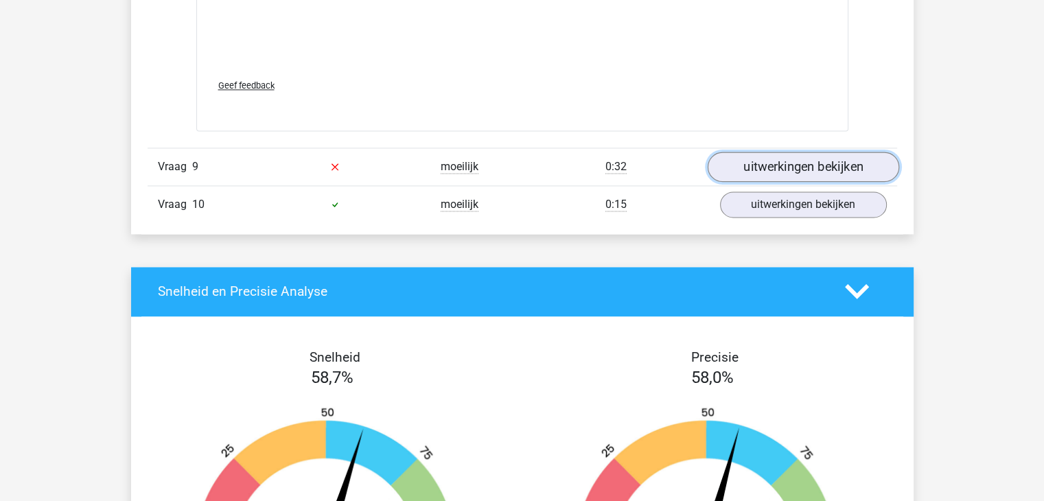
click at [843, 160] on link "uitwerkingen bekijken" at bounding box center [802, 167] width 191 height 30
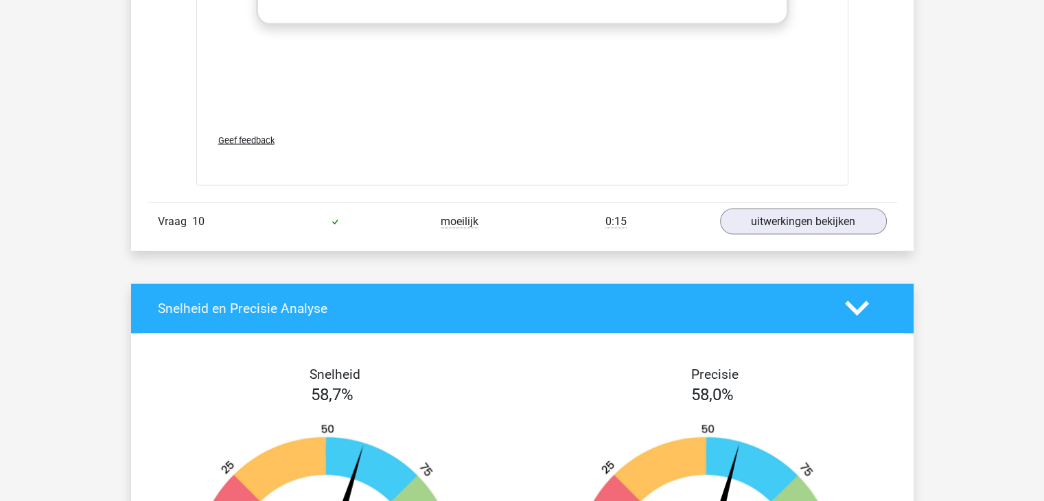
scroll to position [7905, 0]
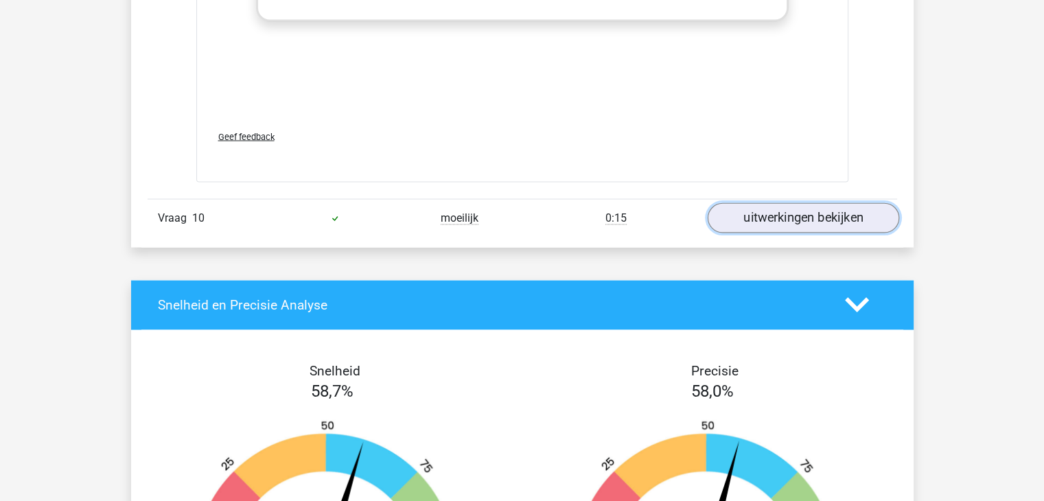
click at [854, 207] on link "uitwerkingen bekijken" at bounding box center [802, 218] width 191 height 30
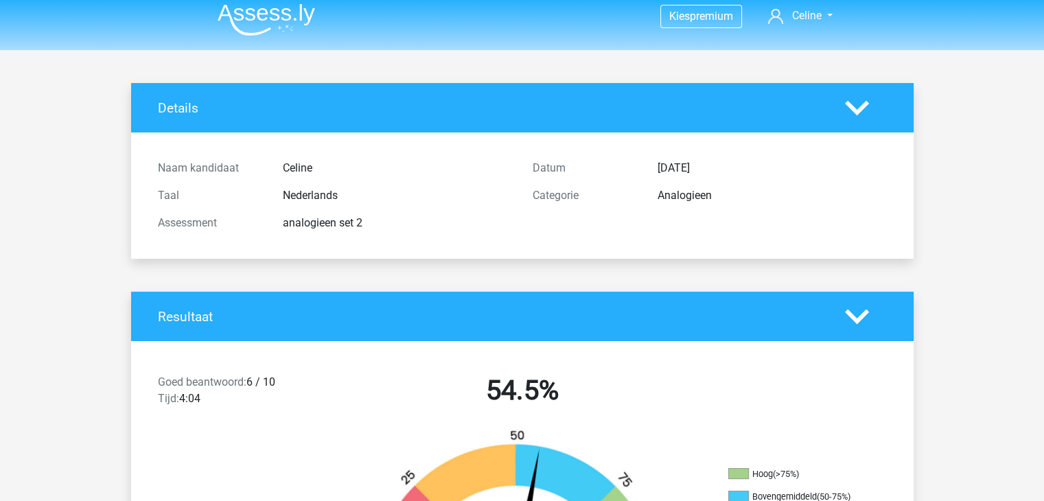
scroll to position [0, 0]
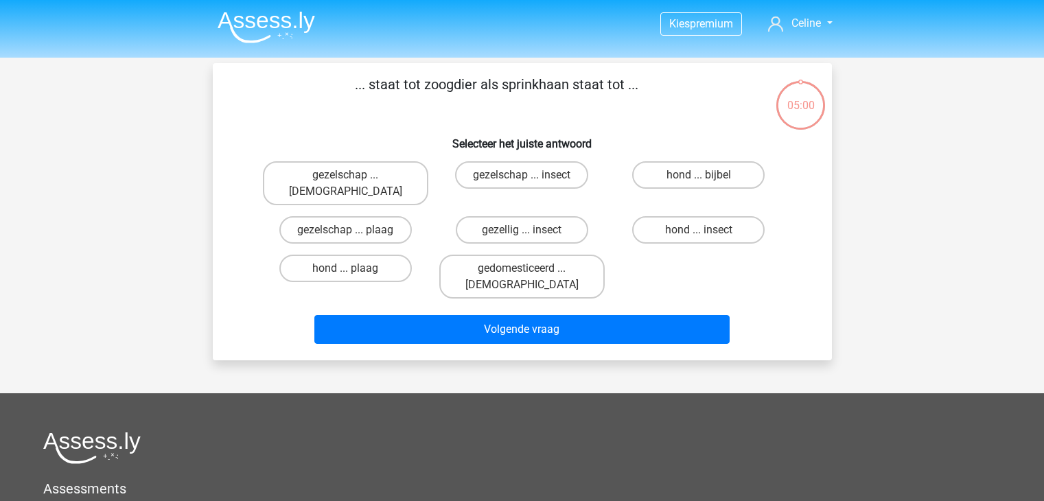
scroll to position [63, 0]
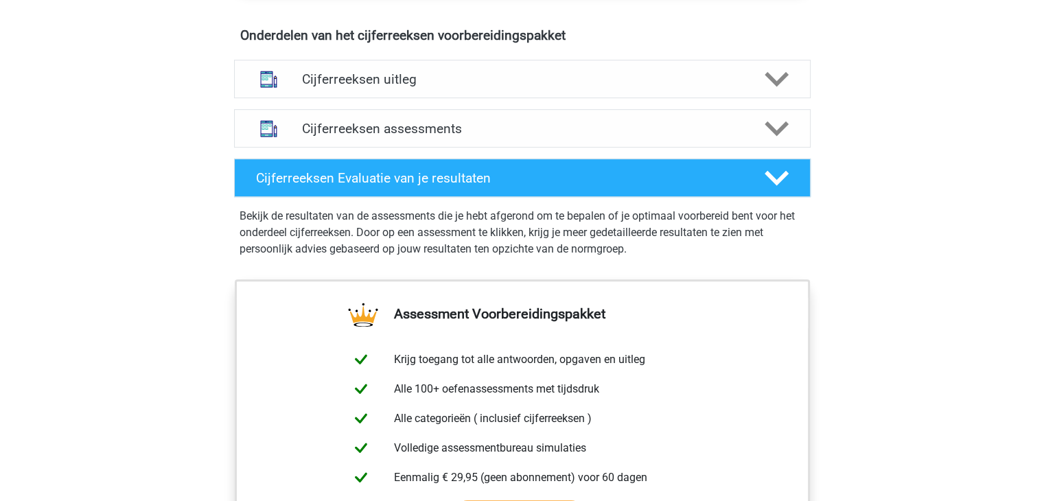
scroll to position [823, 0]
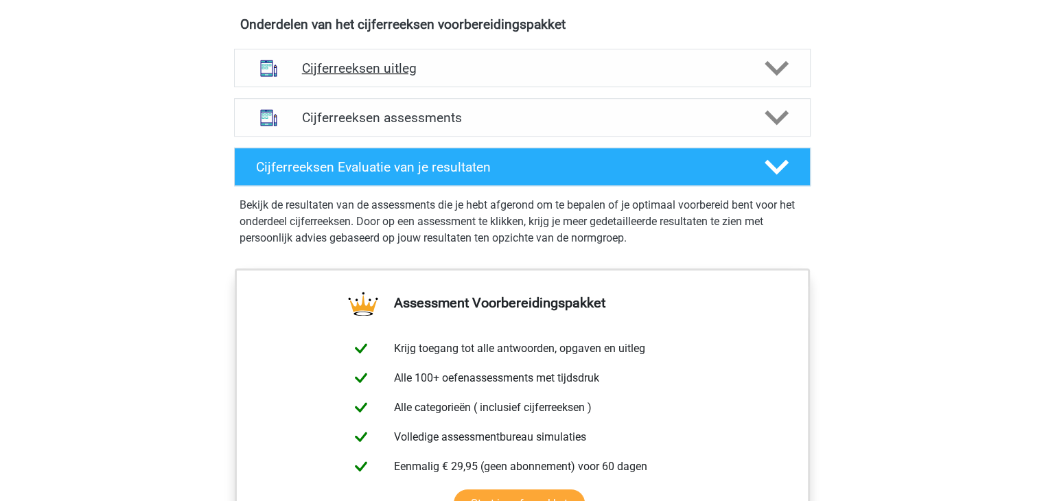
click at [769, 76] on polygon at bounding box center [776, 68] width 24 height 15
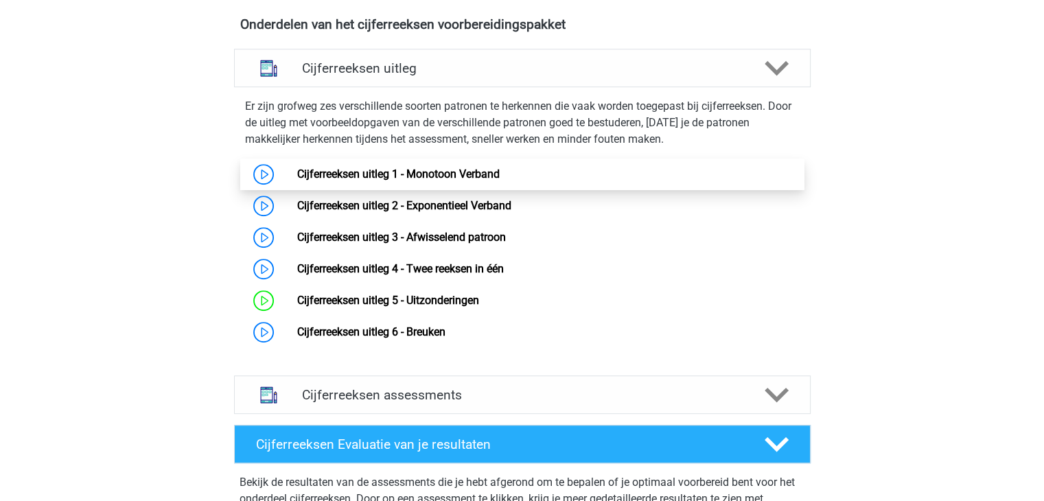
click at [358, 180] on link "Cijferreeksen uitleg 1 - Monotoon Verband" at bounding box center [398, 173] width 202 height 13
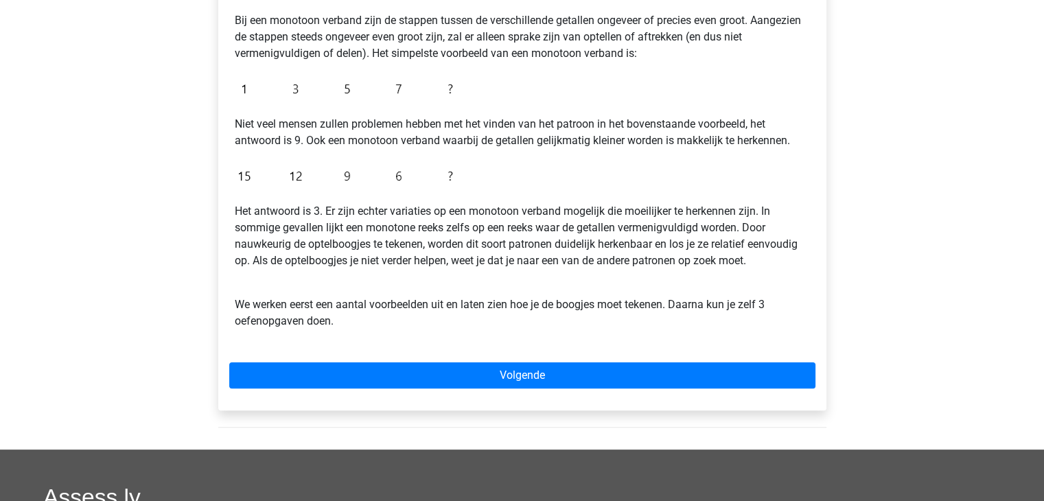
scroll to position [274, 0]
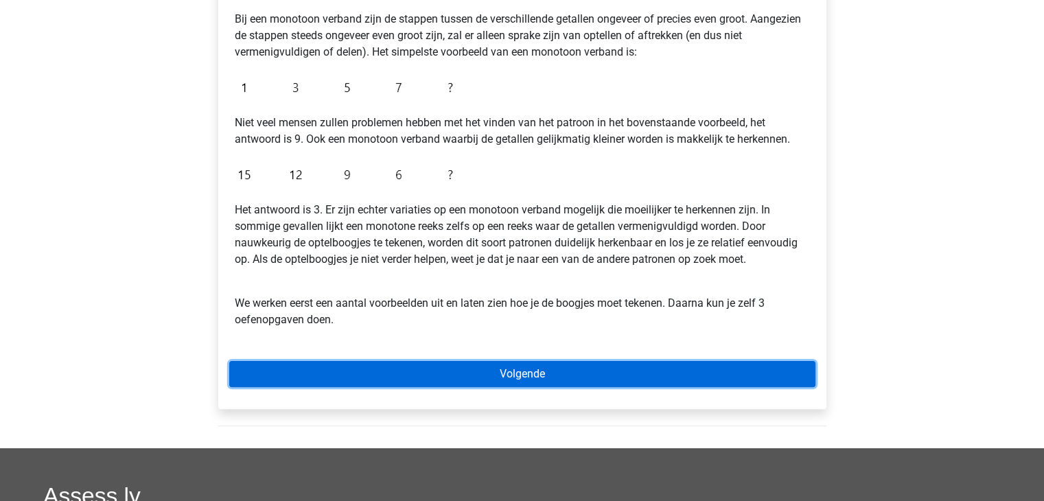
click at [388, 372] on link "Volgende" at bounding box center [522, 374] width 586 height 26
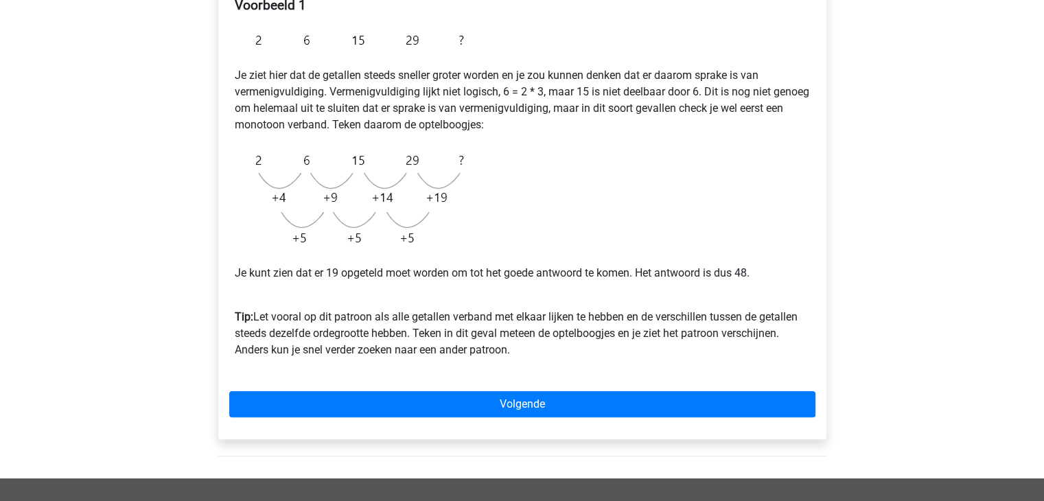
scroll to position [268, 0]
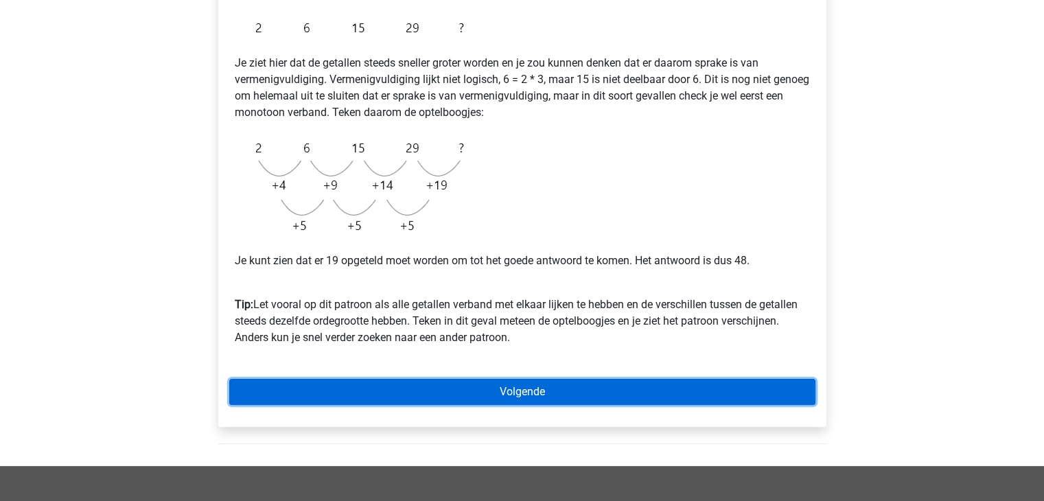
click at [539, 397] on link "Volgende" at bounding box center [522, 392] width 586 height 26
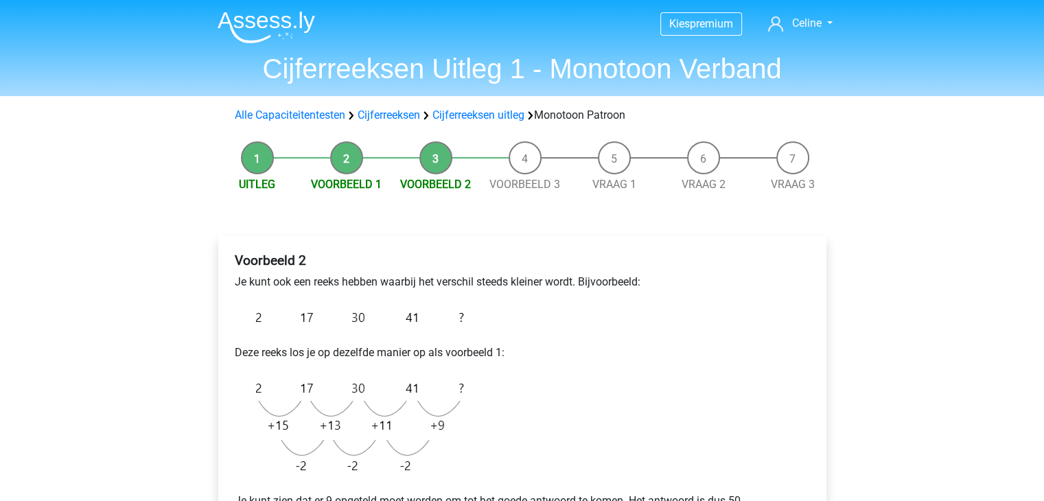
click at [145, 306] on div "Kies premium Celine [EMAIL_ADDRESS][DOMAIN_NAME]" at bounding box center [522, 496] width 1044 height 992
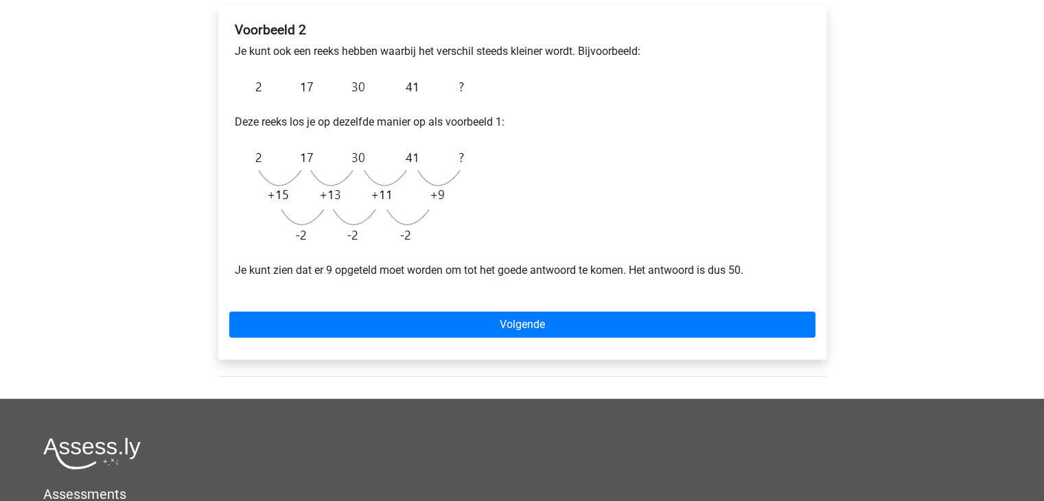
scroll to position [247, 0]
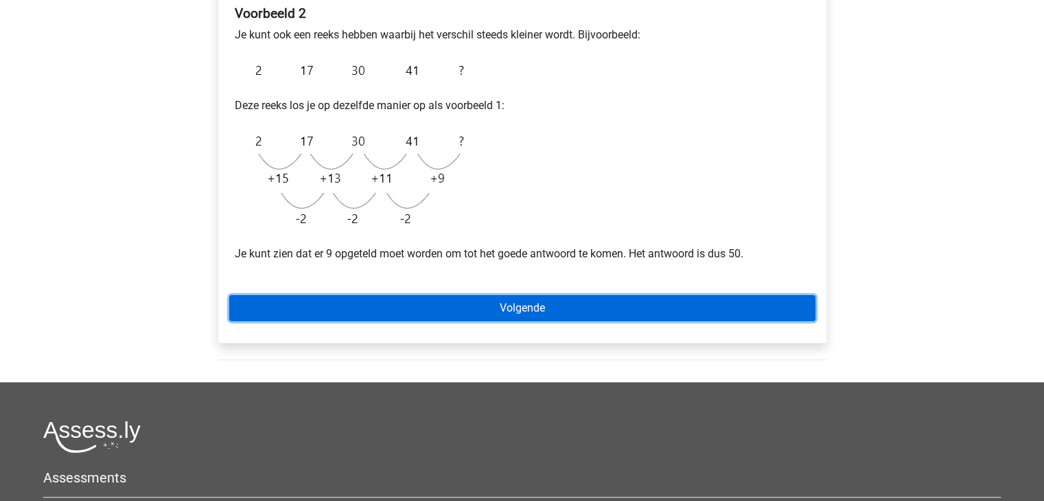
click at [283, 305] on link "Volgende" at bounding box center [522, 308] width 586 height 26
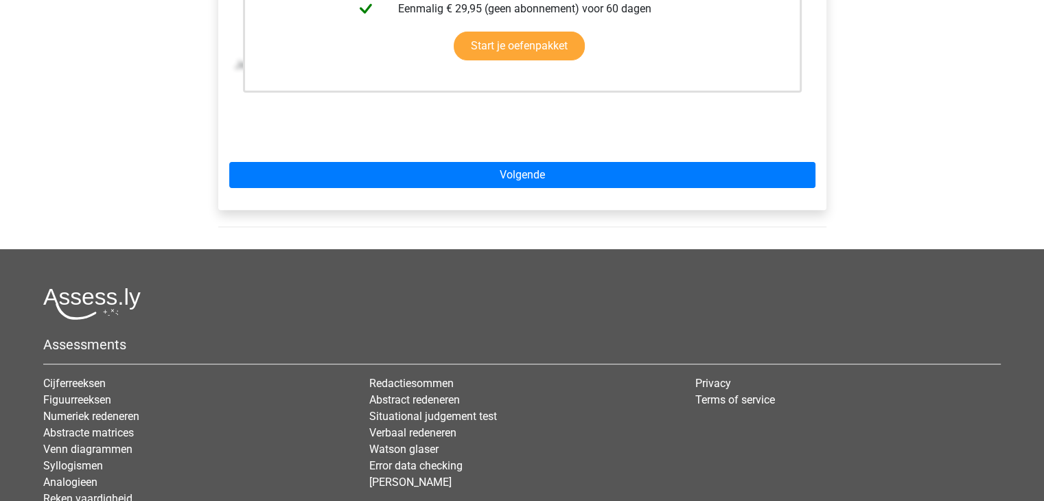
scroll to position [467, 0]
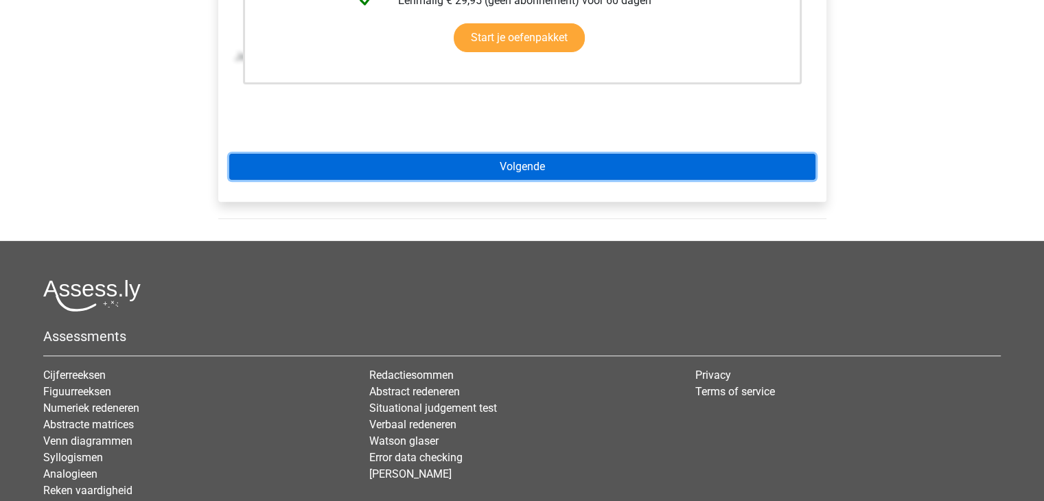
click at [391, 167] on link "Volgende" at bounding box center [522, 167] width 586 height 26
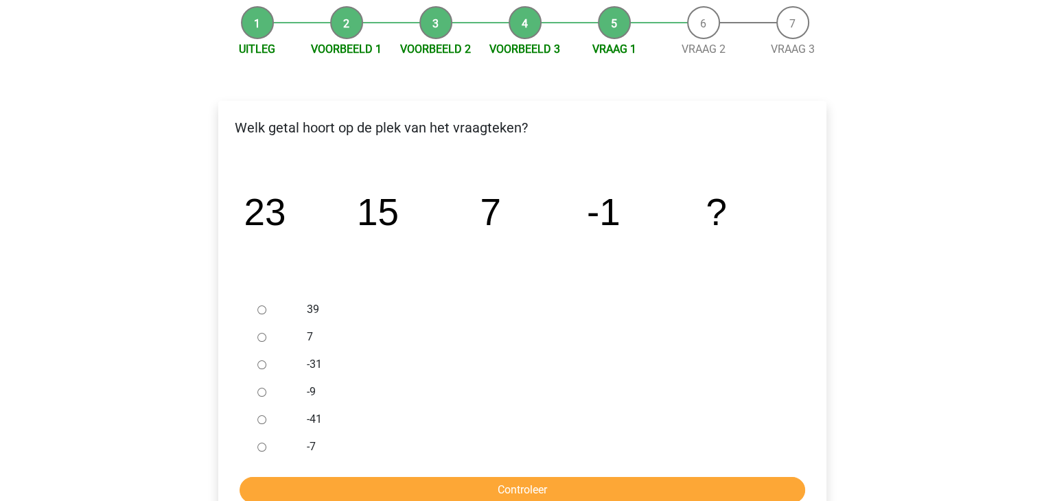
scroll to position [137, 0]
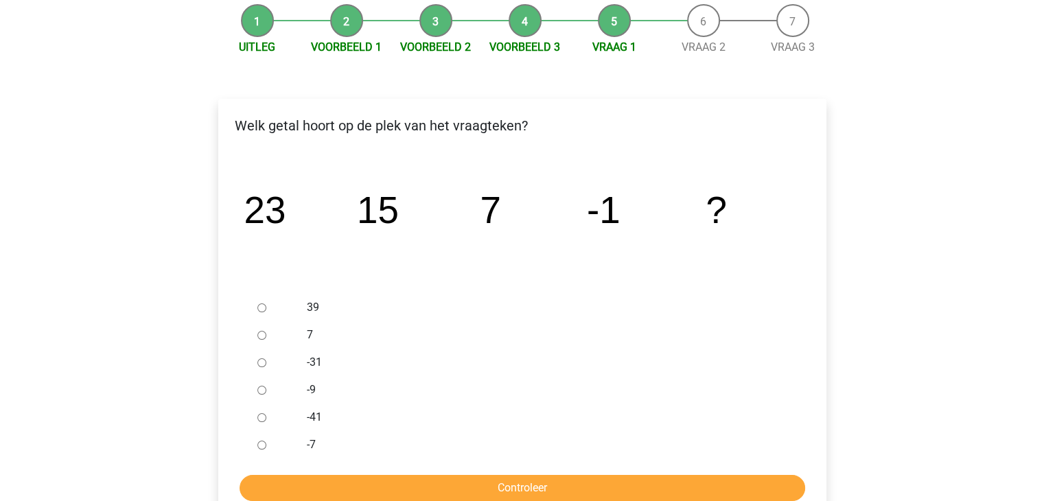
click at [262, 388] on input "-9" at bounding box center [261, 390] width 9 height 9
radio input "true"
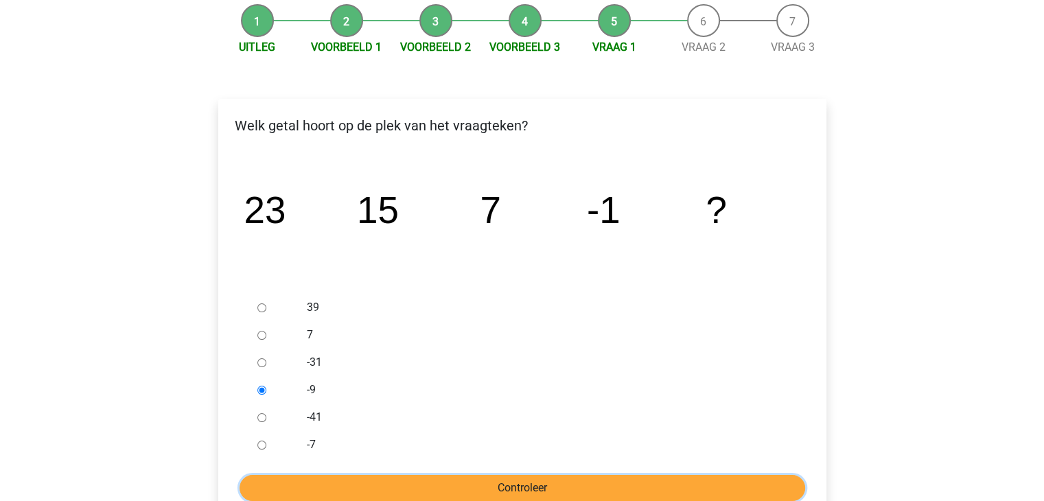
click at [446, 478] on input "Controleer" at bounding box center [521, 488] width 565 height 26
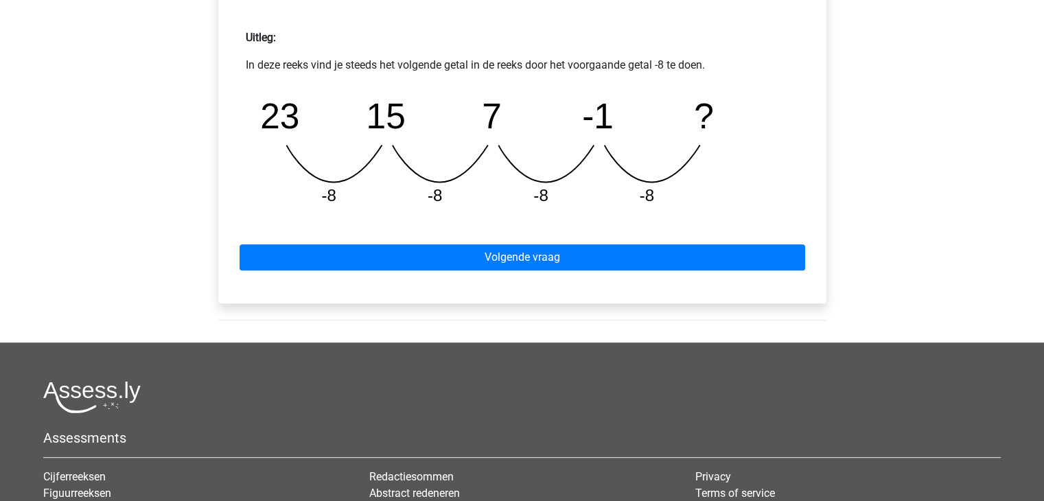
scroll to position [631, 0]
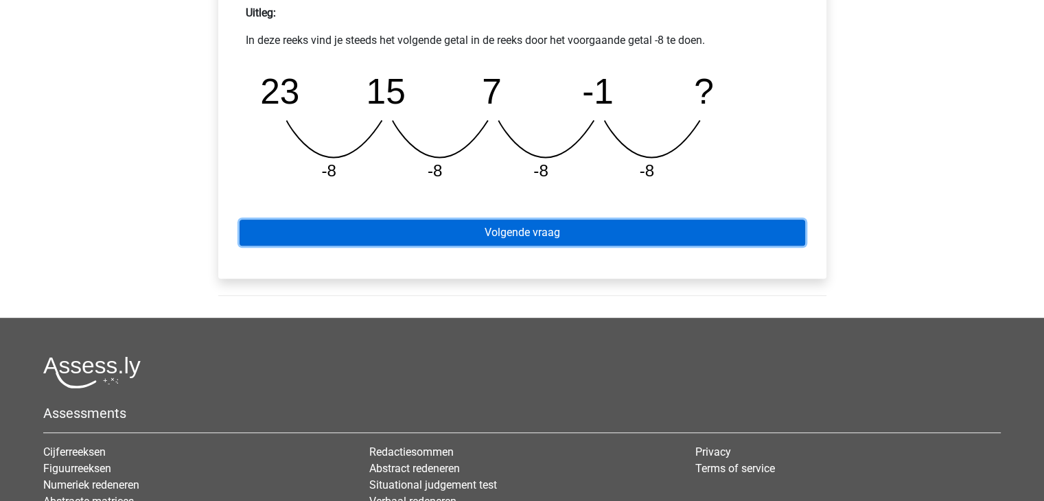
click at [716, 235] on link "Volgende vraag" at bounding box center [521, 233] width 565 height 26
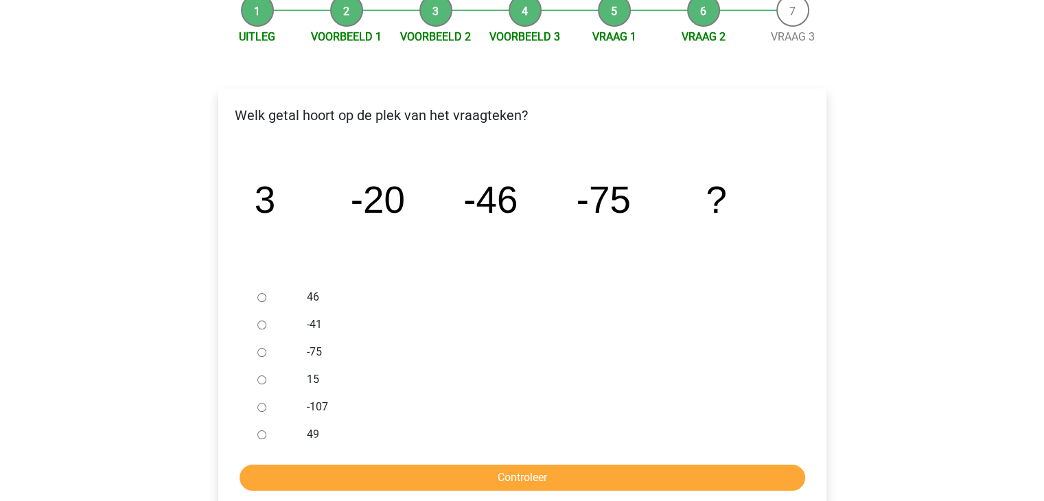
scroll to position [192, 0]
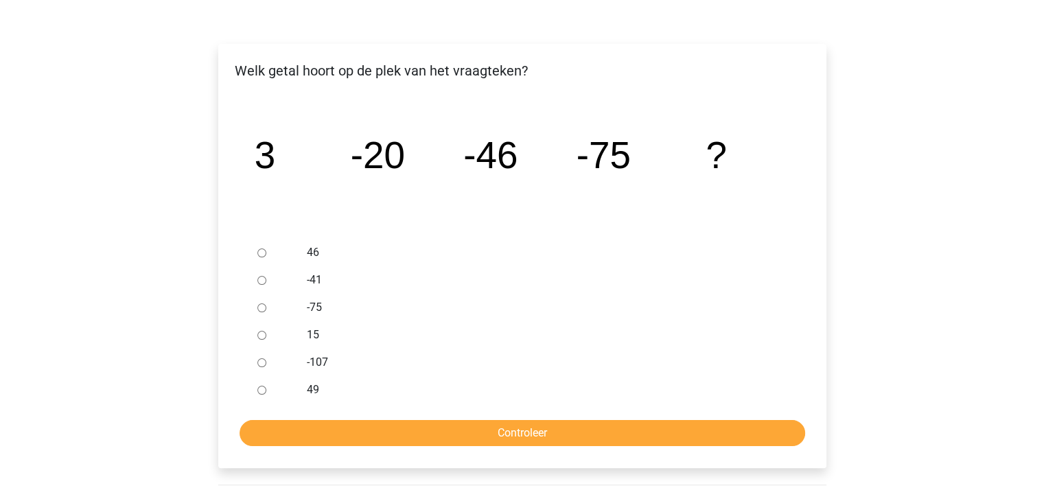
click at [260, 361] on input "-107" at bounding box center [261, 362] width 9 height 9
radio input "true"
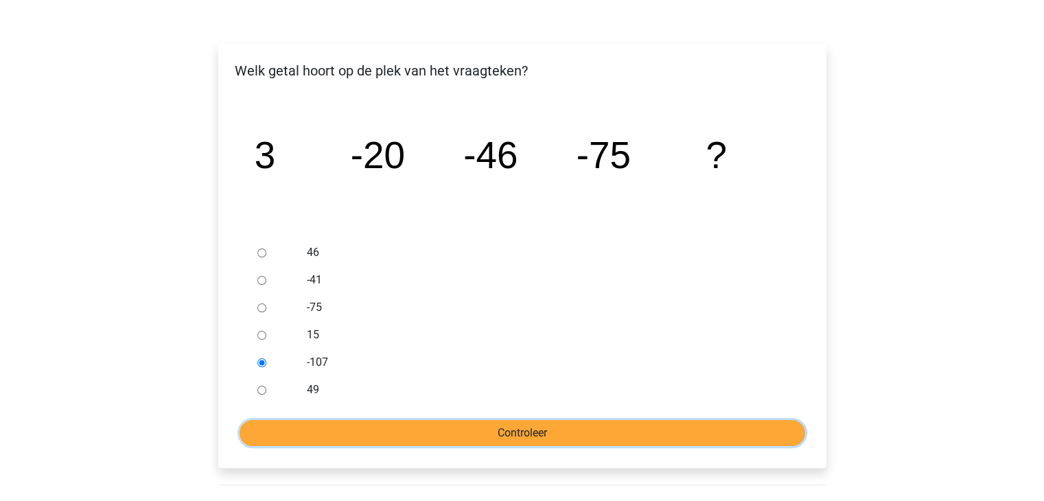
click at [517, 434] on input "Controleer" at bounding box center [521, 433] width 565 height 26
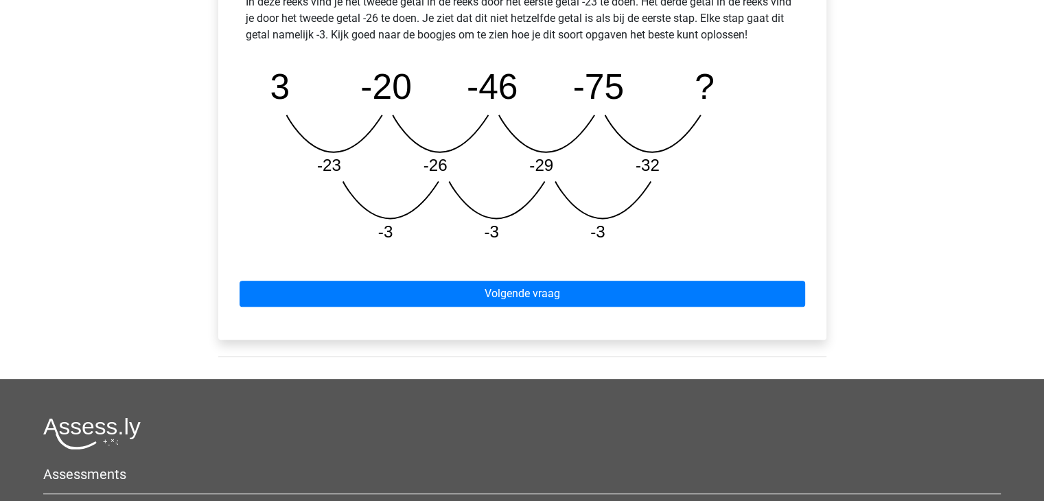
scroll to position [686, 0]
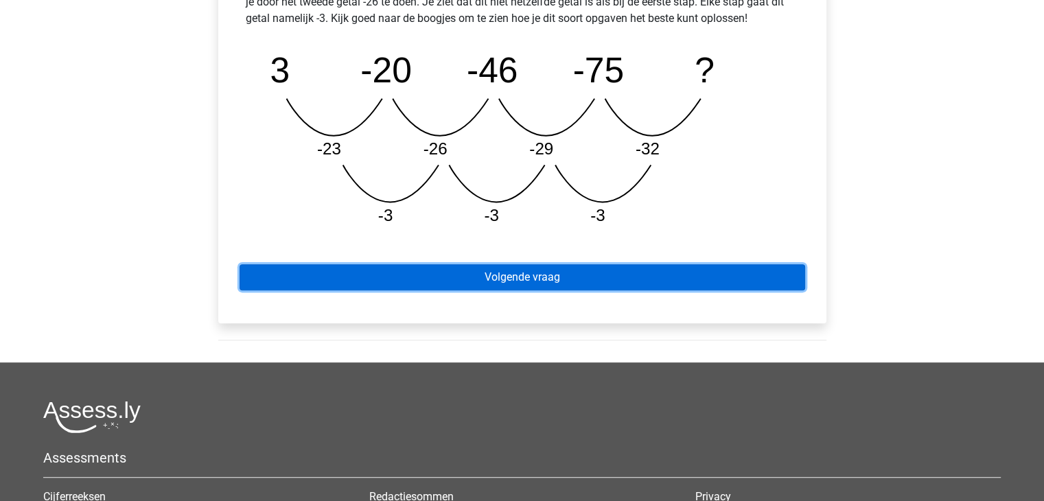
click at [683, 278] on link "Volgende vraag" at bounding box center [521, 277] width 565 height 26
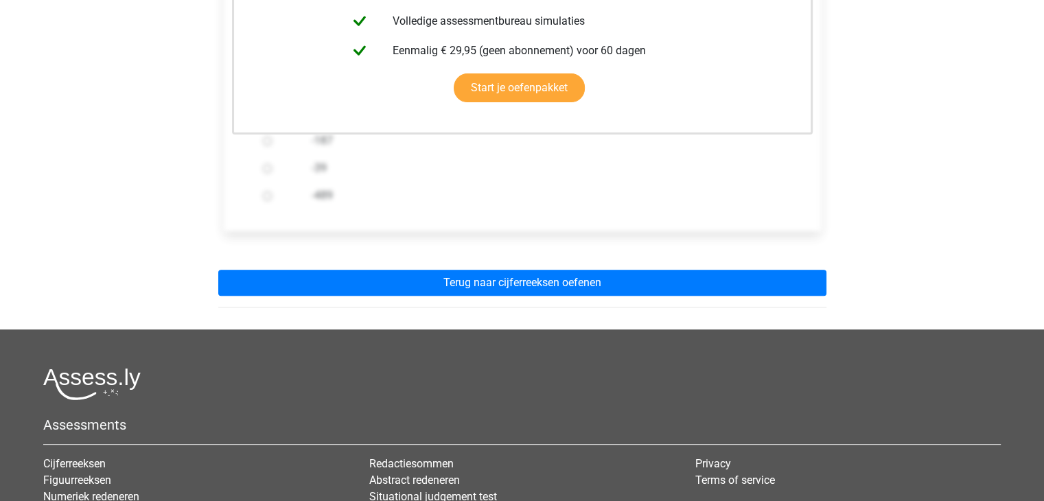
scroll to position [467, 0]
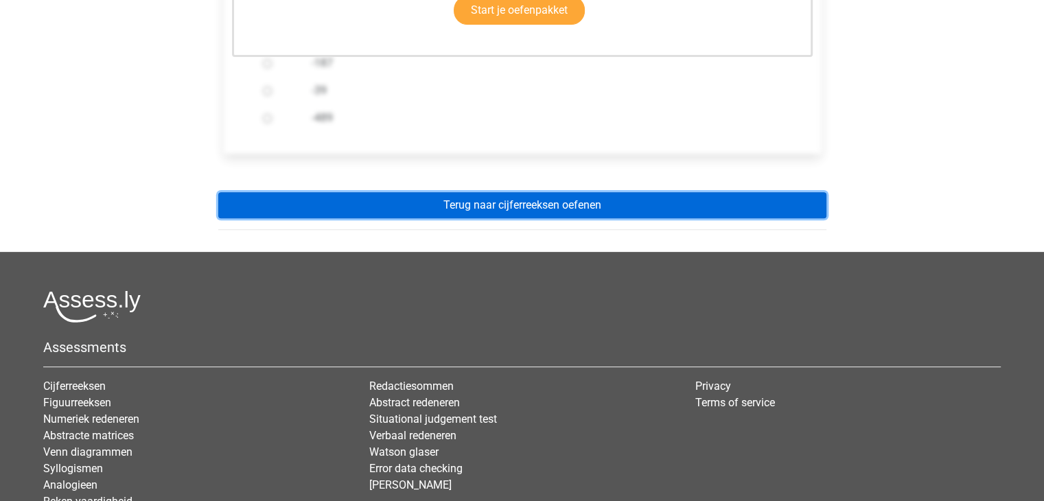
click at [587, 209] on link "Terug naar cijferreeksen oefenen" at bounding box center [522, 205] width 608 height 26
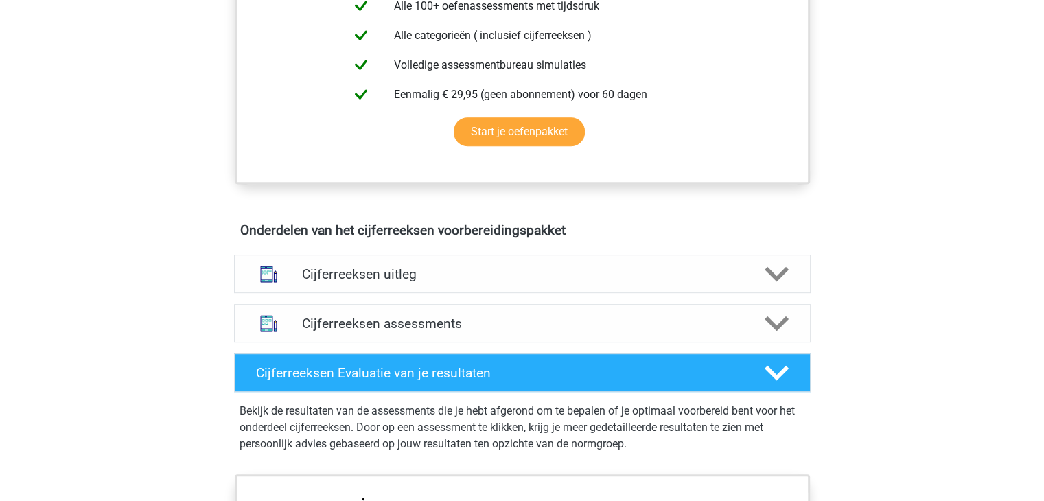
scroll to position [769, 0]
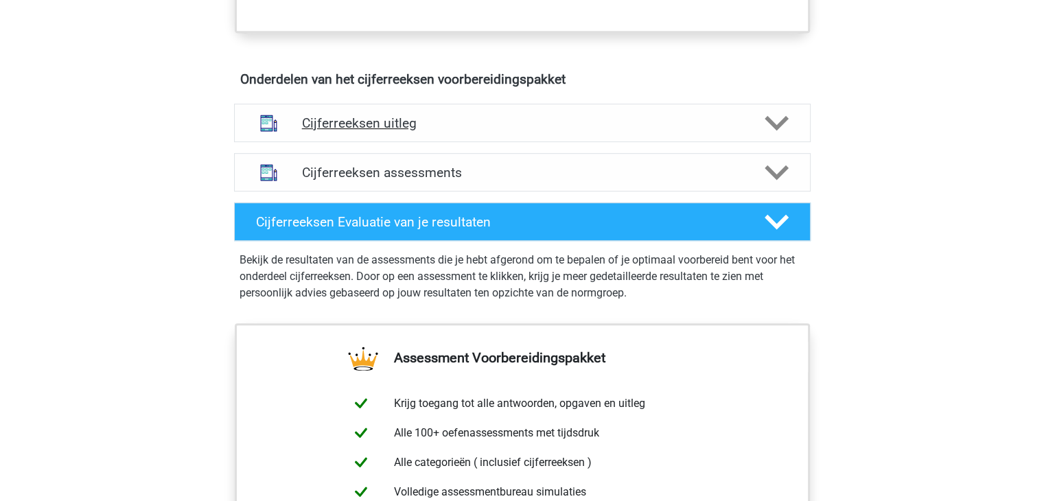
click at [778, 131] on polygon at bounding box center [776, 123] width 24 height 15
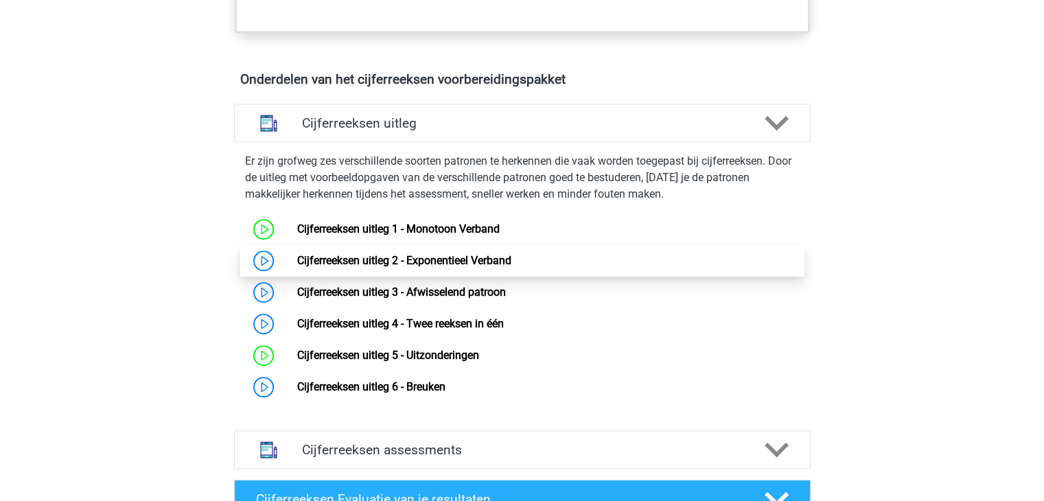
click at [455, 267] on link "Cijferreeksen uitleg 2 - Exponentieel Verband" at bounding box center [404, 260] width 214 height 13
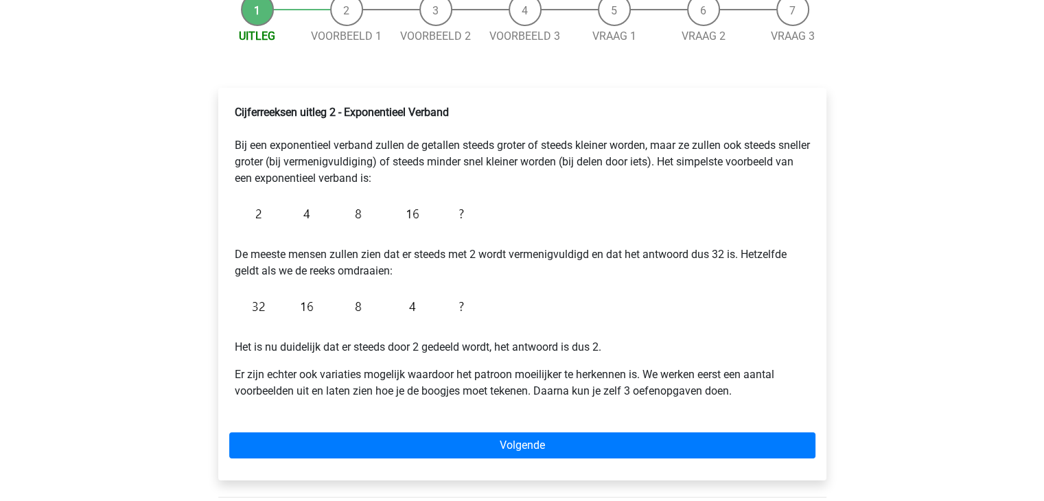
scroll to position [247, 0]
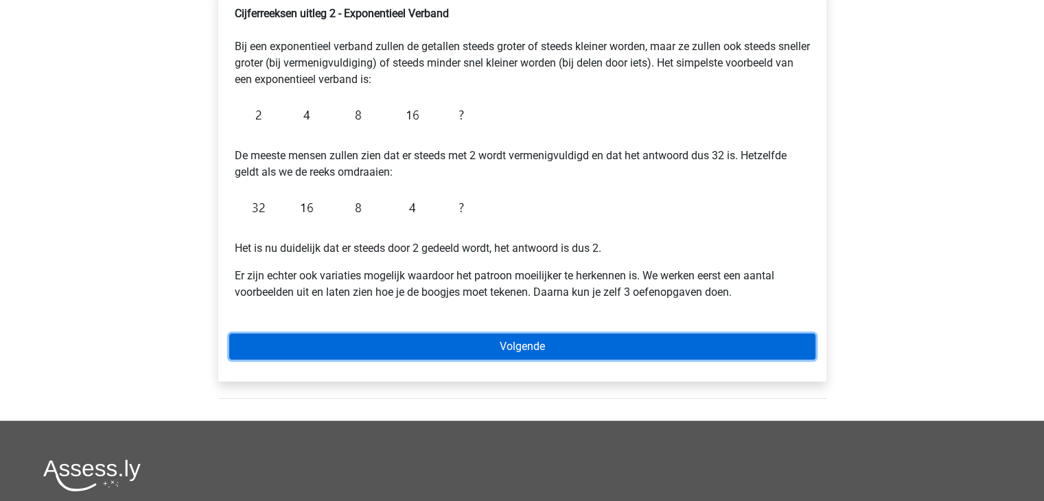
click at [751, 349] on link "Volgende" at bounding box center [522, 347] width 586 height 26
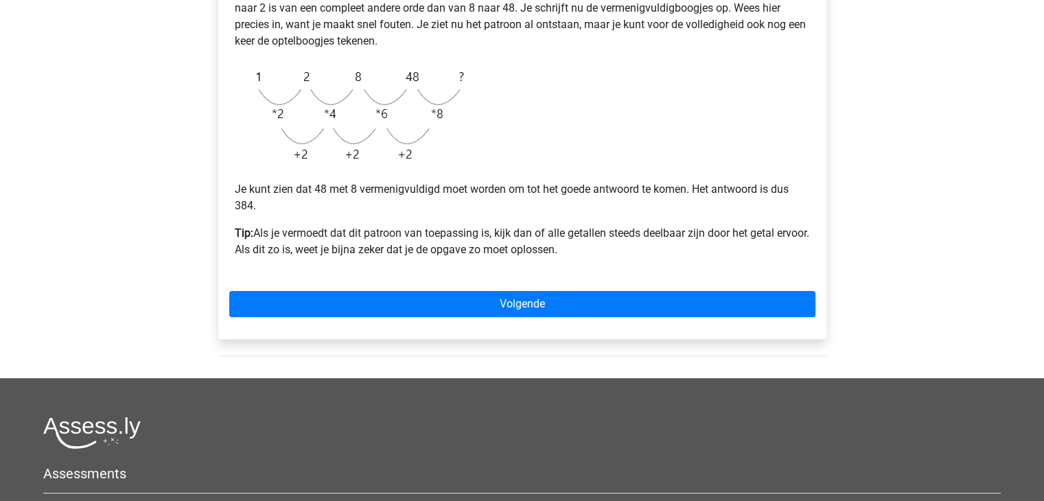
scroll to position [384, 0]
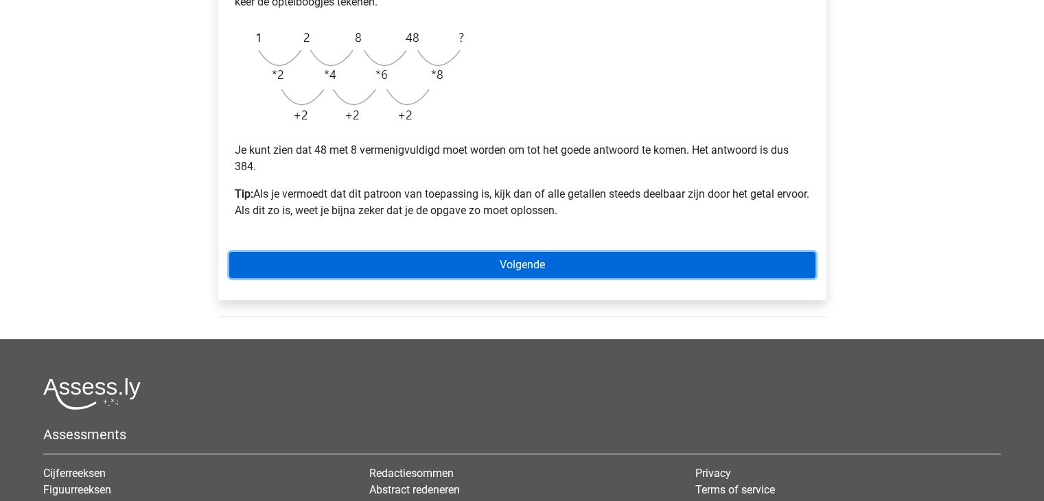
click at [750, 261] on link "Volgende" at bounding box center [522, 265] width 586 height 26
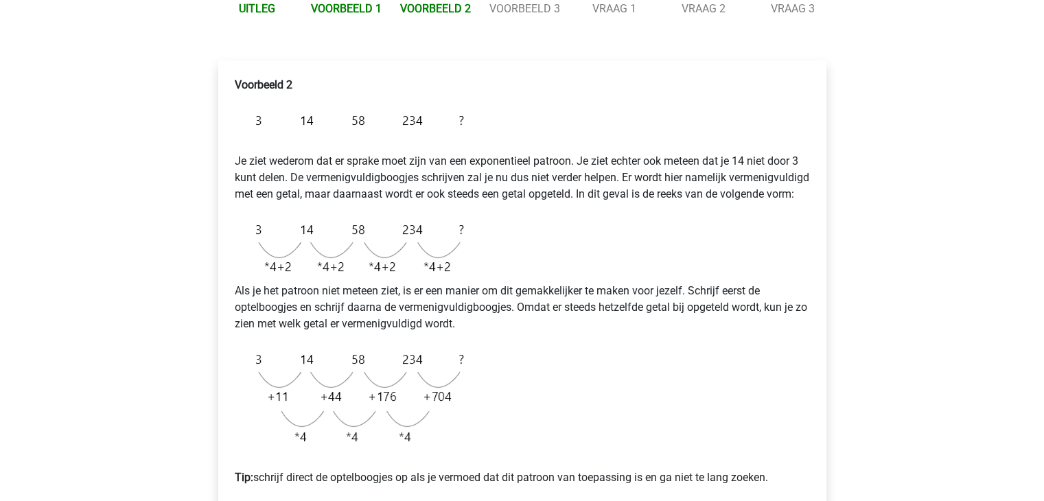
scroll to position [302, 0]
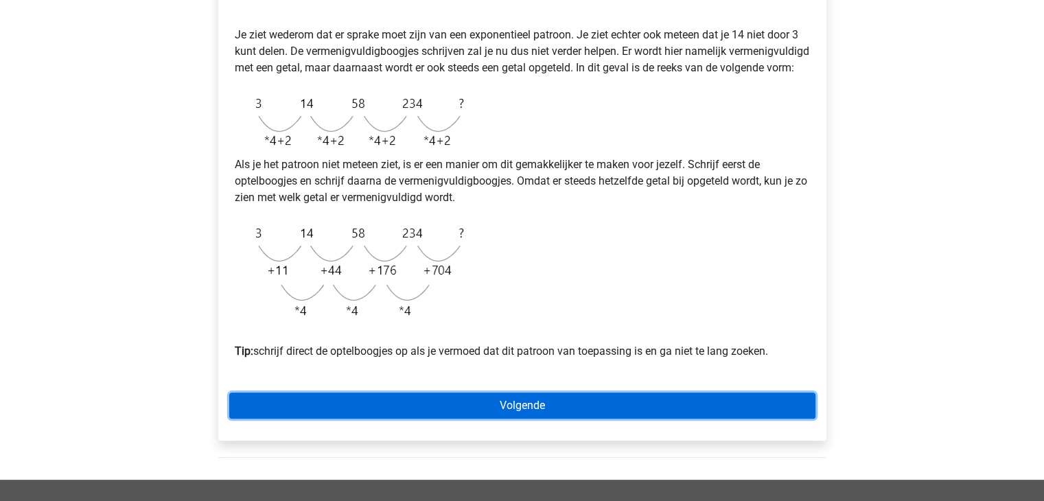
click at [535, 419] on link "Volgende" at bounding box center [522, 406] width 586 height 26
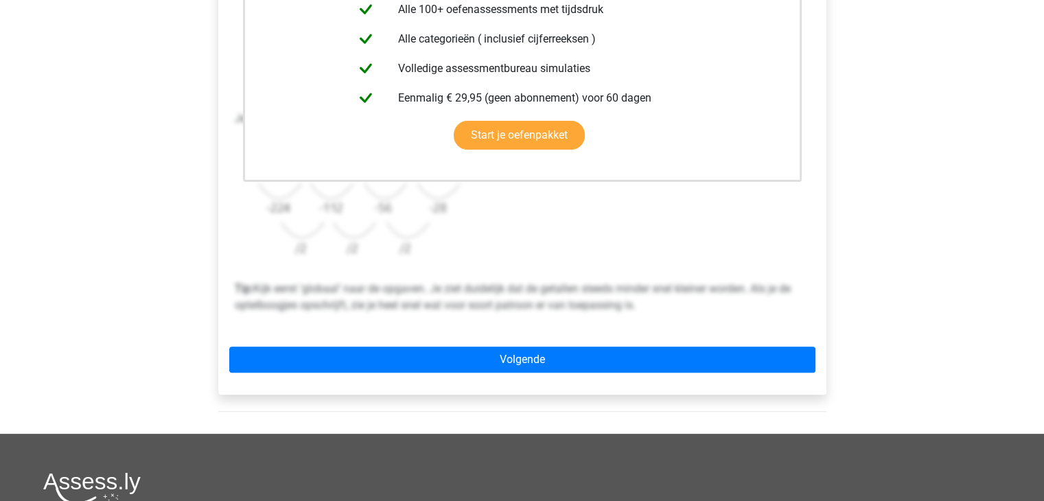
scroll to position [384, 0]
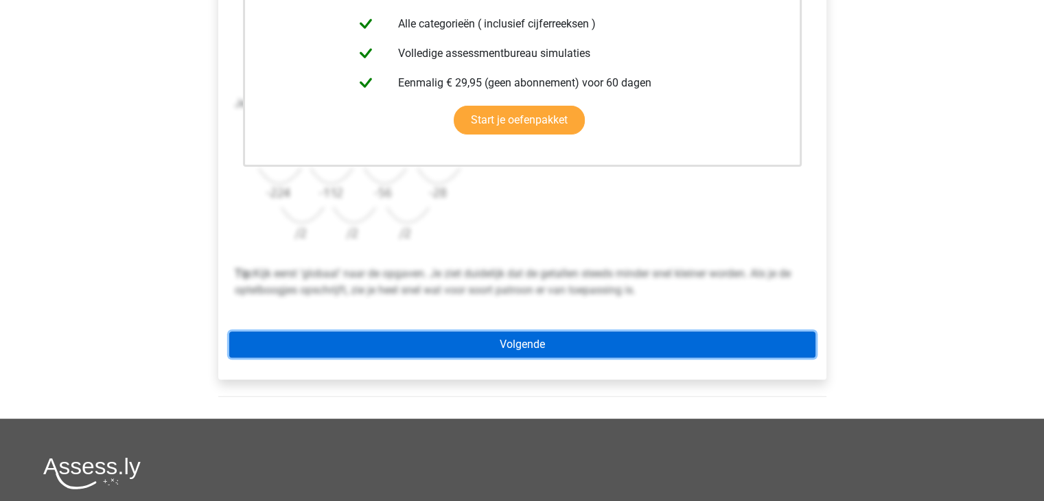
click at [694, 338] on link "Volgende" at bounding box center [522, 344] width 586 height 26
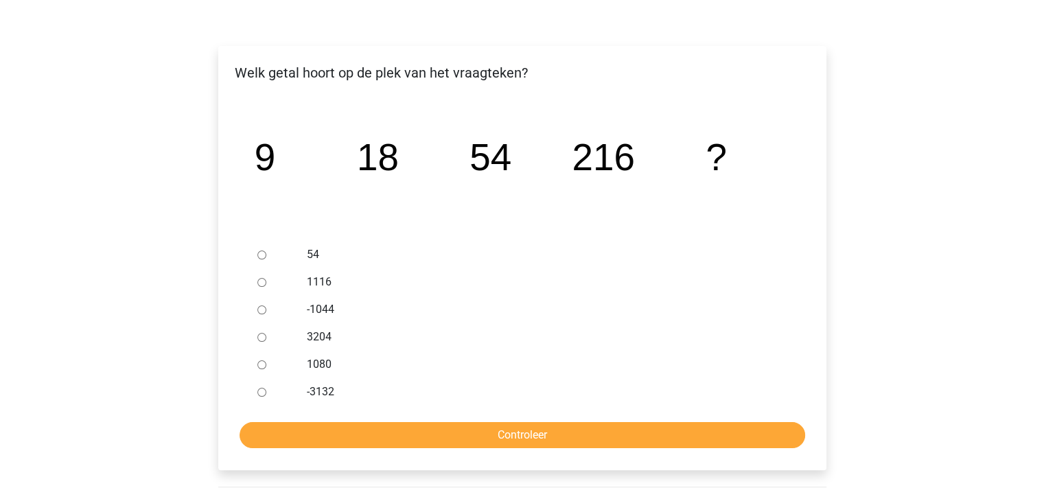
scroll to position [192, 0]
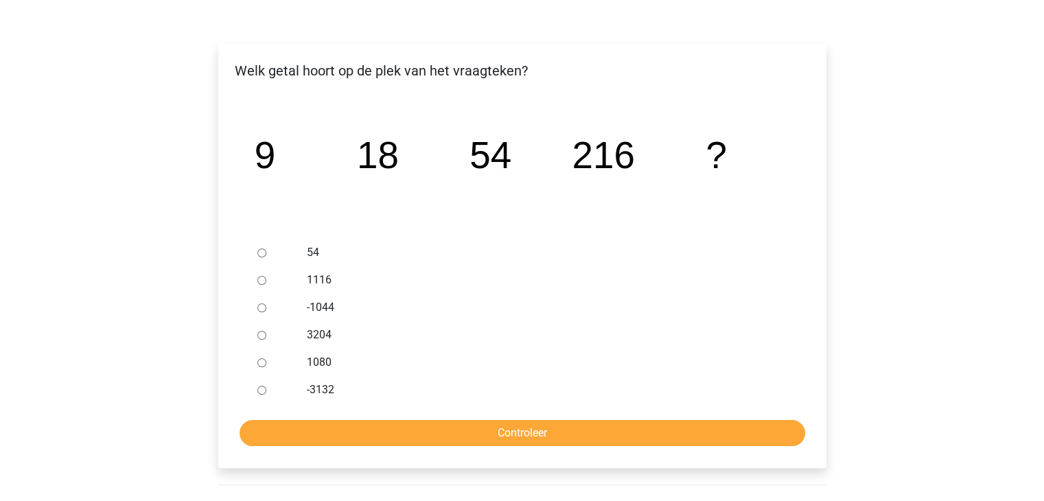
click at [261, 362] on input "1080" at bounding box center [261, 362] width 9 height 9
radio input "true"
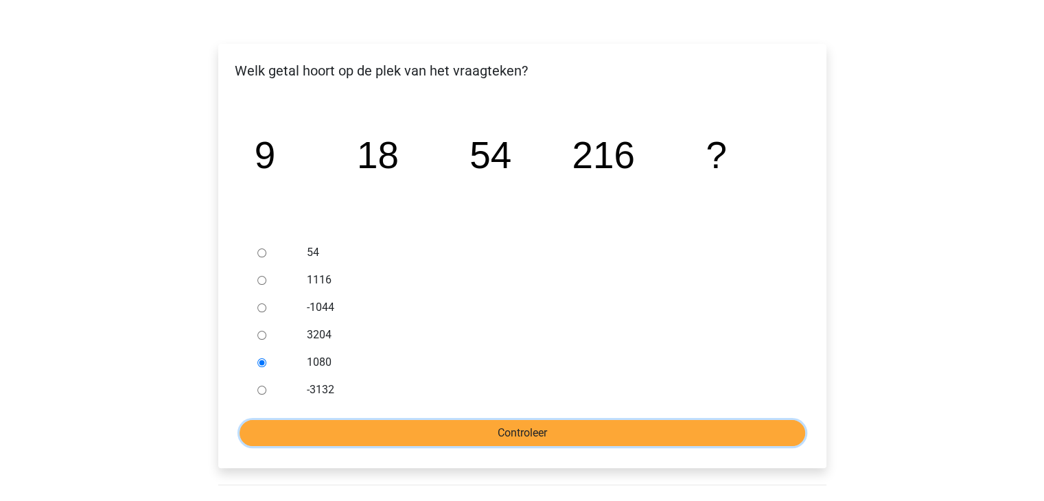
click at [438, 435] on input "Controleer" at bounding box center [521, 433] width 565 height 26
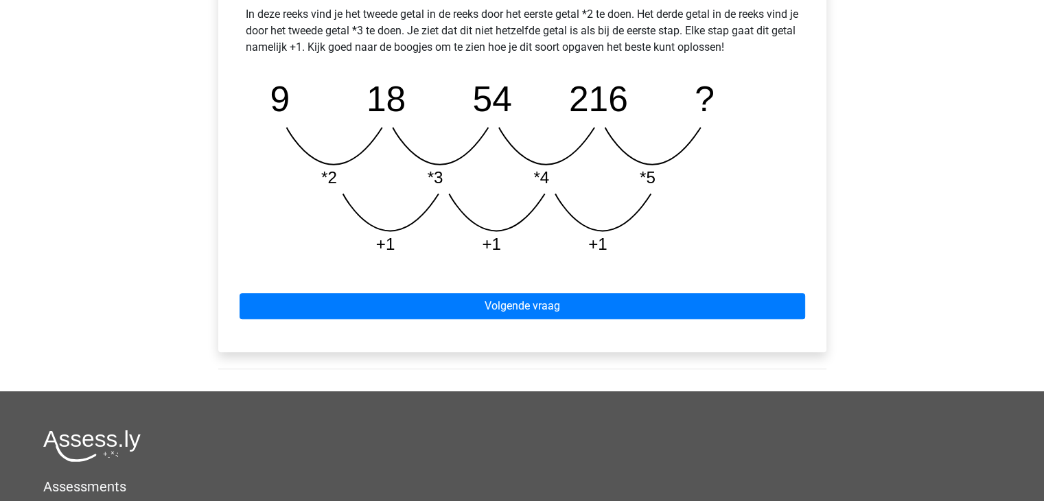
scroll to position [659, 0]
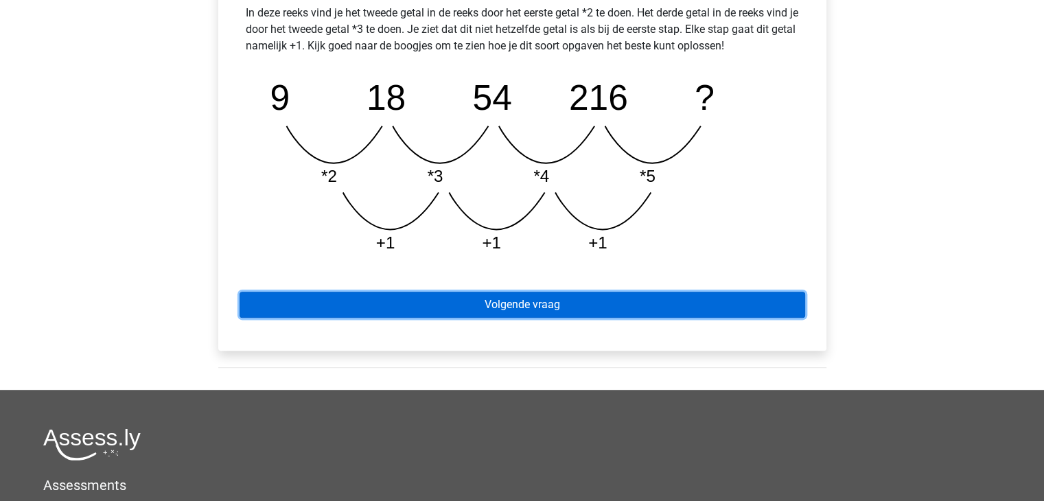
click at [648, 295] on link "Volgende vraag" at bounding box center [521, 305] width 565 height 26
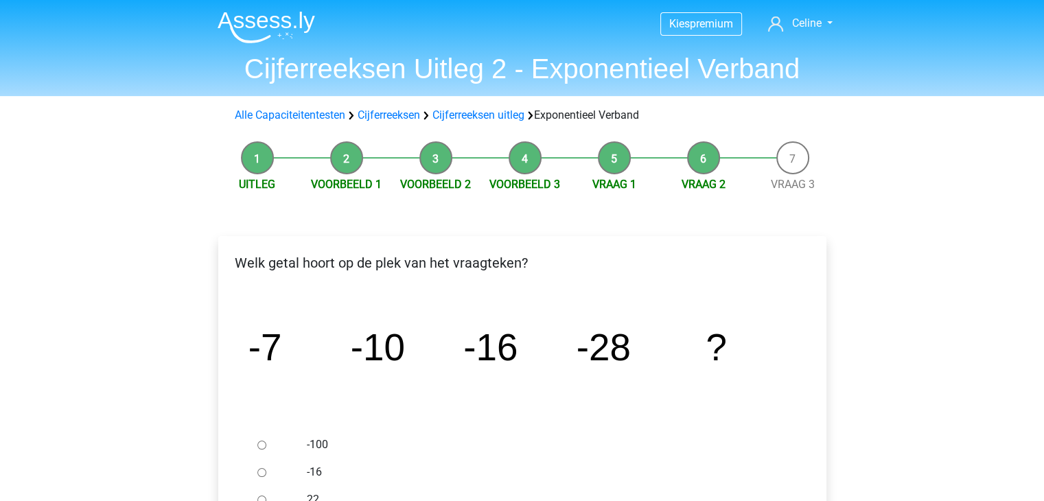
click at [846, 296] on div "Uitleg Voorbeeld 1 Voorbeeld 2 Voorbeeld 3 Vraag 1 Vraag 2 Vraag 3 Welk getal h…" at bounding box center [522, 416] width 652 height 565
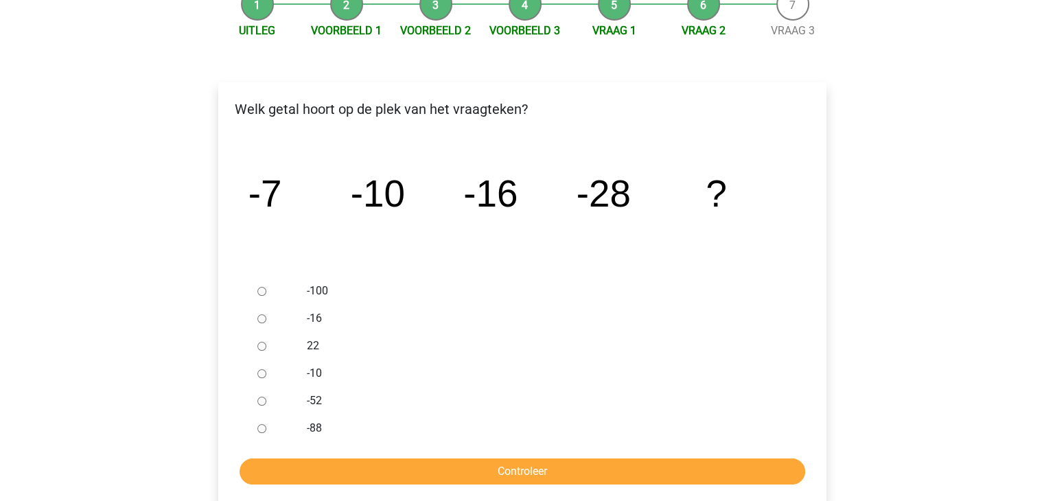
scroll to position [165, 0]
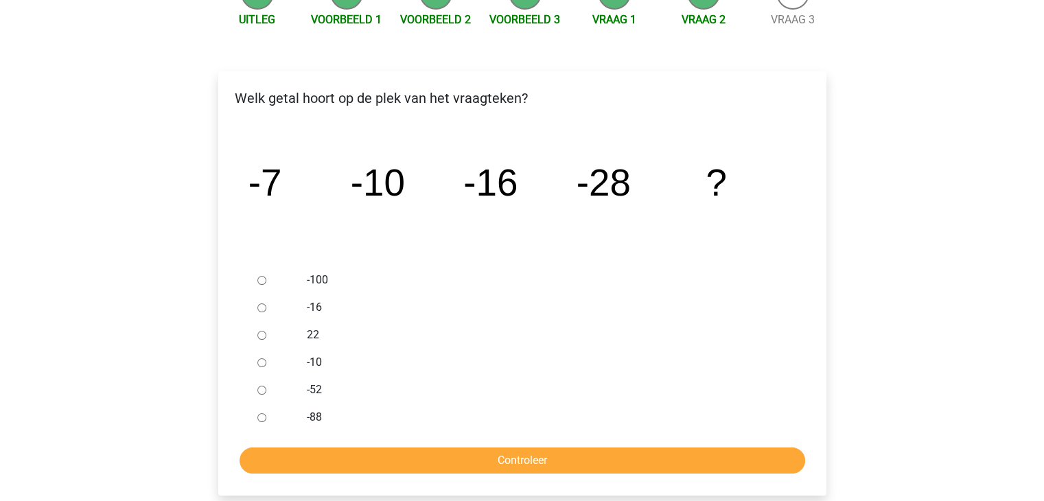
click at [258, 389] on input "-52" at bounding box center [261, 390] width 9 height 9
radio input "true"
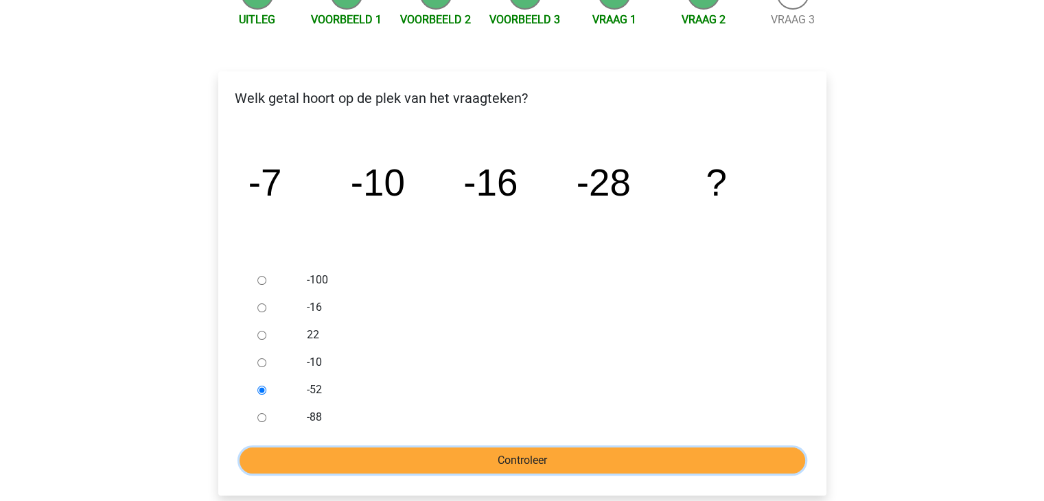
click at [320, 454] on input "Controleer" at bounding box center [521, 460] width 565 height 26
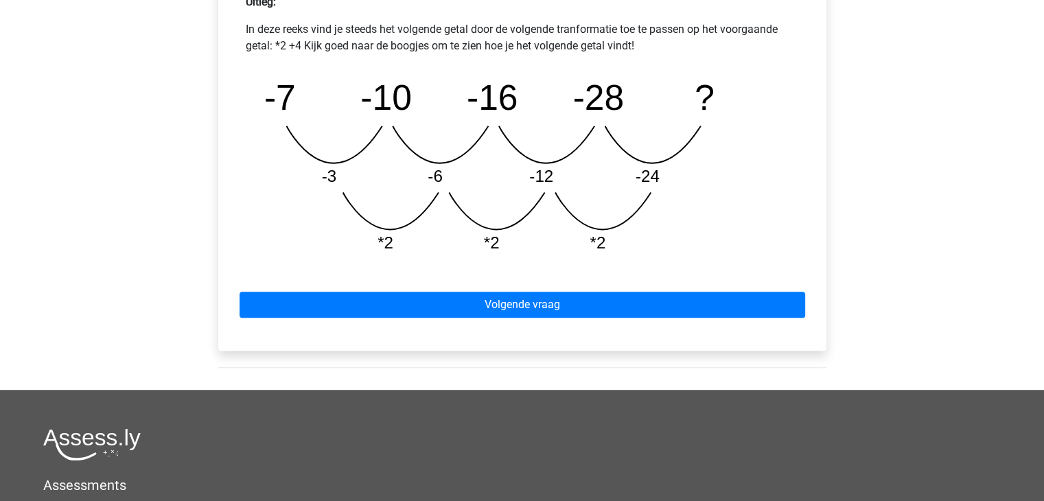
scroll to position [659, 0]
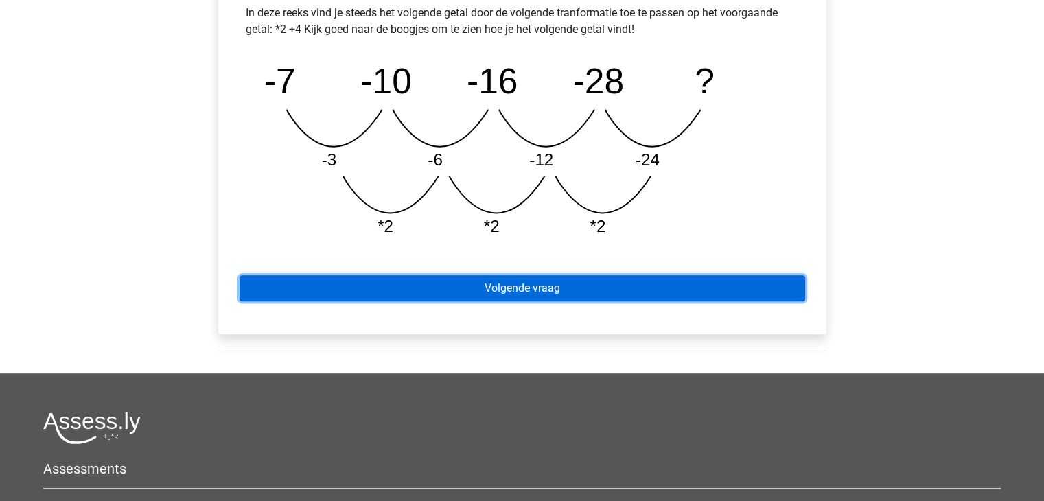
click at [749, 281] on link "Volgende vraag" at bounding box center [521, 288] width 565 height 26
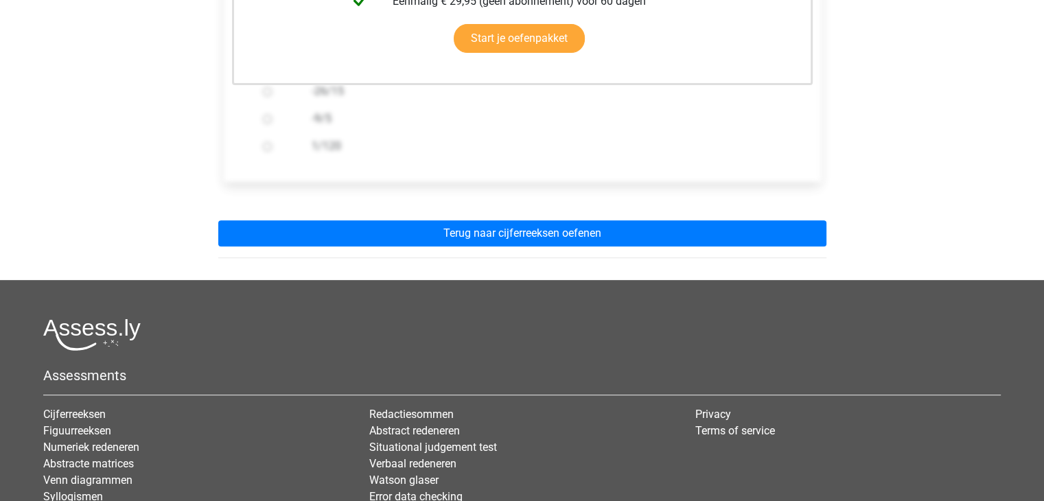
scroll to position [439, 0]
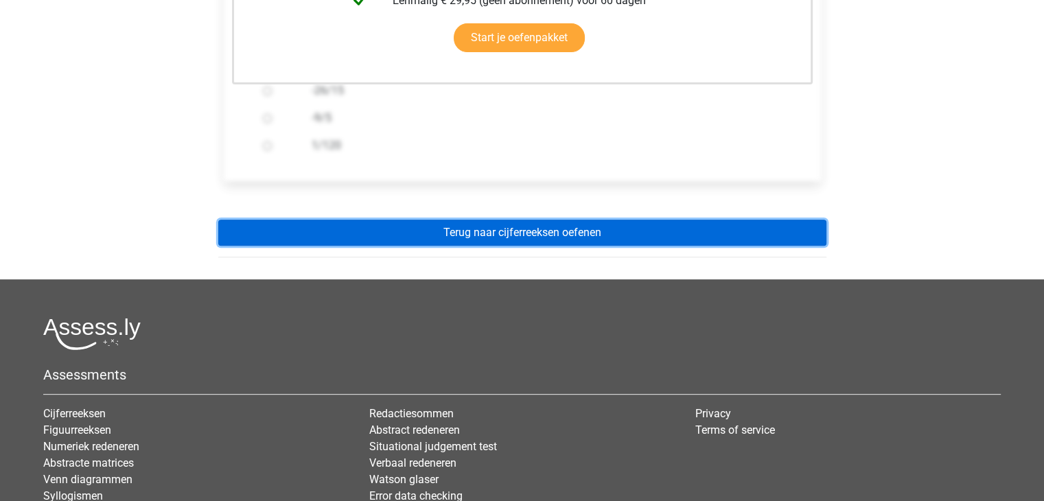
click at [775, 238] on link "Terug naar cijferreeksen oefenen" at bounding box center [522, 233] width 608 height 26
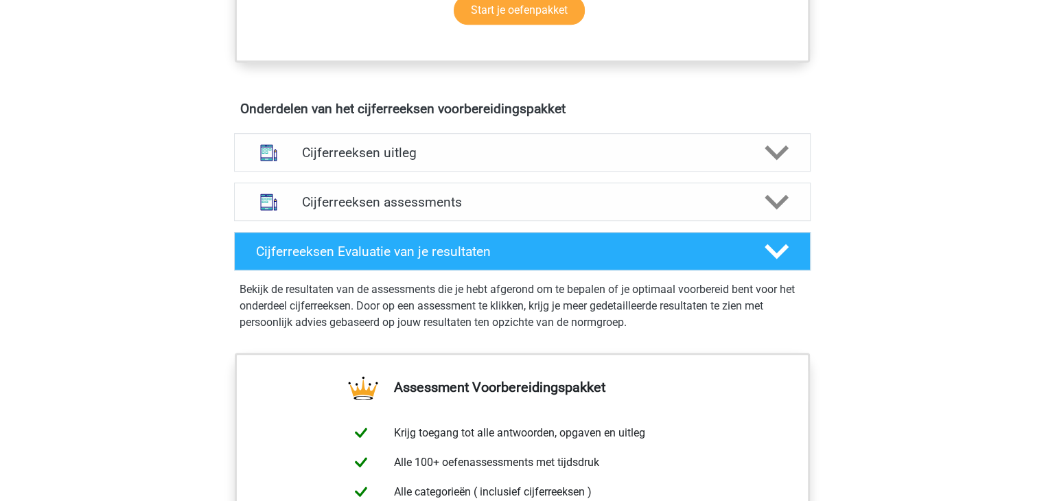
scroll to position [741, 0]
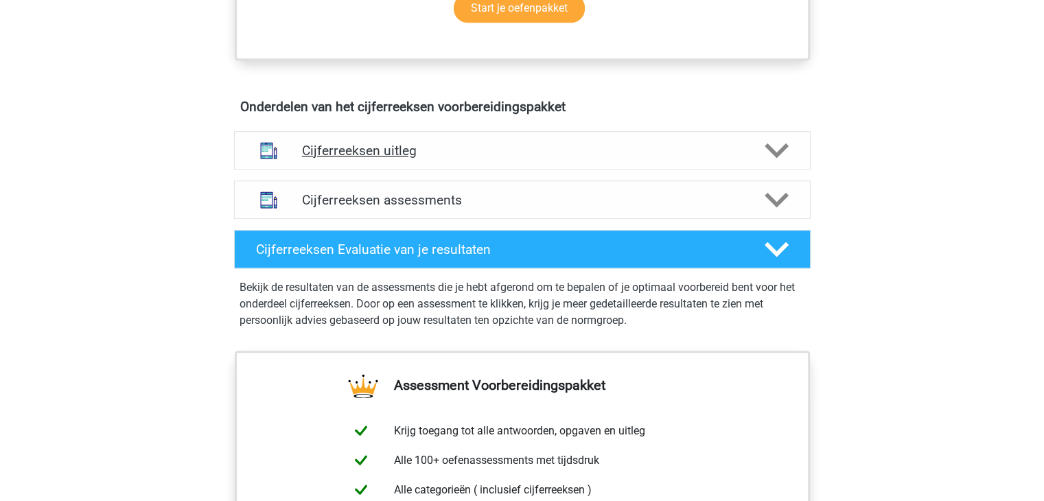
click at [779, 160] on icon at bounding box center [776, 151] width 24 height 24
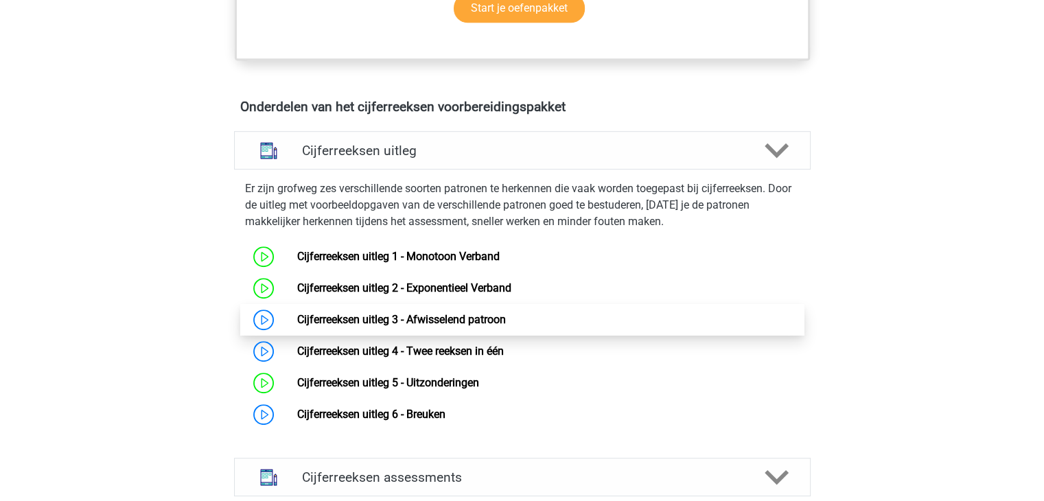
click at [483, 326] on link "Cijferreeksen uitleg 3 - Afwisselend patroon" at bounding box center [401, 319] width 209 height 13
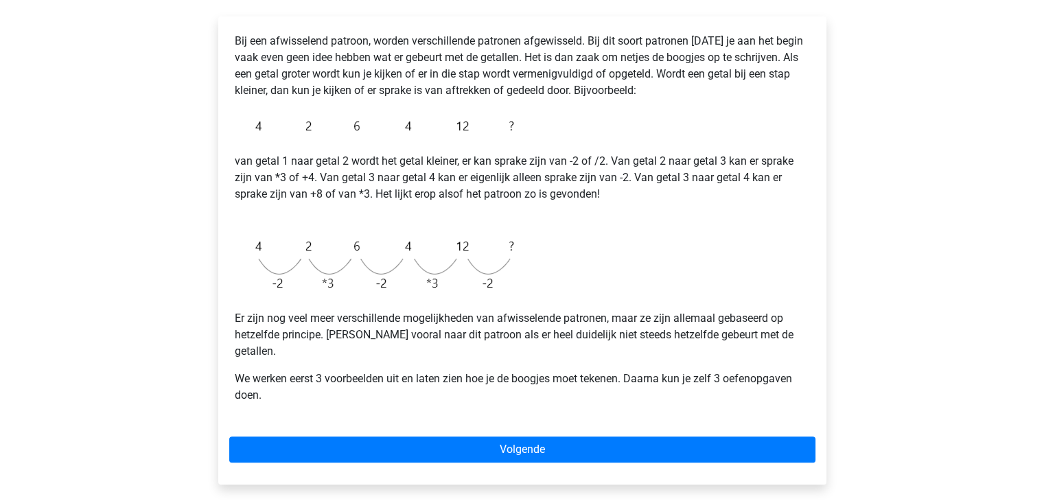
scroll to position [247, 0]
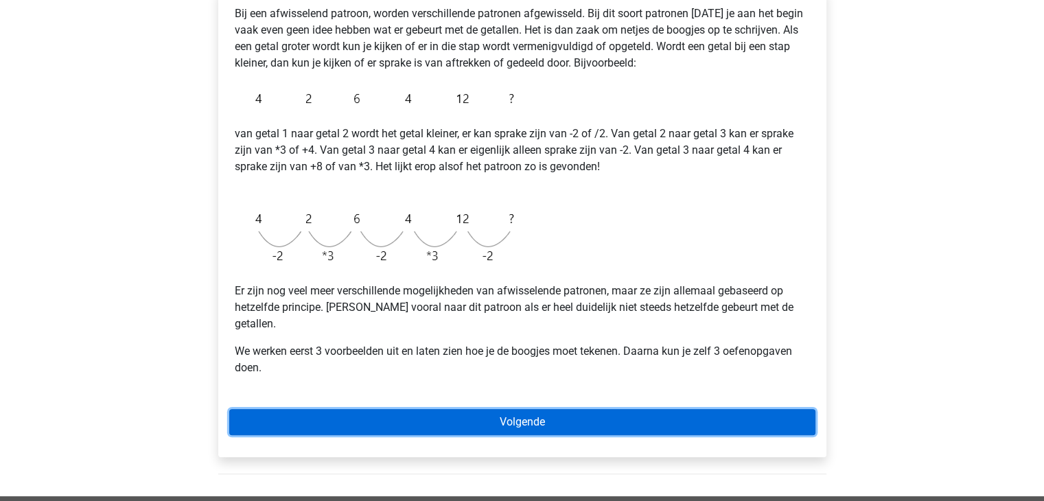
click at [426, 409] on link "Volgende" at bounding box center [522, 422] width 586 height 26
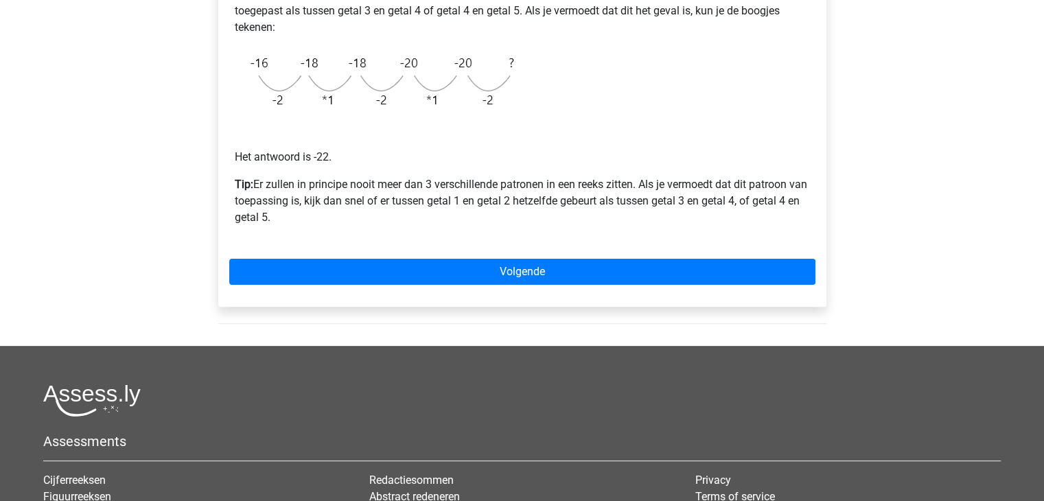
scroll to position [357, 0]
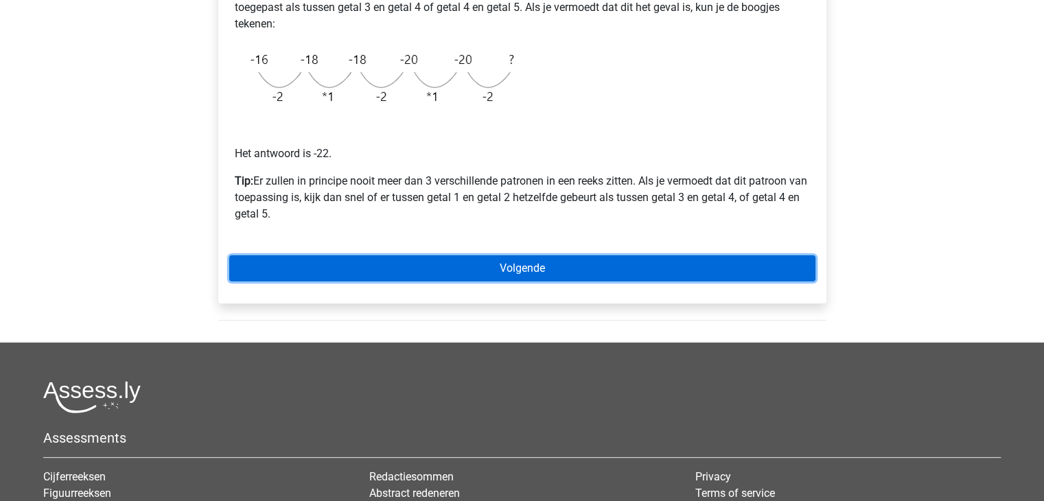
click at [409, 262] on link "Volgende" at bounding box center [522, 268] width 586 height 26
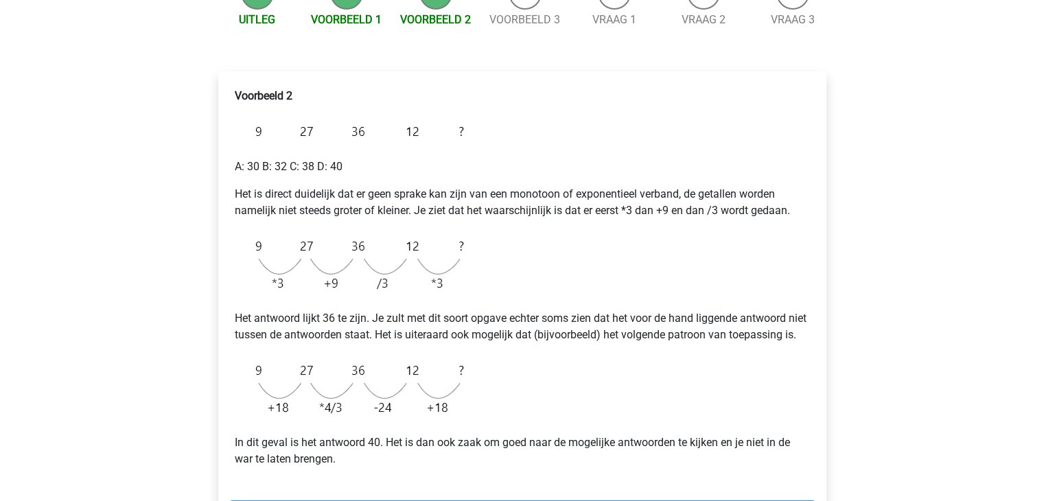
scroll to position [192, 0]
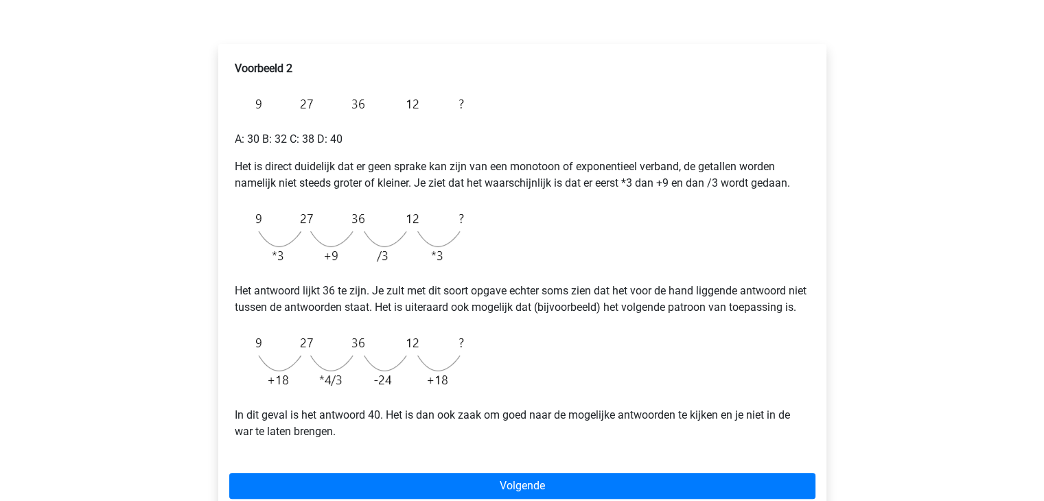
click at [924, 358] on div "Kies premium Celine [EMAIL_ADDRESS][DOMAIN_NAME]" at bounding box center [522, 365] width 1044 height 1114
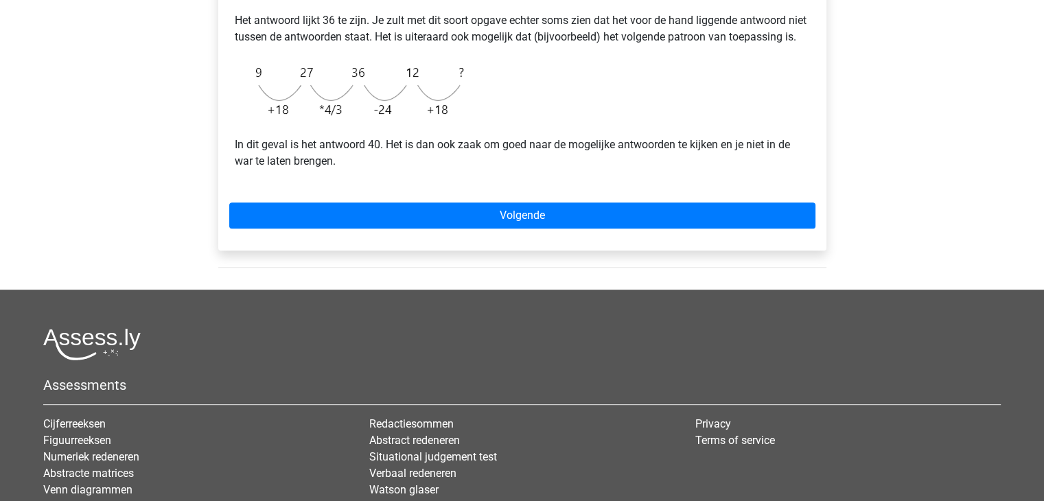
scroll to position [467, 0]
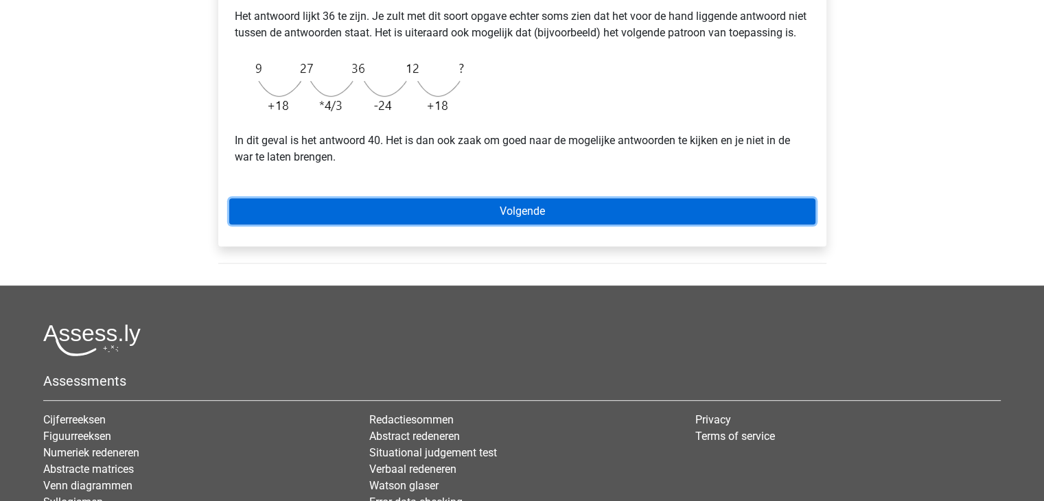
click at [513, 224] on link "Volgende" at bounding box center [522, 211] width 586 height 26
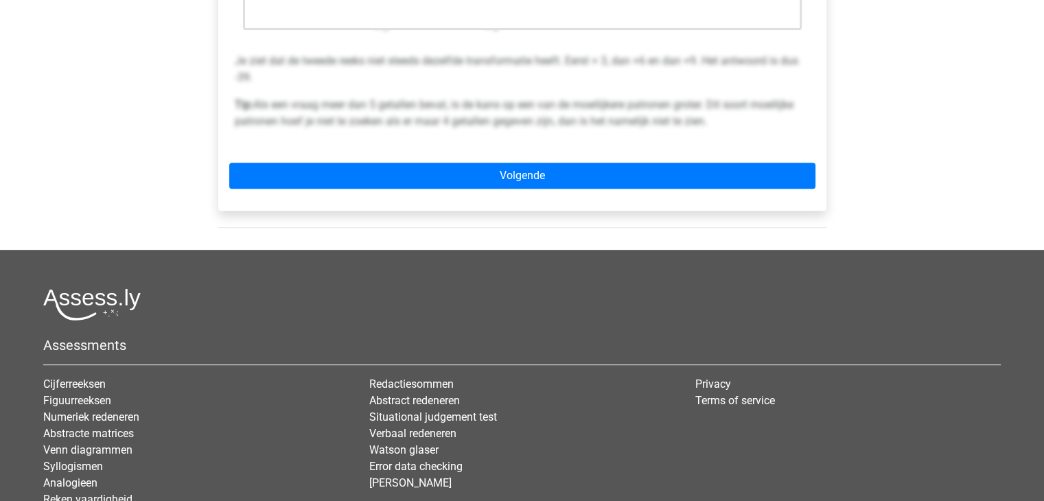
scroll to position [522, 0]
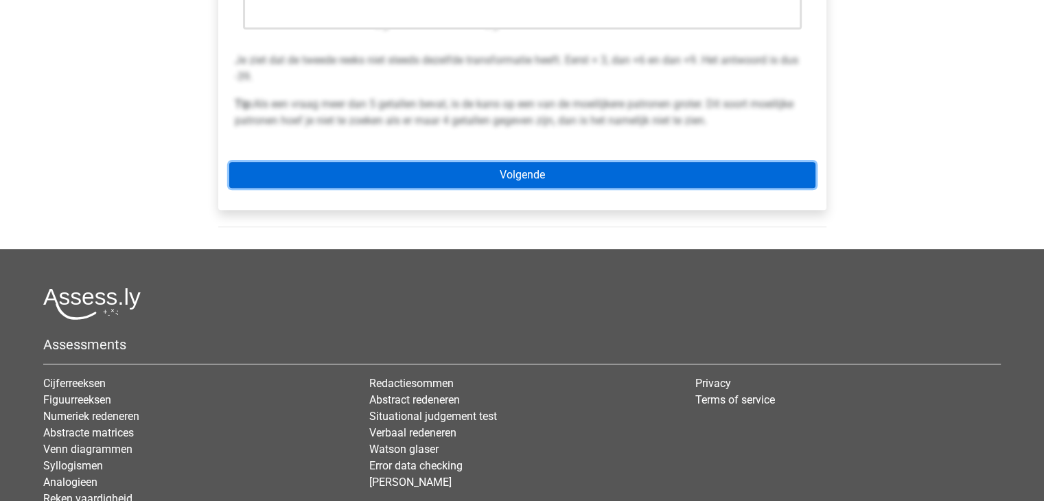
click at [535, 174] on link "Volgende" at bounding box center [522, 175] width 586 height 26
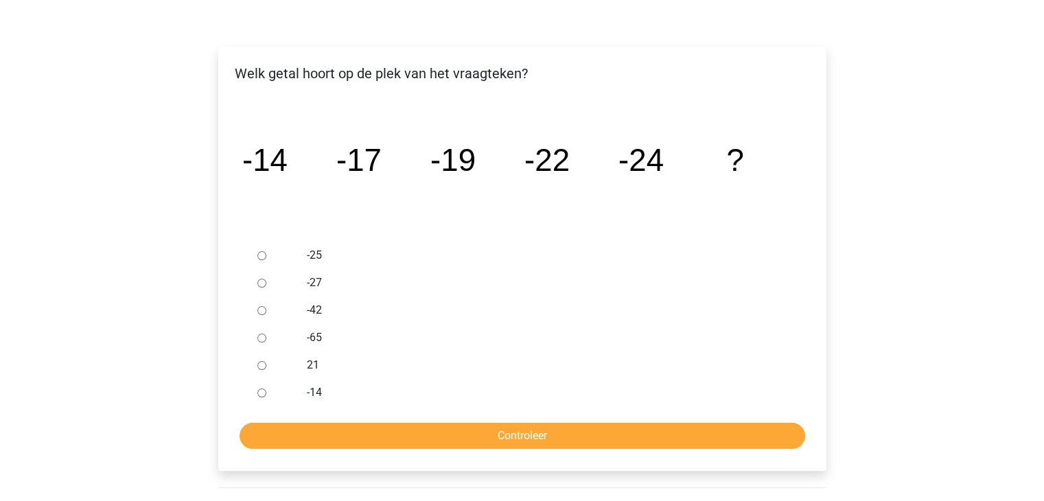
scroll to position [192, 0]
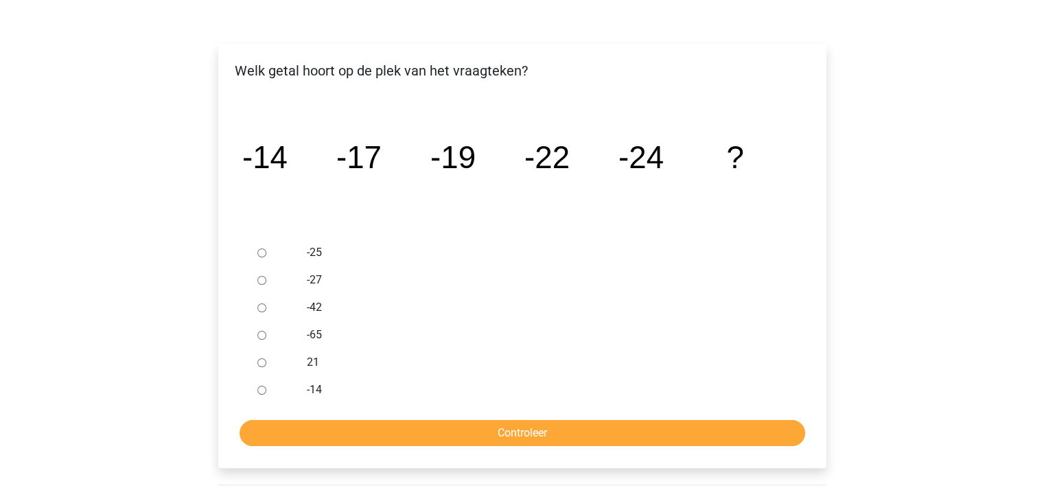
click at [263, 279] on input "-27" at bounding box center [261, 280] width 9 height 9
radio input "true"
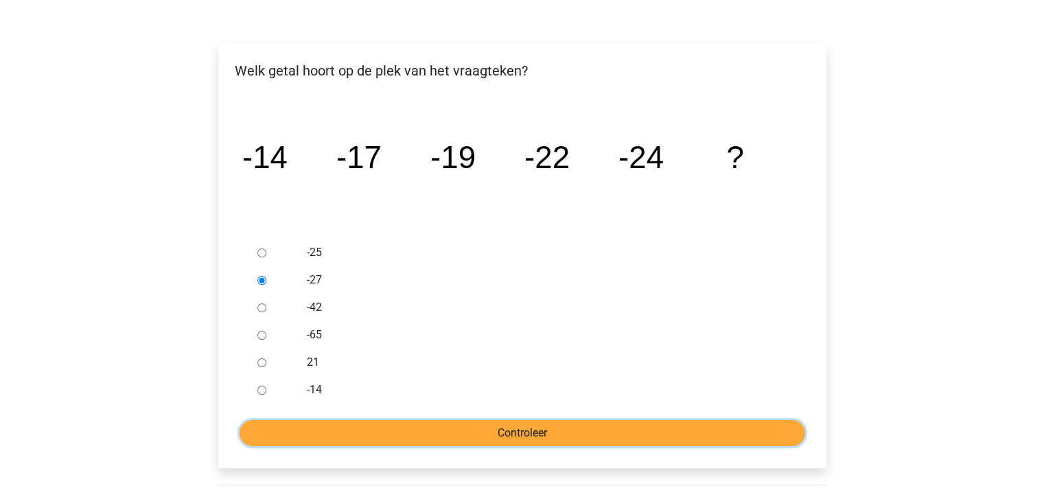
click at [537, 429] on input "Controleer" at bounding box center [521, 433] width 565 height 26
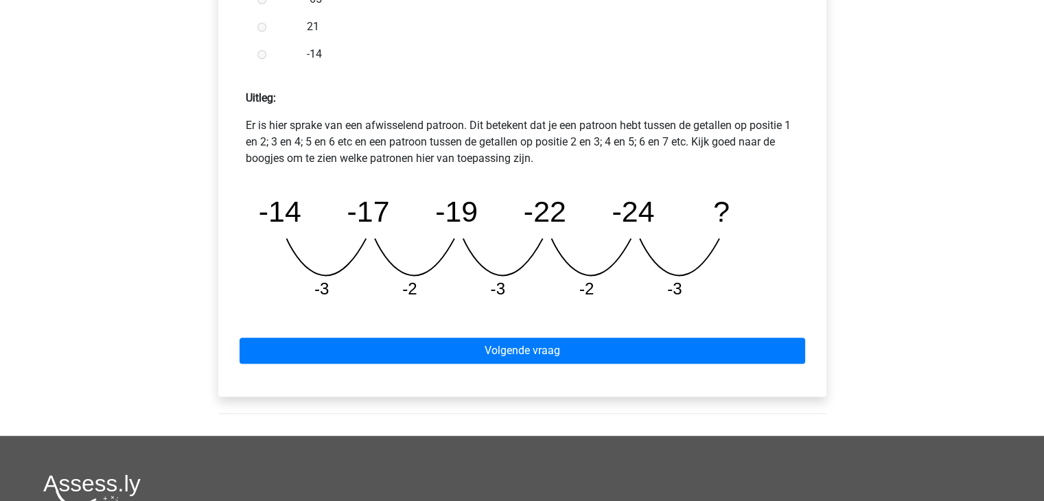
scroll to position [549, 0]
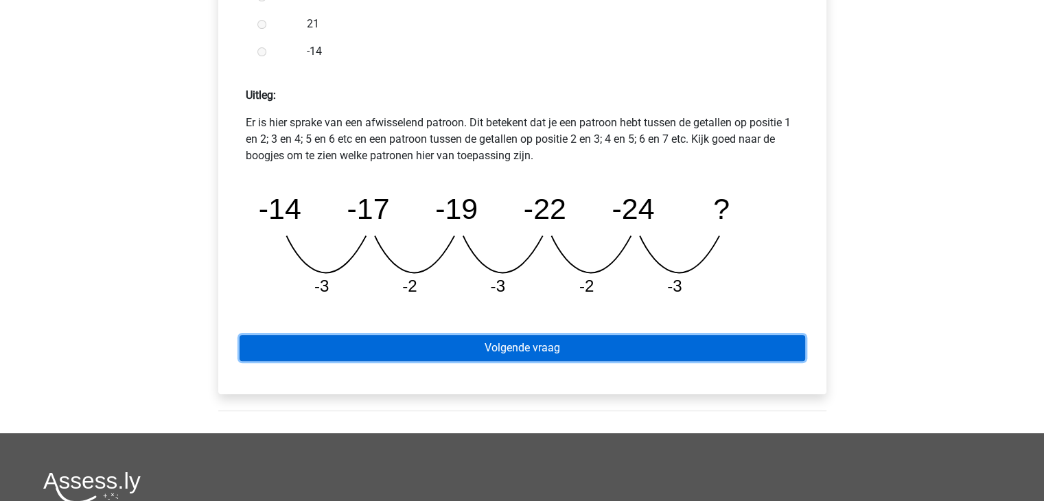
click at [605, 341] on link "Volgende vraag" at bounding box center [521, 348] width 565 height 26
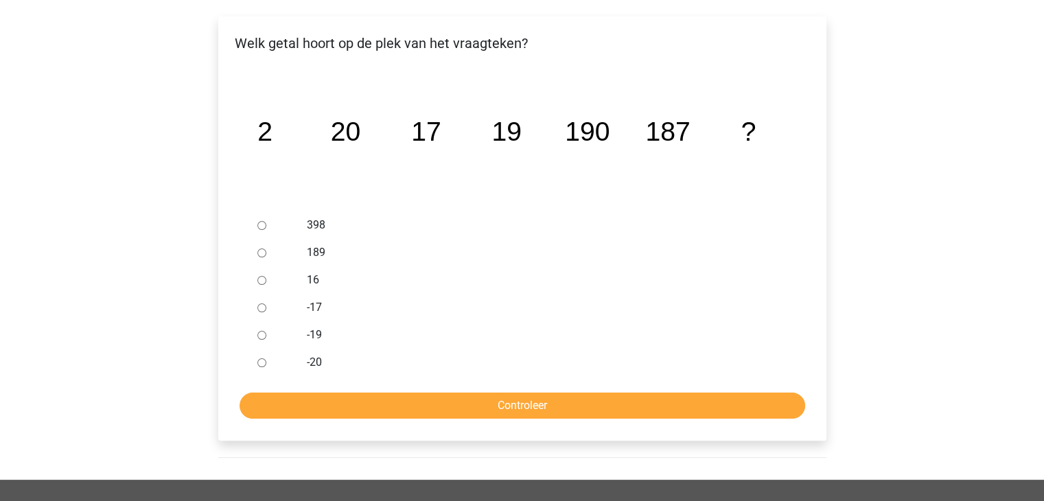
scroll to position [220, 0]
click at [261, 253] on input "189" at bounding box center [261, 252] width 9 height 9
radio input "true"
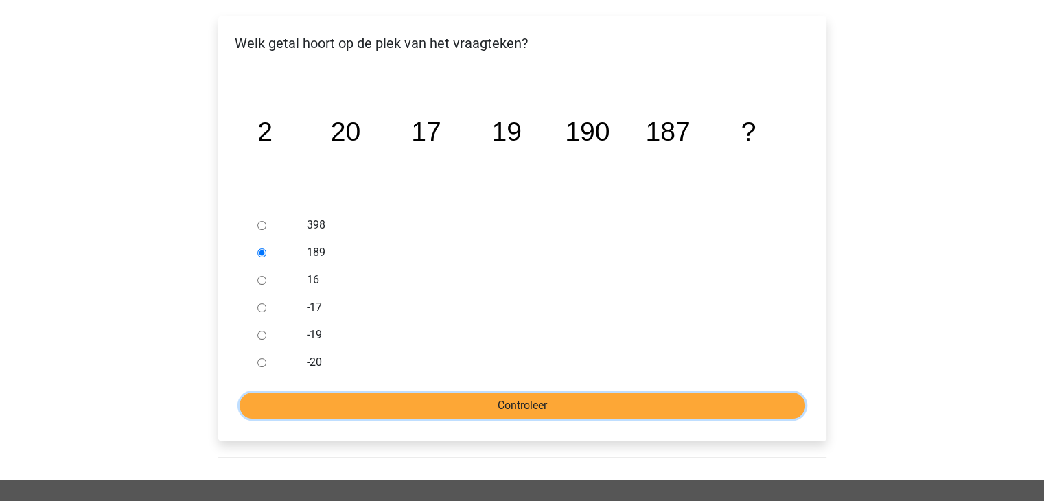
click at [482, 406] on input "Controleer" at bounding box center [521, 406] width 565 height 26
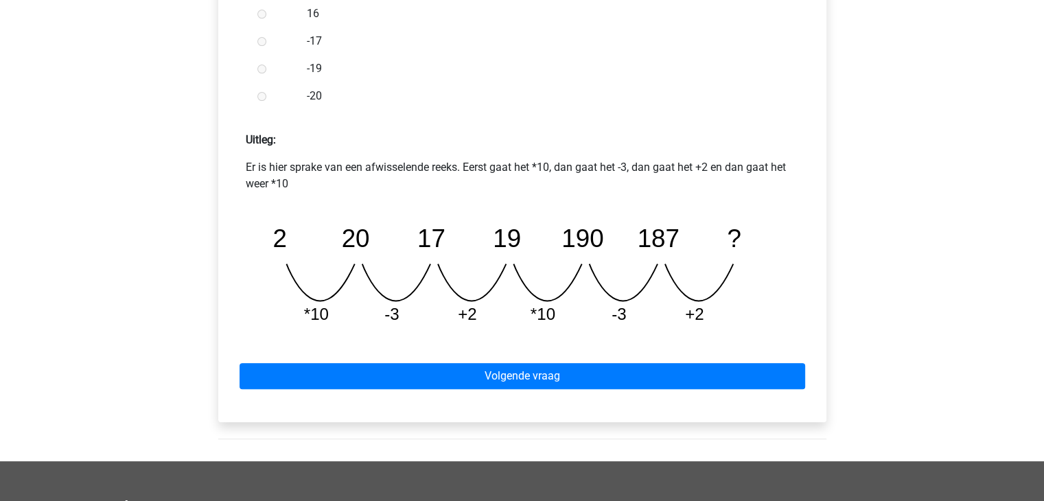
scroll to position [631, 0]
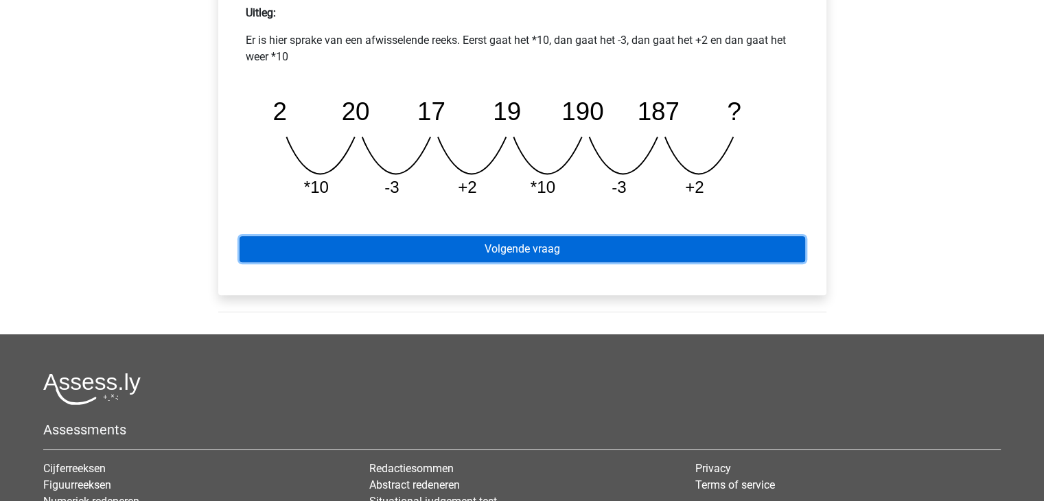
click at [551, 246] on link "Volgende vraag" at bounding box center [521, 249] width 565 height 26
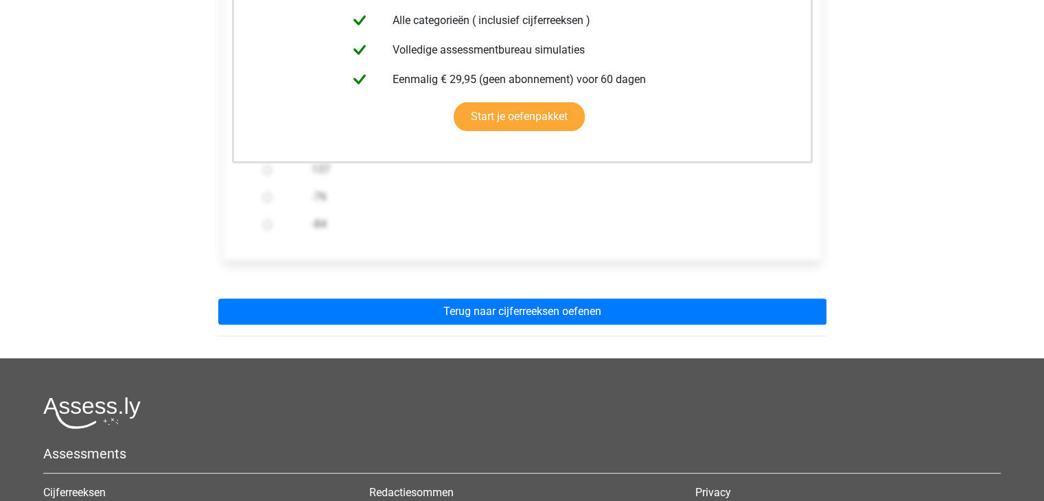
scroll to position [384, 0]
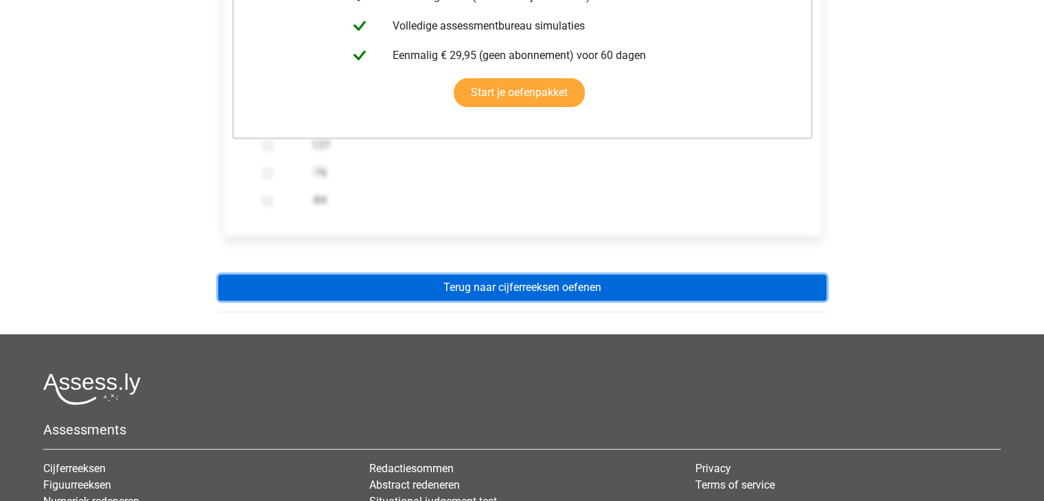
click at [604, 291] on link "Terug naar cijferreeksen oefenen" at bounding box center [522, 287] width 608 height 26
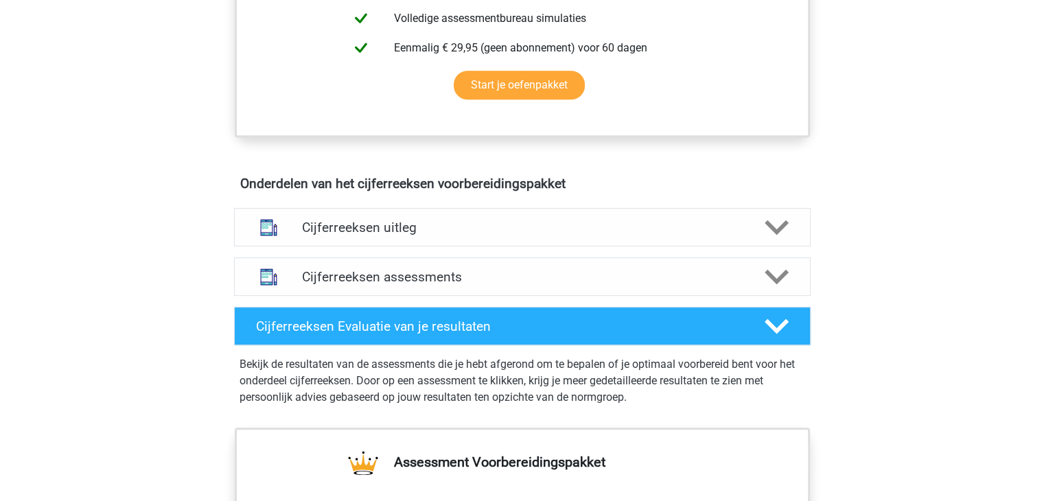
scroll to position [686, 0]
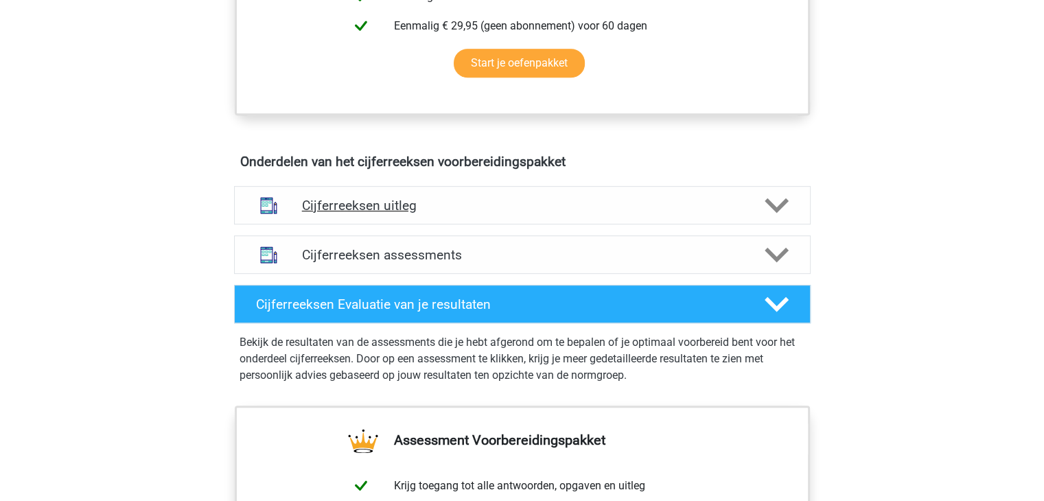
click at [771, 213] on polygon at bounding box center [776, 205] width 24 height 15
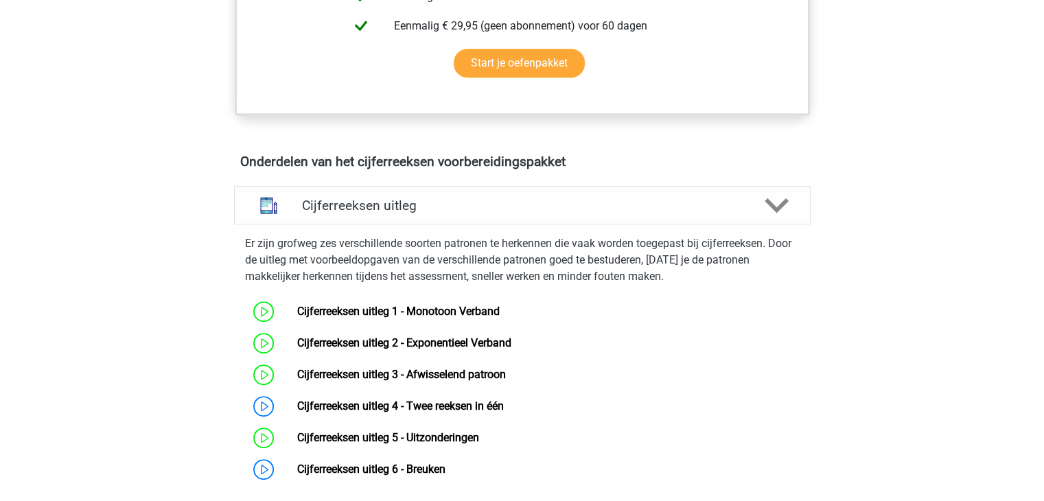
click at [163, 388] on div "Kies premium Celine celinescheers@hotmail.com" at bounding box center [522, 340] width 1044 height 2052
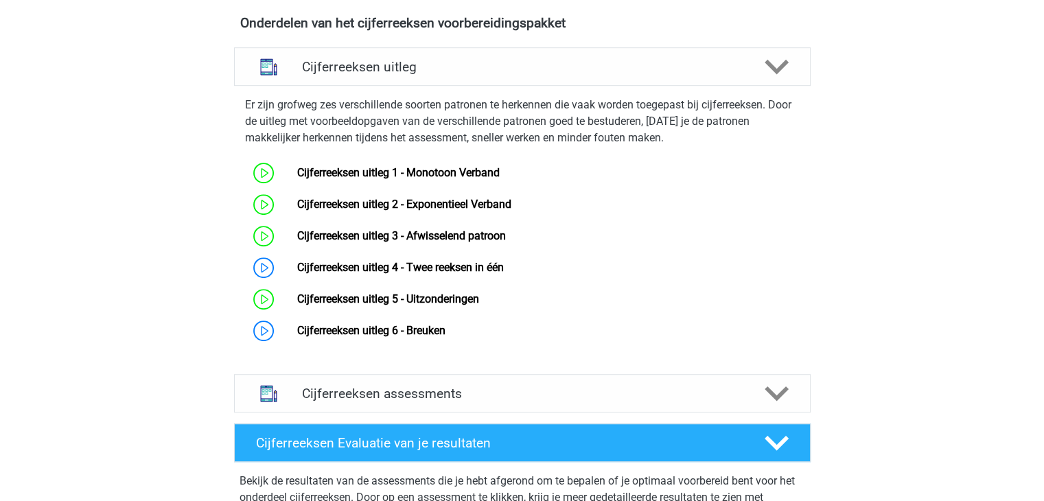
scroll to position [851, 0]
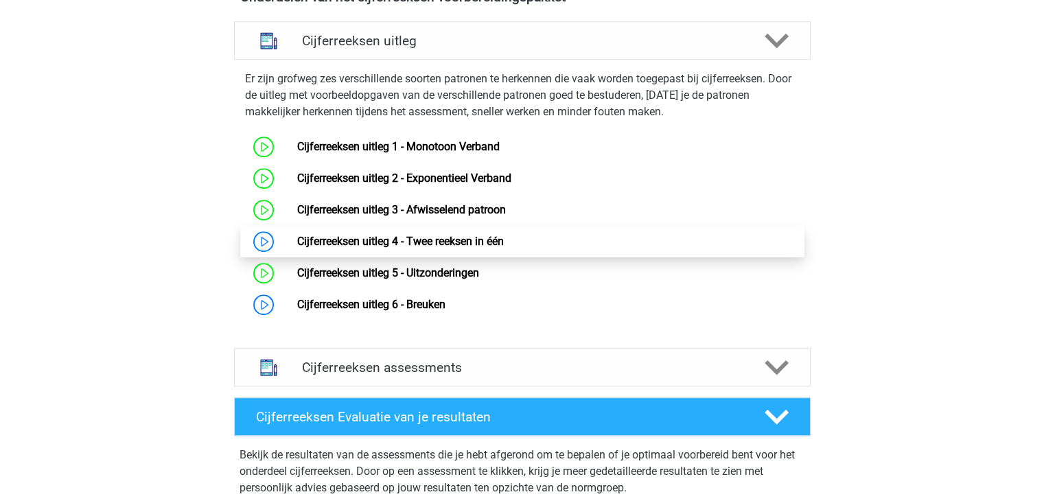
click at [321, 248] on link "Cijferreeksen uitleg 4 - Twee reeksen in één" at bounding box center [400, 241] width 207 height 13
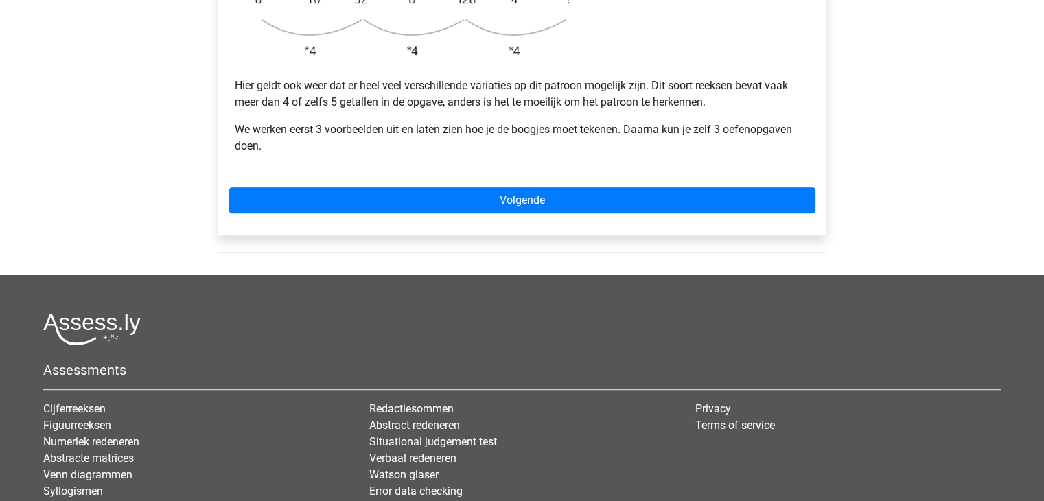
scroll to position [549, 0]
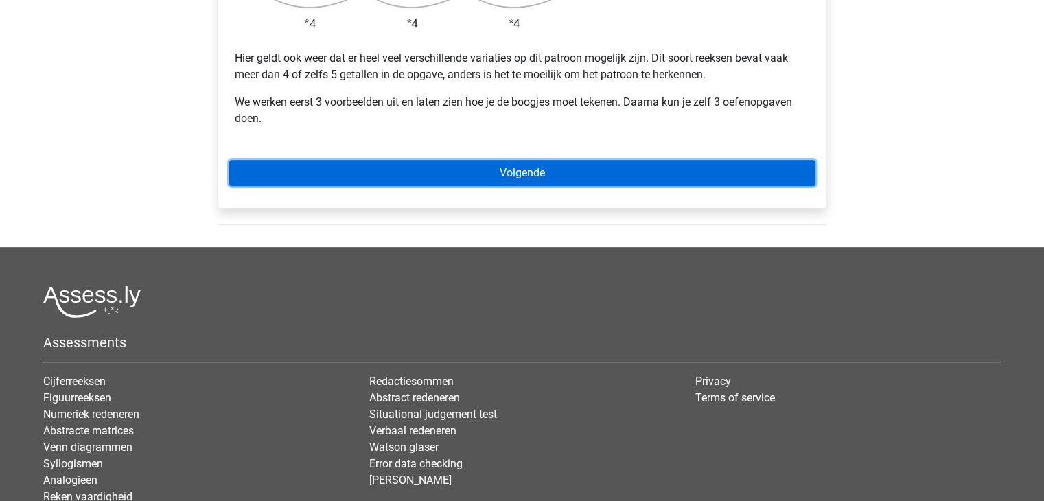
click at [670, 160] on link "Volgende" at bounding box center [522, 173] width 586 height 26
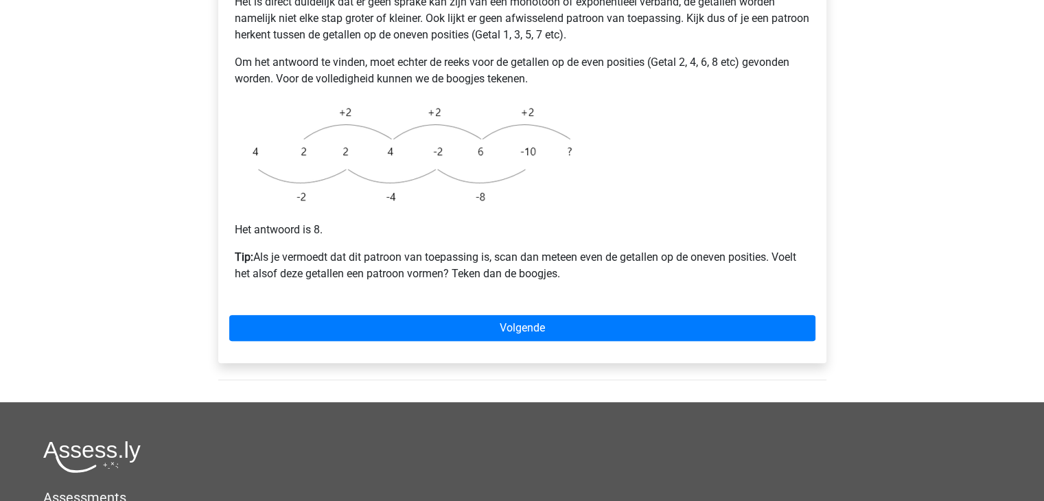
scroll to position [380, 0]
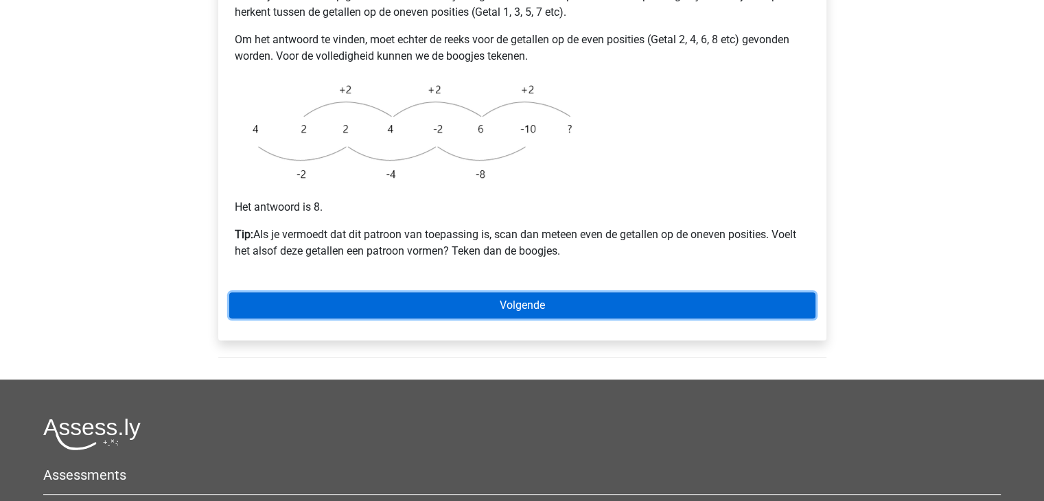
click at [517, 292] on link "Volgende" at bounding box center [522, 305] width 586 height 26
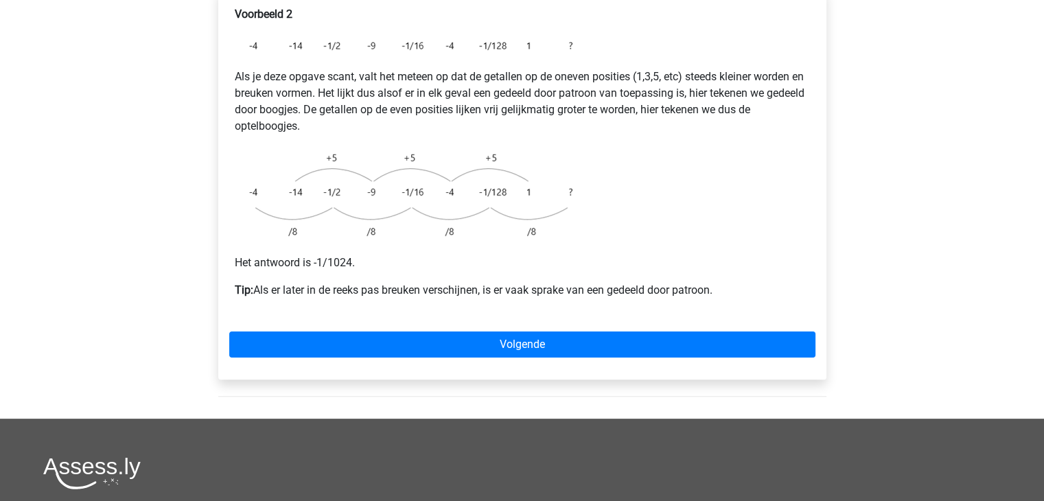
scroll to position [327, 0]
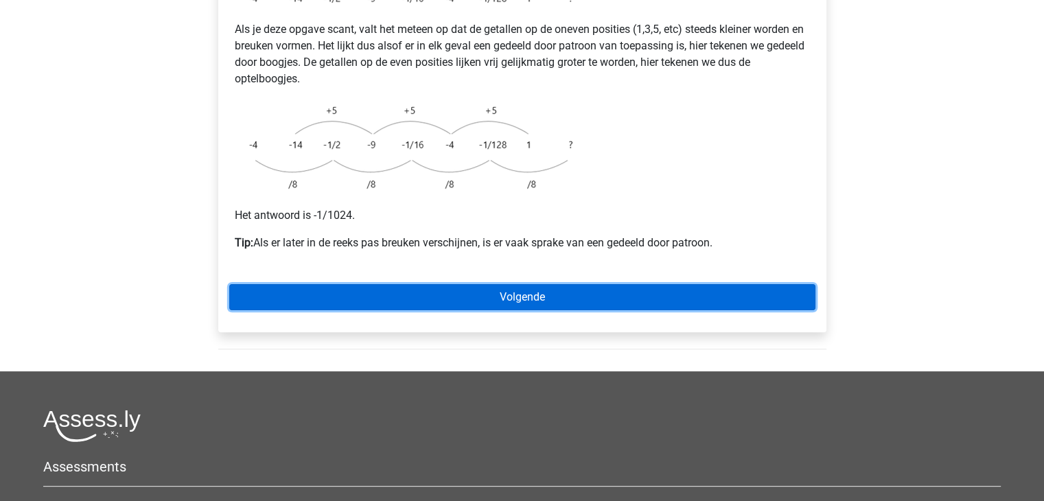
click at [527, 284] on link "Volgende" at bounding box center [522, 297] width 586 height 26
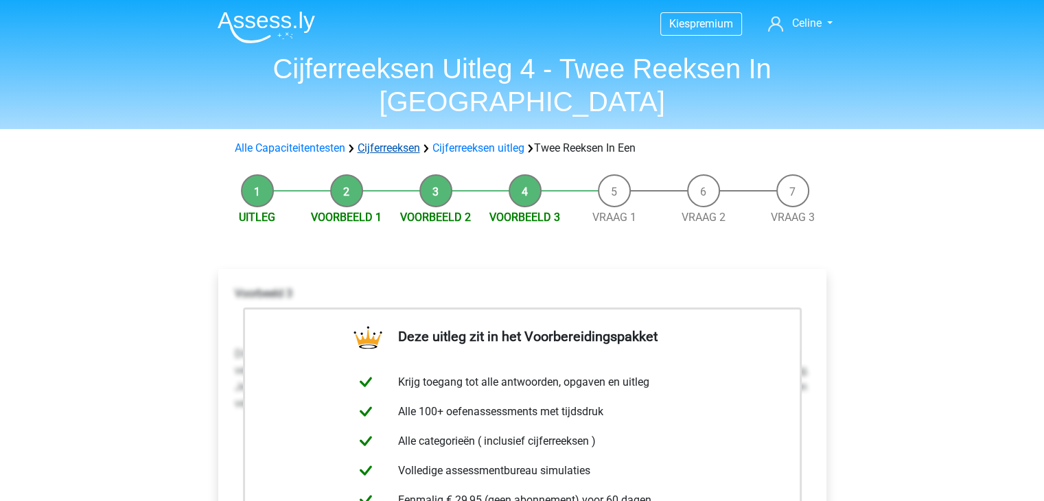
click at [390, 141] on link "Cijferreeksen" at bounding box center [389, 147] width 62 height 13
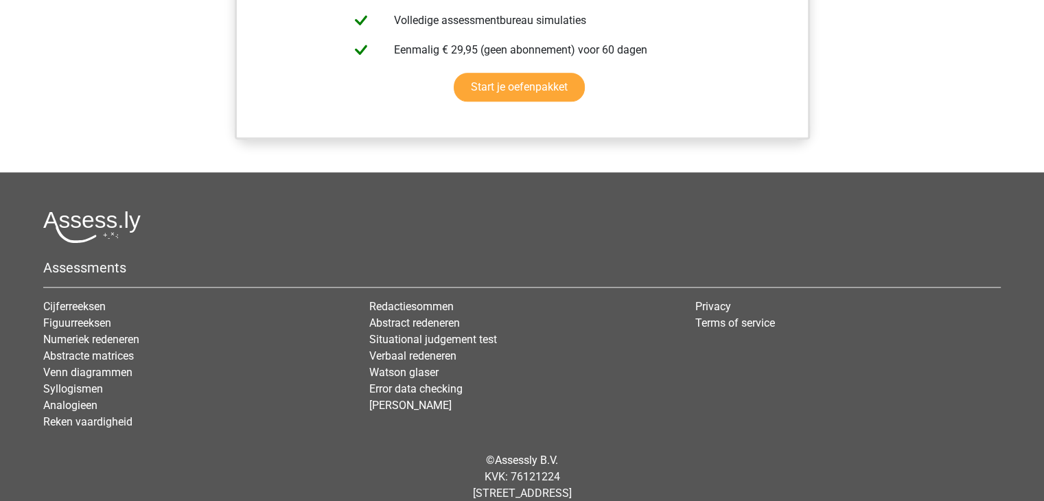
scroll to position [1263, 0]
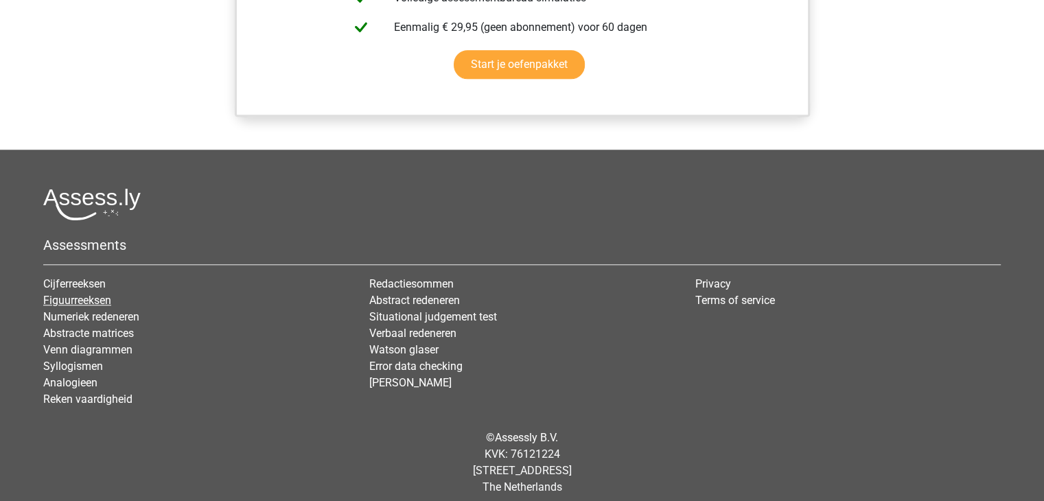
click at [92, 307] on link "Figuurreeksen" at bounding box center [77, 300] width 68 height 13
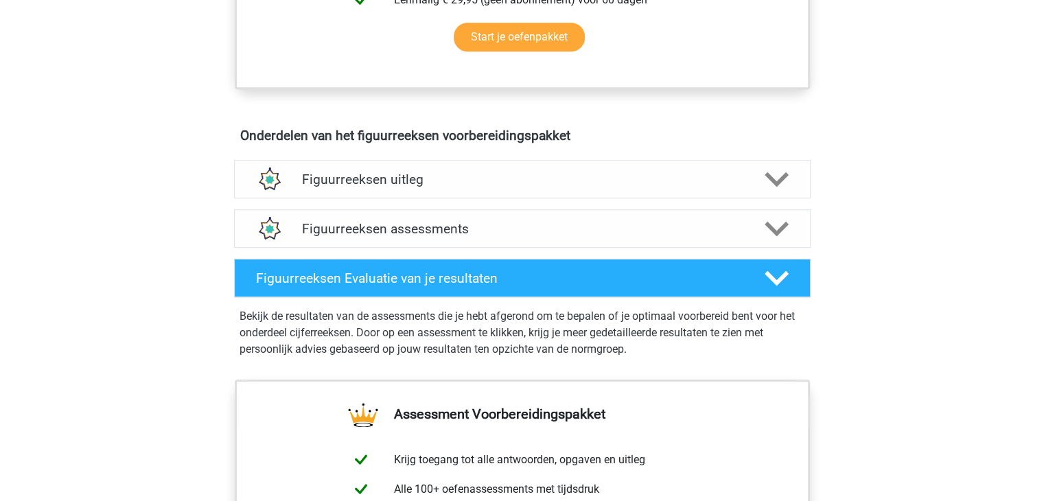
scroll to position [714, 0]
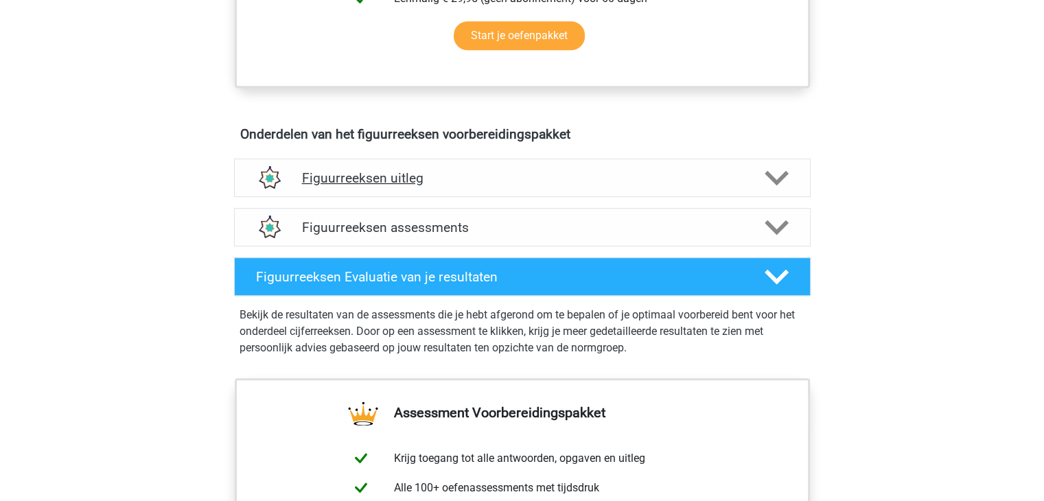
click at [766, 173] on polygon at bounding box center [776, 178] width 24 height 15
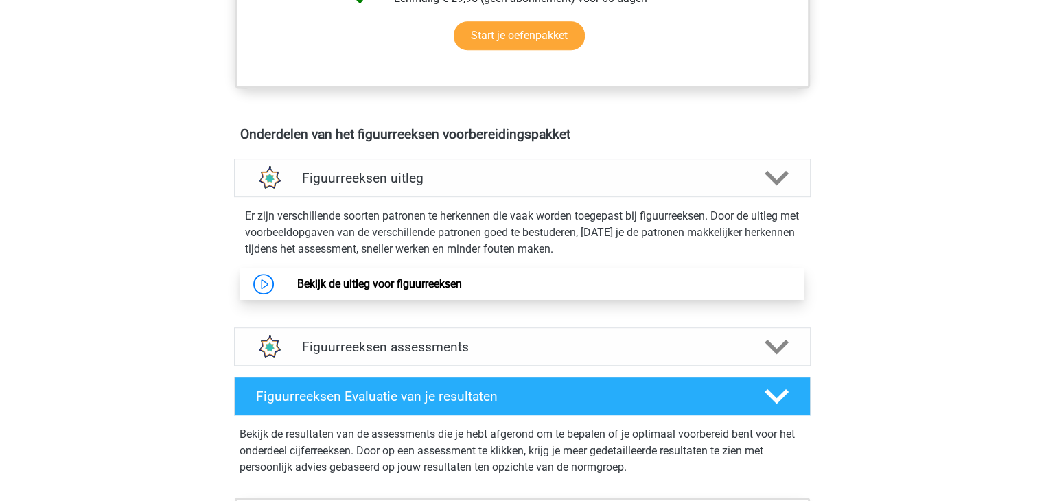
click at [320, 286] on link "Bekijk de uitleg voor figuurreeksen" at bounding box center [379, 283] width 165 height 13
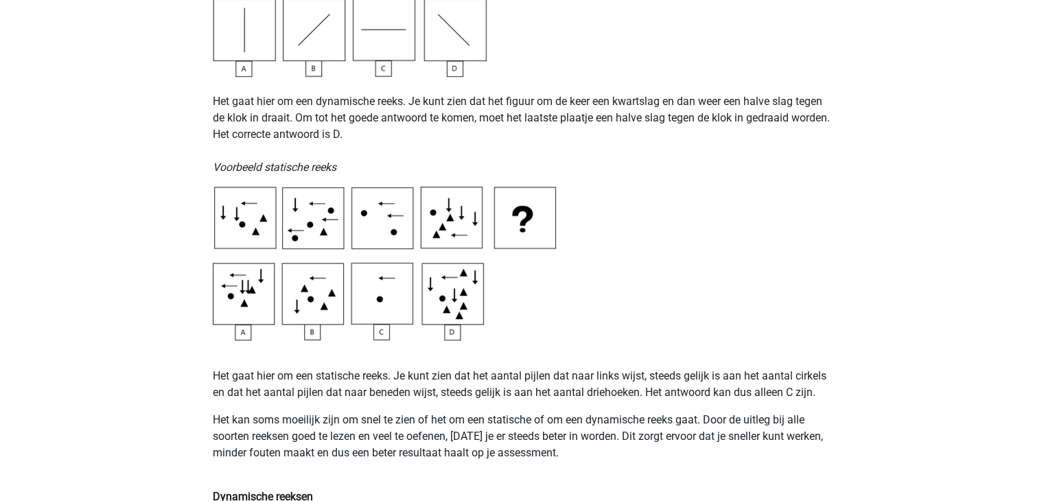
scroll to position [631, 0]
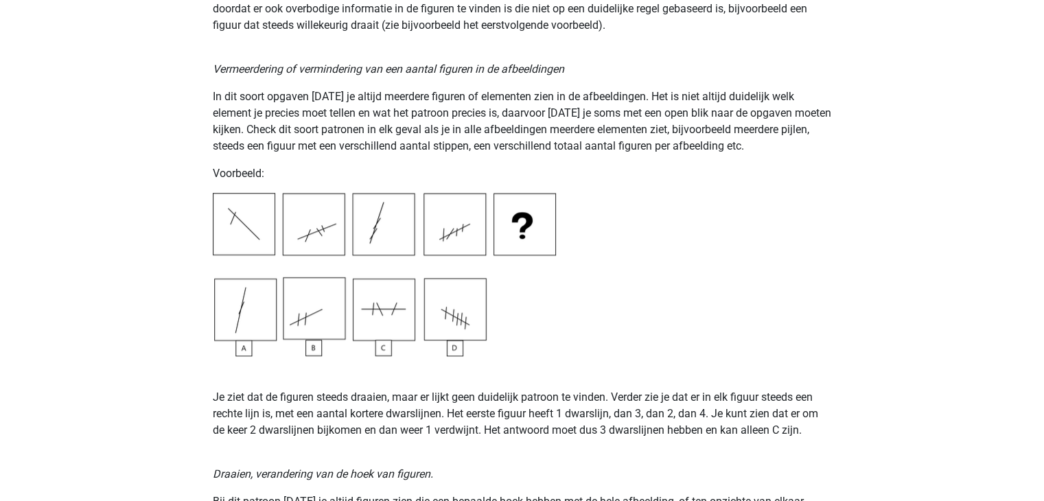
scroll to position [1290, 0]
